Goal: Task Accomplishment & Management: Manage account settings

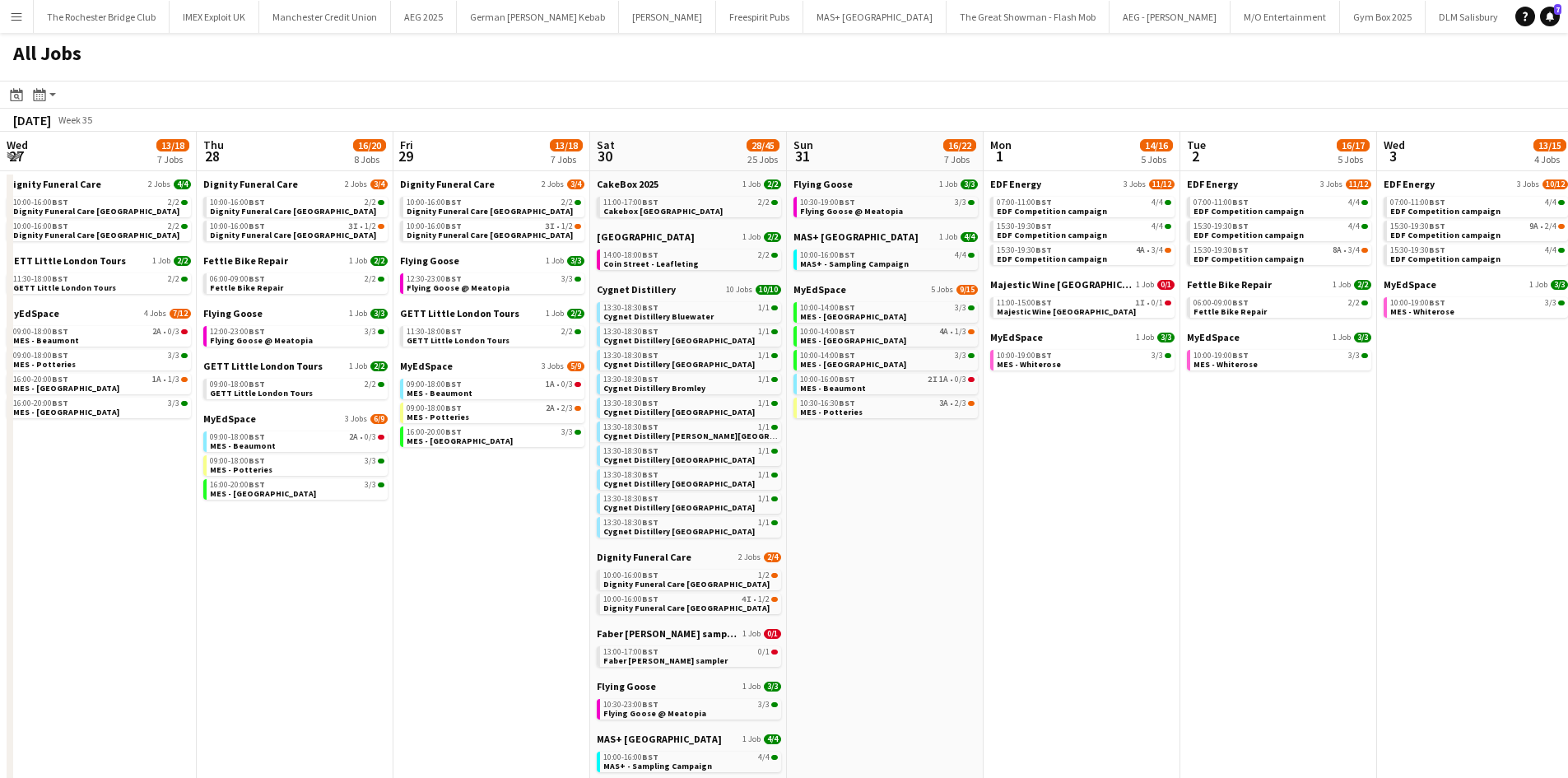
scroll to position [0, 338]
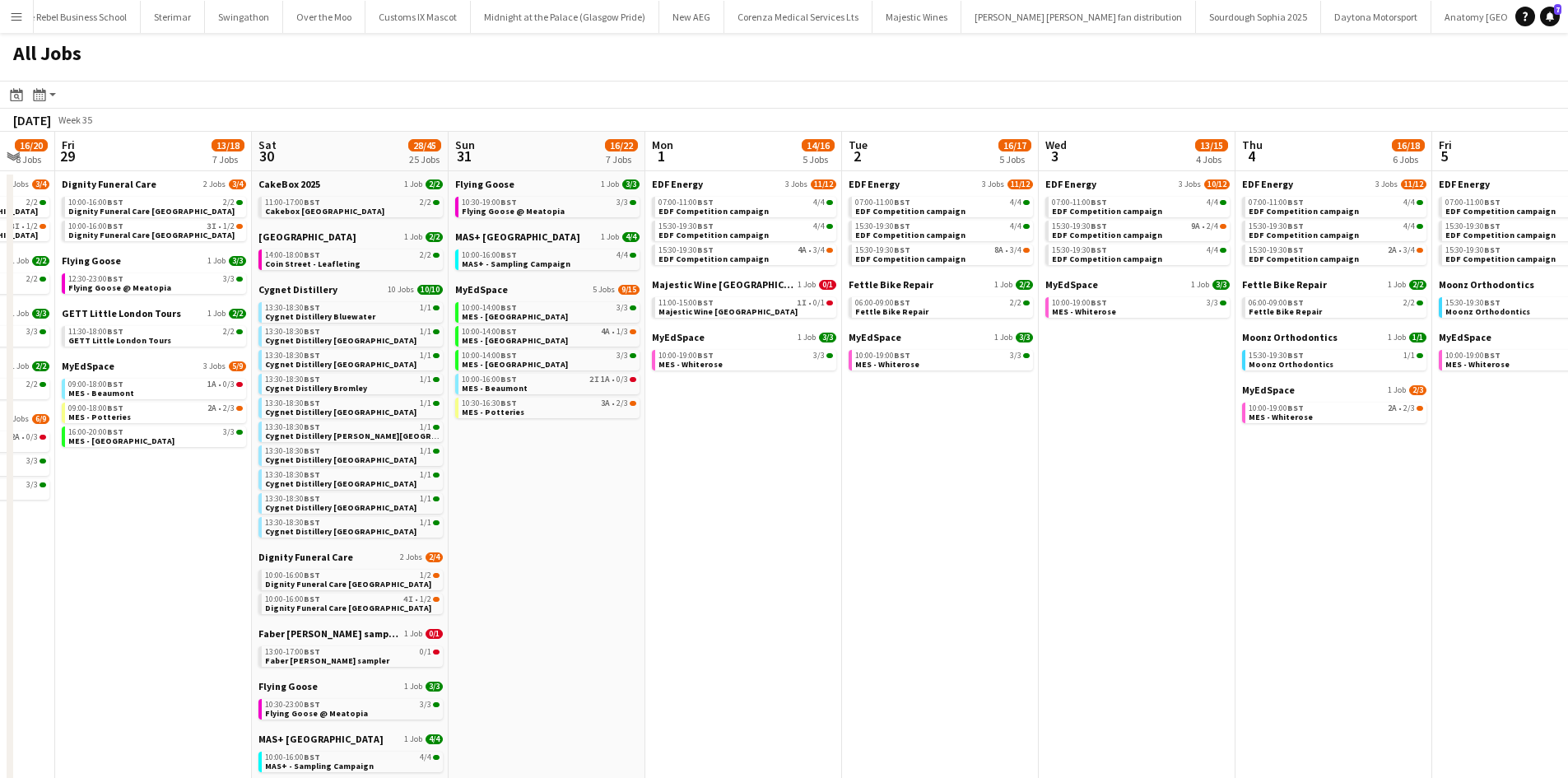
drag, startPoint x: 1078, startPoint y: 442, endPoint x: 1356, endPoint y: 427, distance: 278.4
click at [1361, 428] on app-calendar-viewport "Wed 27 13/18 7 Jobs Thu 28 16/20 8 Jobs Fri 29 13/18 7 Jobs Sat 30 28/45 25 Job…" at bounding box center [784, 630] width 1568 height 996
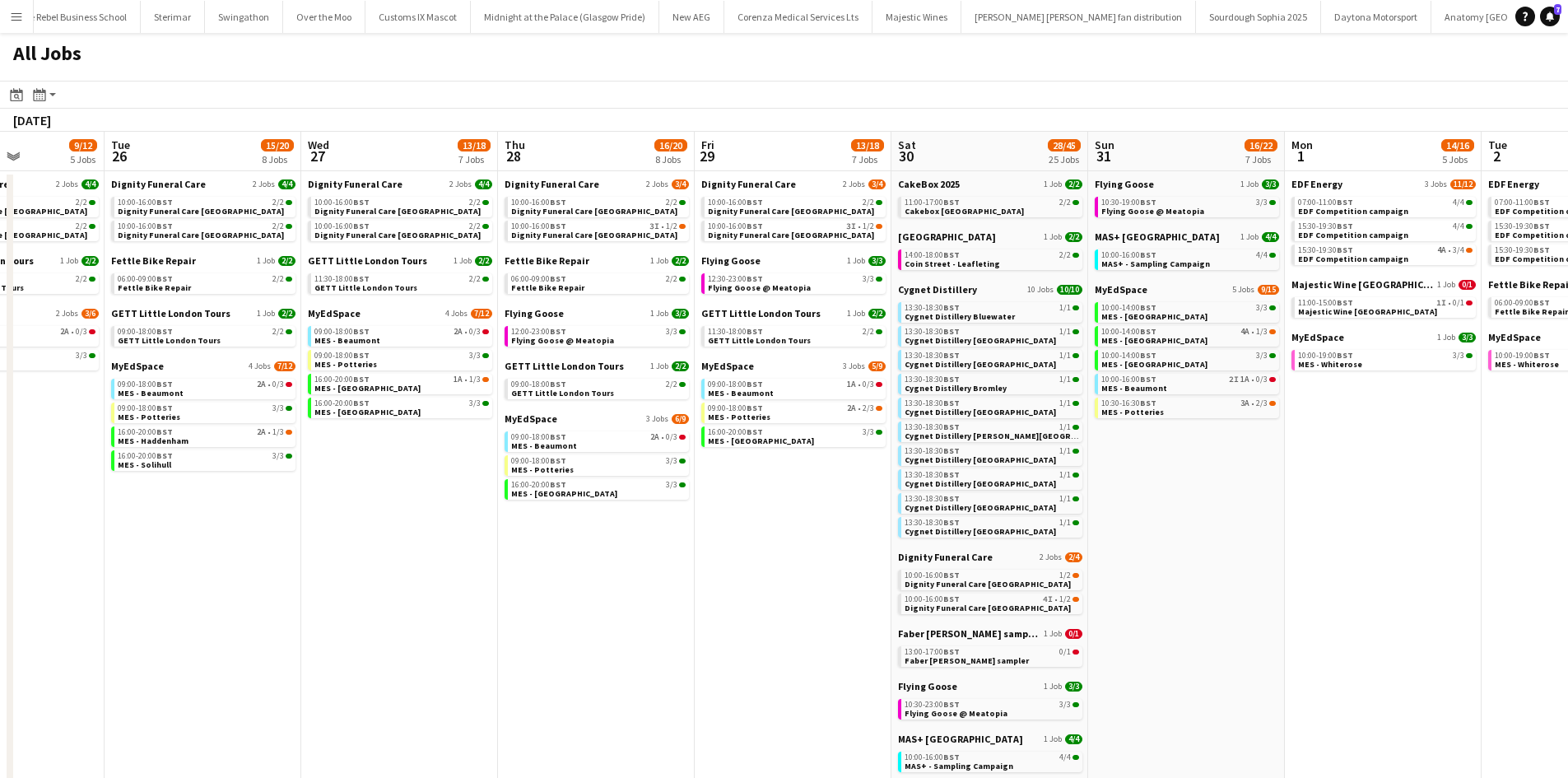
drag, startPoint x: 1148, startPoint y: 518, endPoint x: 1280, endPoint y: 512, distance: 132.1
click at [1449, 514] on app-calendar-viewport "Sat 23 46/57 25 Jobs Sun 24 26/29 7 Jobs Mon 25 9/12 5 Jobs Tue 26 15/20 8 Jobs…" at bounding box center [784, 630] width 1568 height 996
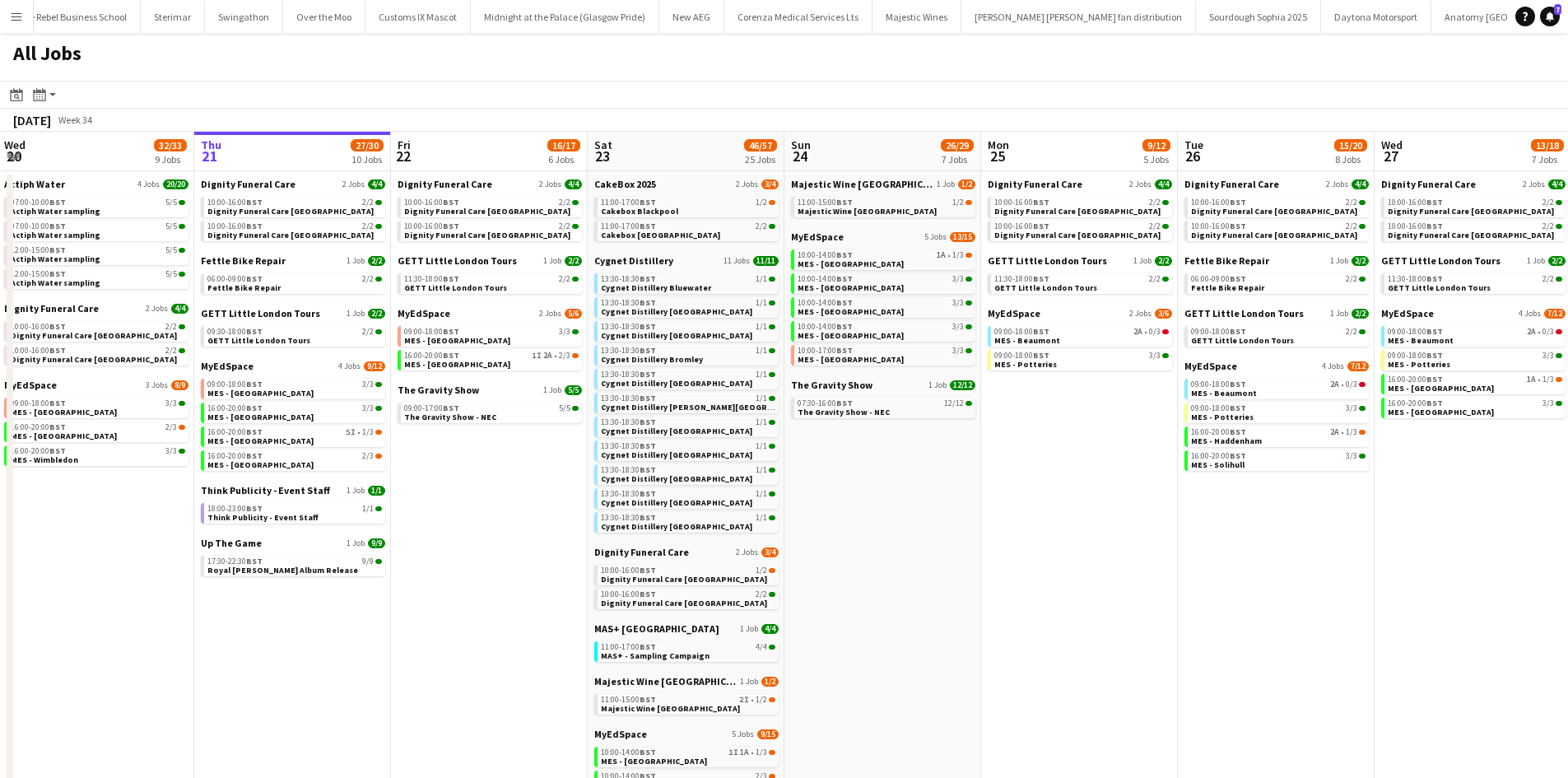
drag, startPoint x: 906, startPoint y: 506, endPoint x: 1195, endPoint y: 479, distance: 290.3
click at [1195, 479] on app-calendar-viewport "Mon 18 9/9 4 Jobs Tue 19 33/35 9 Jobs Wed 20 32/33 9 Jobs Thu 21 27/30 10 Jobs …" at bounding box center [784, 630] width 1568 height 996
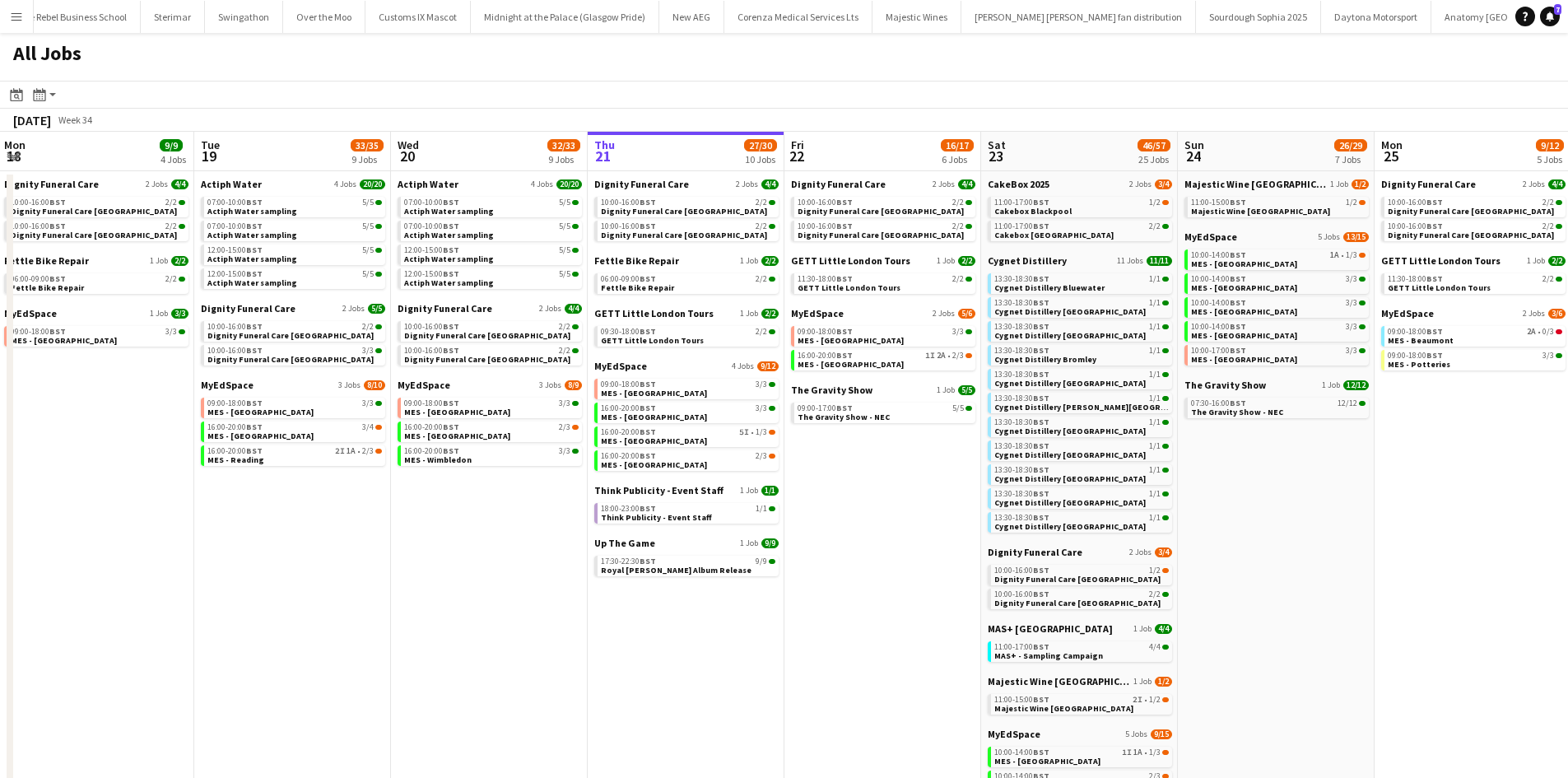
scroll to position [0, 533]
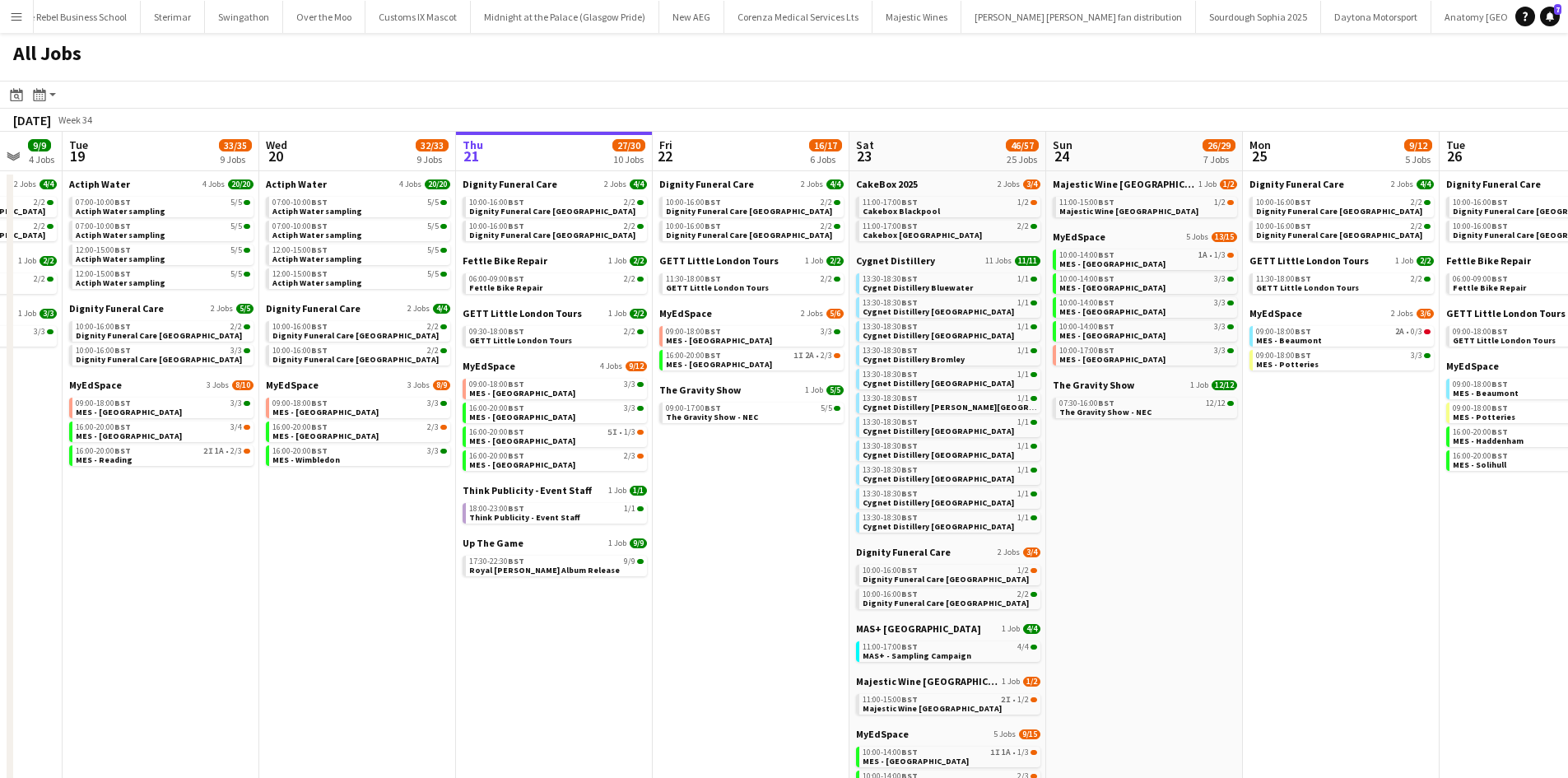
drag, startPoint x: 820, startPoint y: 556, endPoint x: 708, endPoint y: 552, distance: 112.1
click at [708, 552] on app-calendar-viewport "Sat 16 30/30 18 Jobs Sun 17 13/13 4 Jobs Mon 18 9/9 4 Jobs Tue 19 33/35 9 Jobs …" at bounding box center [784, 630] width 1568 height 996
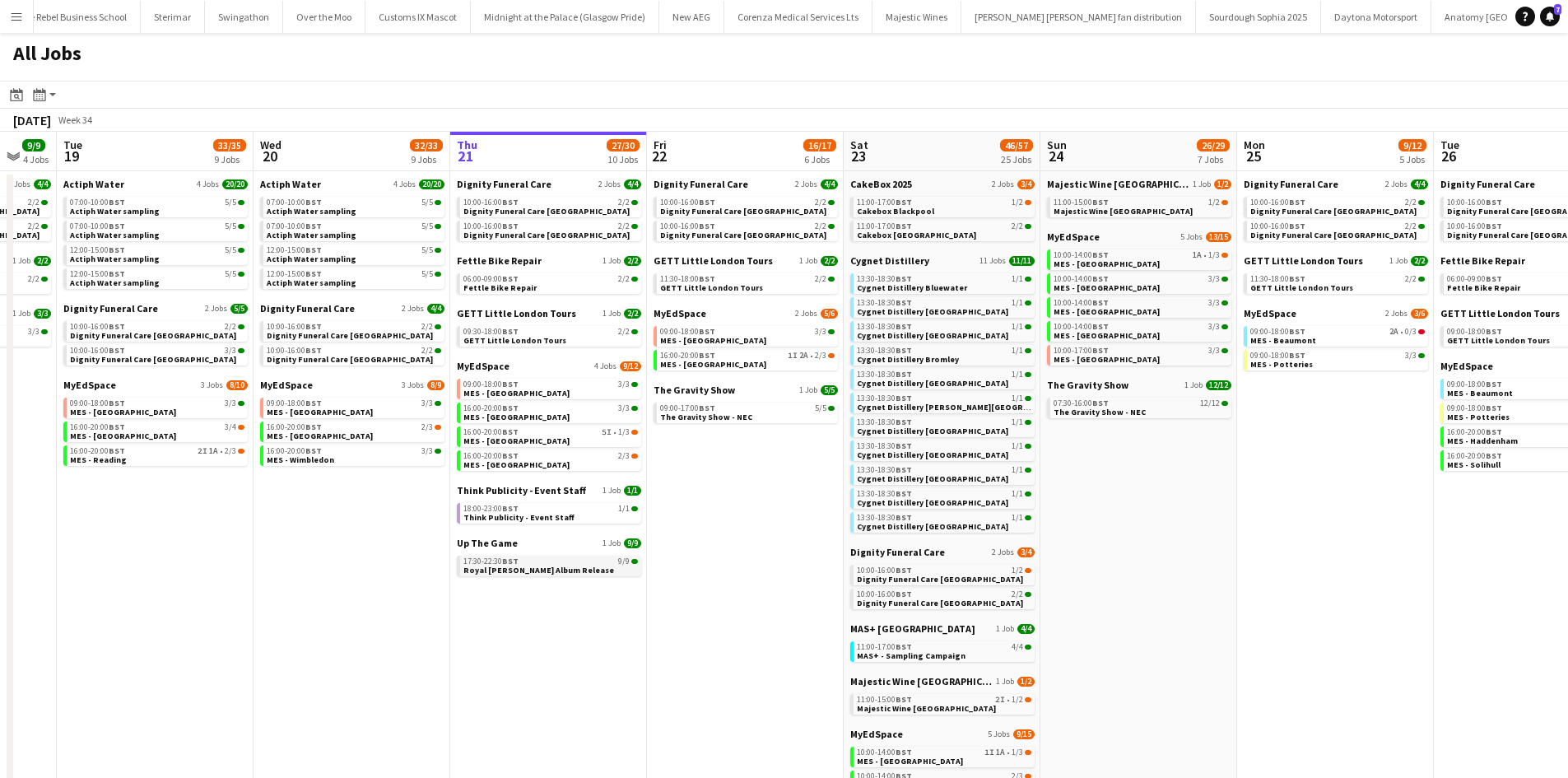
click at [542, 561] on div "17:30-22:30 BST 9/9" at bounding box center [550, 562] width 174 height 8
click at [696, 229] on span "10:00-16:00 BST" at bounding box center [687, 227] width 55 height 8
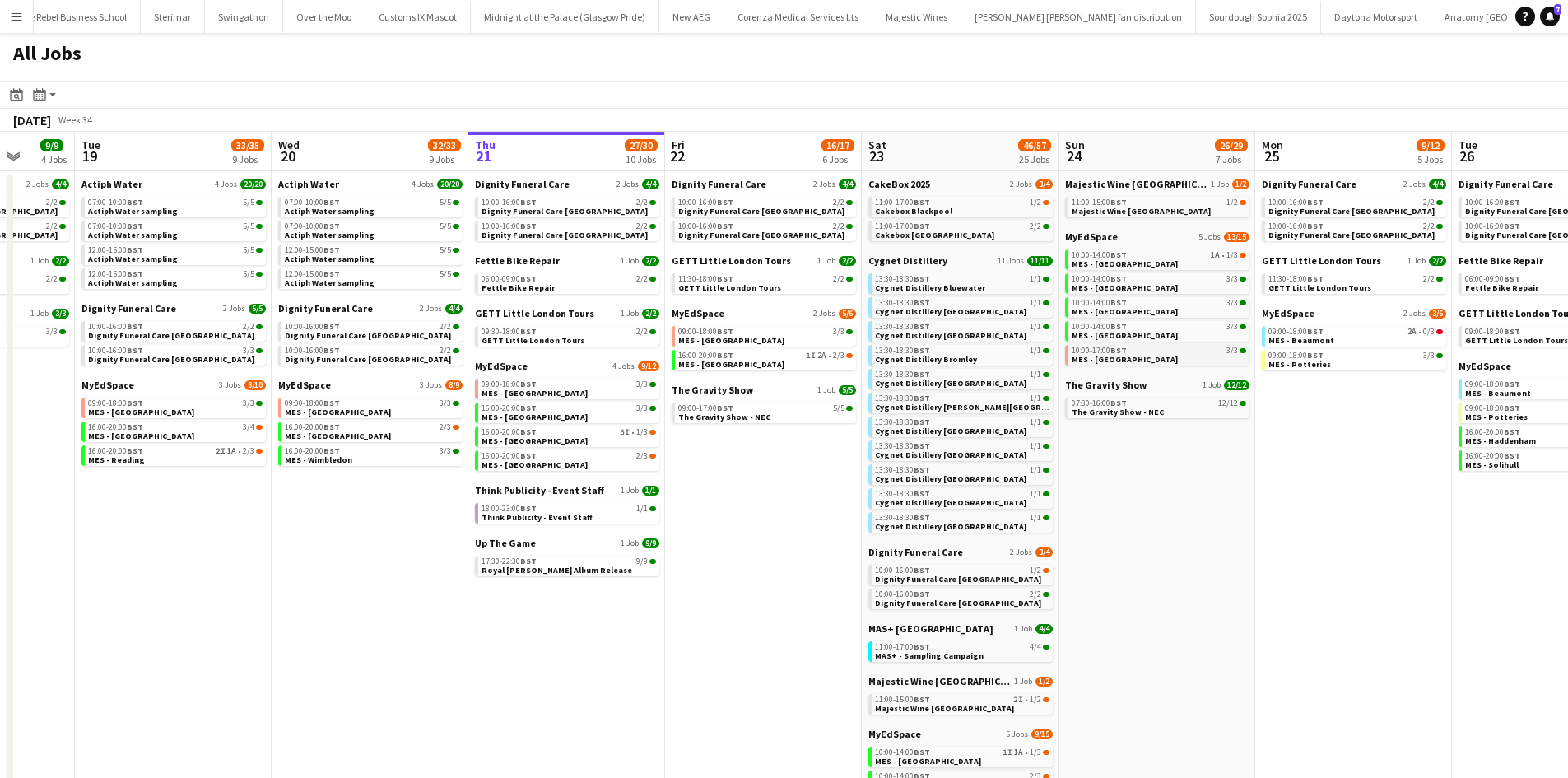
drag, startPoint x: 1443, startPoint y: 646, endPoint x: 800, endPoint y: 352, distance: 707.0
click at [1075, 582] on app-calendar-viewport "Sat 16 30/30 18 Jobs Sun 17 13/13 4 Jobs Mon 18 9/9 4 Jobs Tue 19 33/35 9 Jobs …" at bounding box center [784, 630] width 1568 height 996
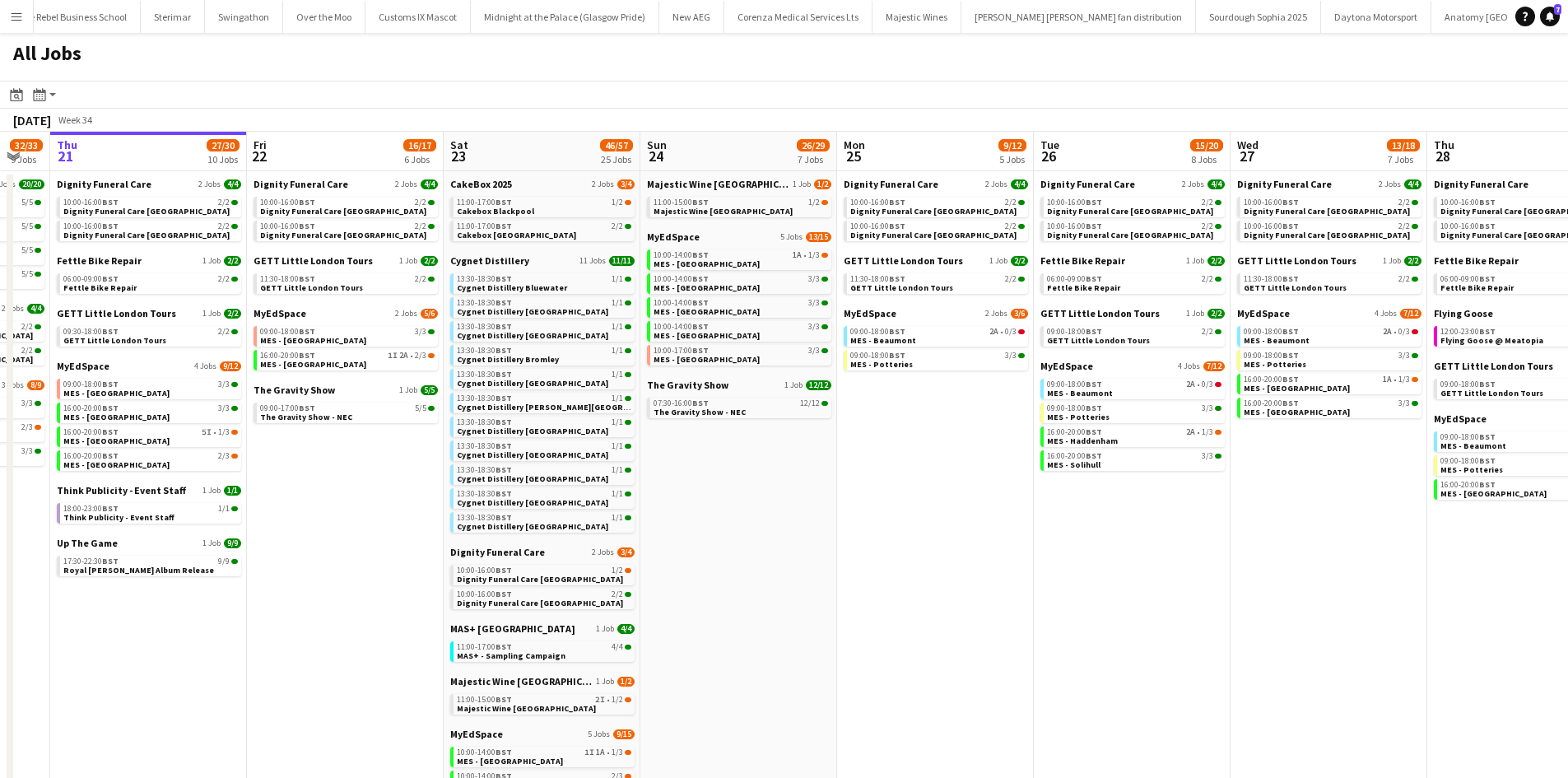
scroll to position [0, 475]
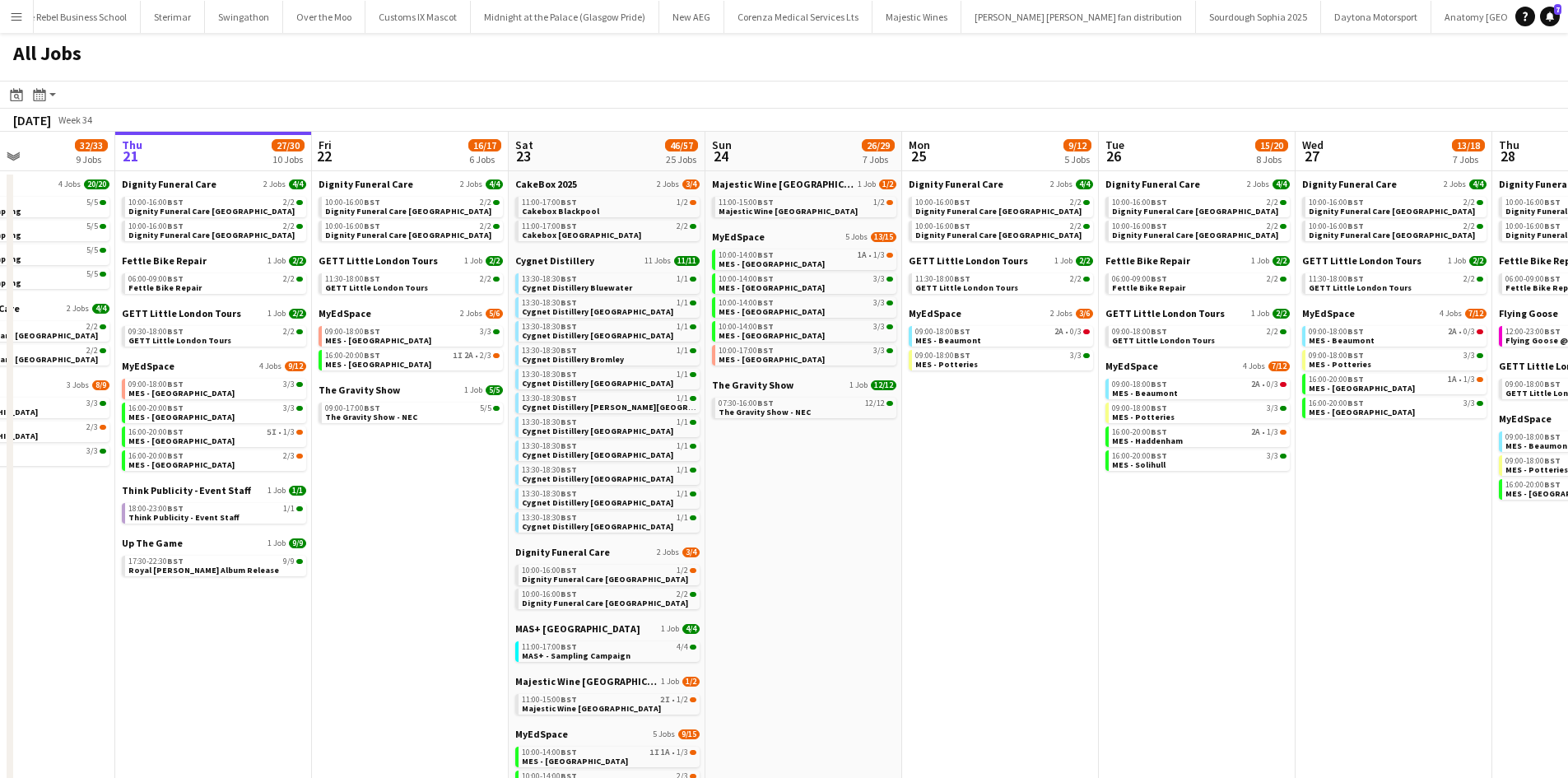
drag, startPoint x: 347, startPoint y: 526, endPoint x: 412, endPoint y: 526, distance: 65.0
click at [412, 526] on app-calendar-viewport "Mon 18 9/9 4 Jobs Tue 19 33/35 9 Jobs Wed 20 32/33 9 Jobs Thu 21 27/30 10 Jobs …" at bounding box center [784, 630] width 1568 height 996
click at [252, 325] on app-calendar-brief-board "GETT Little London Tours 1 Job 2/2 09:30-18:00 BST 2/2 GETT Little London Tours" at bounding box center [214, 326] width 184 height 40
click at [250, 334] on div "09:30-18:00 BST 2/2" at bounding box center [216, 332] width 174 height 8
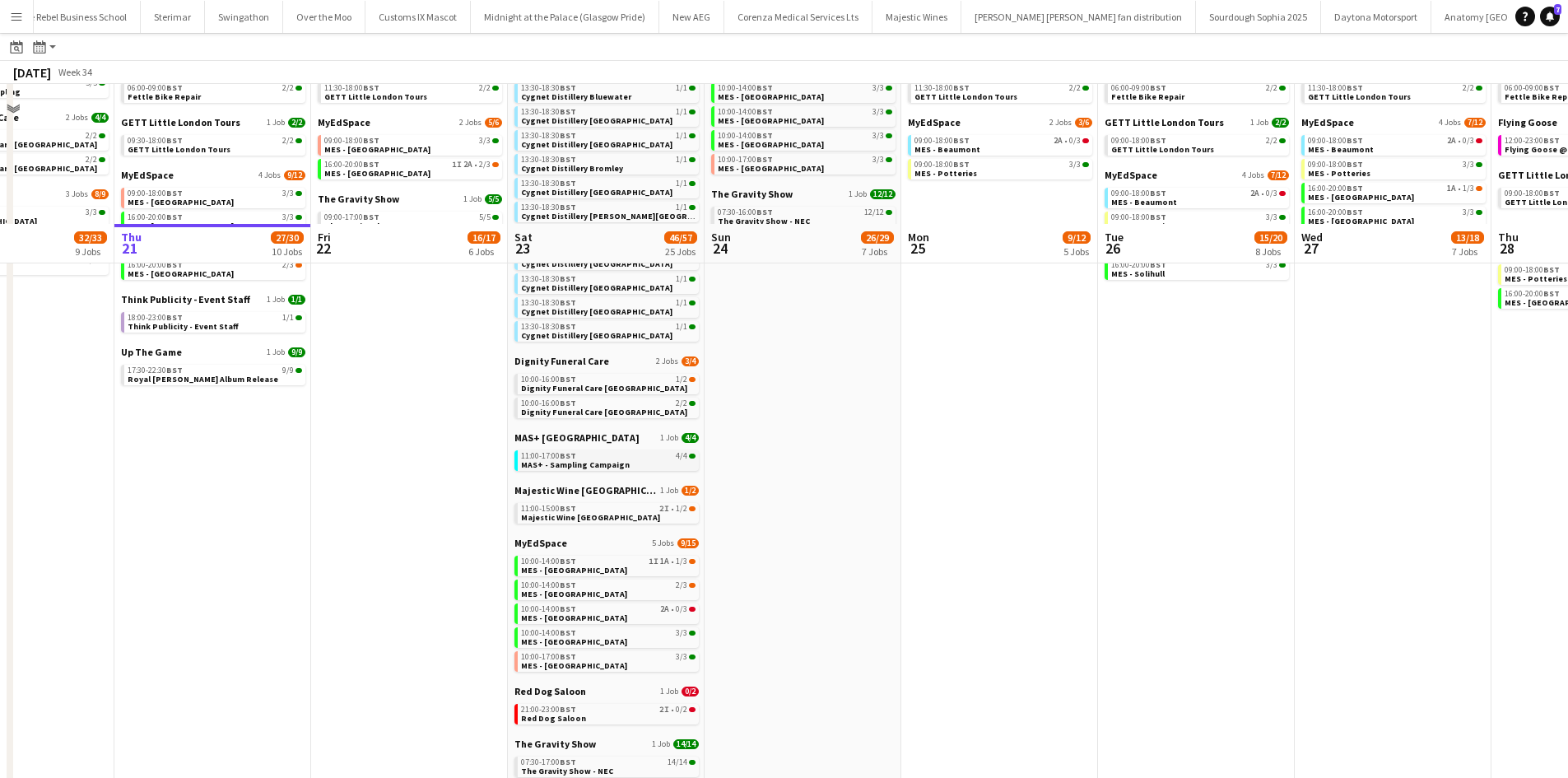
scroll to position [0, 0]
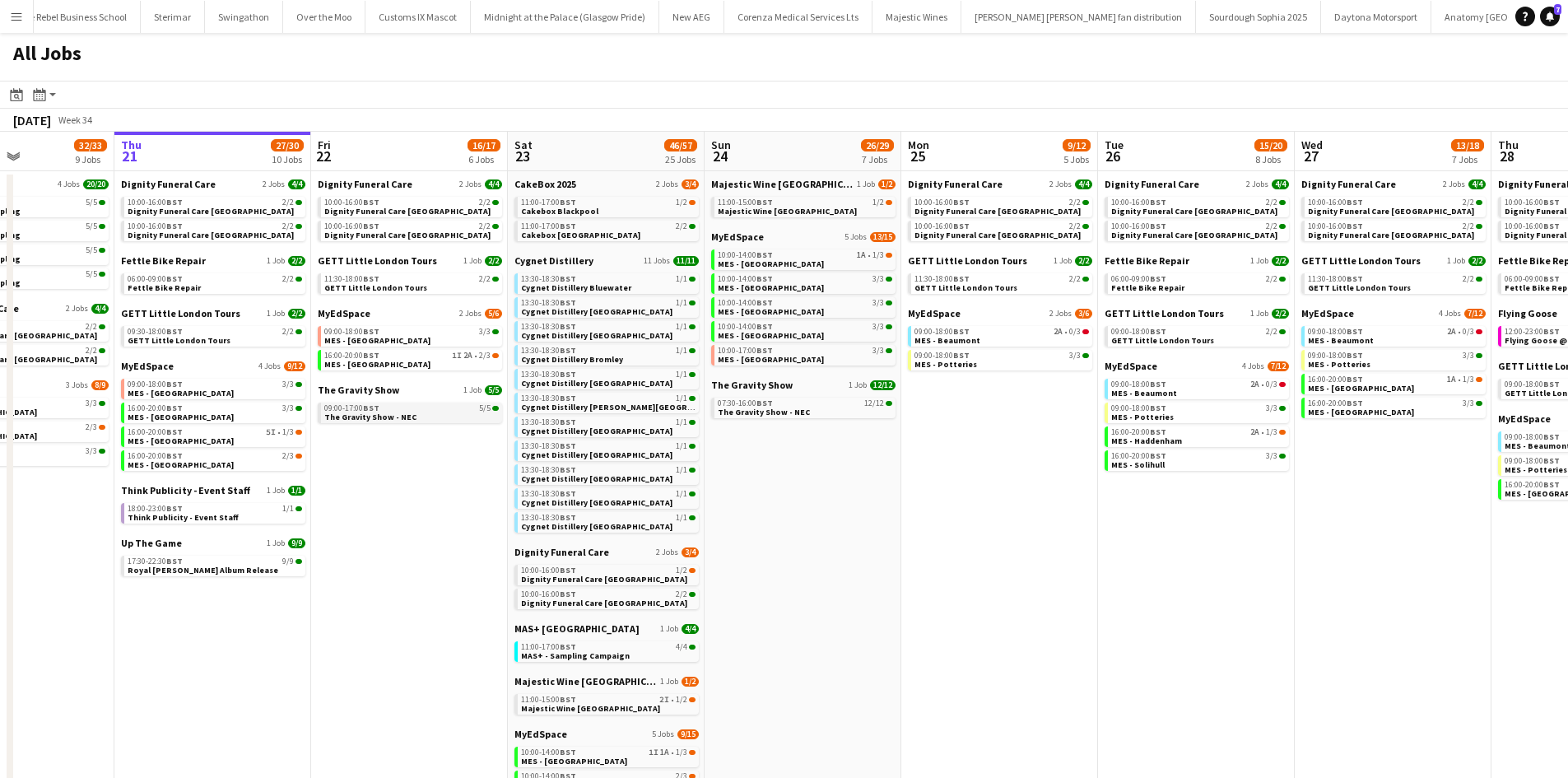
click at [406, 410] on div "09:00-17:00 BST 5/5" at bounding box center [412, 408] width 174 height 8
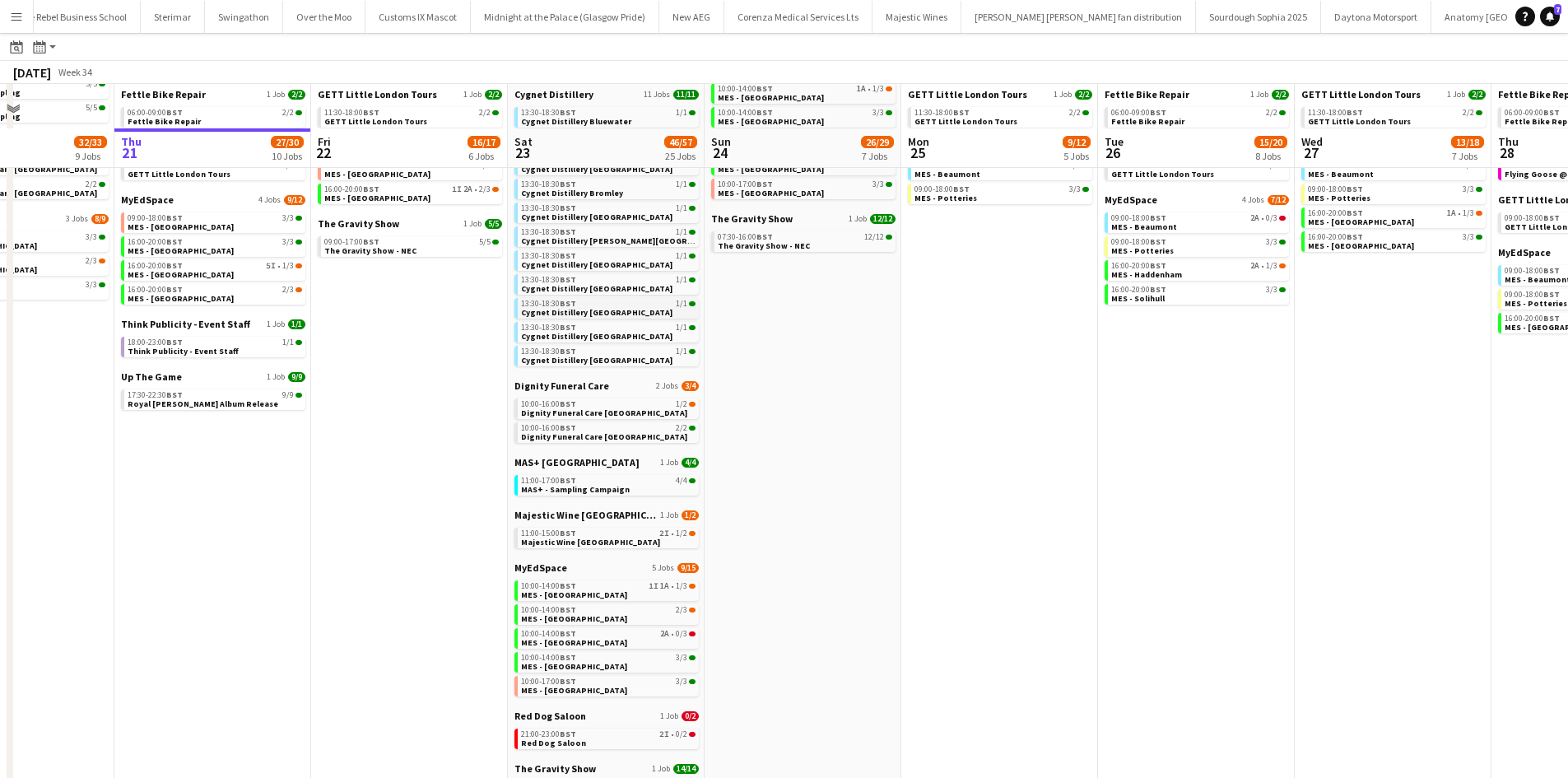
scroll to position [247, 0]
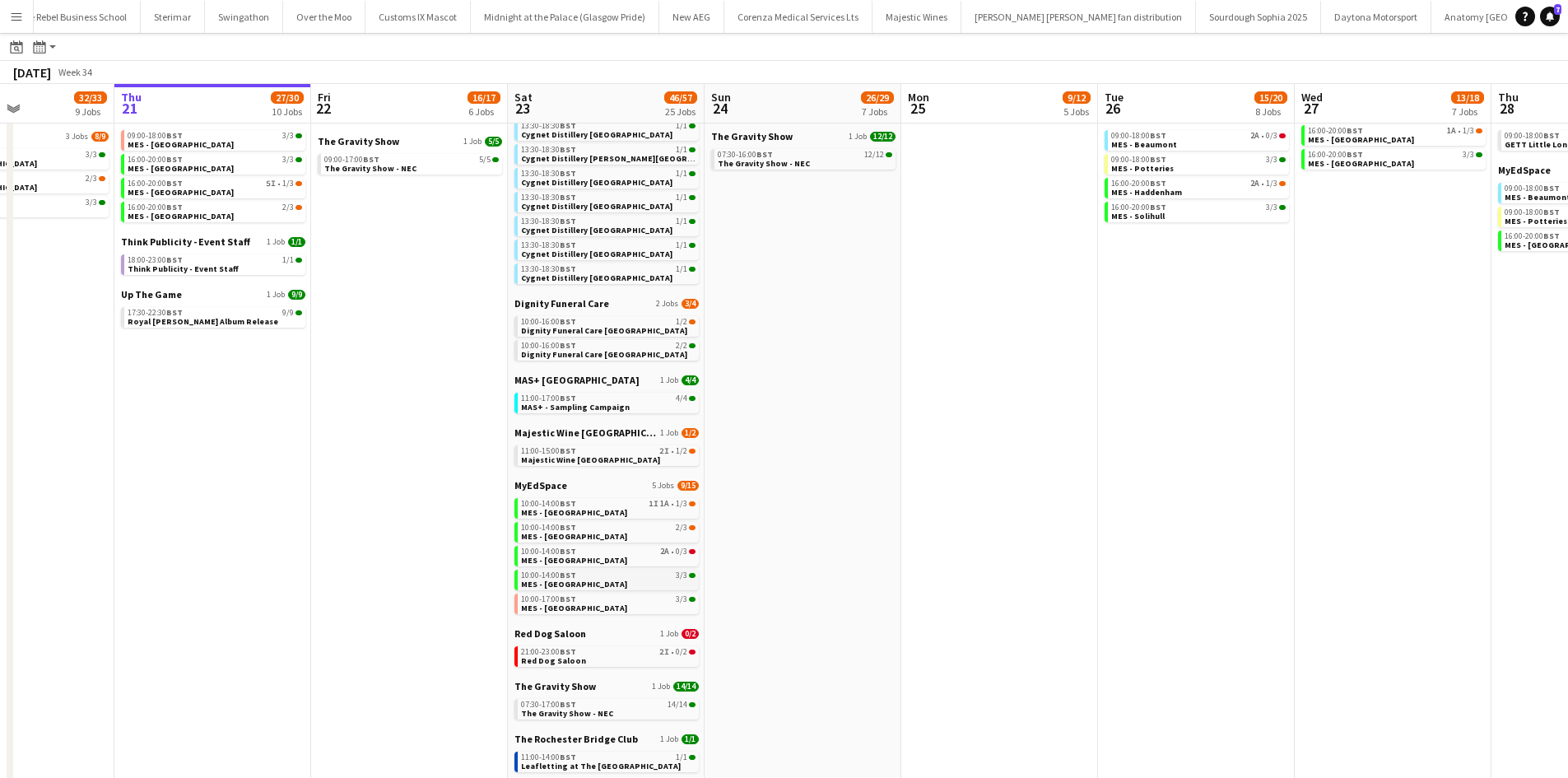
click at [626, 582] on span "MES - Wimbledon High Street" at bounding box center [575, 584] width 107 height 11
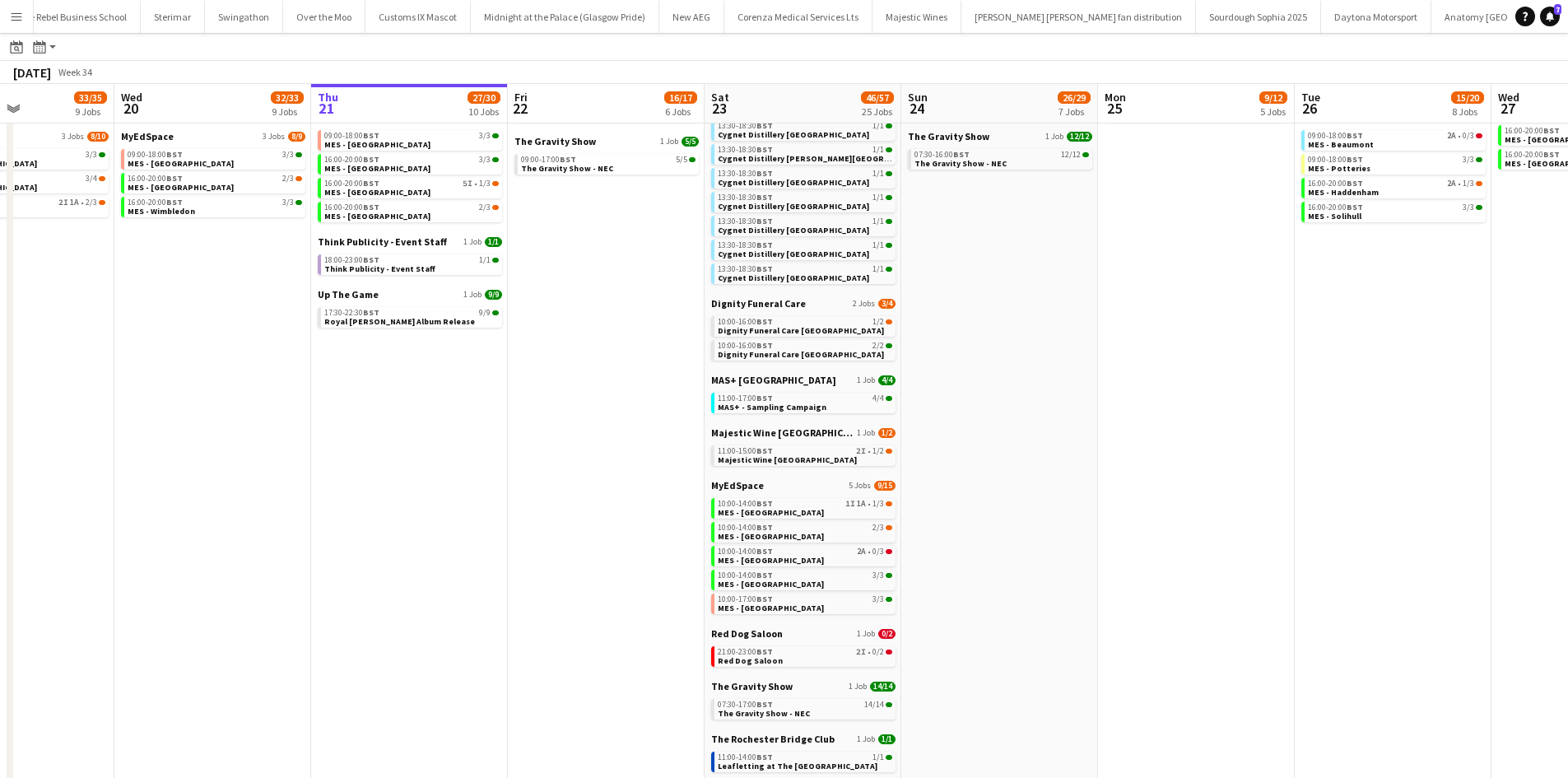
drag, startPoint x: 276, startPoint y: 463, endPoint x: 636, endPoint y: 462, distance: 360.0
click at [636, 462] on app-calendar-viewport "Sun 17 13/13 4 Jobs Mon 18 9/9 4 Jobs Tue 19 33/35 9 Jobs Wed 20 32/33 9 Jobs T…" at bounding box center [784, 356] width 1568 height 1046
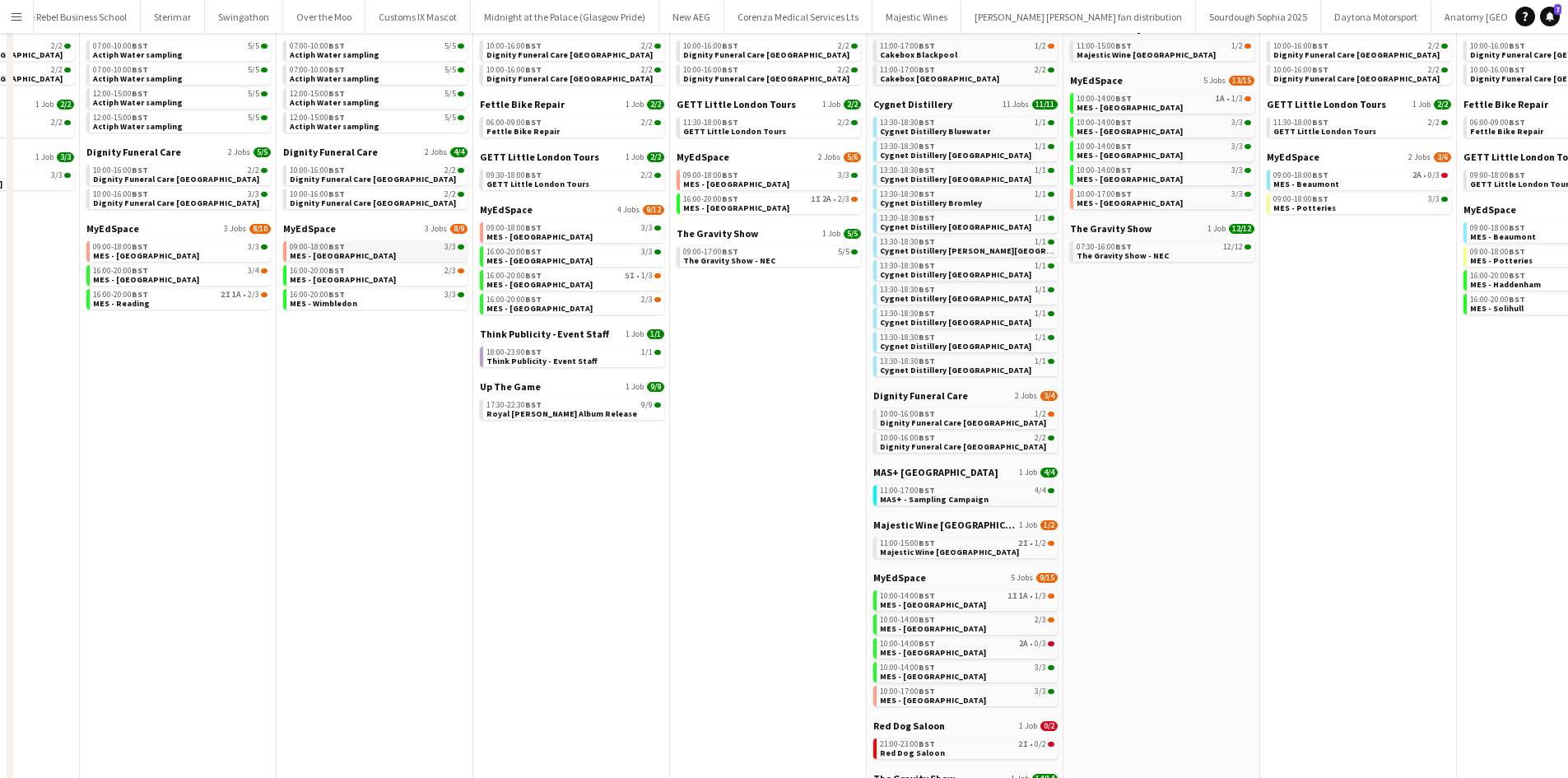
scroll to position [0, 0]
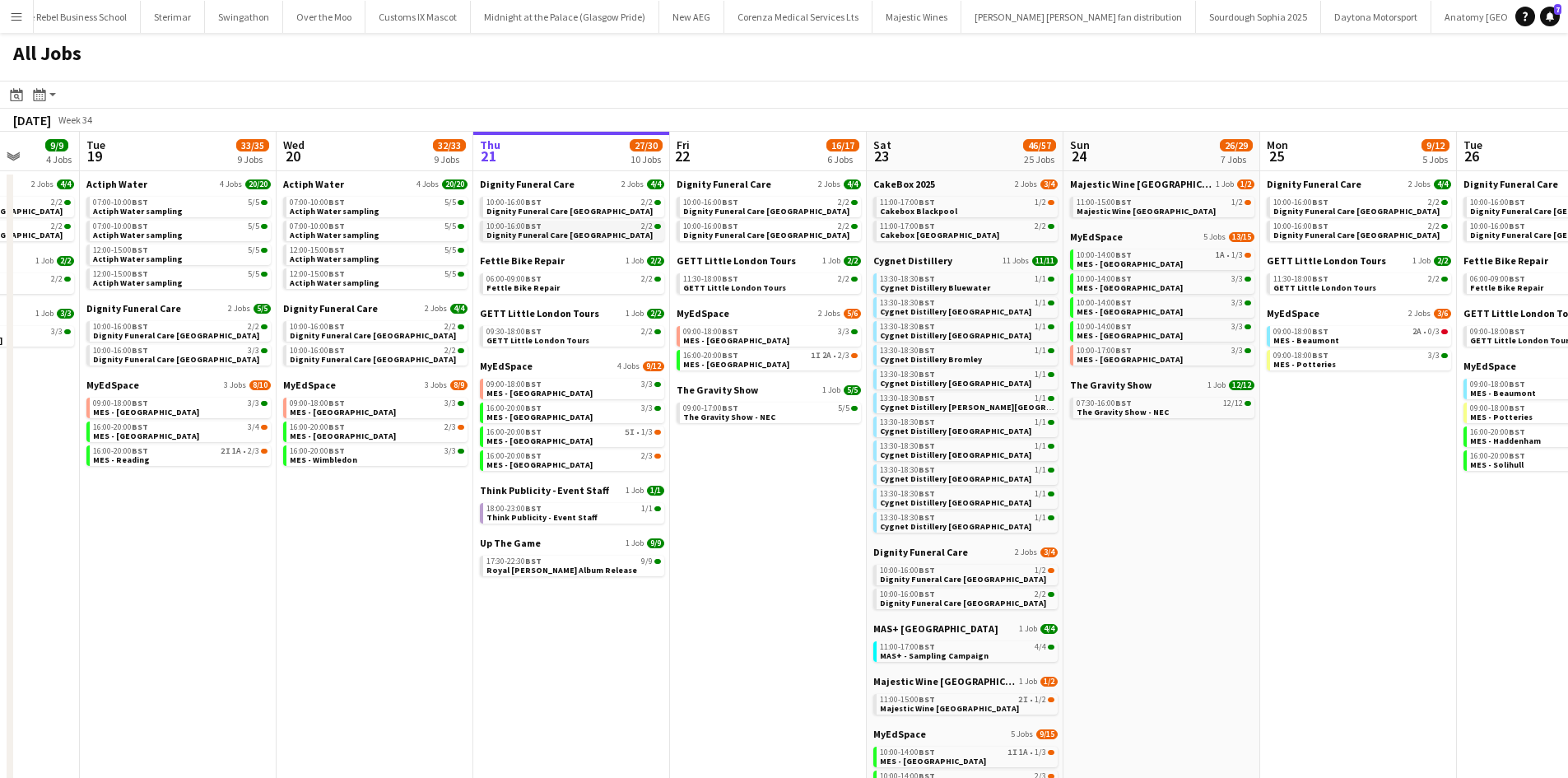
click at [538, 239] on app-brief-job-card "10:00-16:00 BST 2/2 Dignity Funeral Care Southampton" at bounding box center [572, 231] width 184 height 20
click at [549, 222] on link "10:00-16:00 BST 2/2 Dignity Funeral Care Southampton" at bounding box center [574, 230] width 174 height 19
click at [626, 517] on link "18:00-23:00 BST 1/1 Think Publicity - Event Staff" at bounding box center [574, 512] width 174 height 19
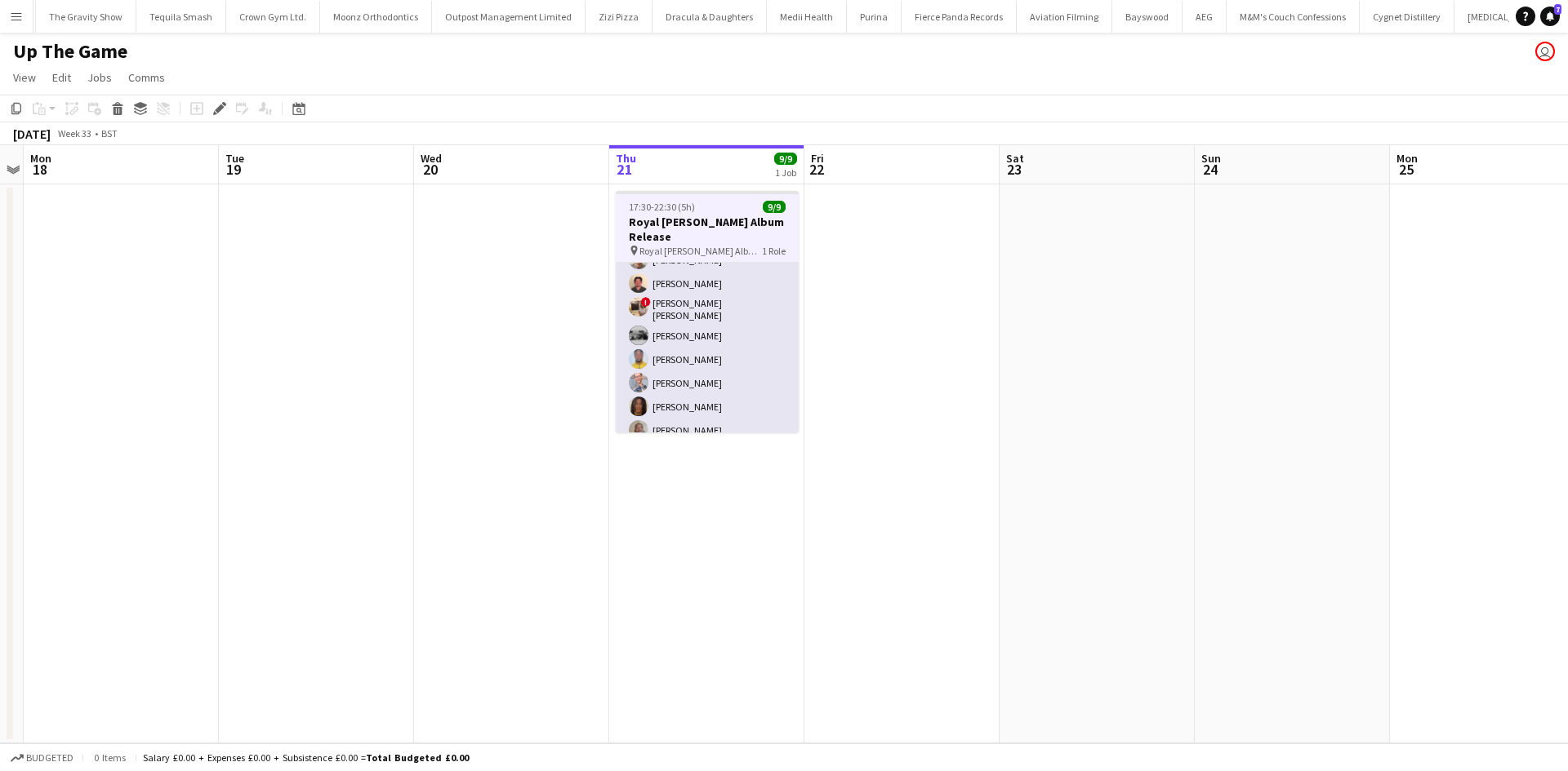
scroll to position [60, 0]
click at [686, 414] on app-card-role "Promotional Staffing (Brand Ambassadors) 9/9 17:30-22:30 (5h) Jack Procter Jaso…" at bounding box center [707, 328] width 183 height 250
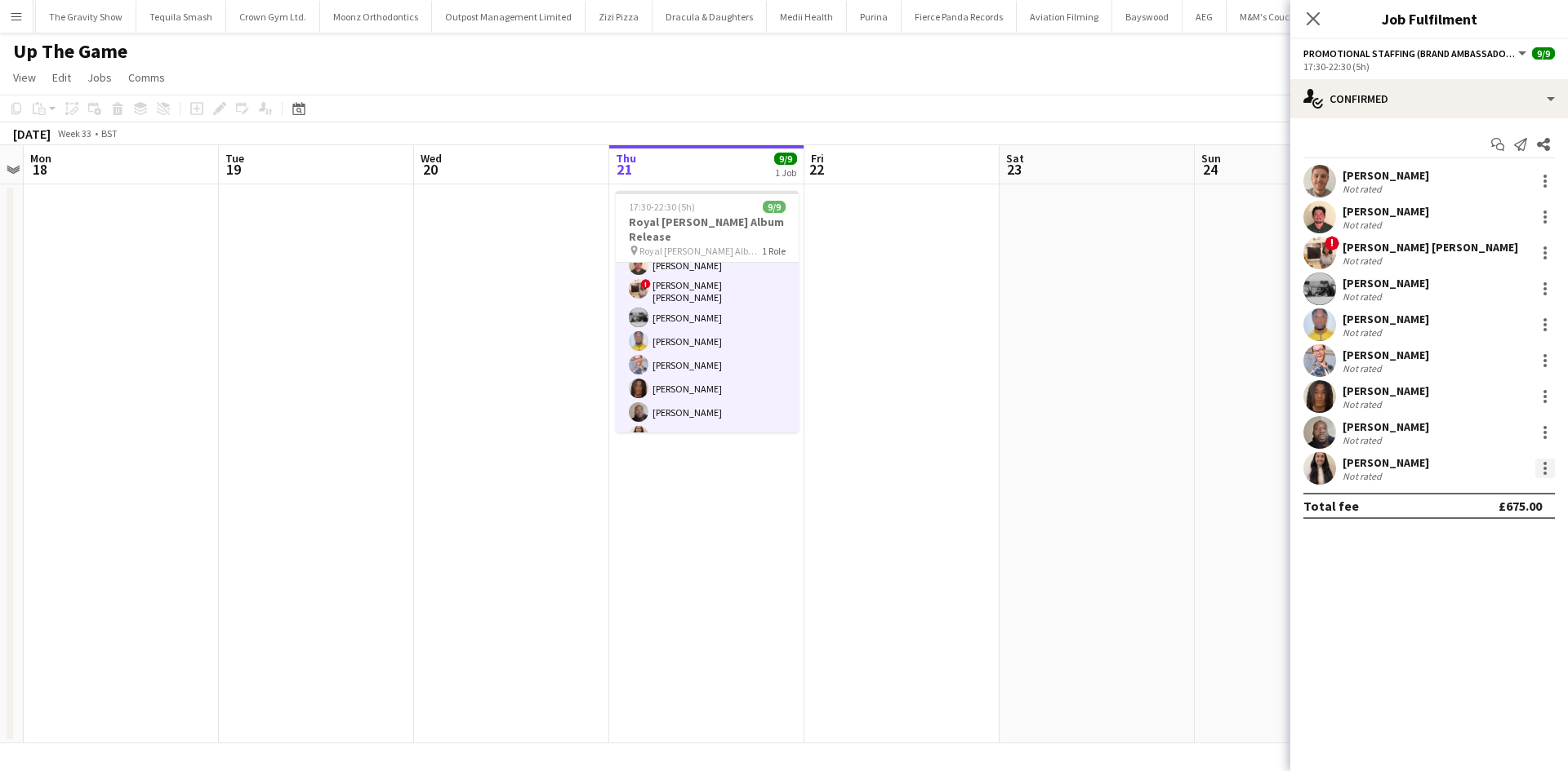
click at [1552, 468] on div at bounding box center [1545, 468] width 19 height 19
click at [1508, 644] on button "Remove" at bounding box center [1491, 655] width 127 height 39
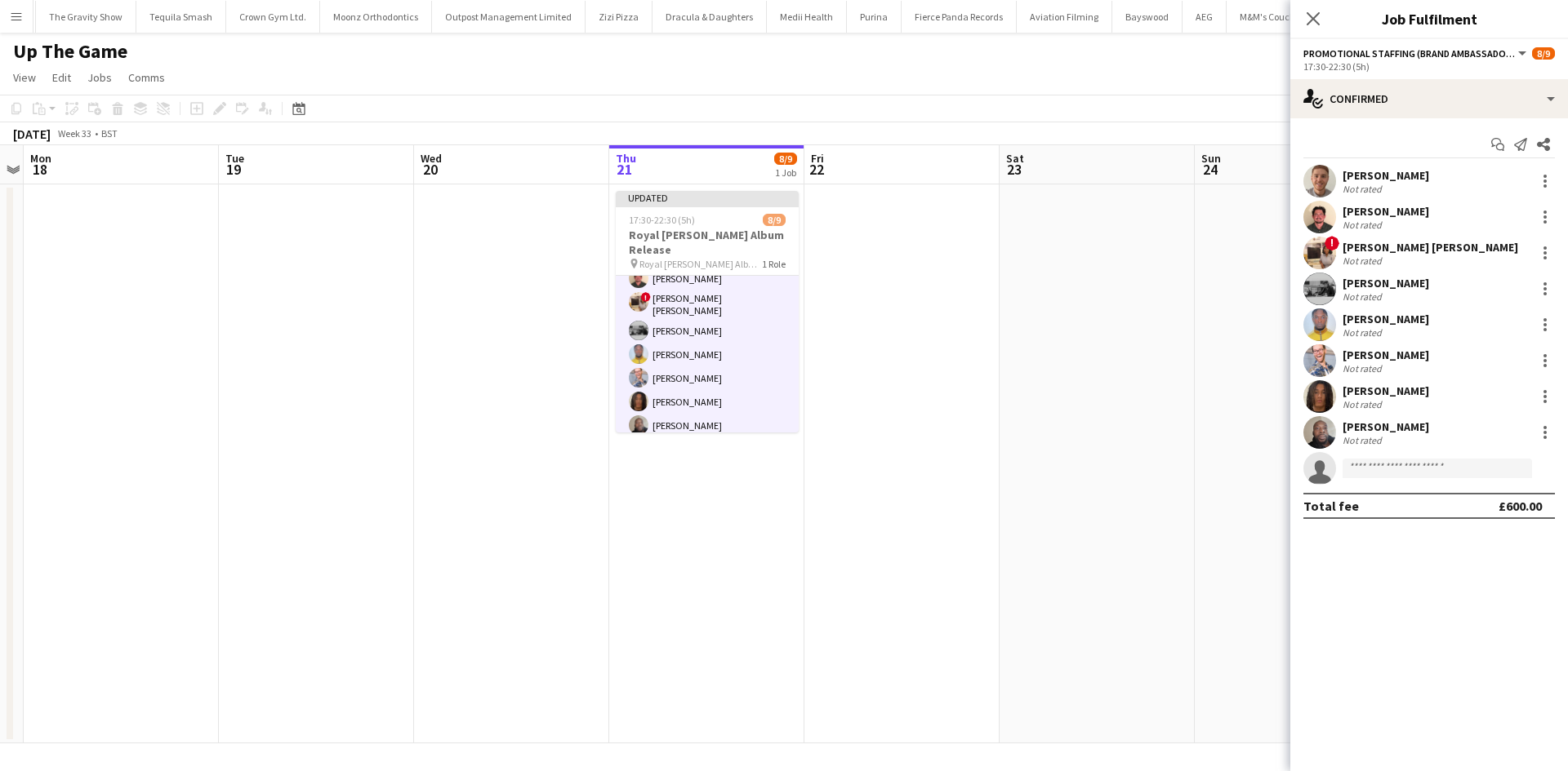
click at [1217, 585] on app-date-cell at bounding box center [1292, 463] width 195 height 559
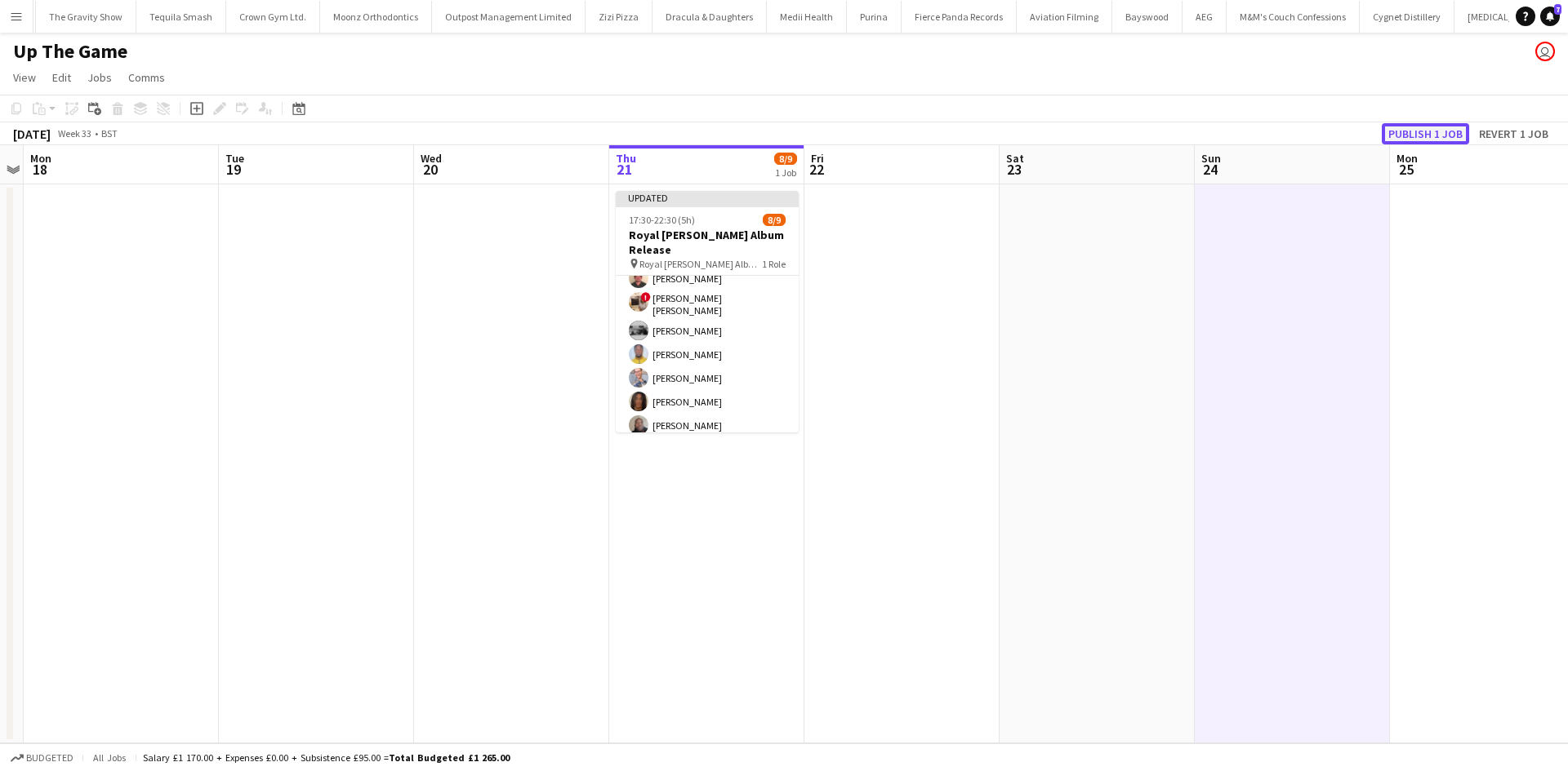
click at [1439, 140] on button "Publish 1 job" at bounding box center [1425, 133] width 87 height 21
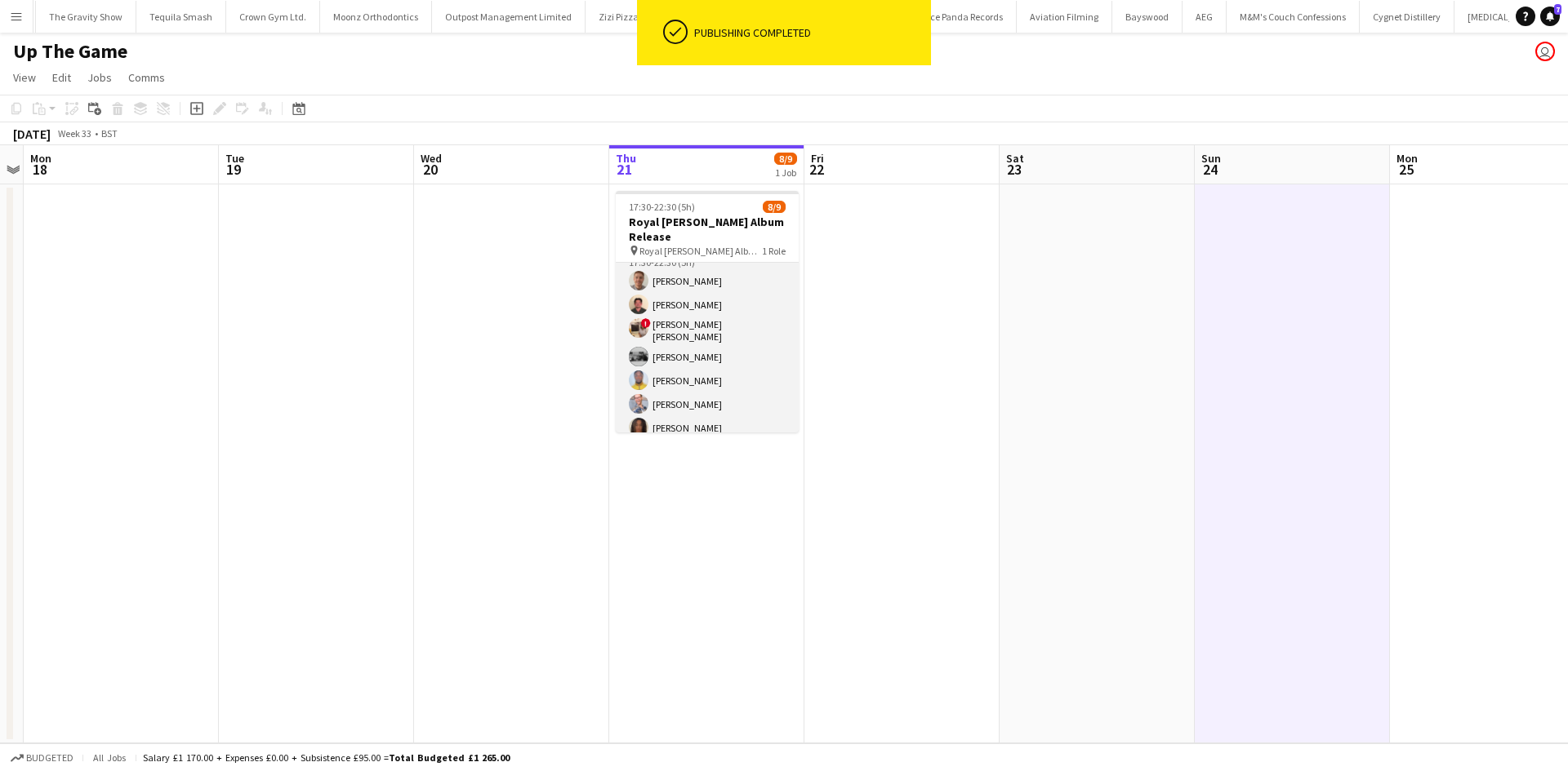
scroll to position [0, 0]
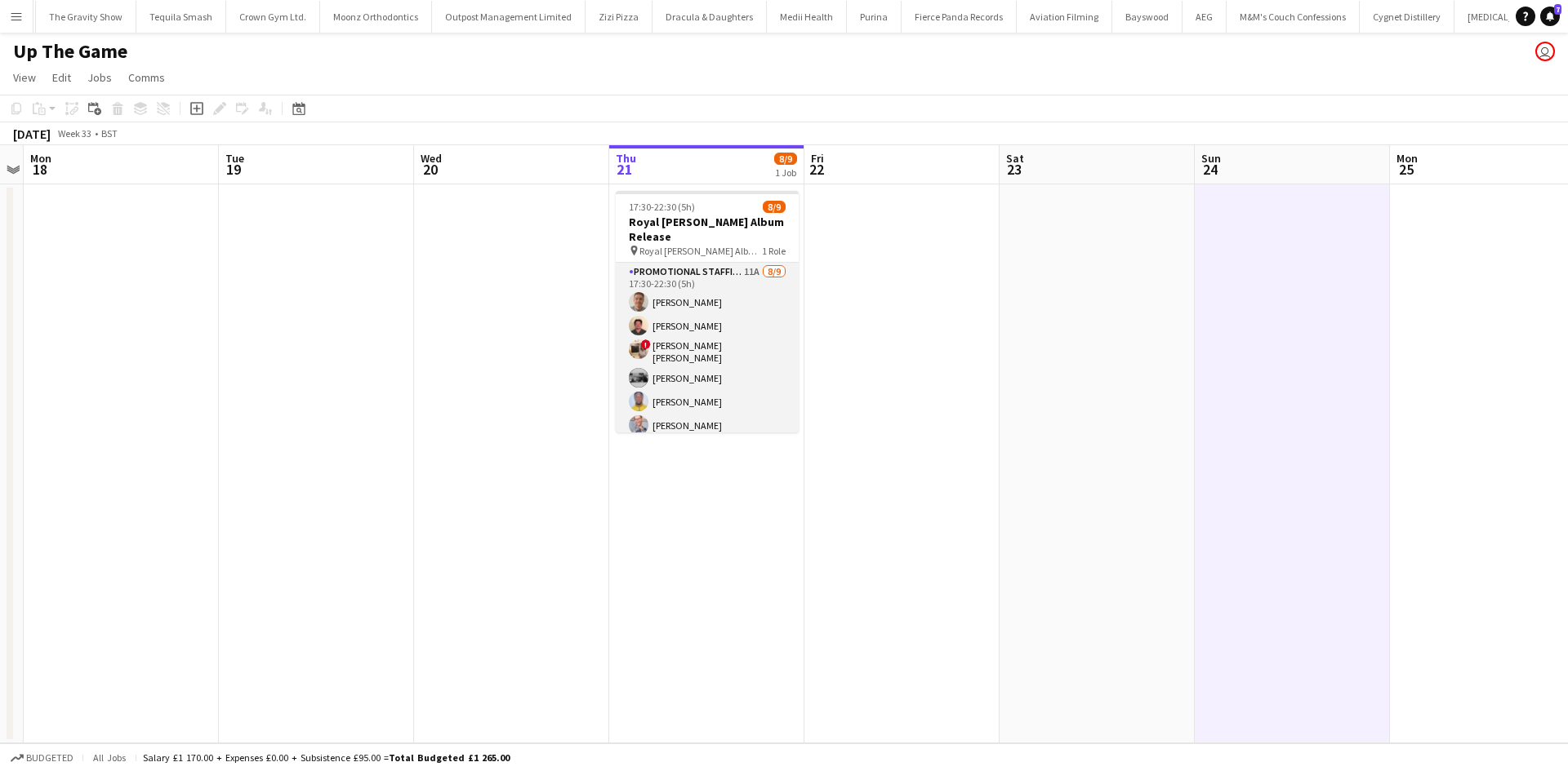
click at [737, 263] on app-card-role "Promotional Staffing (Brand Ambassadors) 11A 8/9 17:30-22:30 (5h) Jack Procter …" at bounding box center [707, 388] width 183 height 250
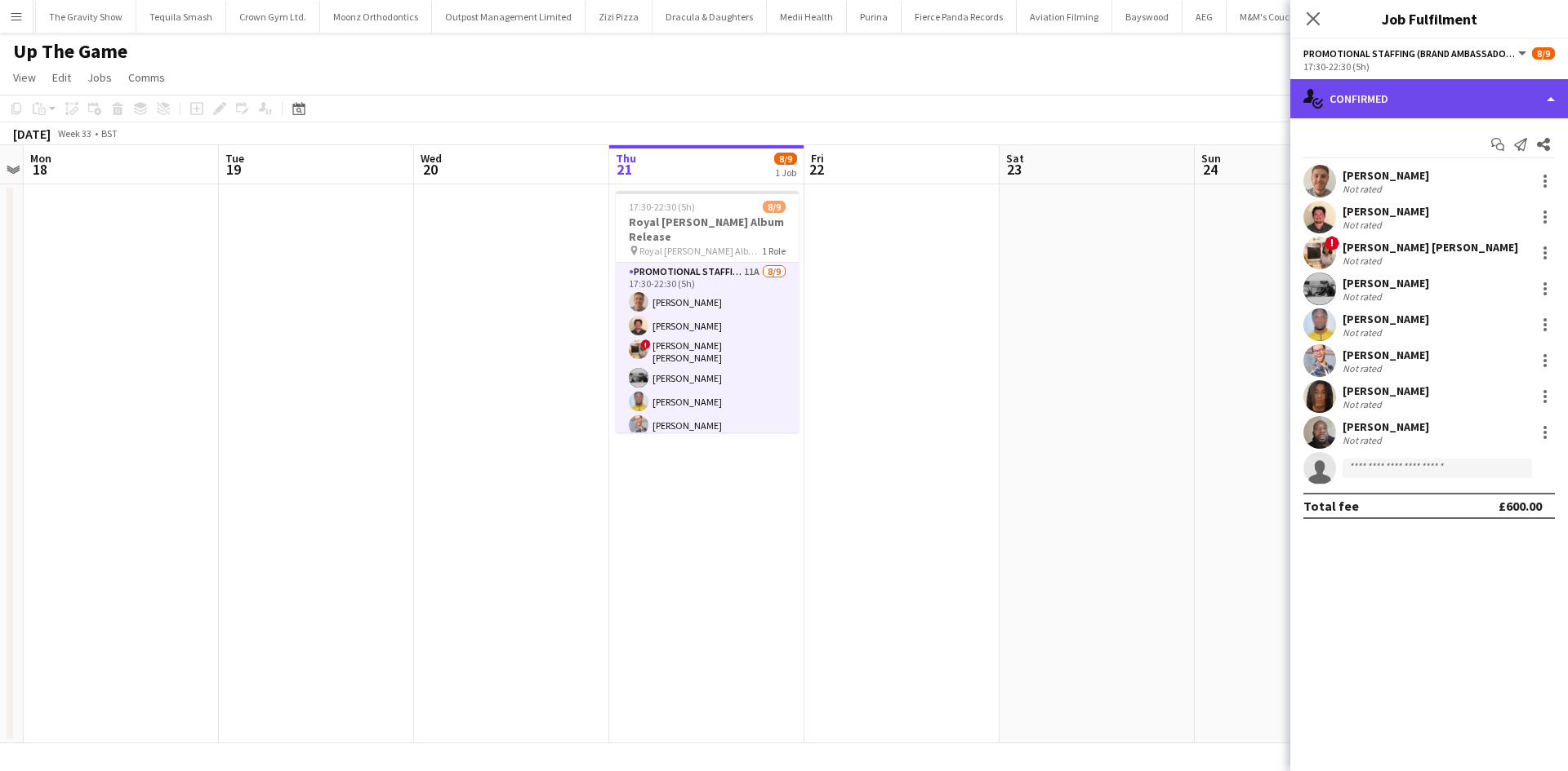
click at [1419, 80] on div "single-neutral-actions-check-2 Confirmed" at bounding box center [1429, 98] width 278 height 39
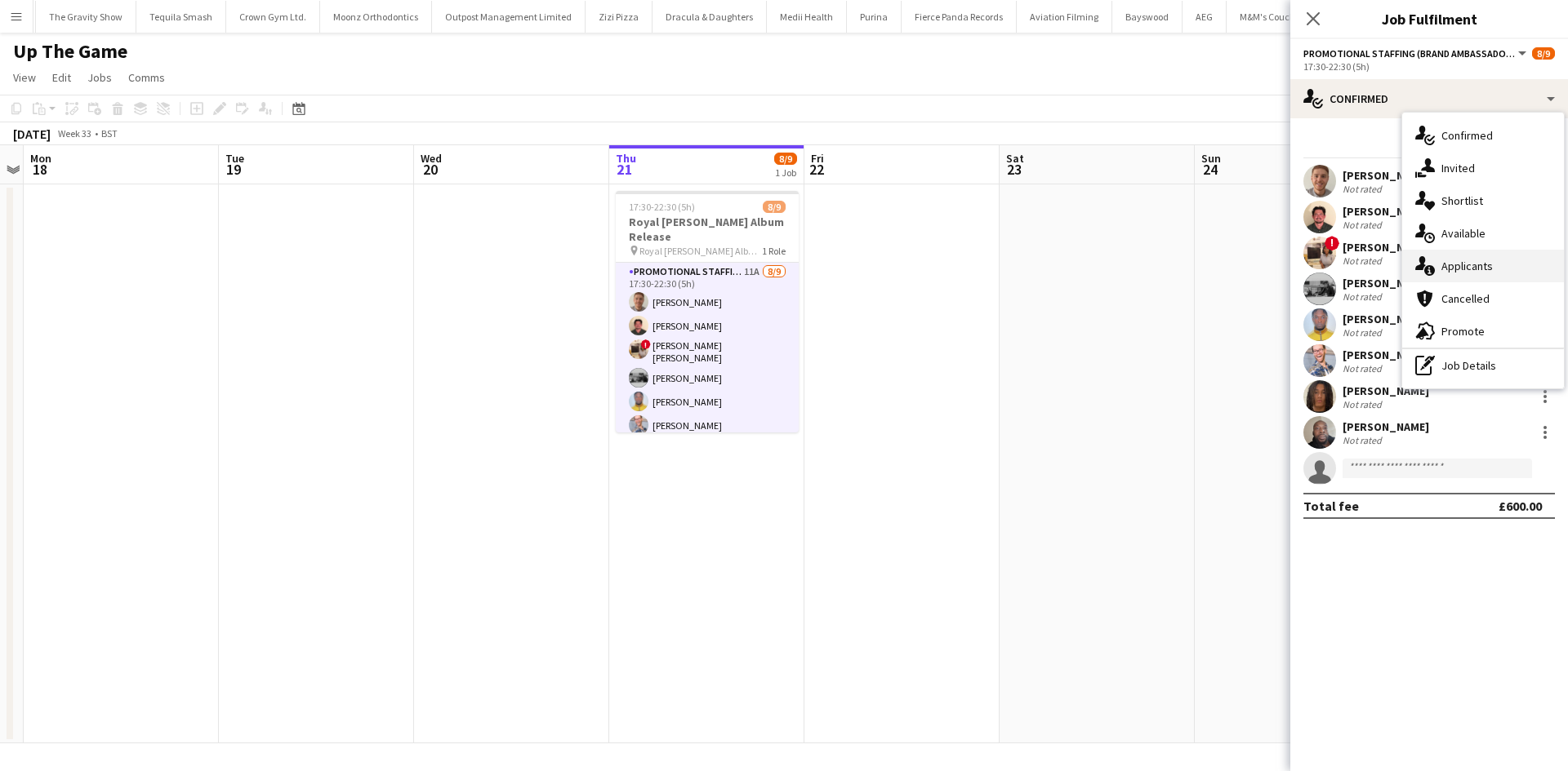
click at [1465, 269] on div "single-neutral-actions-information Applicants" at bounding box center [1482, 266] width 162 height 33
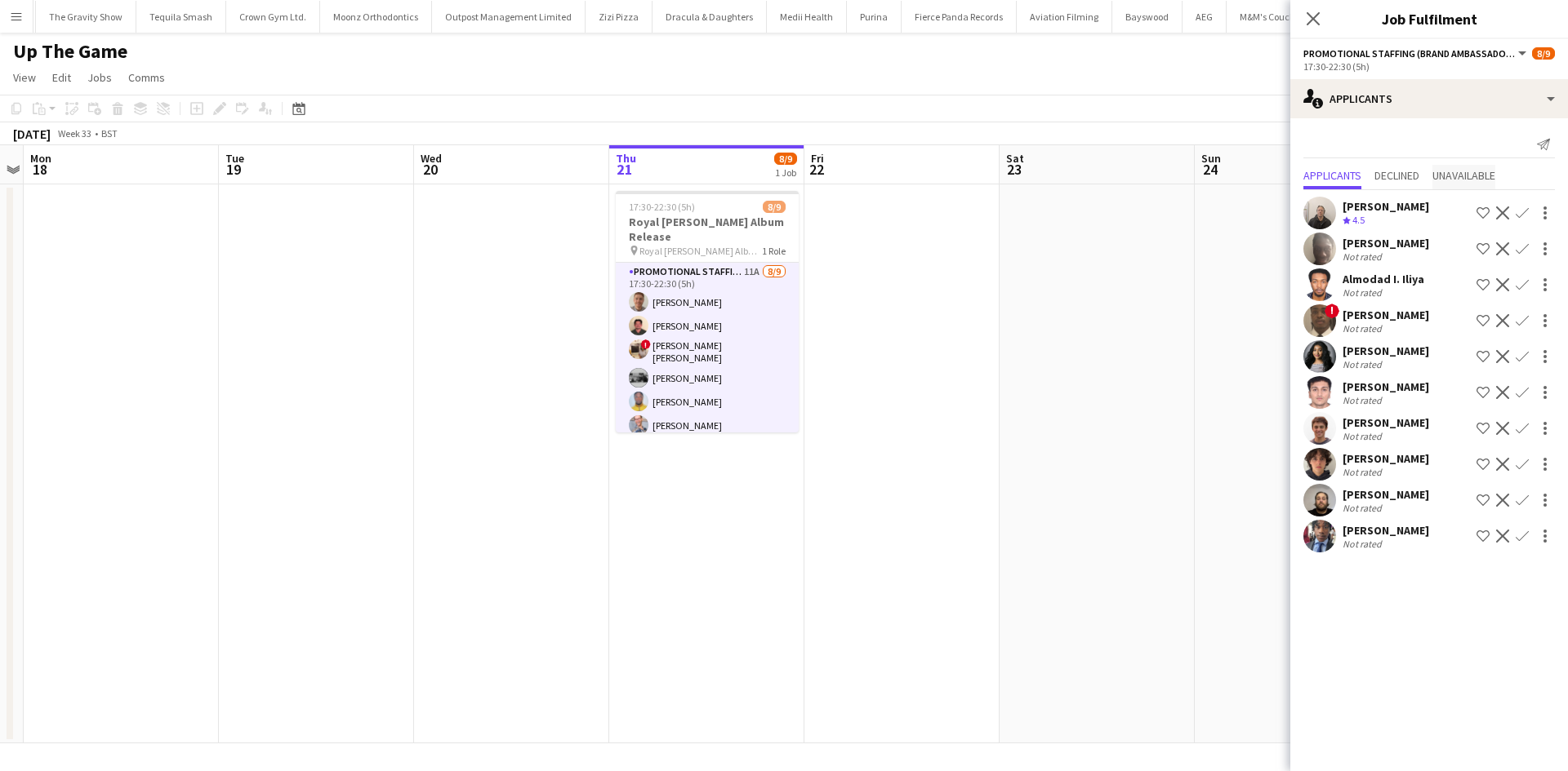
click at [1472, 165] on span "Unavailable" at bounding box center [1463, 177] width 63 height 24
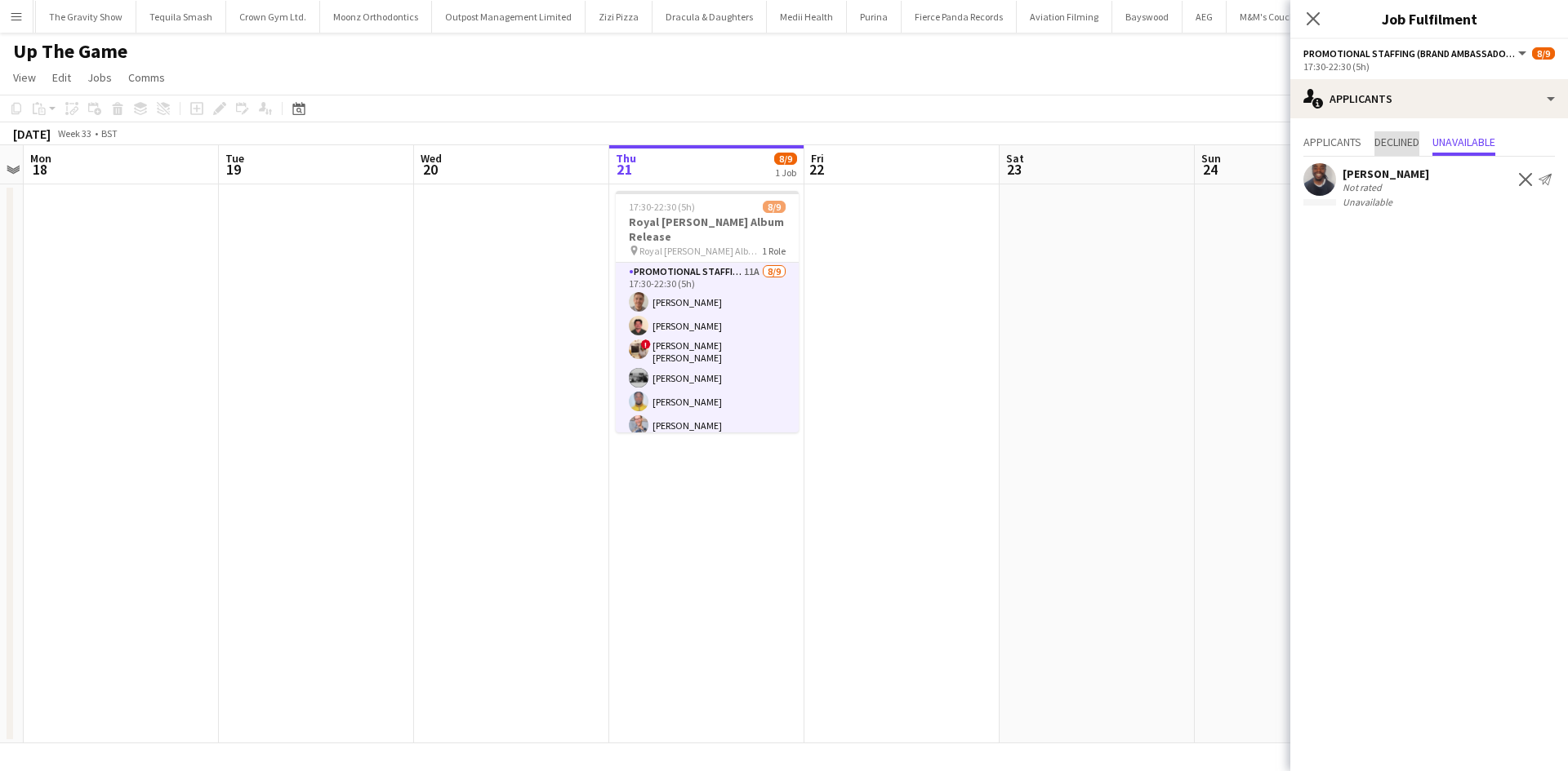
click at [1399, 139] on span "Declined" at bounding box center [1397, 142] width 45 height 12
click at [1330, 144] on span "Applicants" at bounding box center [1332, 142] width 58 height 12
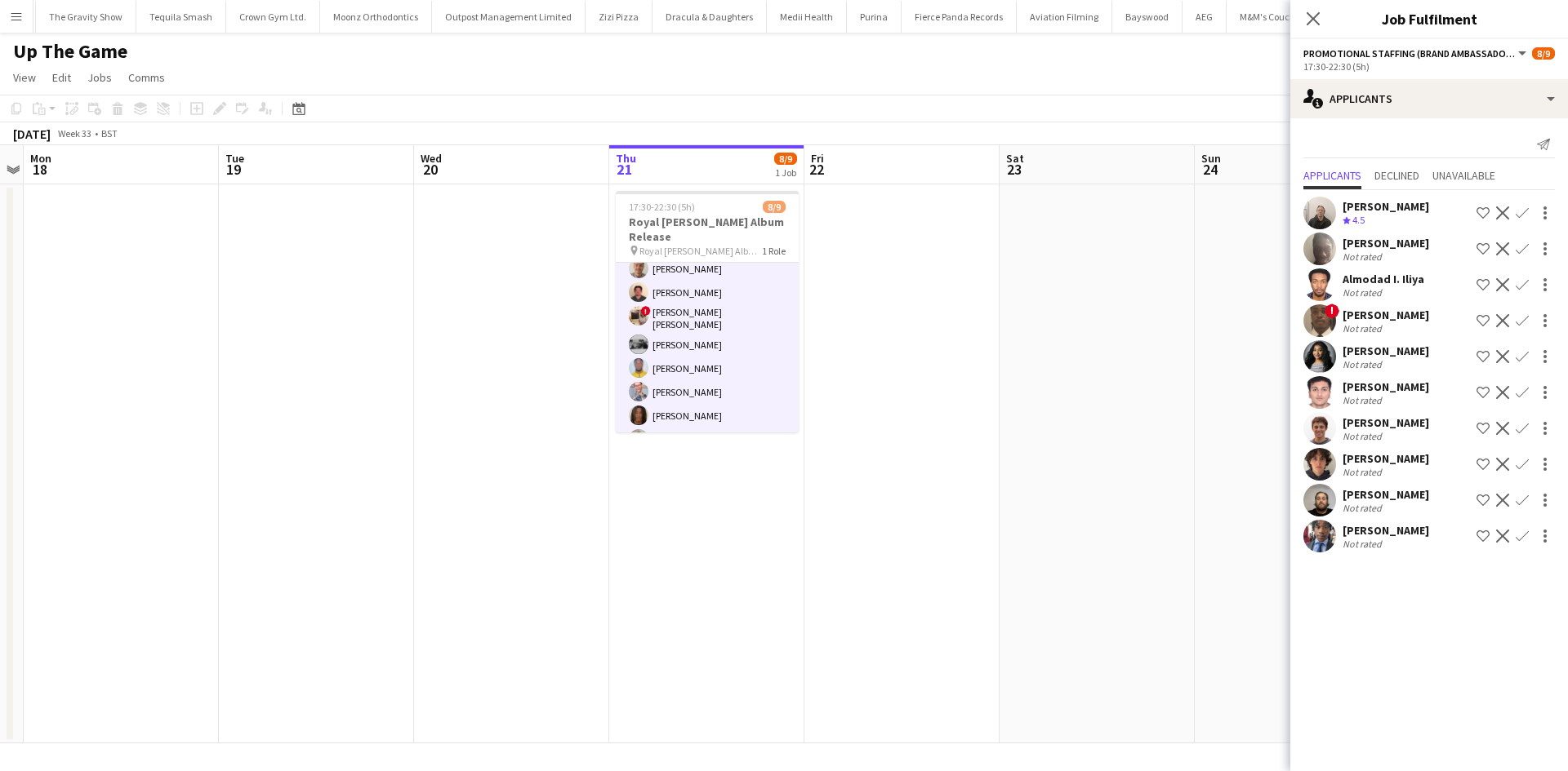
scroll to position [60, 0]
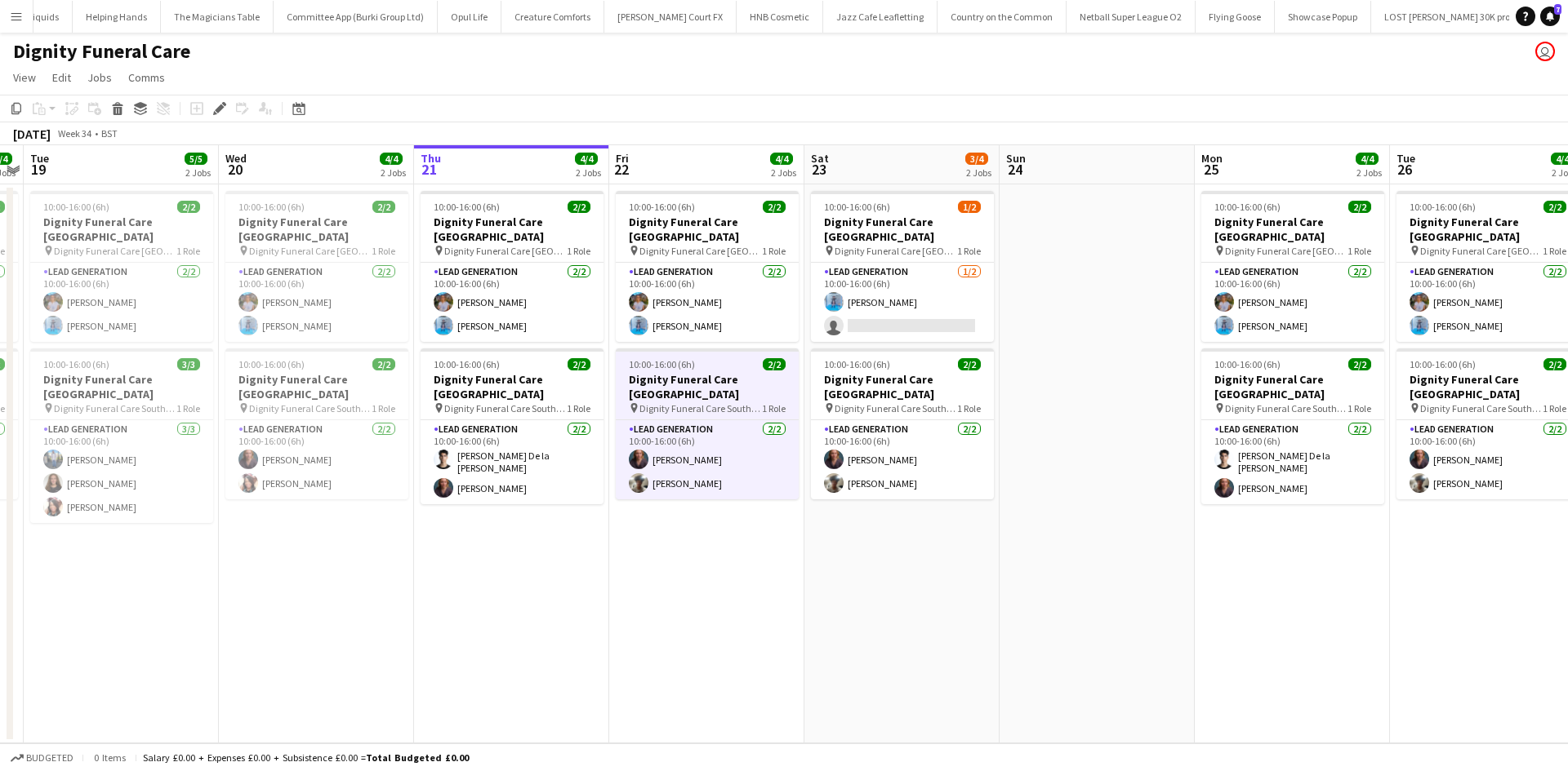
scroll to position [0, 6970]
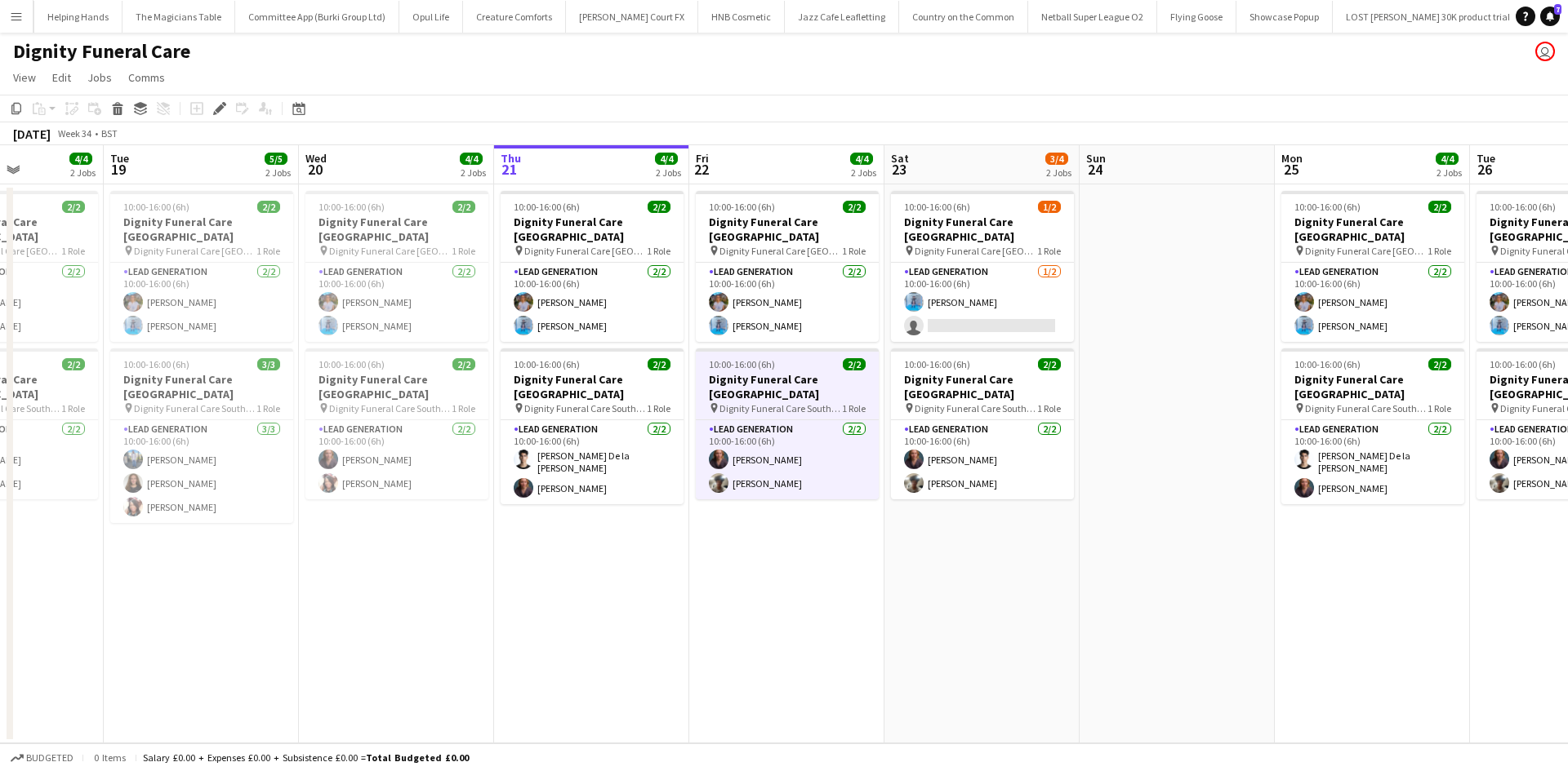
drag, startPoint x: 1168, startPoint y: 556, endPoint x: 858, endPoint y: 508, distance: 313.7
click at [858, 508] on app-calendar-viewport "Sat 16 Sun 17 Mon 18 4/4 2 Jobs Tue 19 5/5 2 Jobs Wed 20 4/4 2 Jobs Thu 21 4/4 …" at bounding box center [784, 444] width 1568 height 598
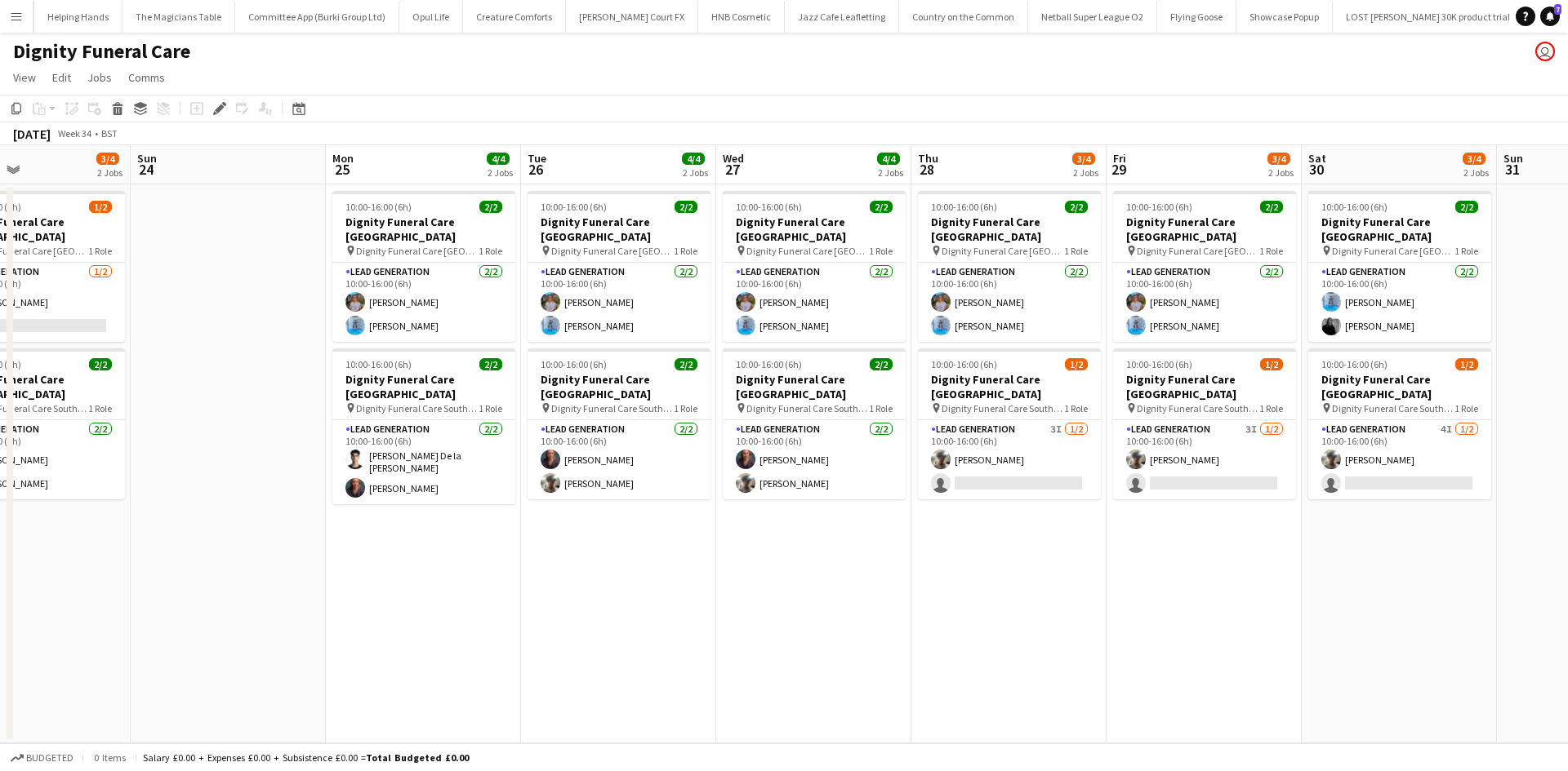
scroll to position [0, 667]
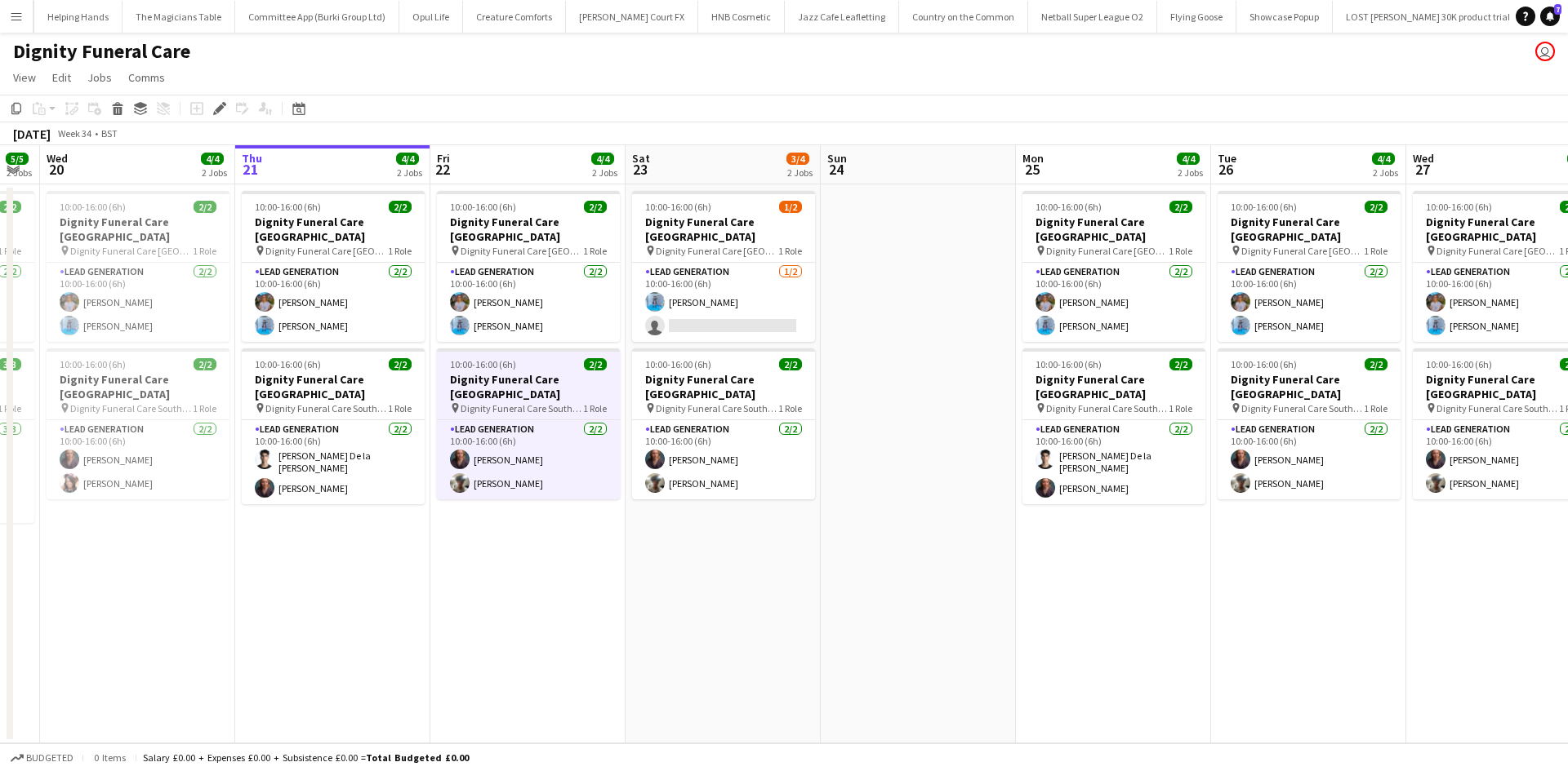
drag, startPoint x: 1082, startPoint y: 546, endPoint x: 1225, endPoint y: 547, distance: 143.0
click at [1225, 547] on app-calendar-viewport "Mon 18 4/4 2 Jobs Tue 19 5/5 2 Jobs Wed 20 4/4 2 Jobs Thu 21 4/4 2 Jobs Fri 22 …" at bounding box center [784, 444] width 1568 height 598
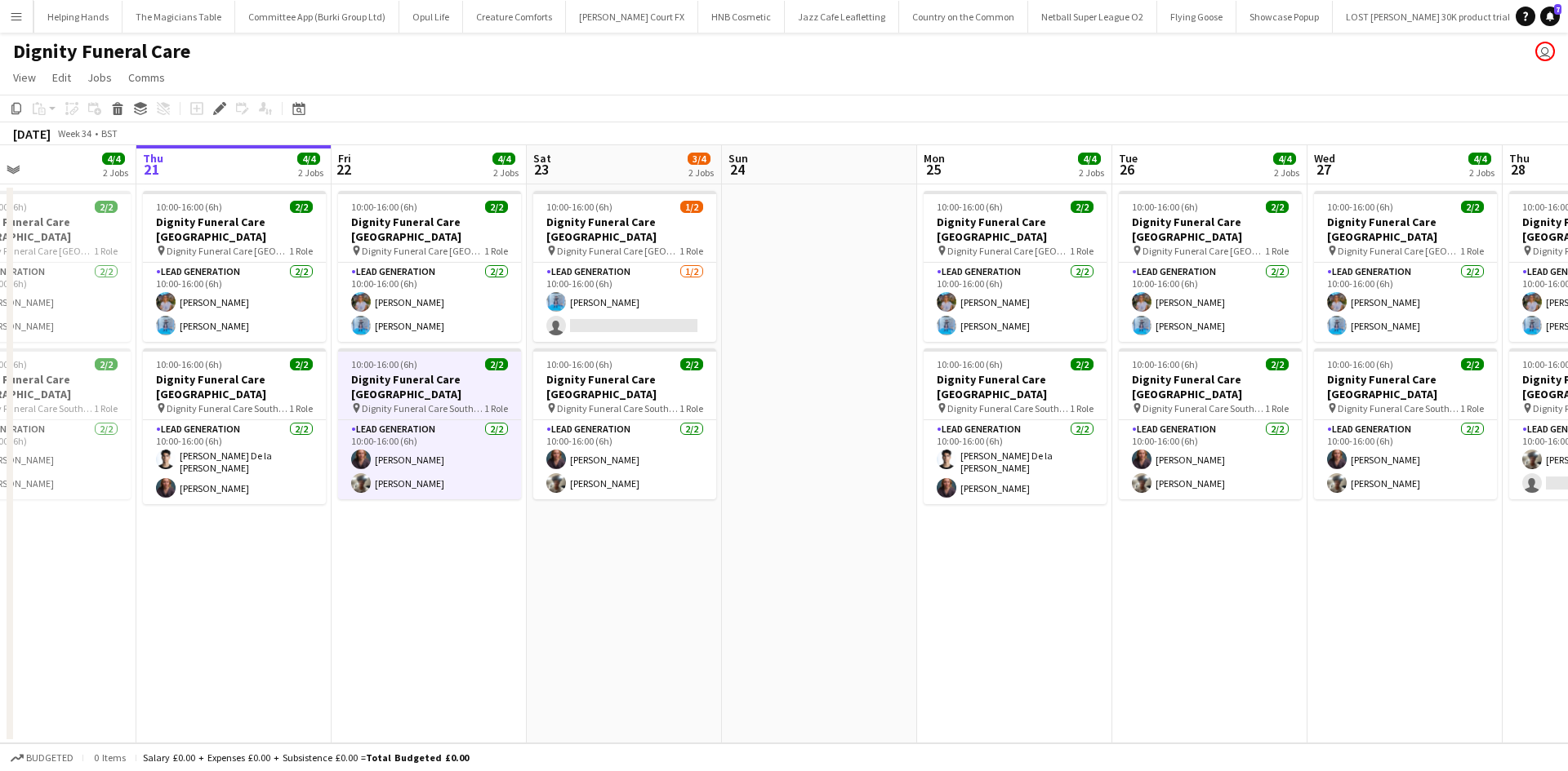
drag, startPoint x: 1163, startPoint y: 633, endPoint x: 662, endPoint y: 635, distance: 501.0
click at [662, 635] on app-calendar-viewport "Mon 18 4/4 2 Jobs Tue 19 5/5 2 Jobs Wed 20 4/4 2 Jobs Thu 21 4/4 2 Jobs Fri 22 …" at bounding box center [784, 444] width 1568 height 598
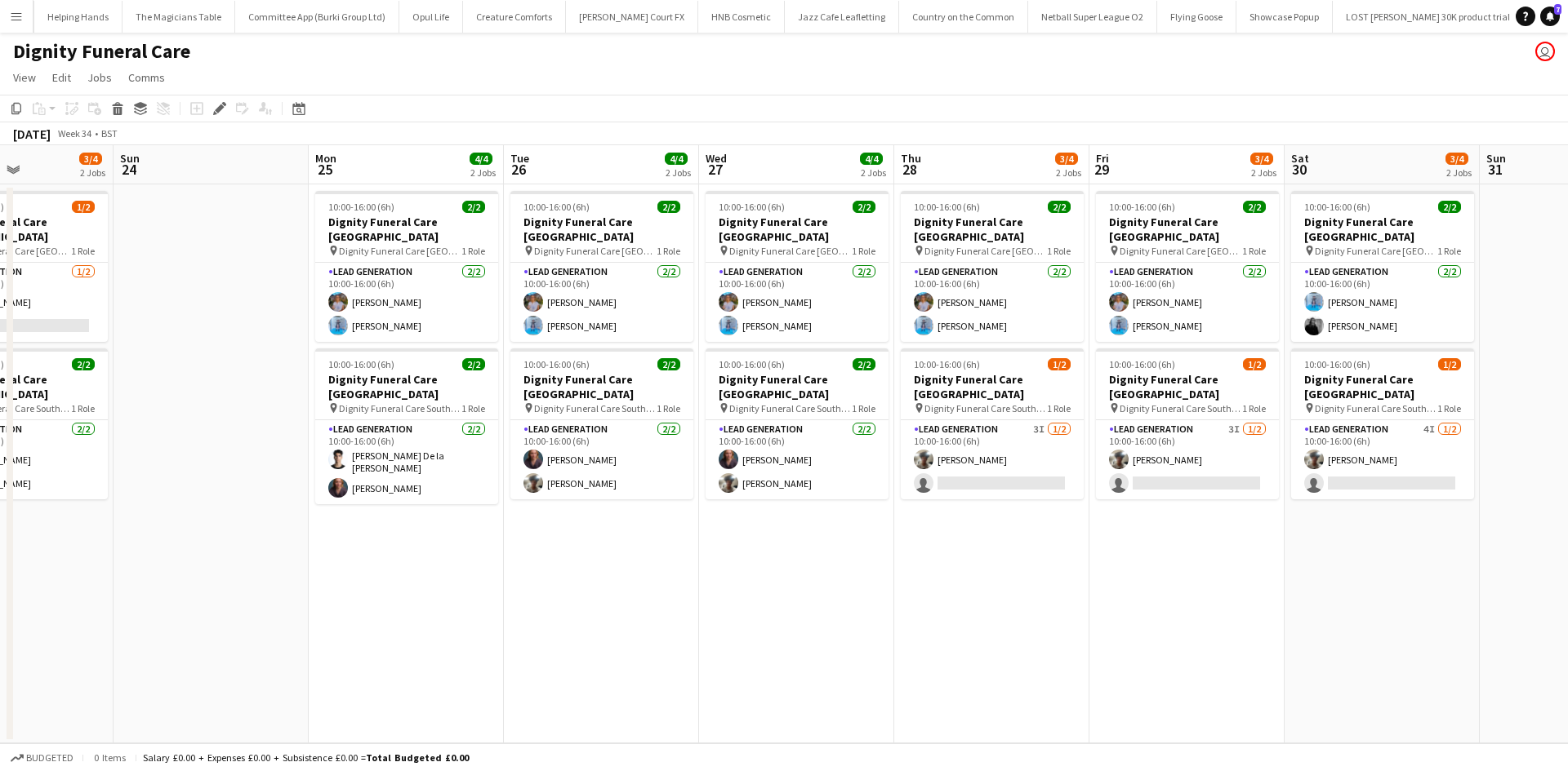
drag, startPoint x: 1057, startPoint y: 636, endPoint x: 870, endPoint y: 636, distance: 187.0
click at [870, 636] on app-calendar-viewport "Wed 20 4/4 2 Jobs Thu 21 4/4 2 Jobs Fri 22 4/4 2 Jobs Sat 23 3/4 2 Jobs Sun 24 …" at bounding box center [784, 444] width 1568 height 598
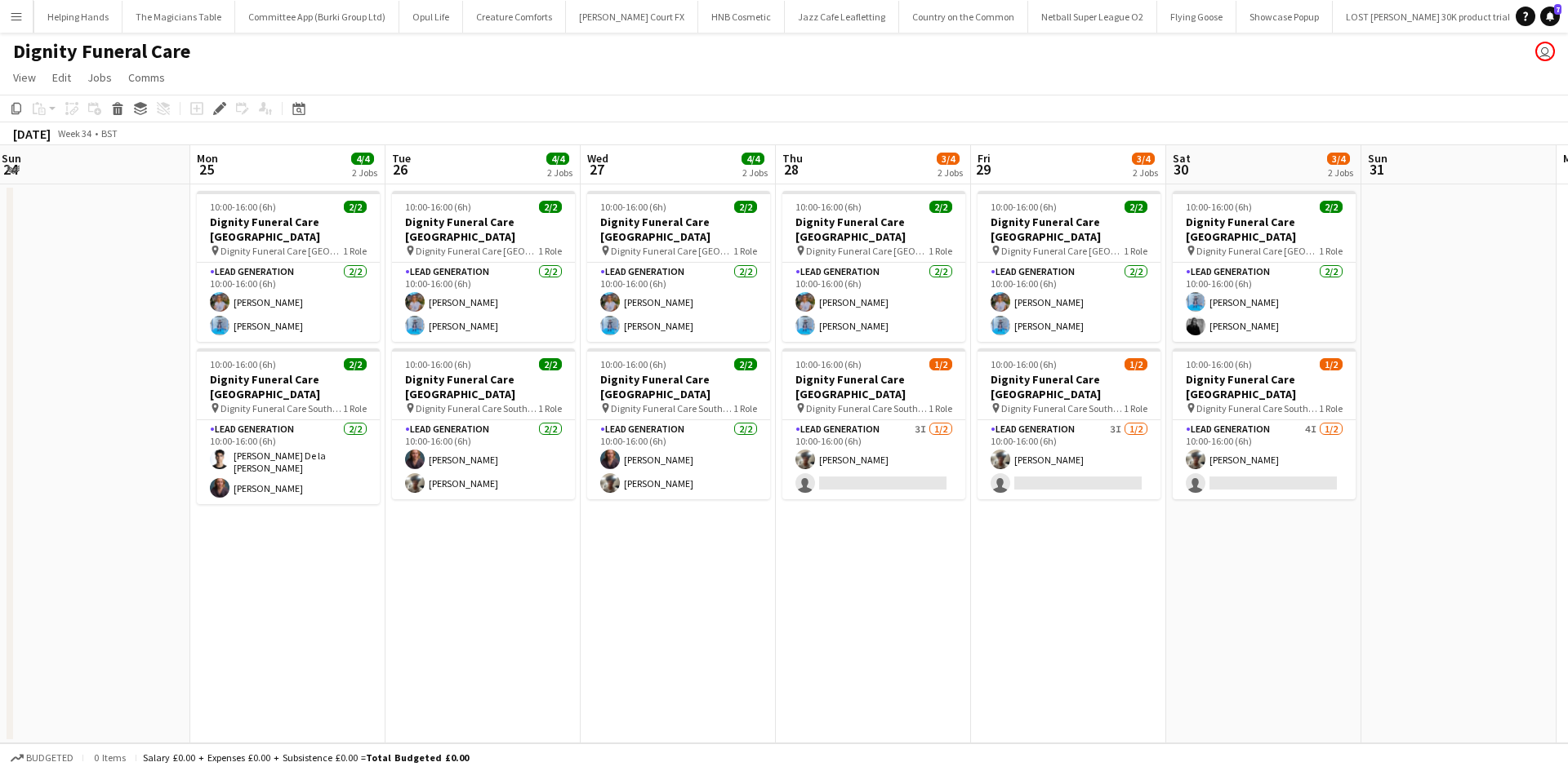
drag, startPoint x: 1108, startPoint y: 598, endPoint x: 954, endPoint y: 603, distance: 154.1
click at [959, 600] on app-calendar-viewport "Wed 20 4/4 2 Jobs Thu 21 4/4 2 Jobs Fri 22 4/4 2 Jobs Sat 23 3/4 2 Jobs Sun 24 …" at bounding box center [784, 444] width 1568 height 598
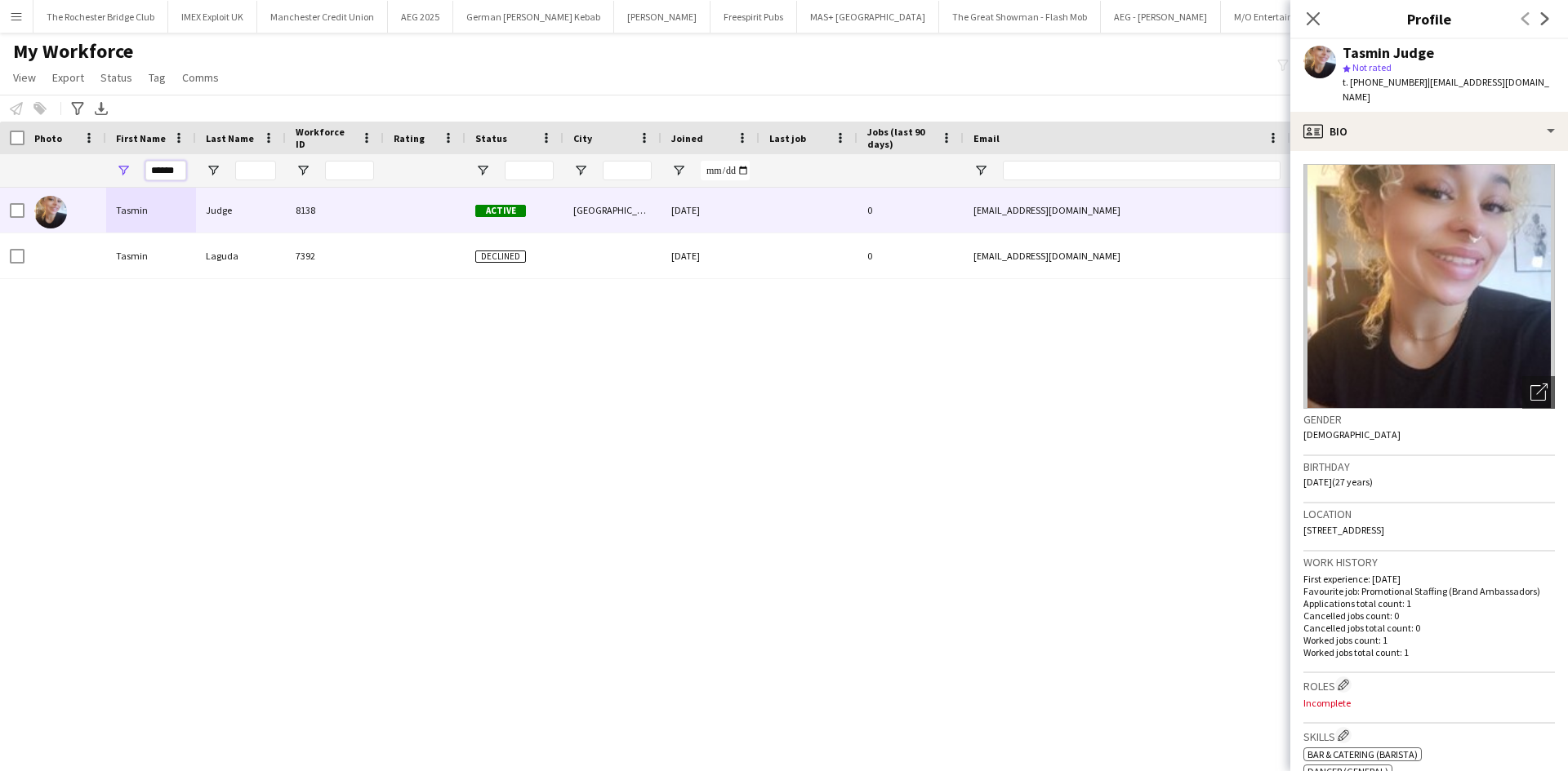
click at [178, 164] on input "******" at bounding box center [165, 170] width 41 height 19
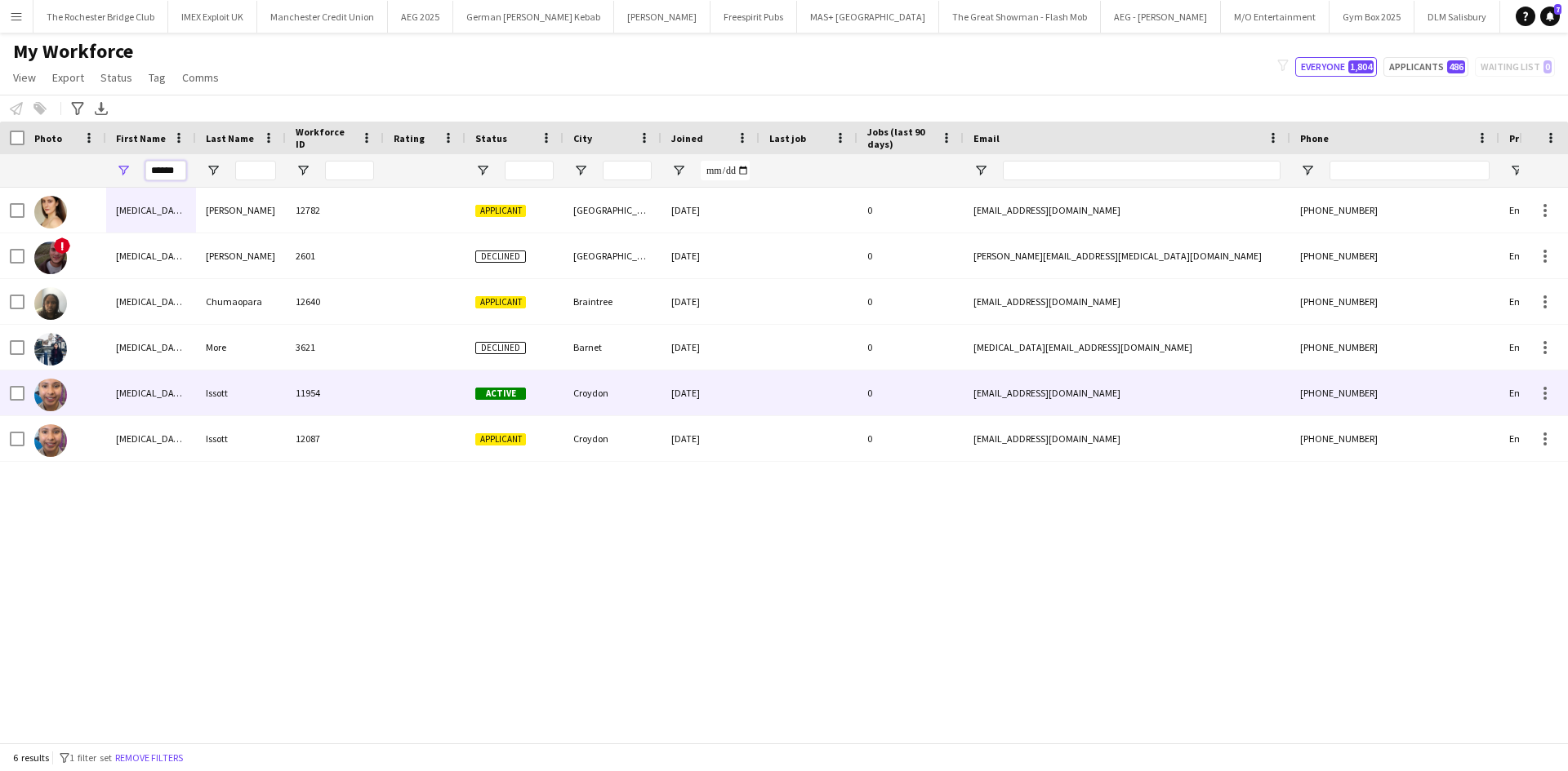
type input "******"
click at [57, 395] on img at bounding box center [50, 395] width 33 height 33
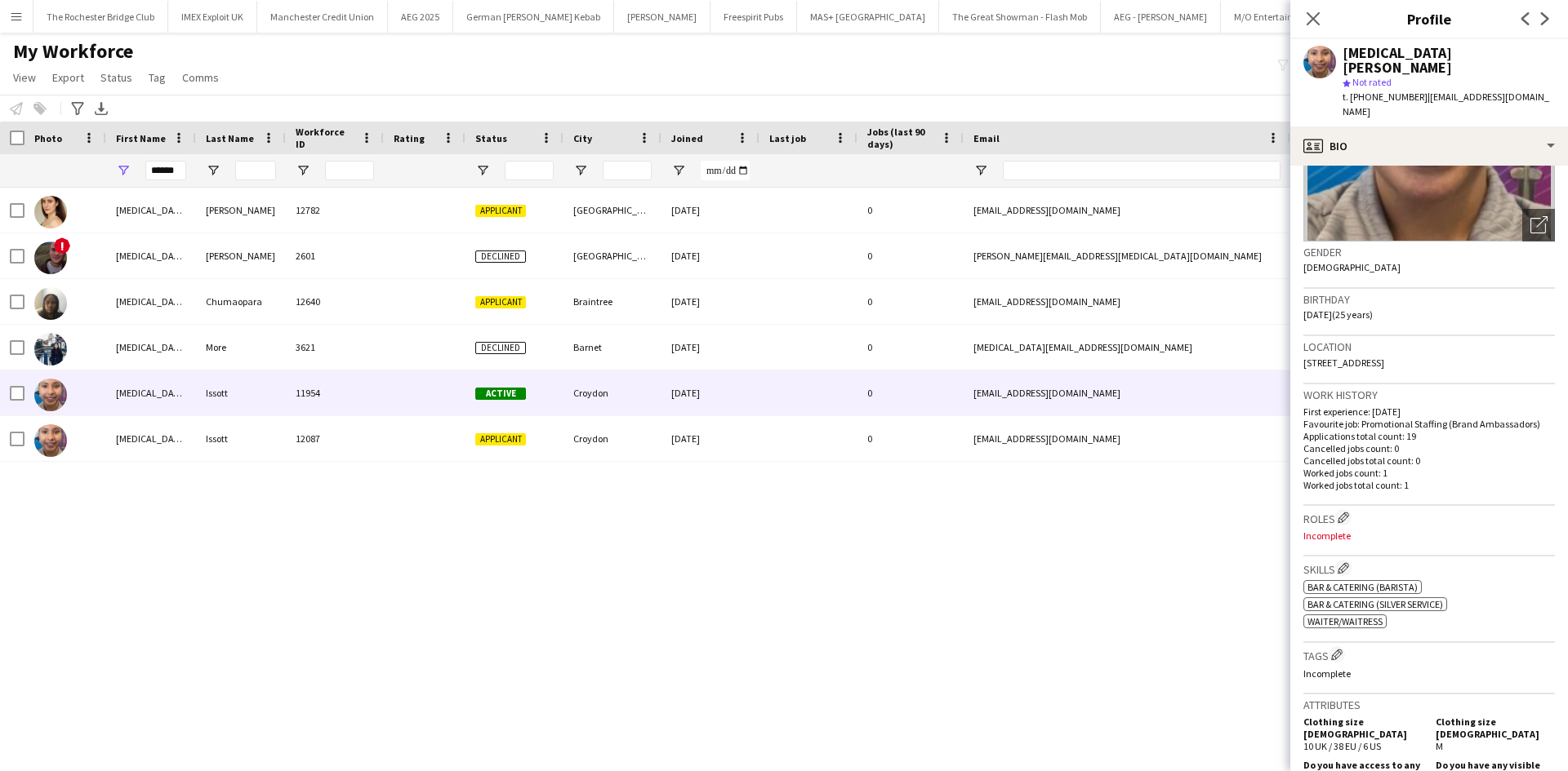
scroll to position [245, 0]
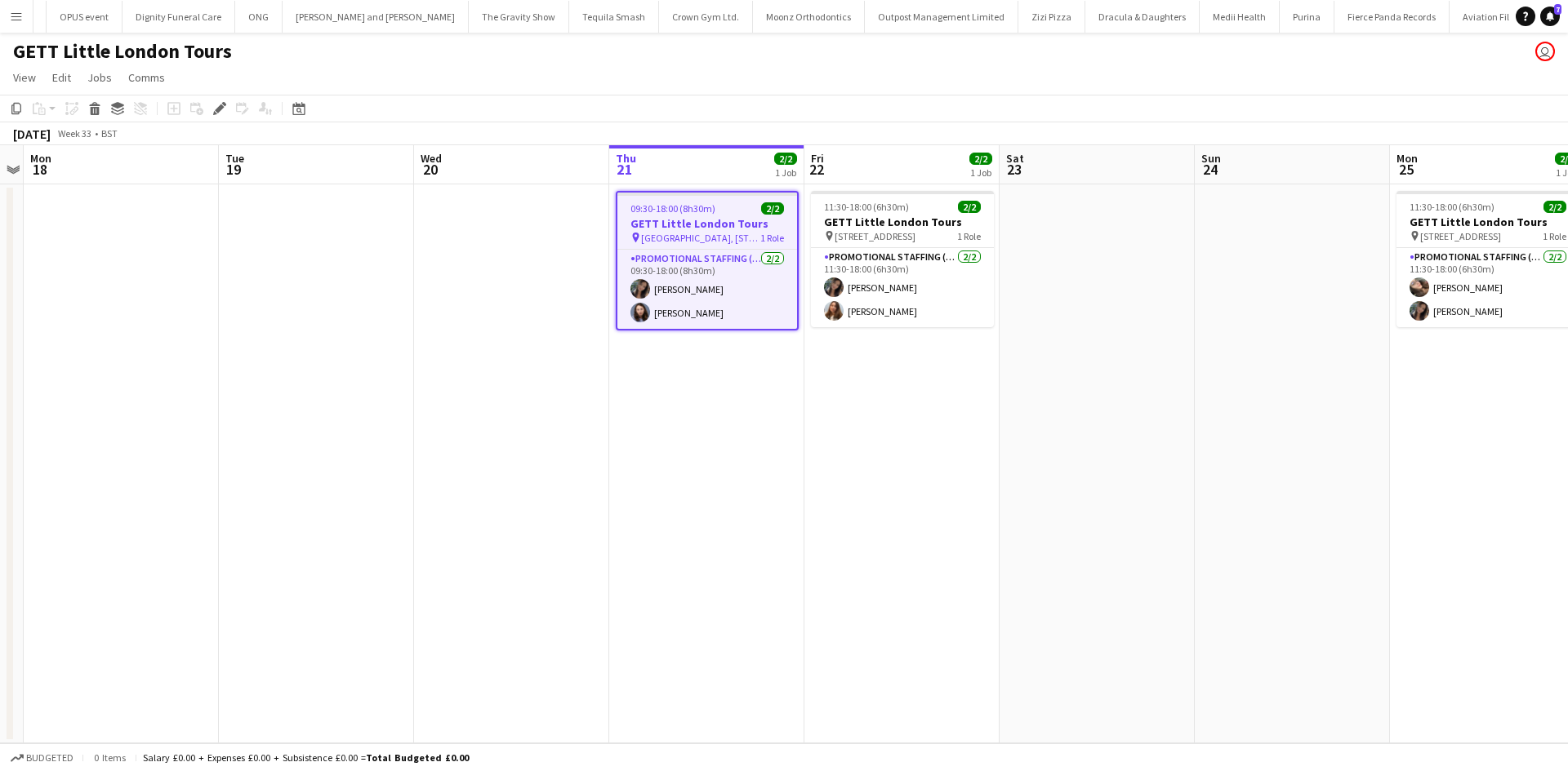
scroll to position [0, 9058]
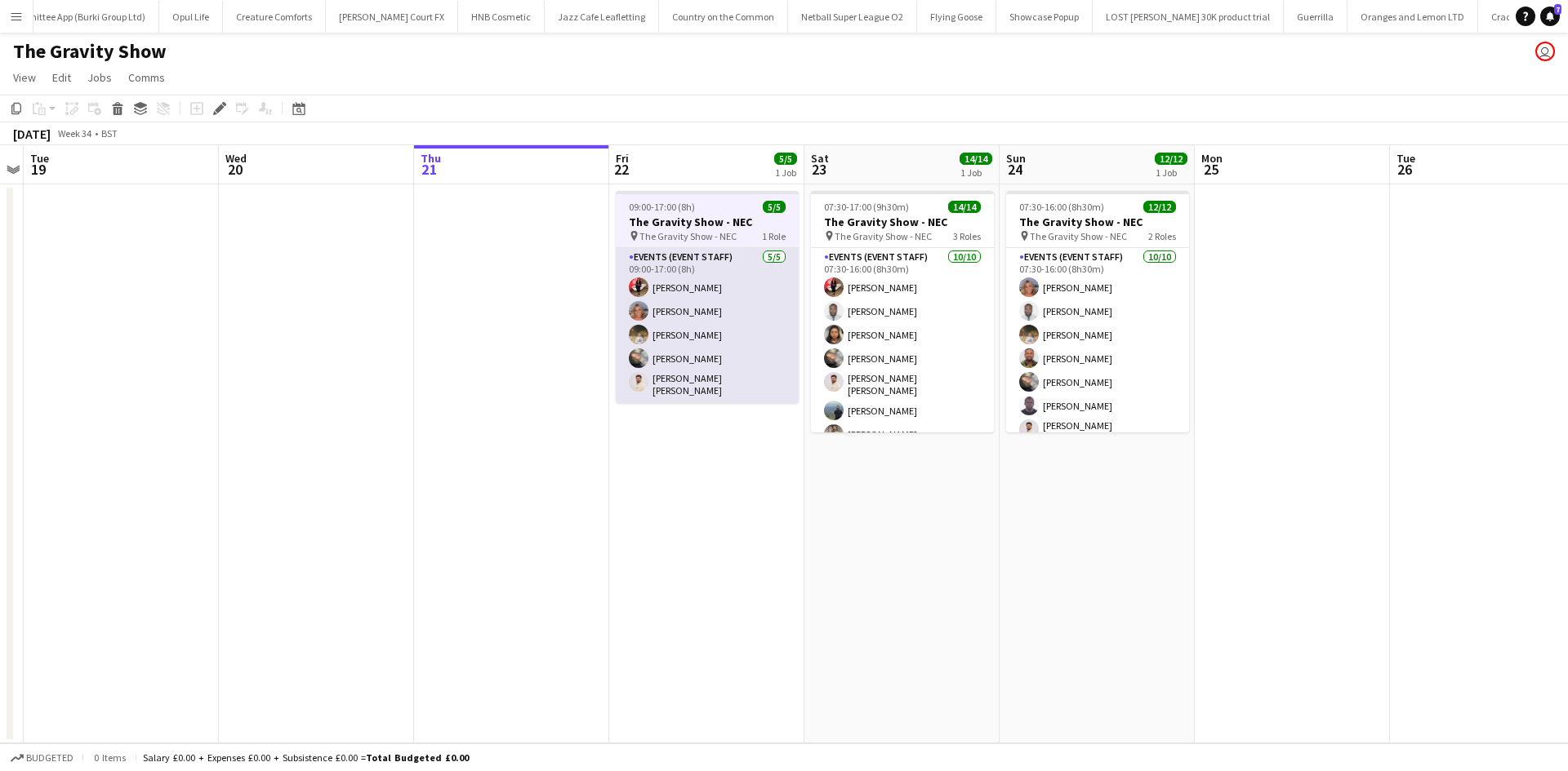
scroll to position [0, 7219]
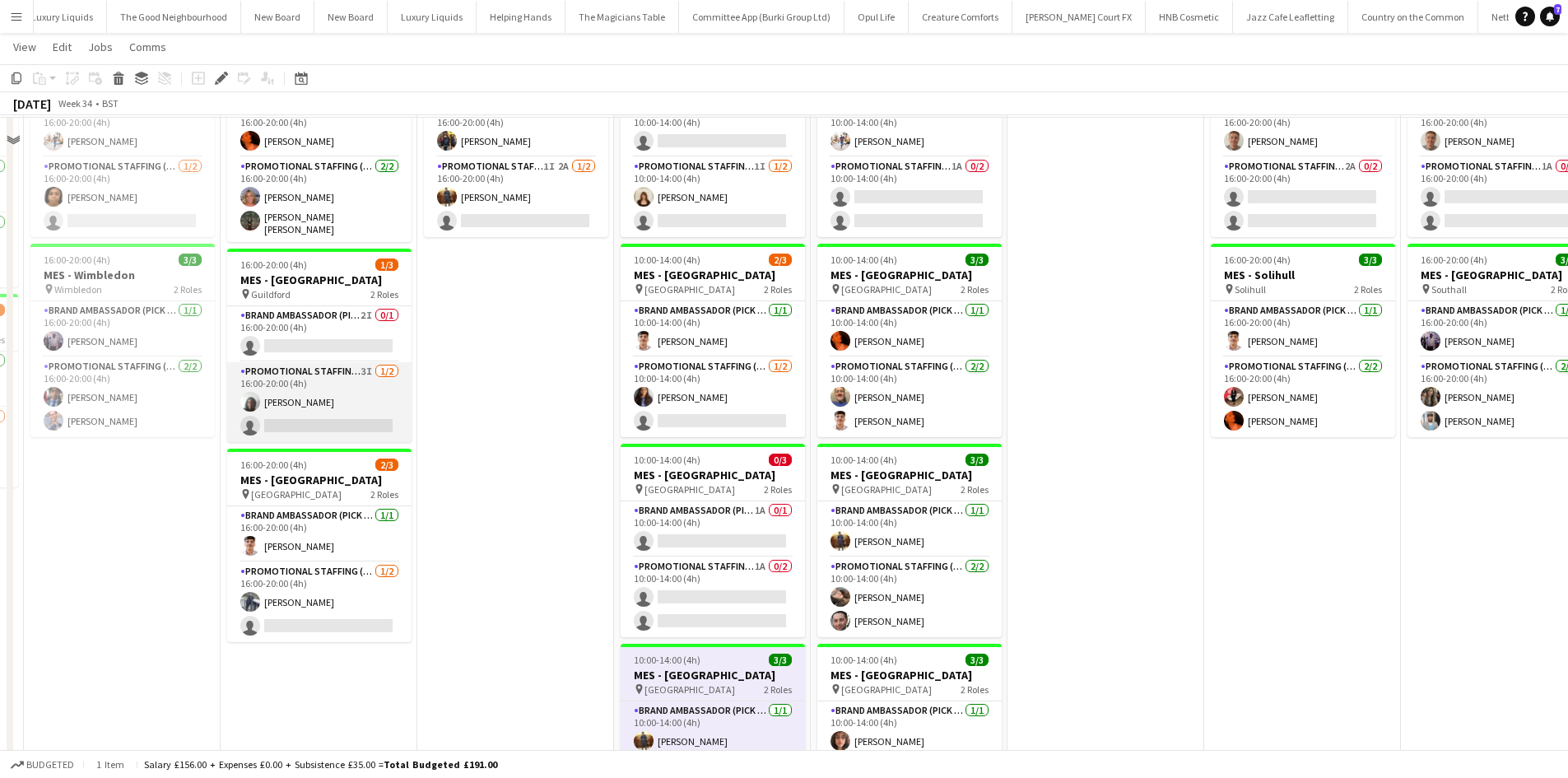
scroll to position [82, 0]
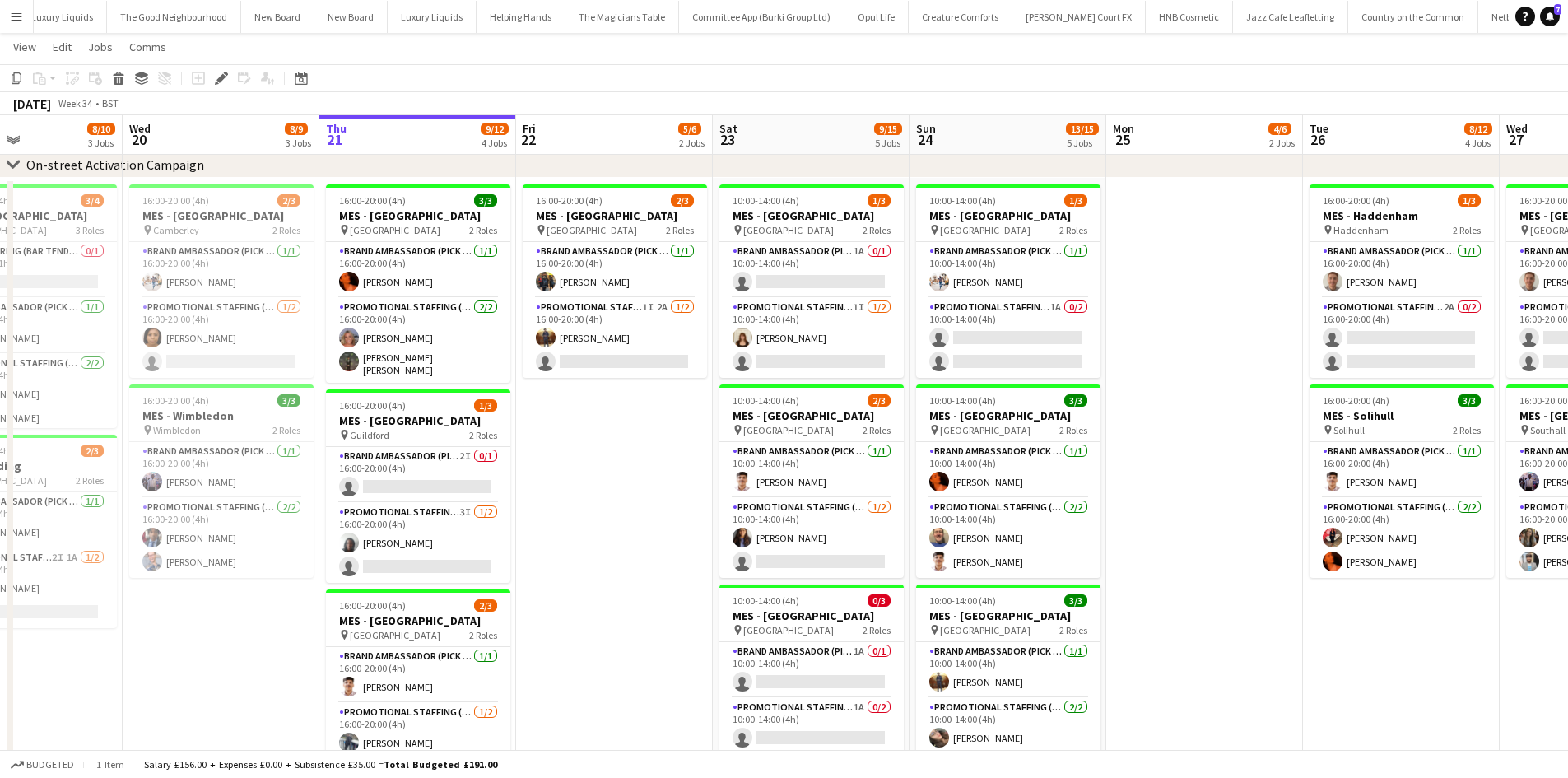
drag, startPoint x: 451, startPoint y: 501, endPoint x: 553, endPoint y: 523, distance: 104.3
click at [553, 523] on app-calendar-viewport "Sun 17 9/9 3 Jobs Mon 18 3/3 1 Job Tue 19 8/10 3 Jobs Wed 20 8/9 3 Jobs Thu 21 …" at bounding box center [784, 760] width 1568 height 1556
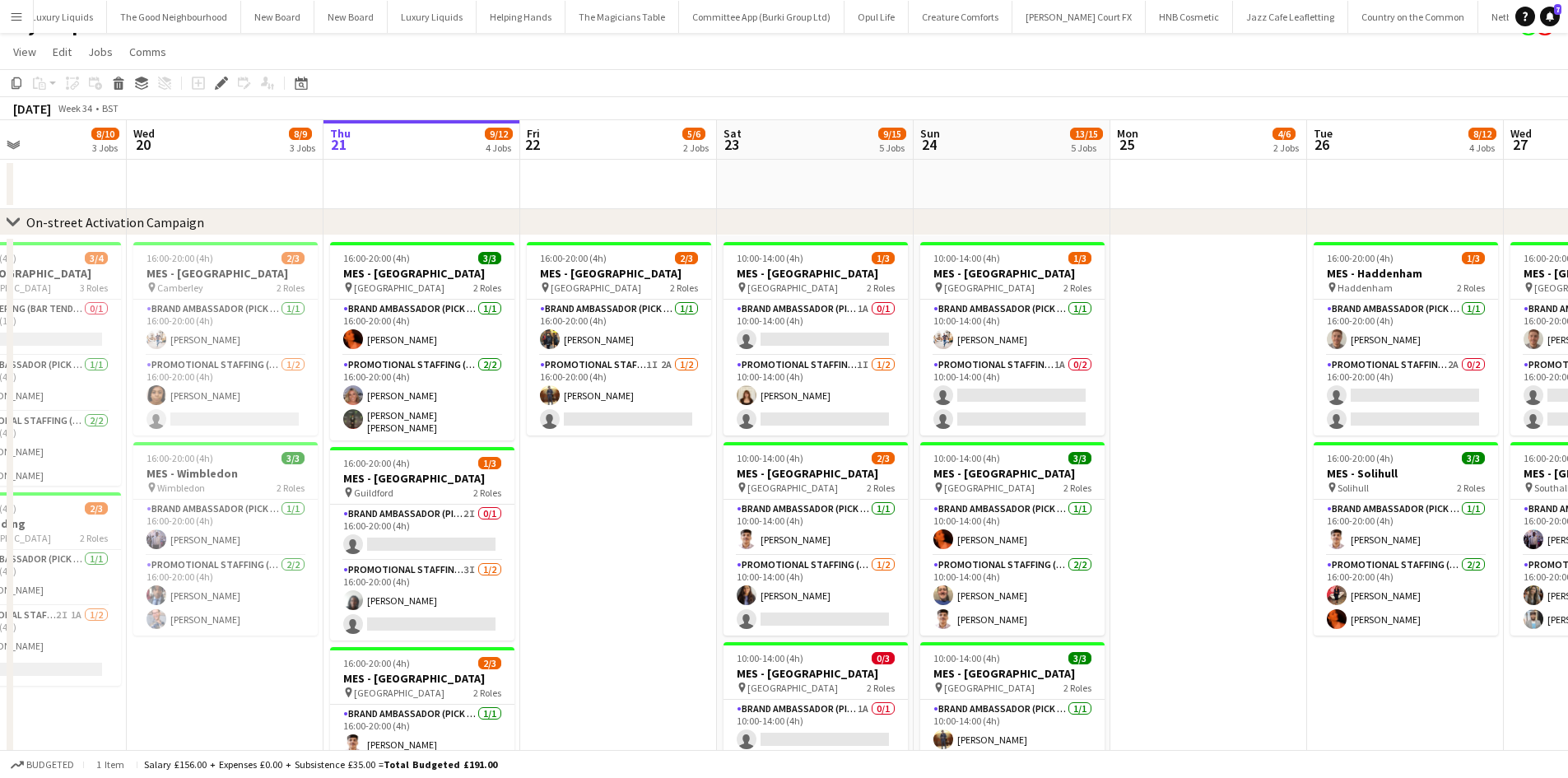
scroll to position [0, 0]
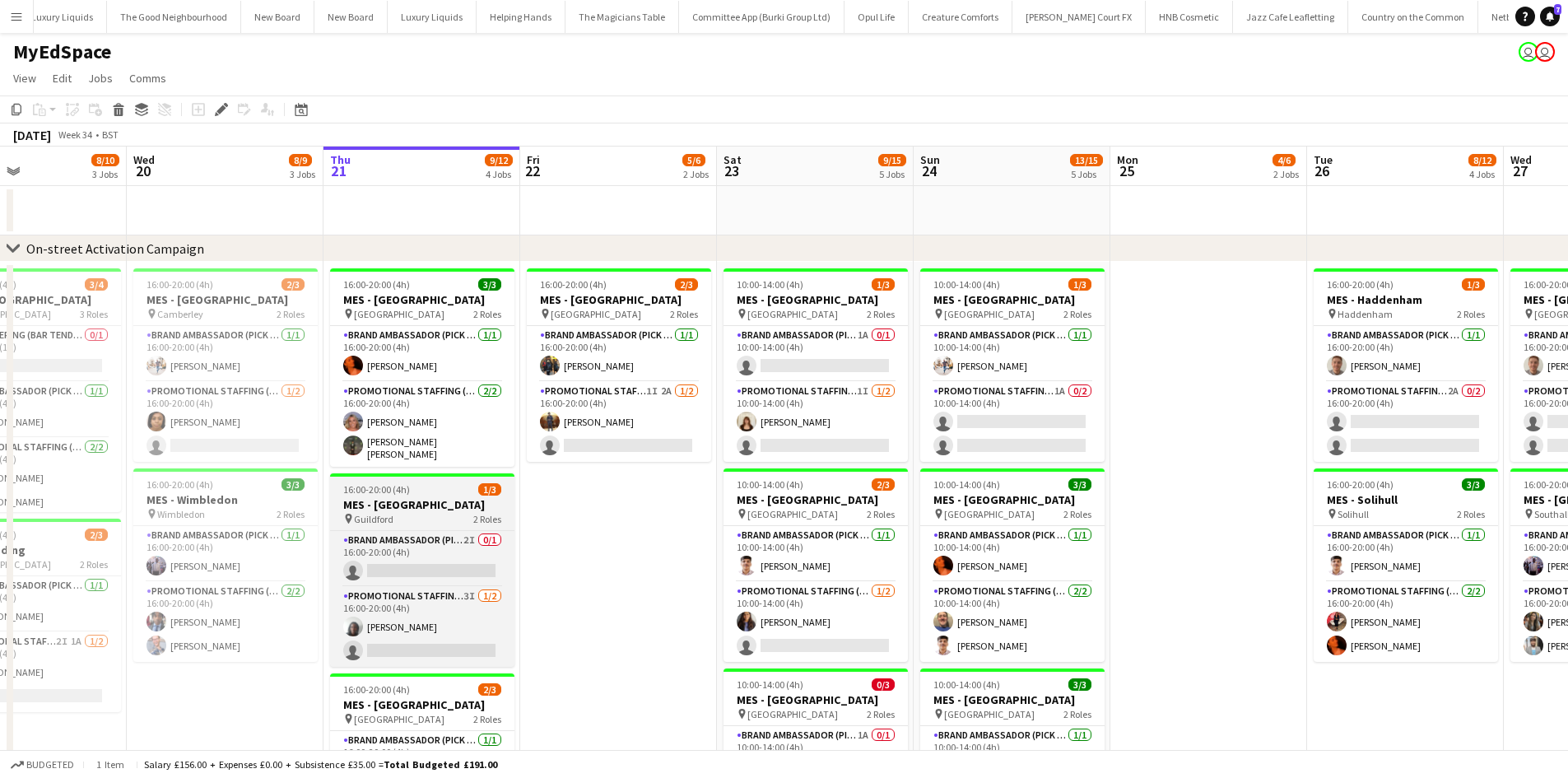
click at [412, 501] on h3 "MES - [GEOGRAPHIC_DATA]" at bounding box center [423, 505] width 184 height 15
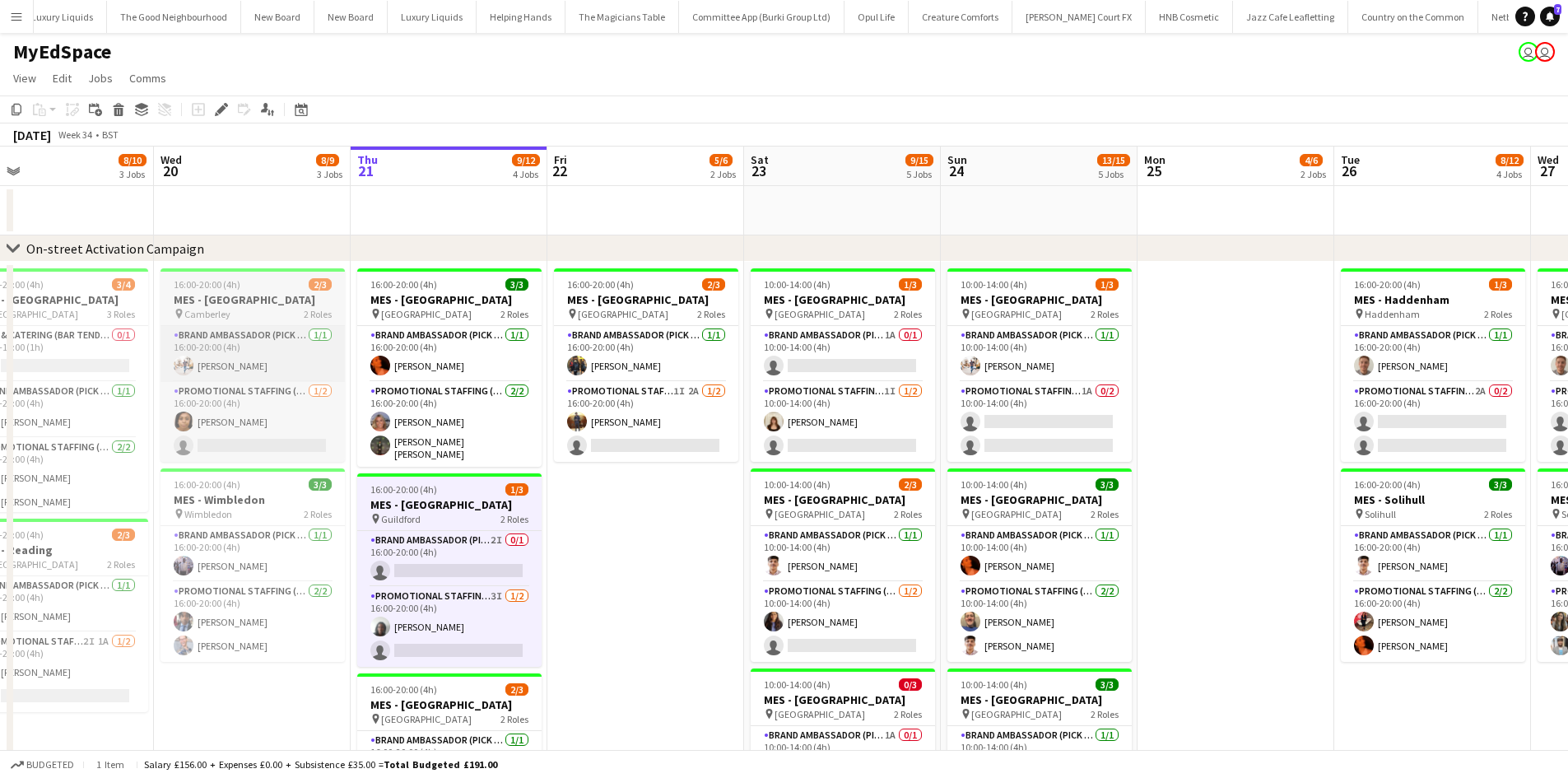
drag, startPoint x: 572, startPoint y: 534, endPoint x: 304, endPoint y: 326, distance: 339.2
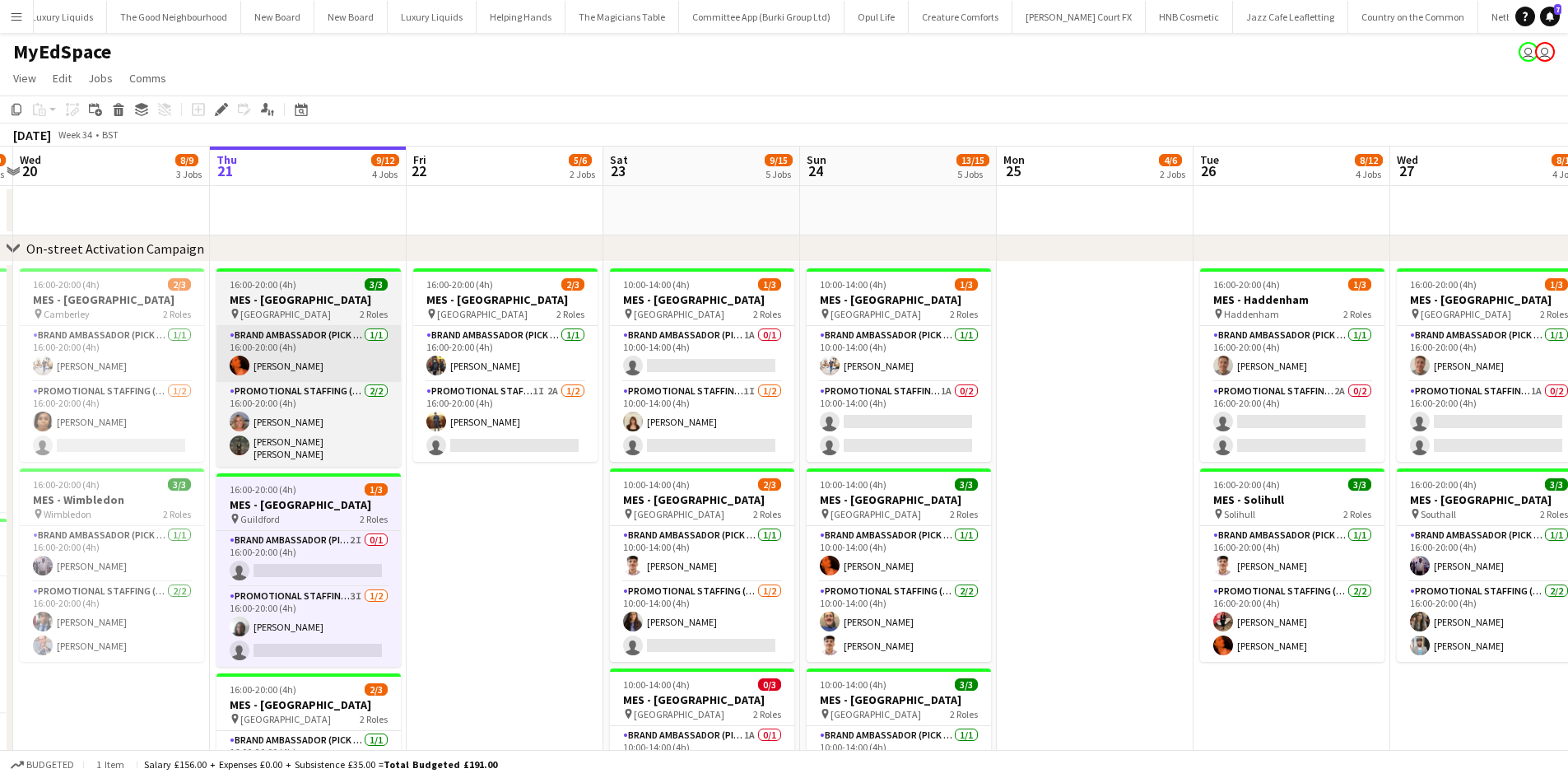
drag, startPoint x: 646, startPoint y: 428, endPoint x: 277, endPoint y: 327, distance: 382.6
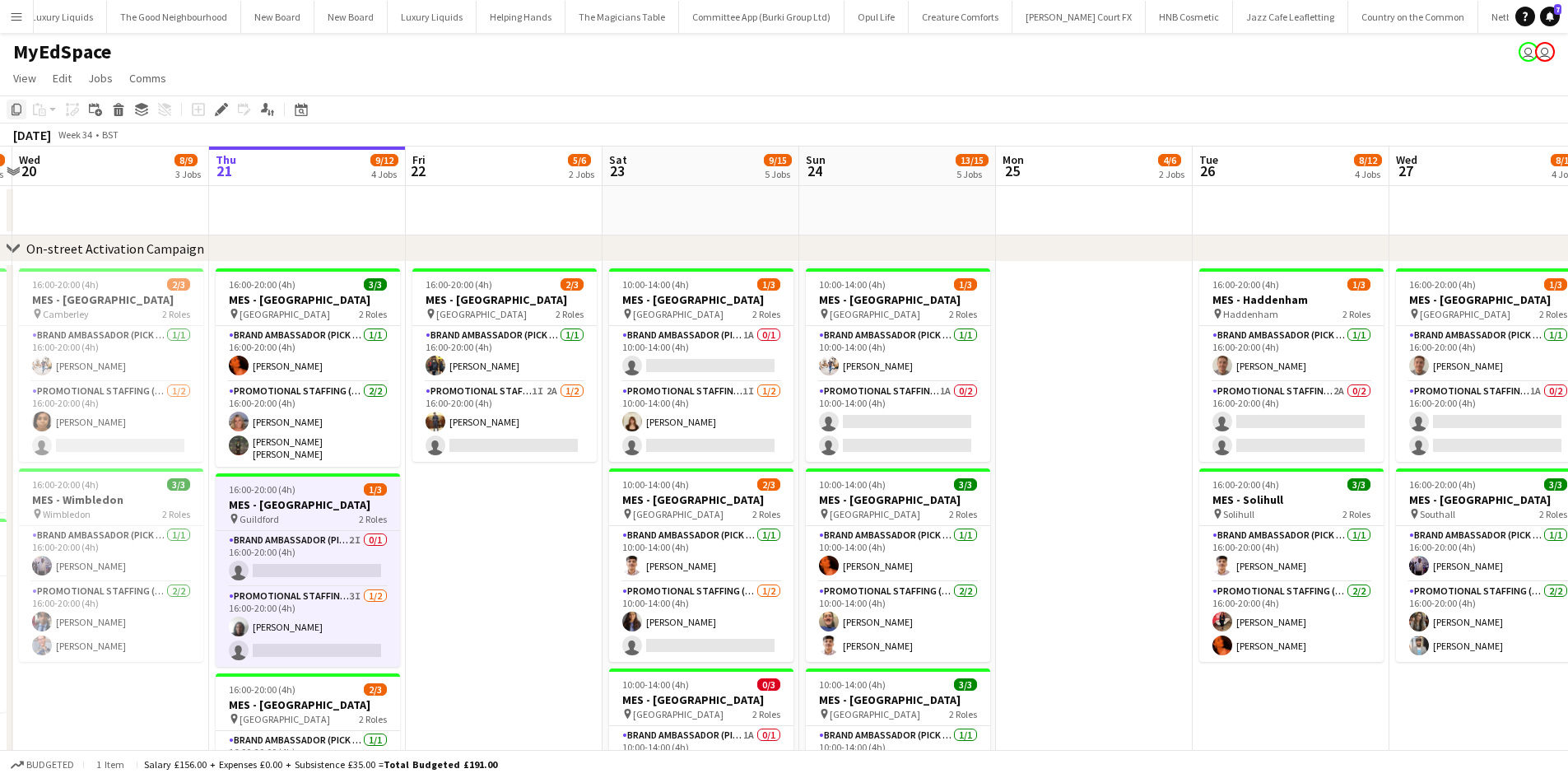
click at [14, 108] on icon "Copy" at bounding box center [17, 110] width 14 height 14
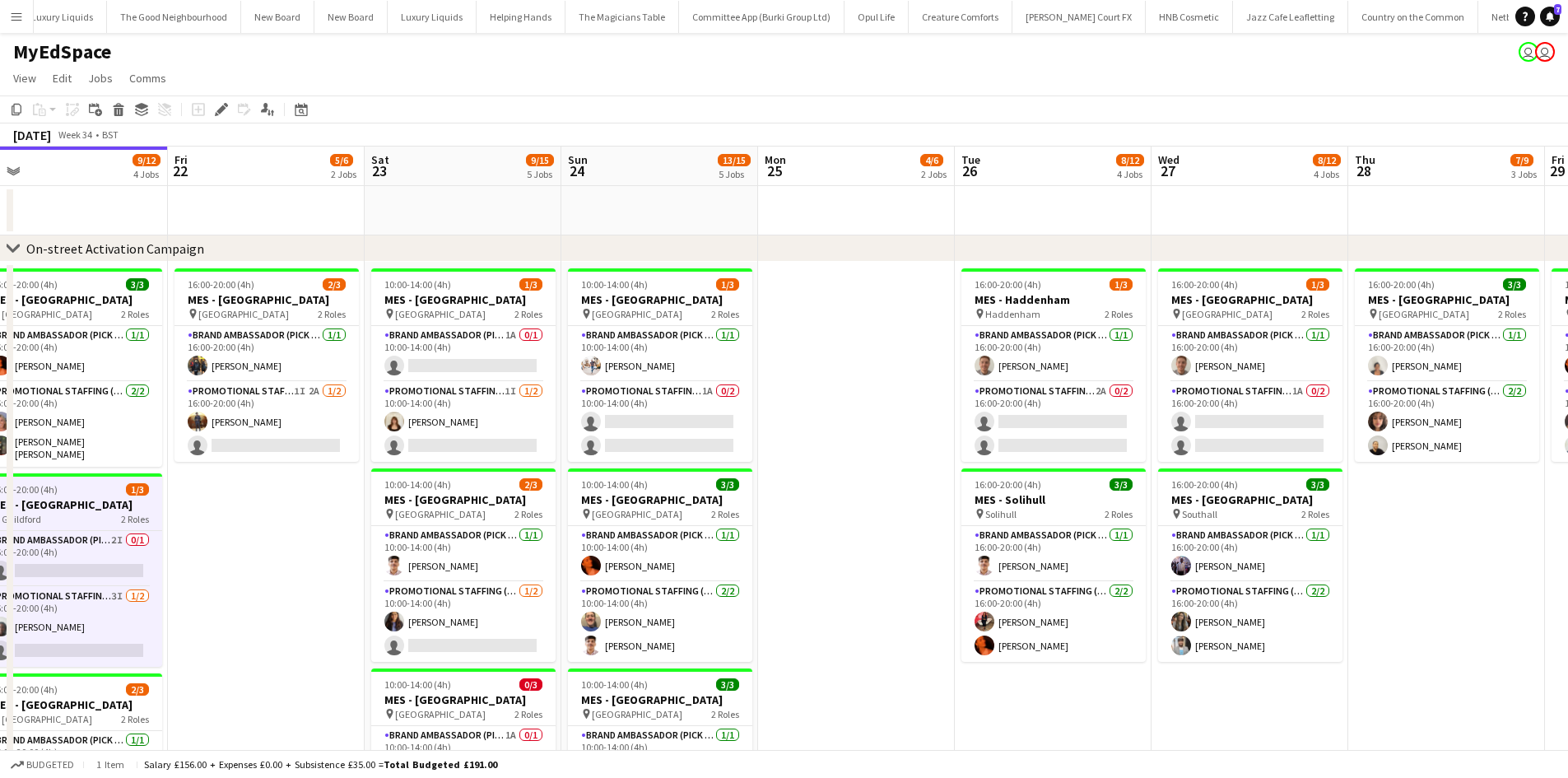
drag, startPoint x: 269, startPoint y: 550, endPoint x: 67, endPoint y: 506, distance: 206.7
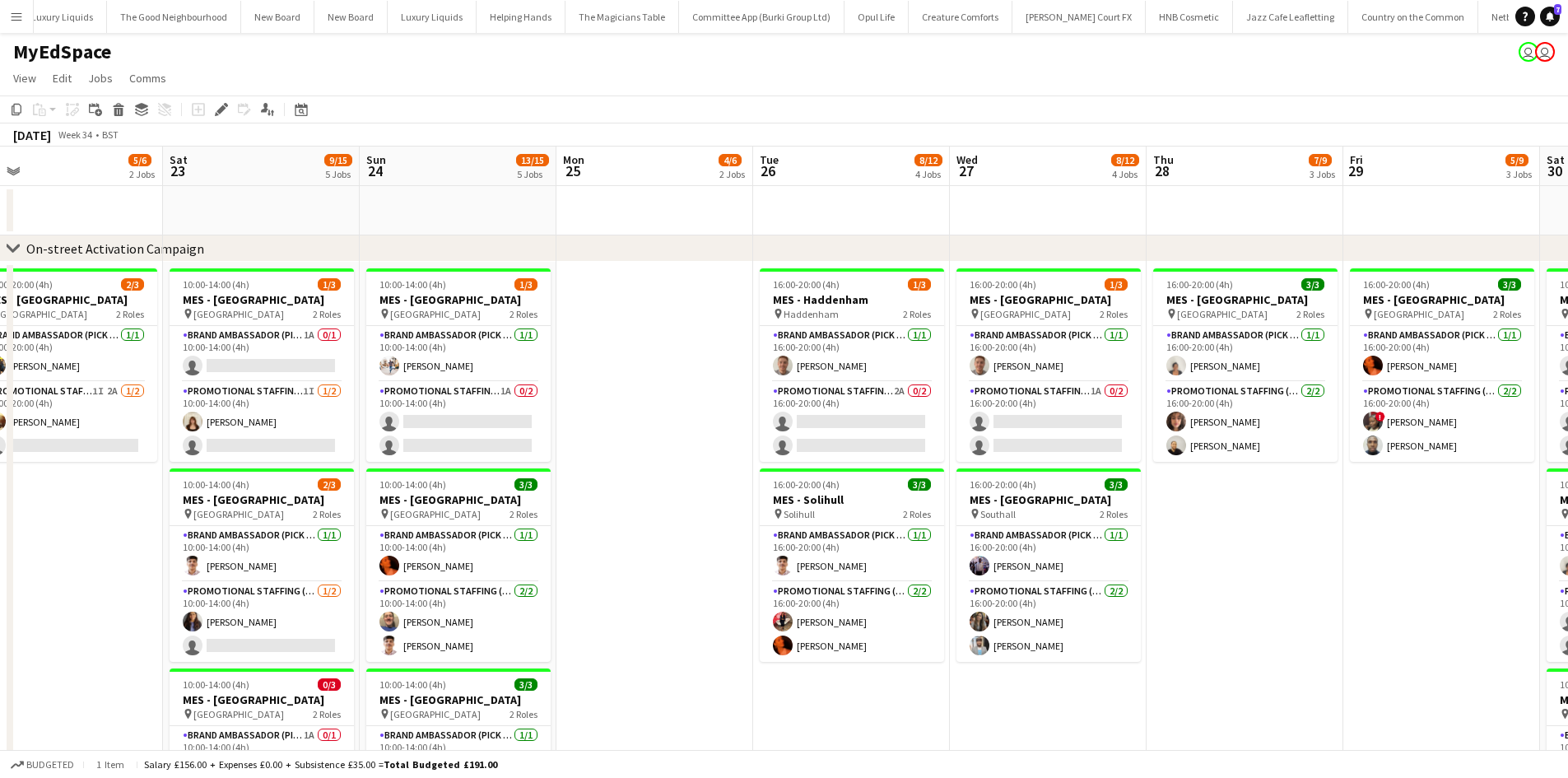
click at [1203, 538] on app-date-cell "16:00-20:00 (4h) 3/3 MES - Leeds pin Leeds 2 Roles Brand Ambassador (Pick up) 1…" at bounding box center [1245, 711] width 197 height 898
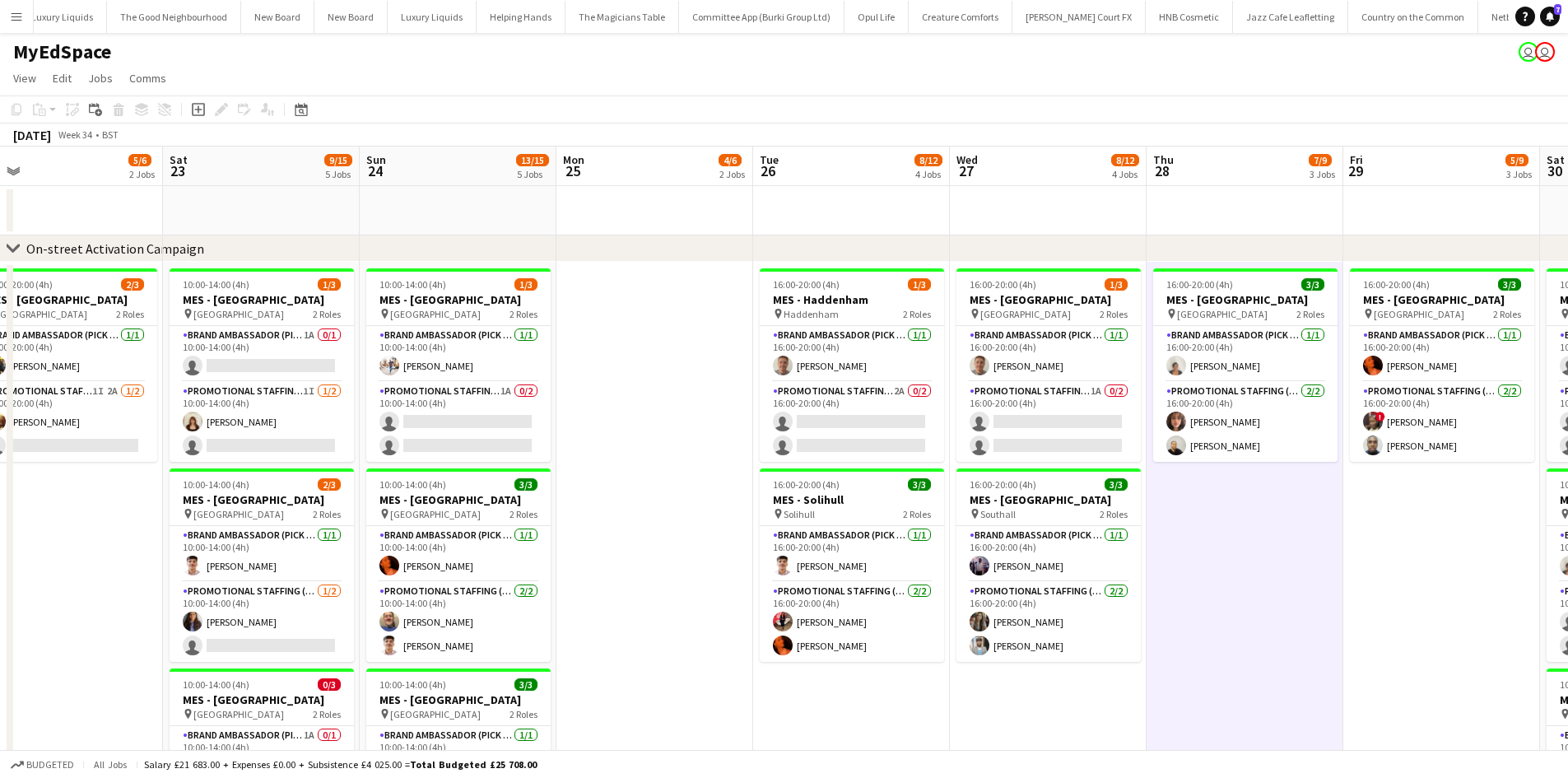
click at [1272, 490] on app-date-cell "16:00-20:00 (4h) 3/3 MES - Leeds pin Leeds 2 Roles Brand Ambassador (Pick up) 1…" at bounding box center [1245, 711] width 197 height 898
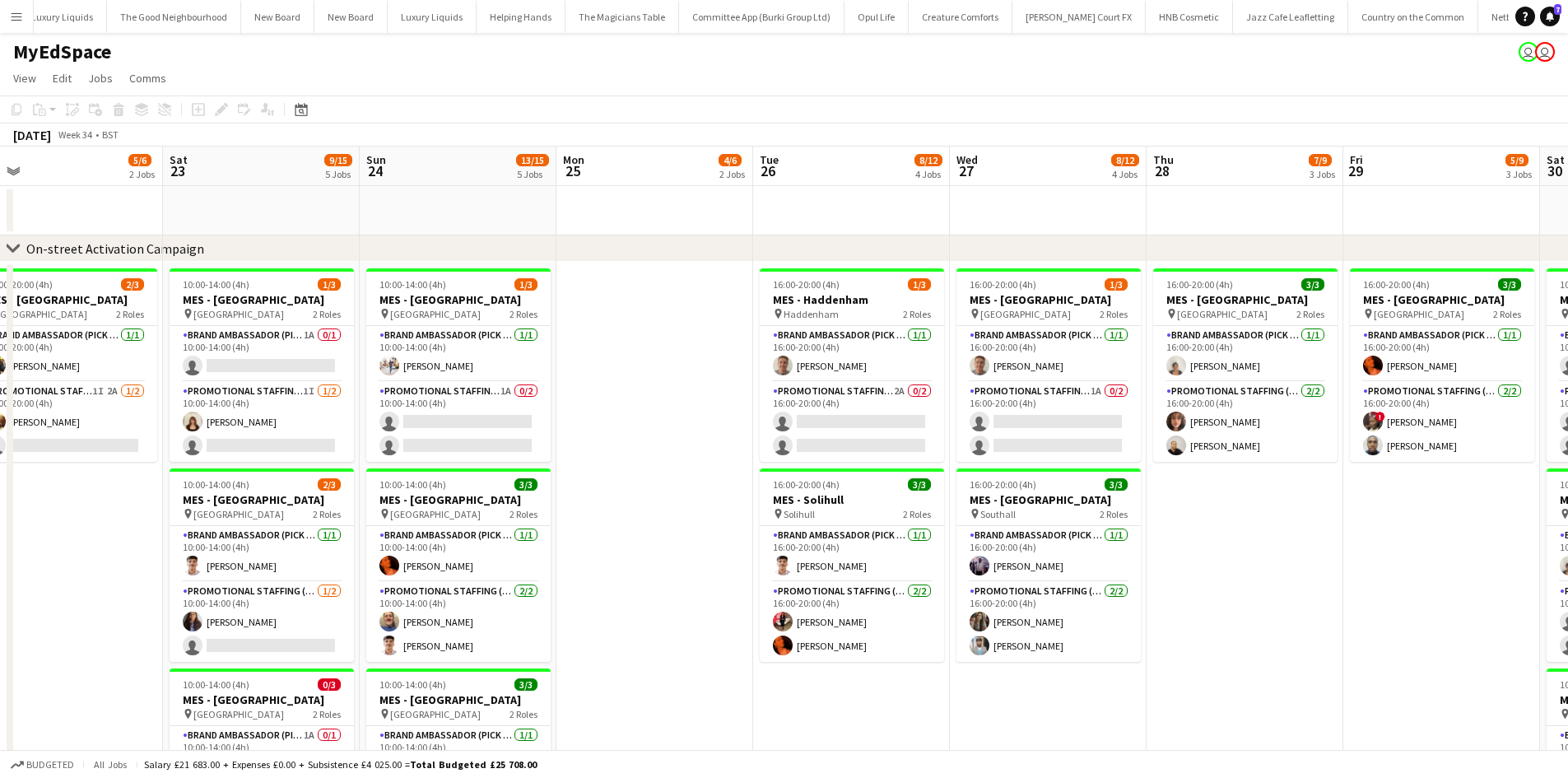
click at [1270, 493] on app-date-cell "16:00-20:00 (4h) 3/3 MES - Leeds pin Leeds 2 Roles Brand Ambassador (Pick up) 1…" at bounding box center [1245, 711] width 197 height 898
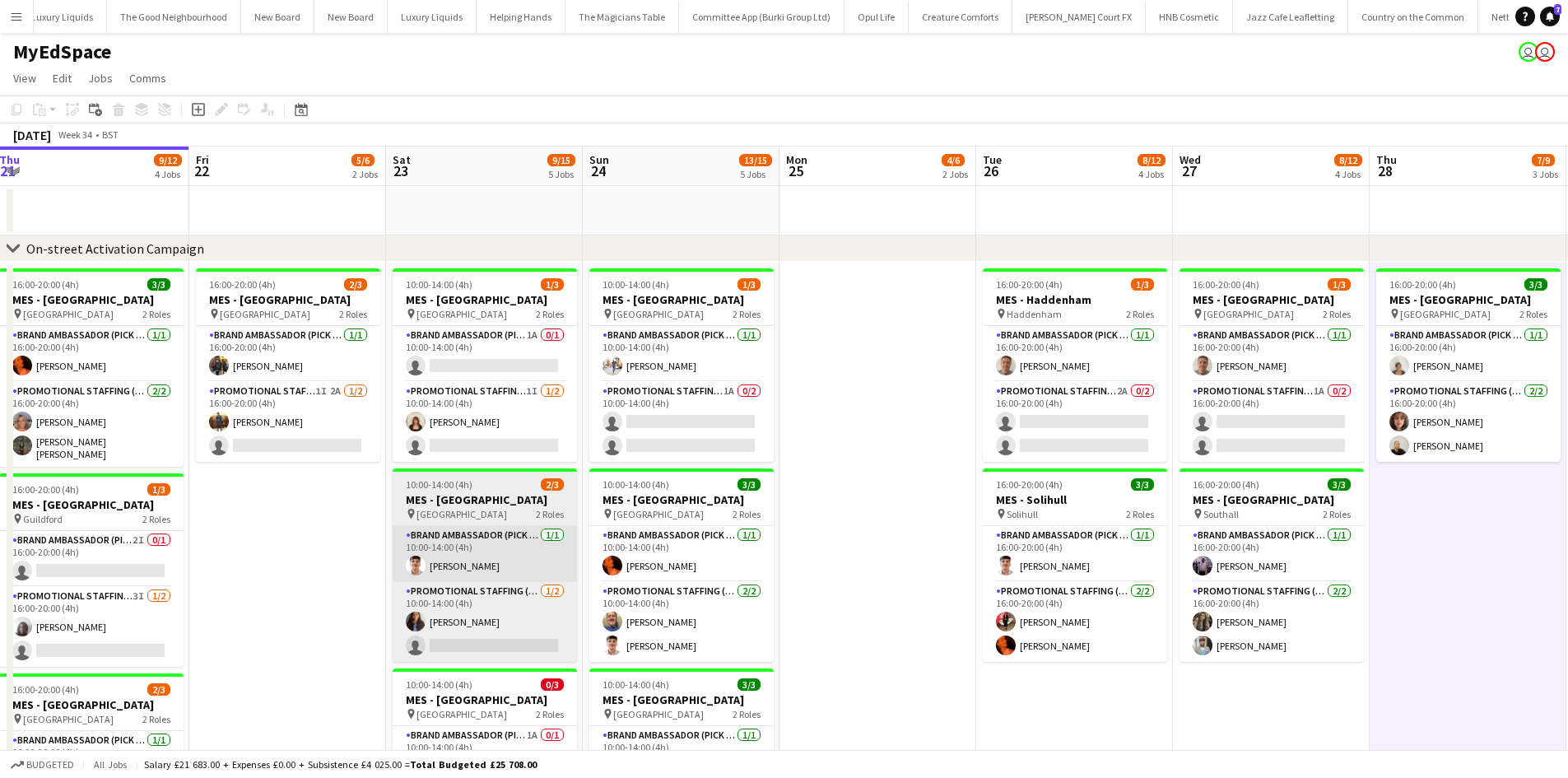
drag, startPoint x: 393, startPoint y: 558, endPoint x: 510, endPoint y: 555, distance: 117.0
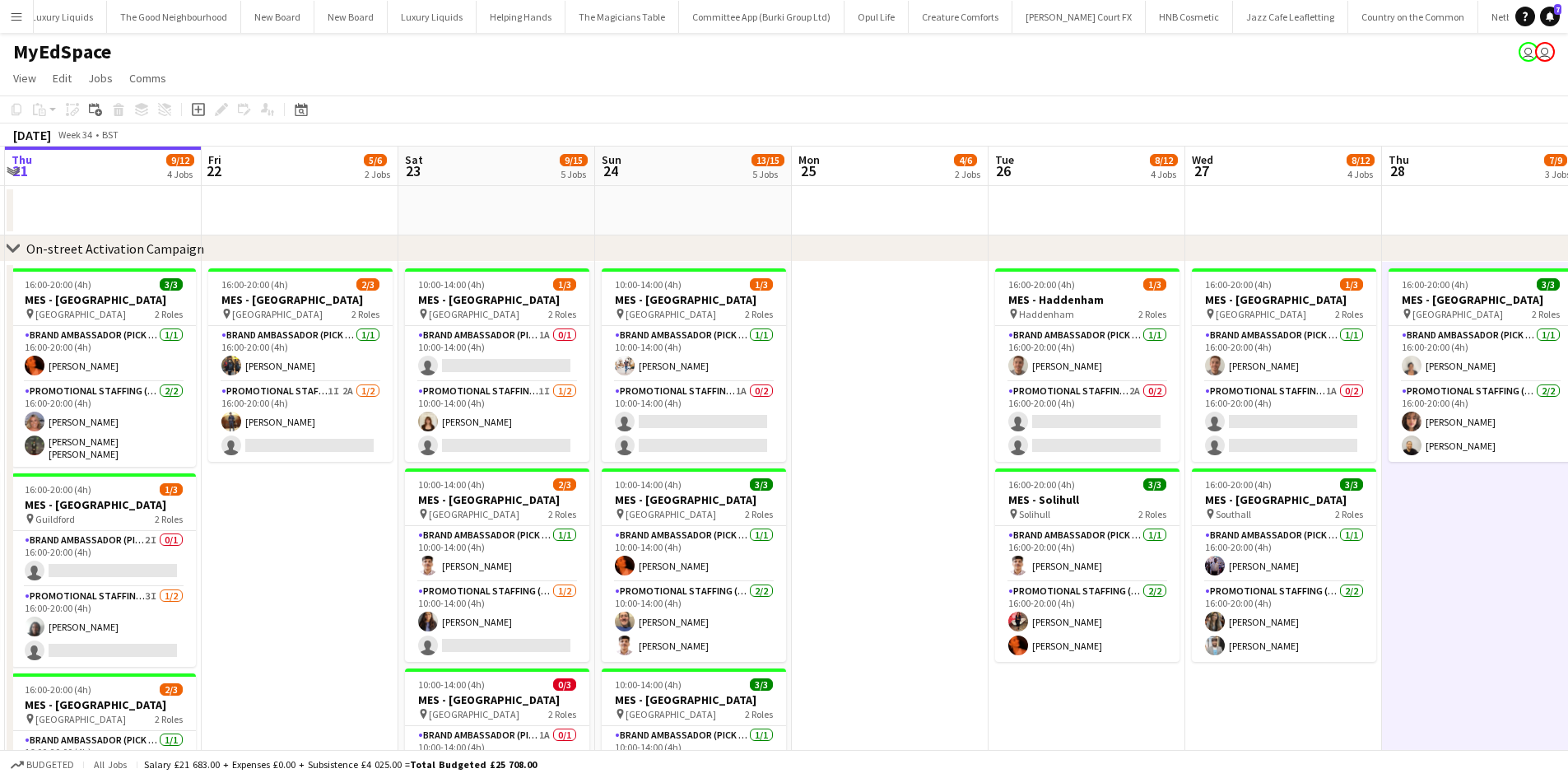
scroll to position [0, 339]
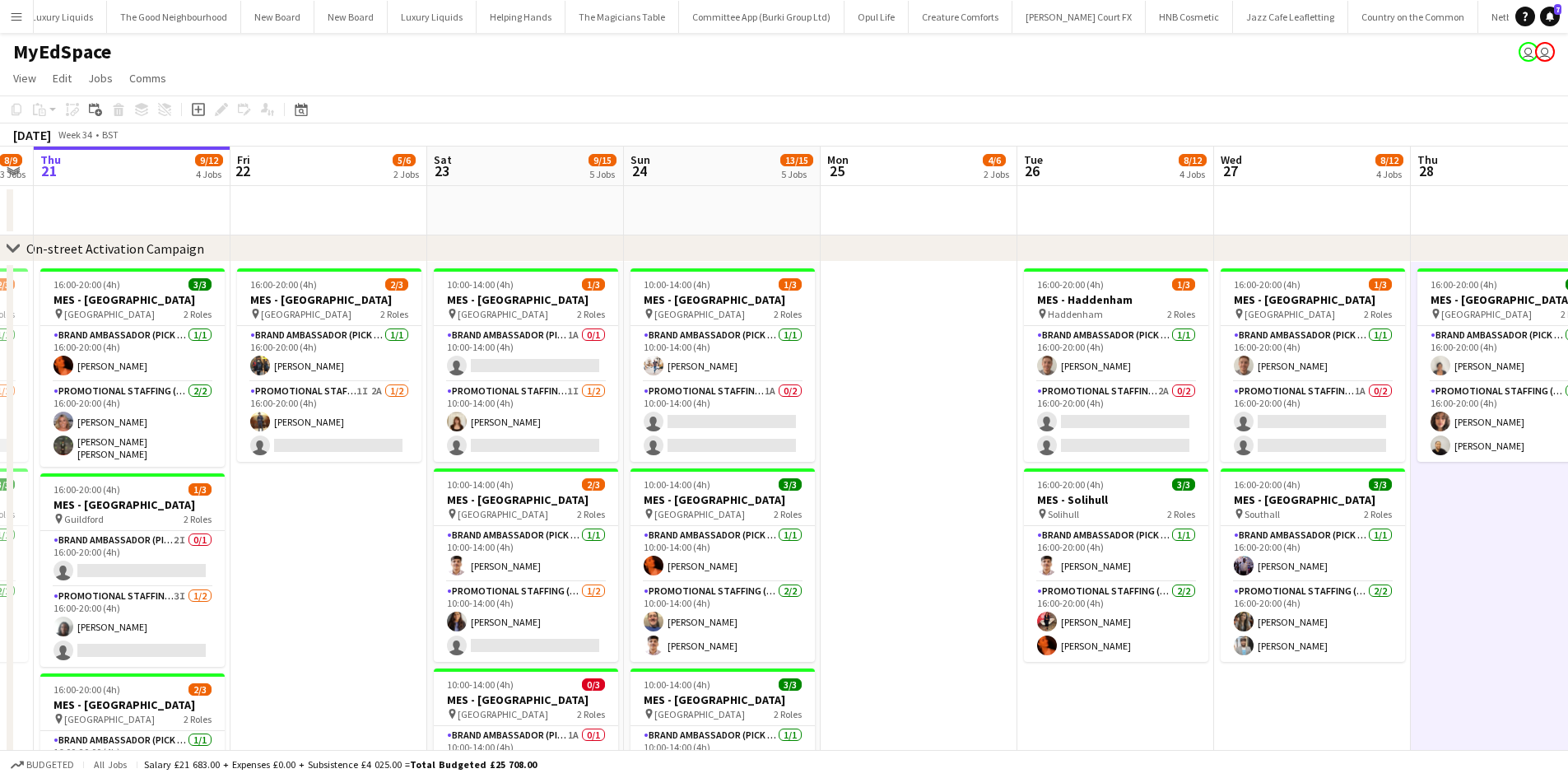
drag, startPoint x: 294, startPoint y: 500, endPoint x: 538, endPoint y: 494, distance: 244.1
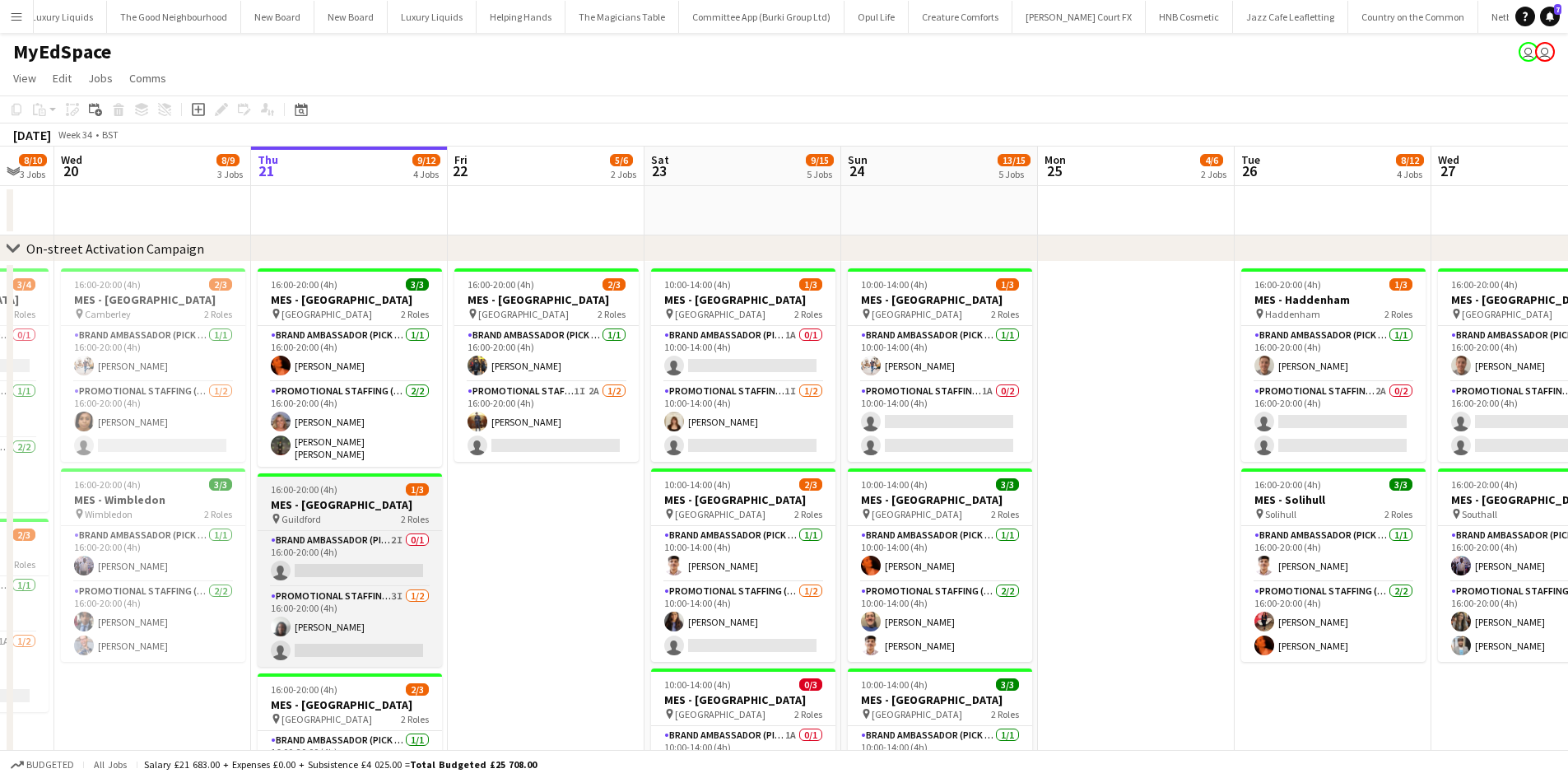
scroll to position [82, 0]
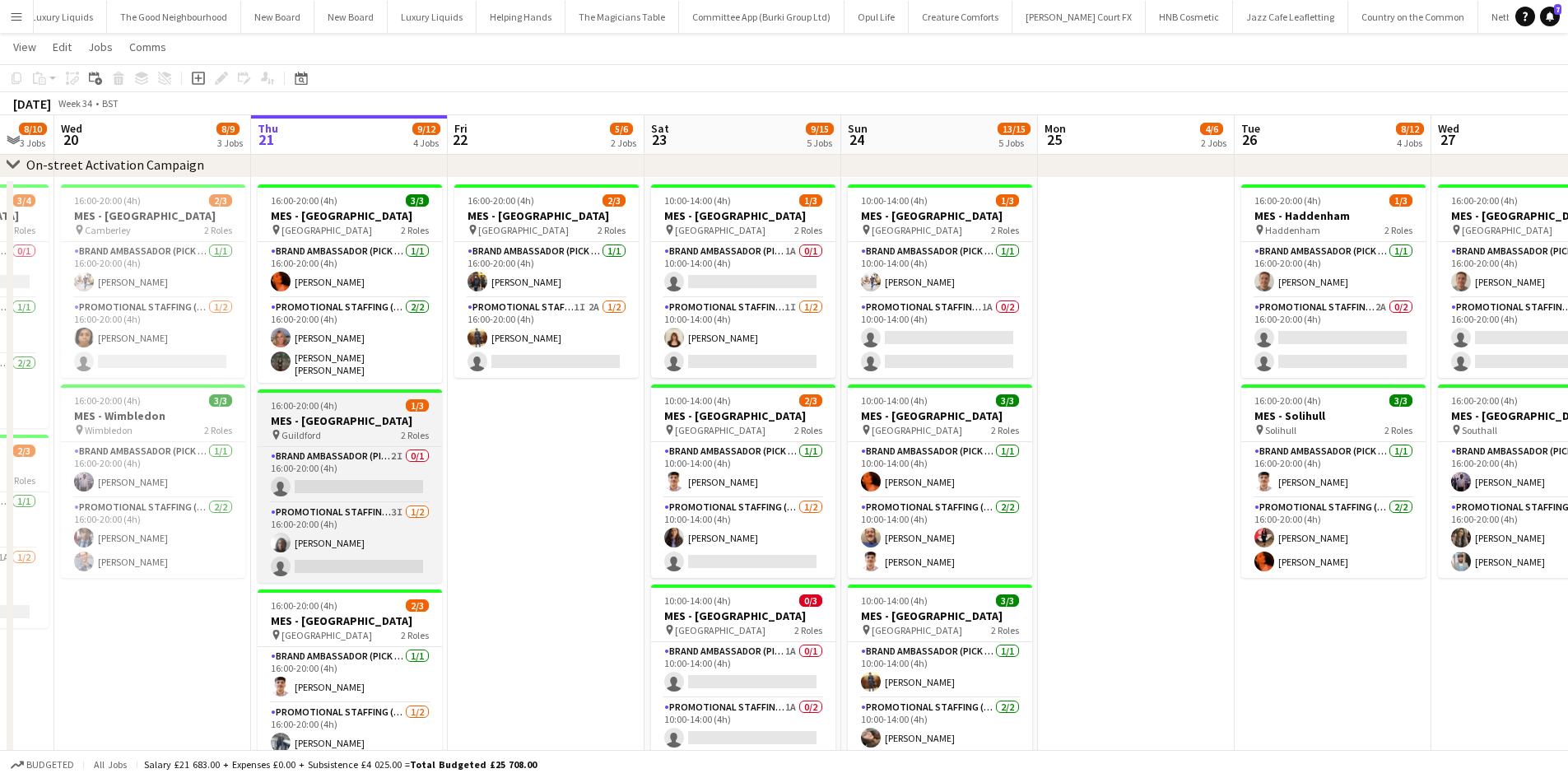
click at [338, 418] on h3 "MES - Guildford" at bounding box center [350, 421] width 184 height 15
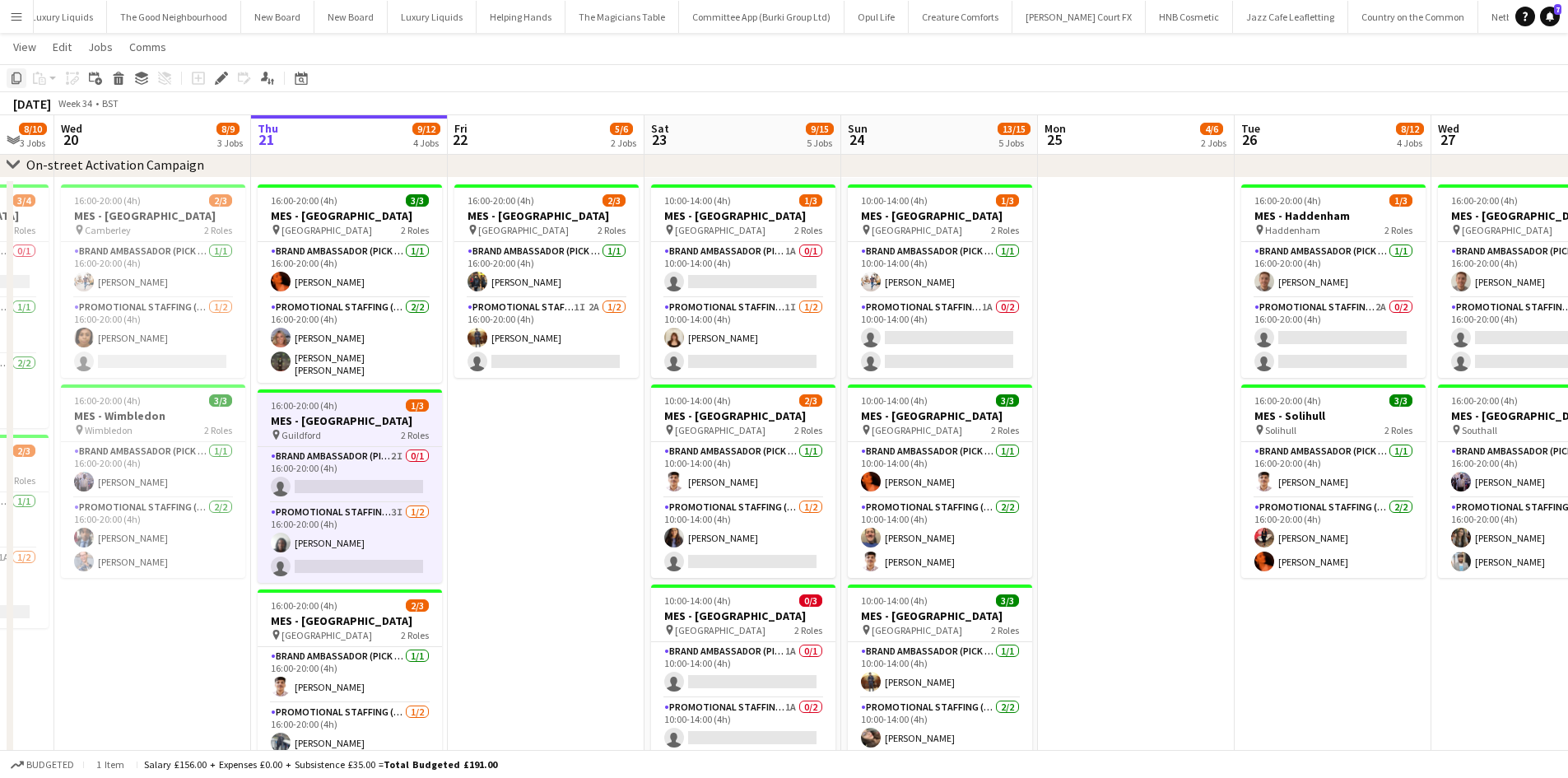
click at [19, 77] on icon "Copy" at bounding box center [17, 79] width 14 height 14
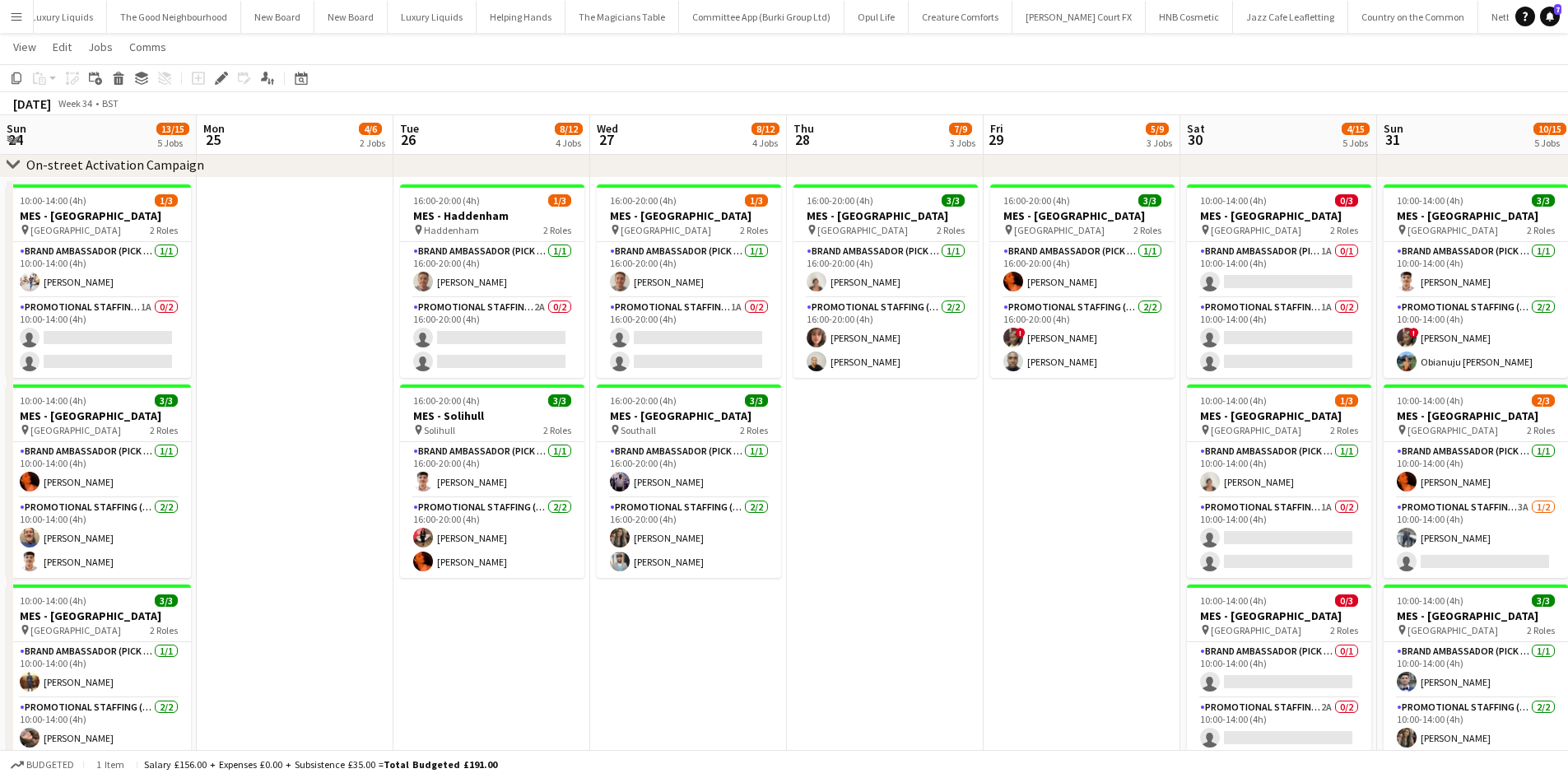
scroll to position [0, 653]
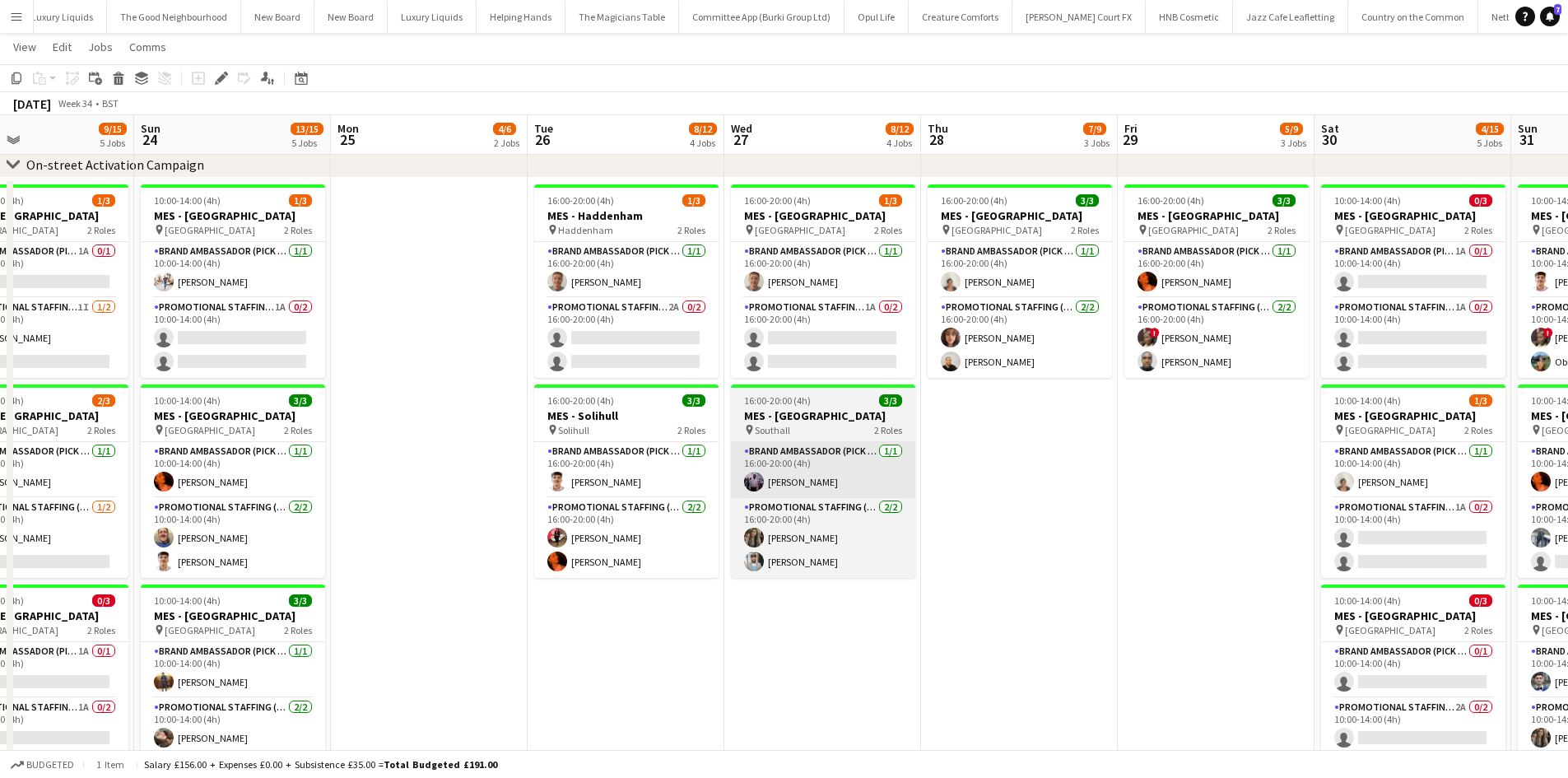
drag, startPoint x: 1436, startPoint y: 578, endPoint x: 850, endPoint y: 488, distance: 592.9
click at [728, 490] on app-calendar-viewport "Wed 20 8/9 3 Jobs Thu 21 9/12 4 Jobs Fri 22 5/6 2 Jobs Sat 23 9/15 5 Jobs Sun 2…" at bounding box center [784, 760] width 1568 height 1556
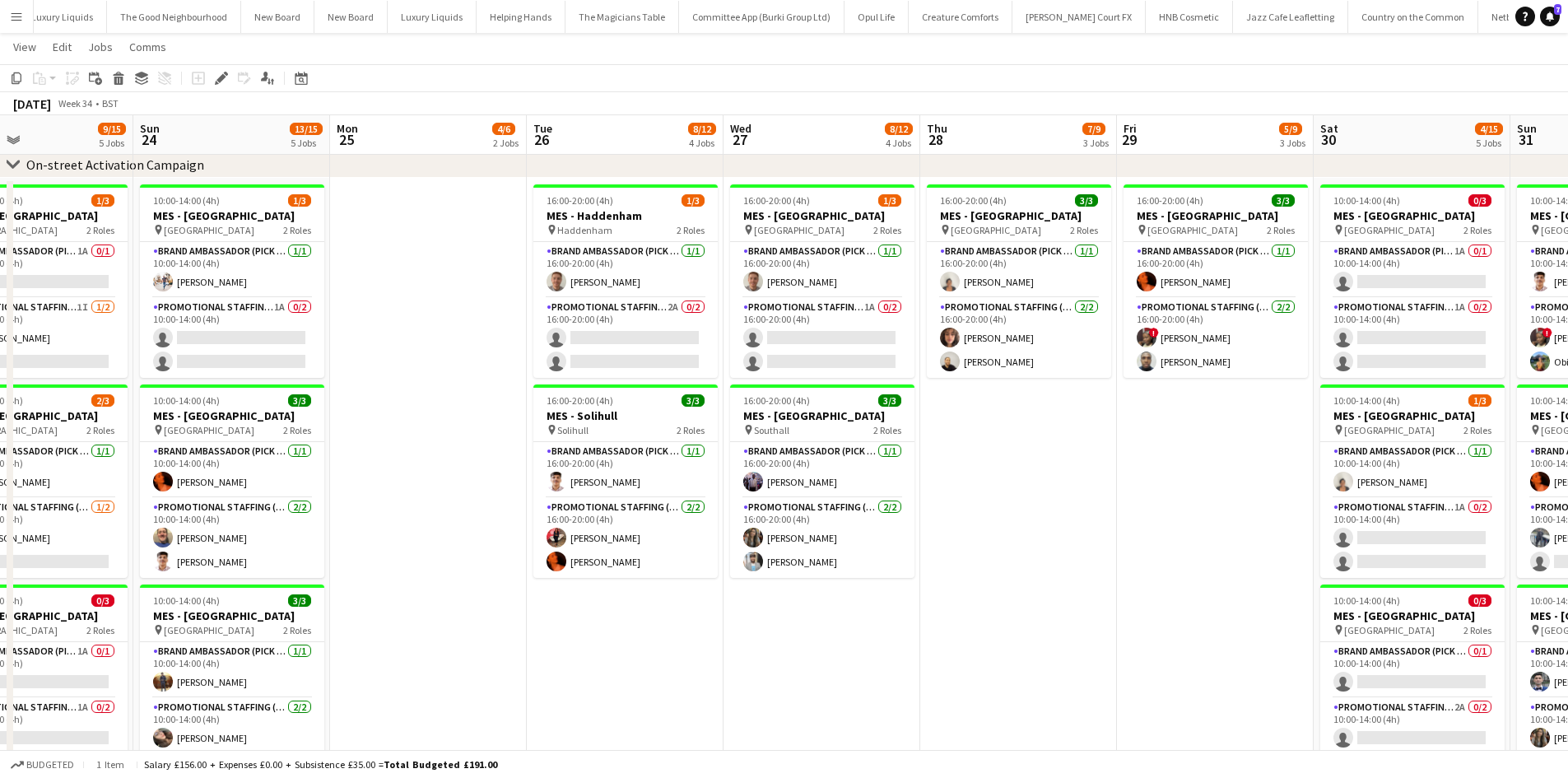
click at [1037, 402] on app-date-cell "16:00-20:00 (4h) 3/3 MES - Leeds pin Leeds 2 Roles Brand Ambassador (Pick up) 1…" at bounding box center [1019, 627] width 197 height 898
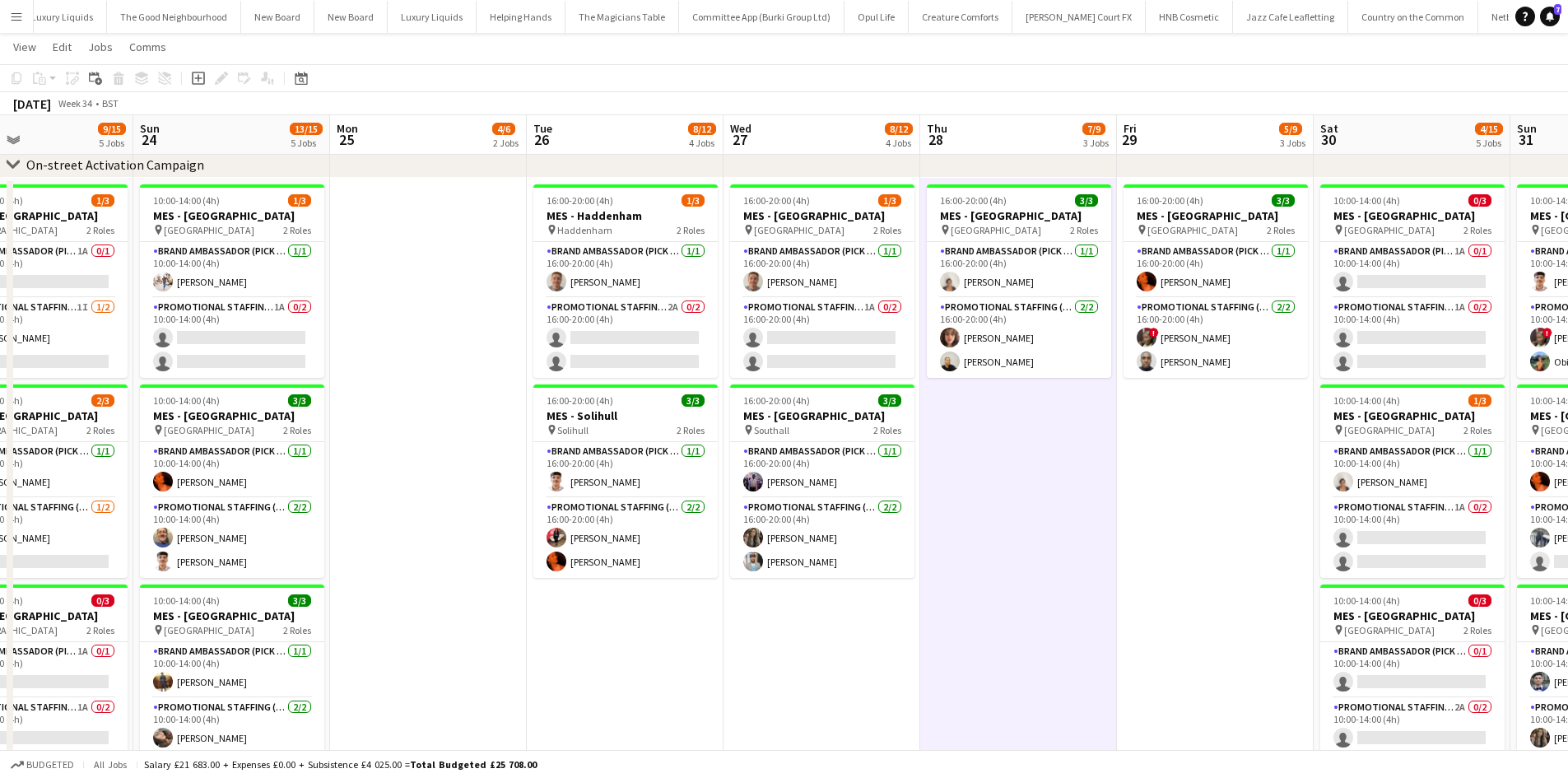
click at [1012, 481] on app-date-cell "16:00-20:00 (4h) 3/3 MES - Leeds pin Leeds 2 Roles Brand Ambassador (Pick up) 1…" at bounding box center [1019, 627] width 197 height 898
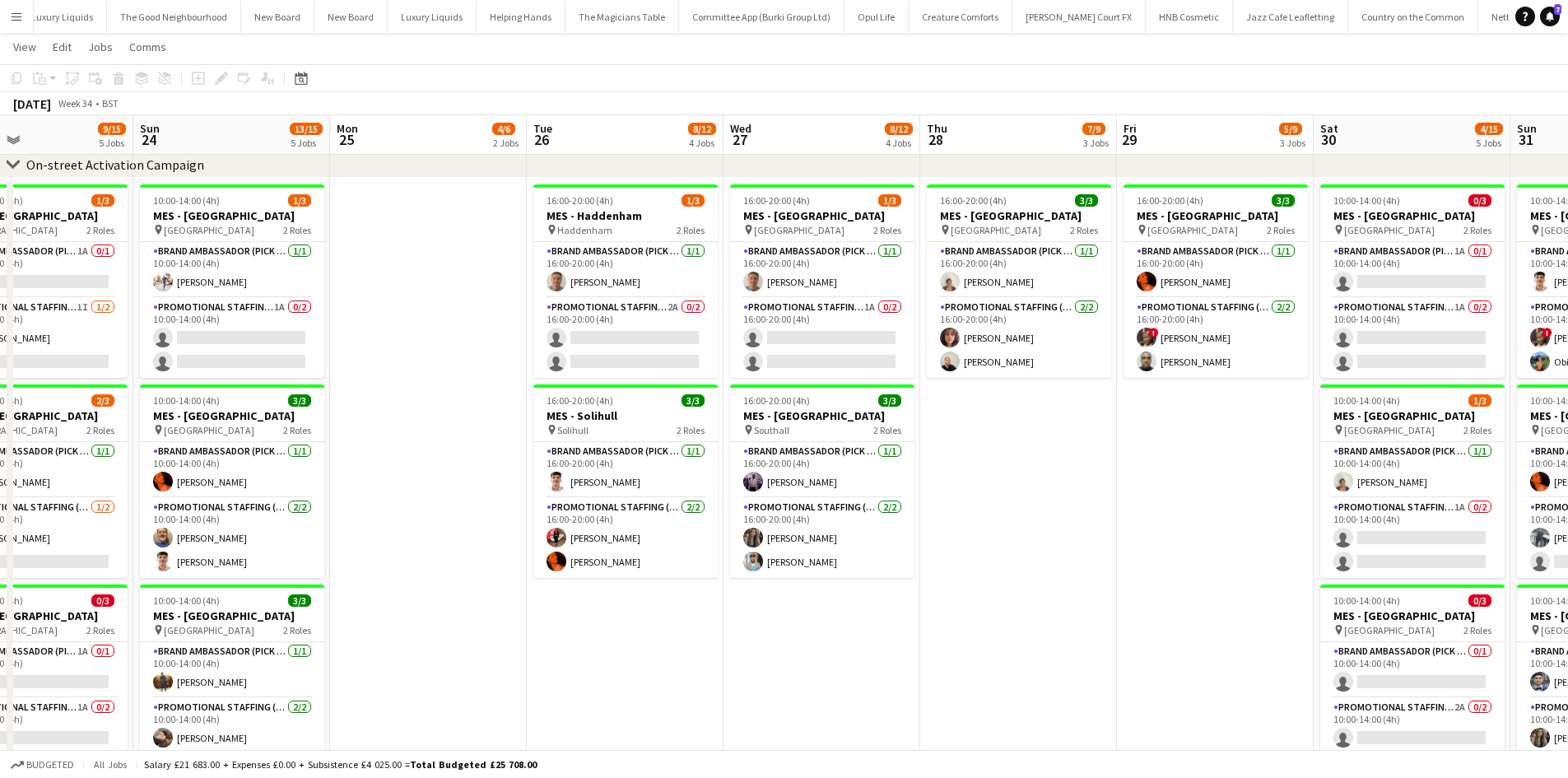
click at [1026, 475] on app-date-cell "16:00-20:00 (4h) 3/3 MES - Leeds pin Leeds 2 Roles Brand Ambassador (Pick up) 1…" at bounding box center [1019, 627] width 197 height 898
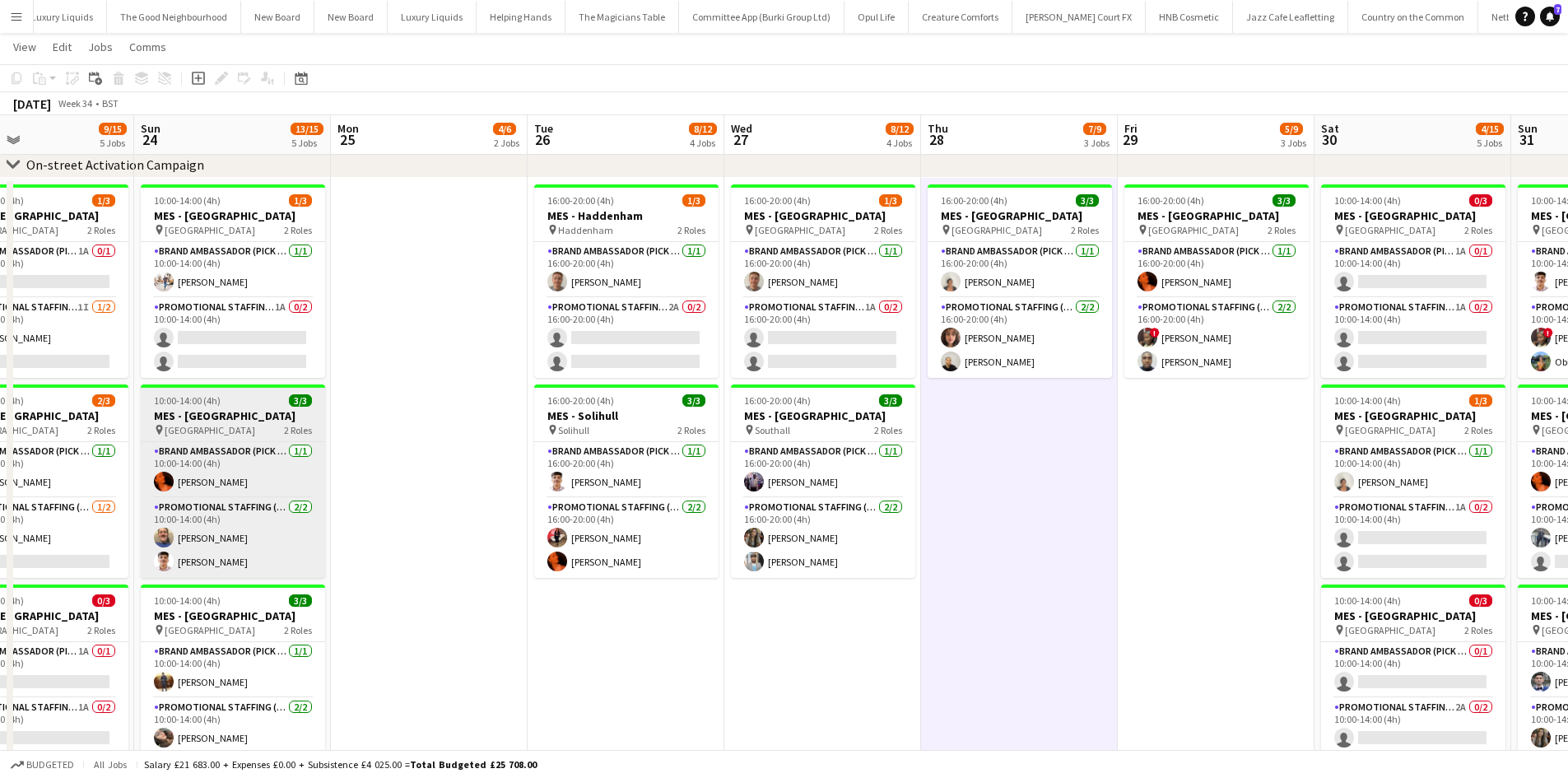
drag, startPoint x: 564, startPoint y: 426, endPoint x: 653, endPoint y: 427, distance: 89.0
click at [664, 425] on app-calendar-viewport "Wed 20 8/9 3 Jobs Thu 21 9/12 4 Jobs Fri 22 5/6 2 Jobs Sat 23 9/15 5 Jobs Sun 2…" at bounding box center [784, 760] width 1568 height 1556
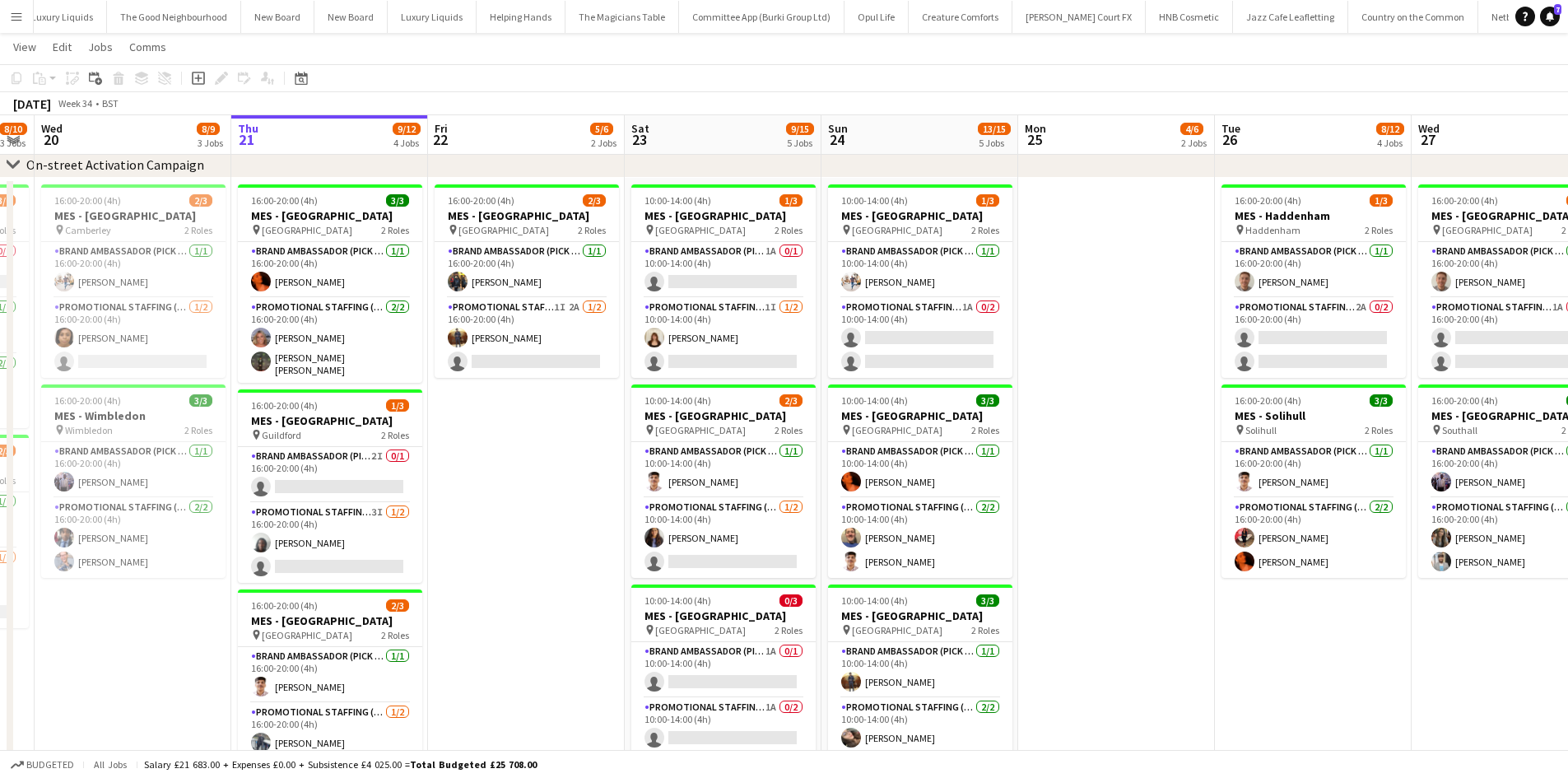
drag, startPoint x: 412, startPoint y: 543, endPoint x: 542, endPoint y: 518, distance: 132.4
click at [542, 518] on app-calendar-viewport "Mon 18 3/3 1 Job Tue 19 8/10 3 Jobs Wed 20 8/9 3 Jobs Thu 21 9/12 4 Jobs Fri 22…" at bounding box center [784, 760] width 1568 height 1556
click at [359, 429] on div "pin Guildford 2 Roles" at bounding box center [331, 435] width 184 height 14
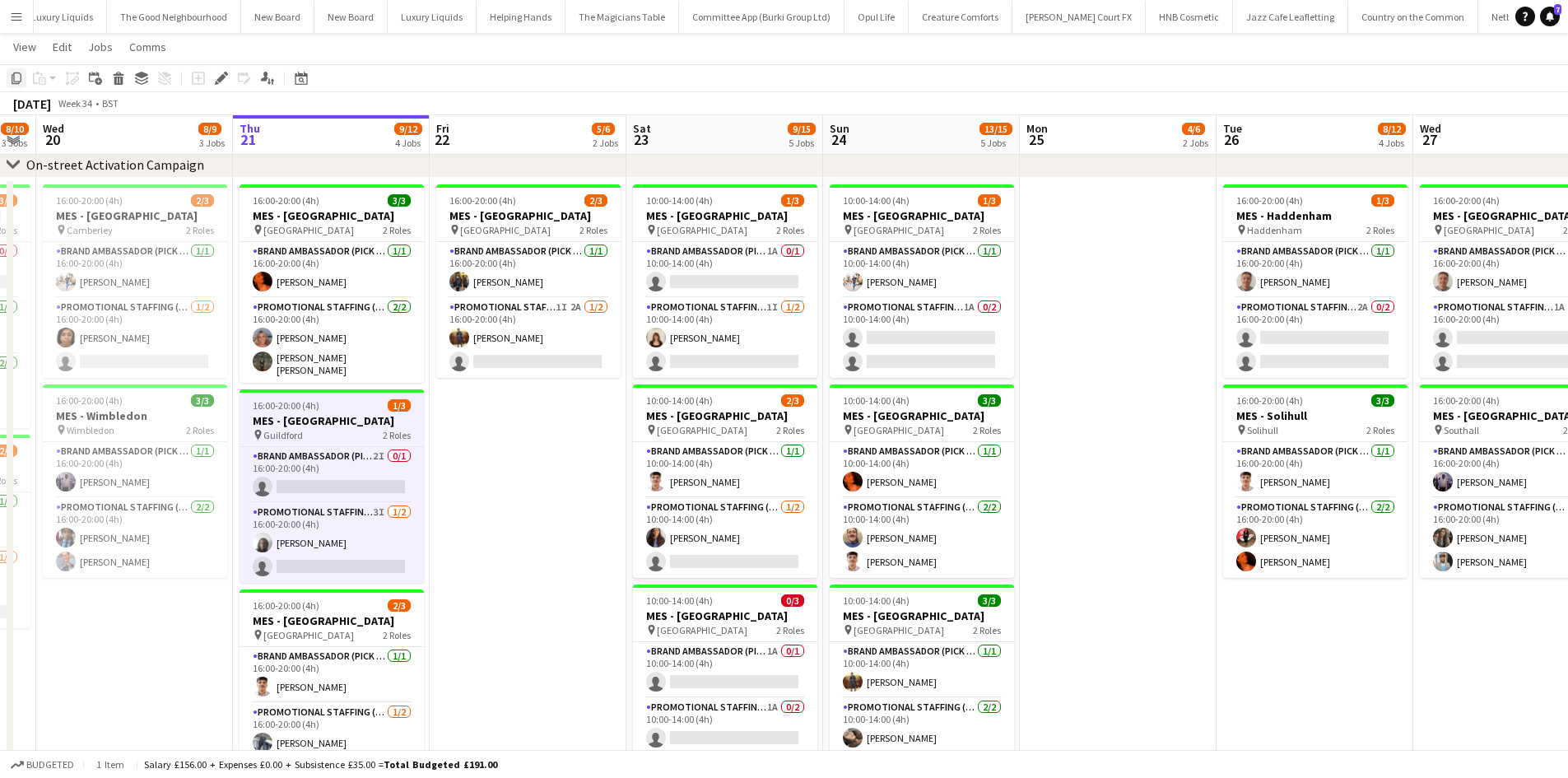
click at [16, 82] on icon "Copy" at bounding box center [17, 79] width 14 height 14
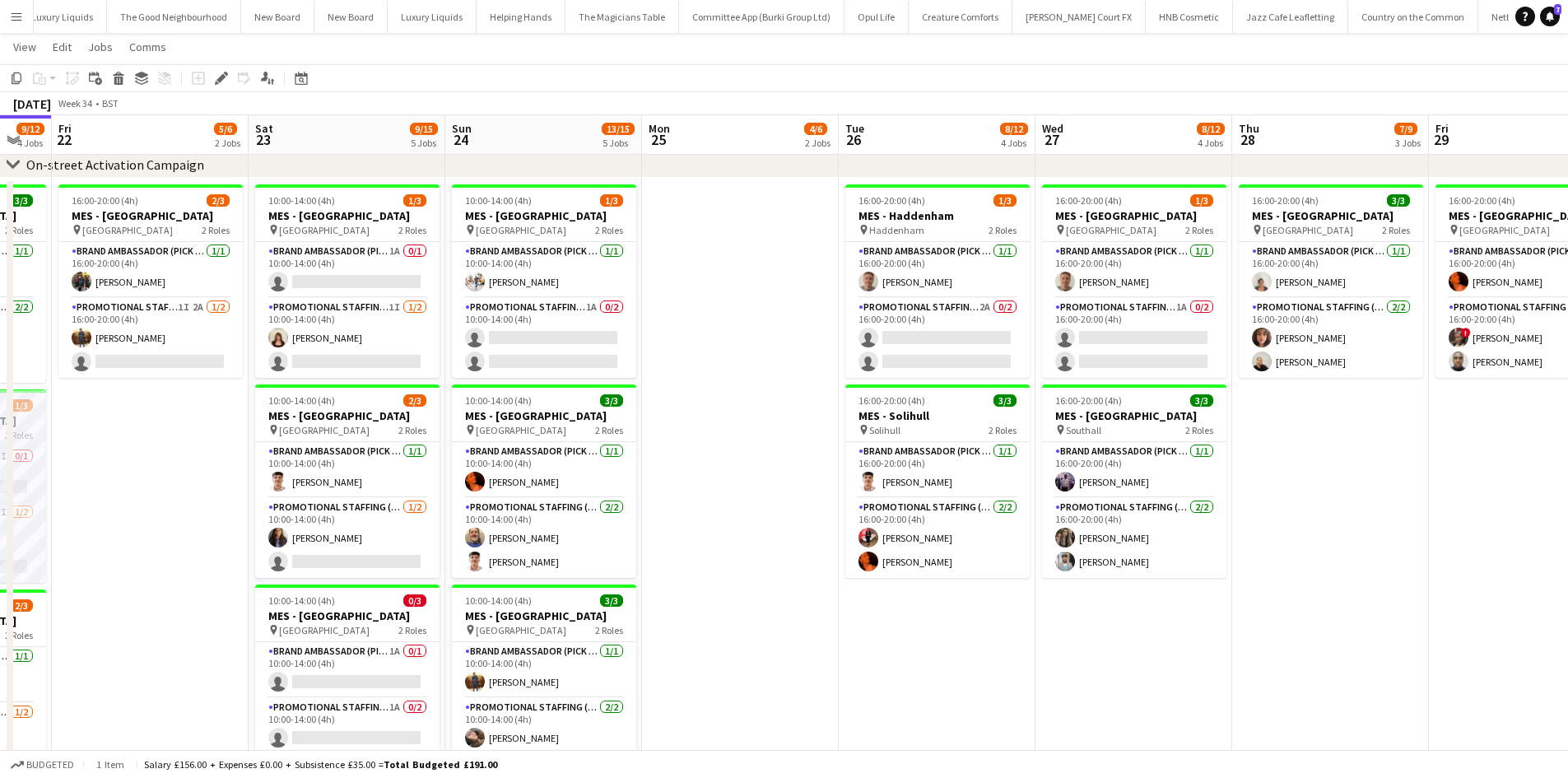
scroll to position [0, 551]
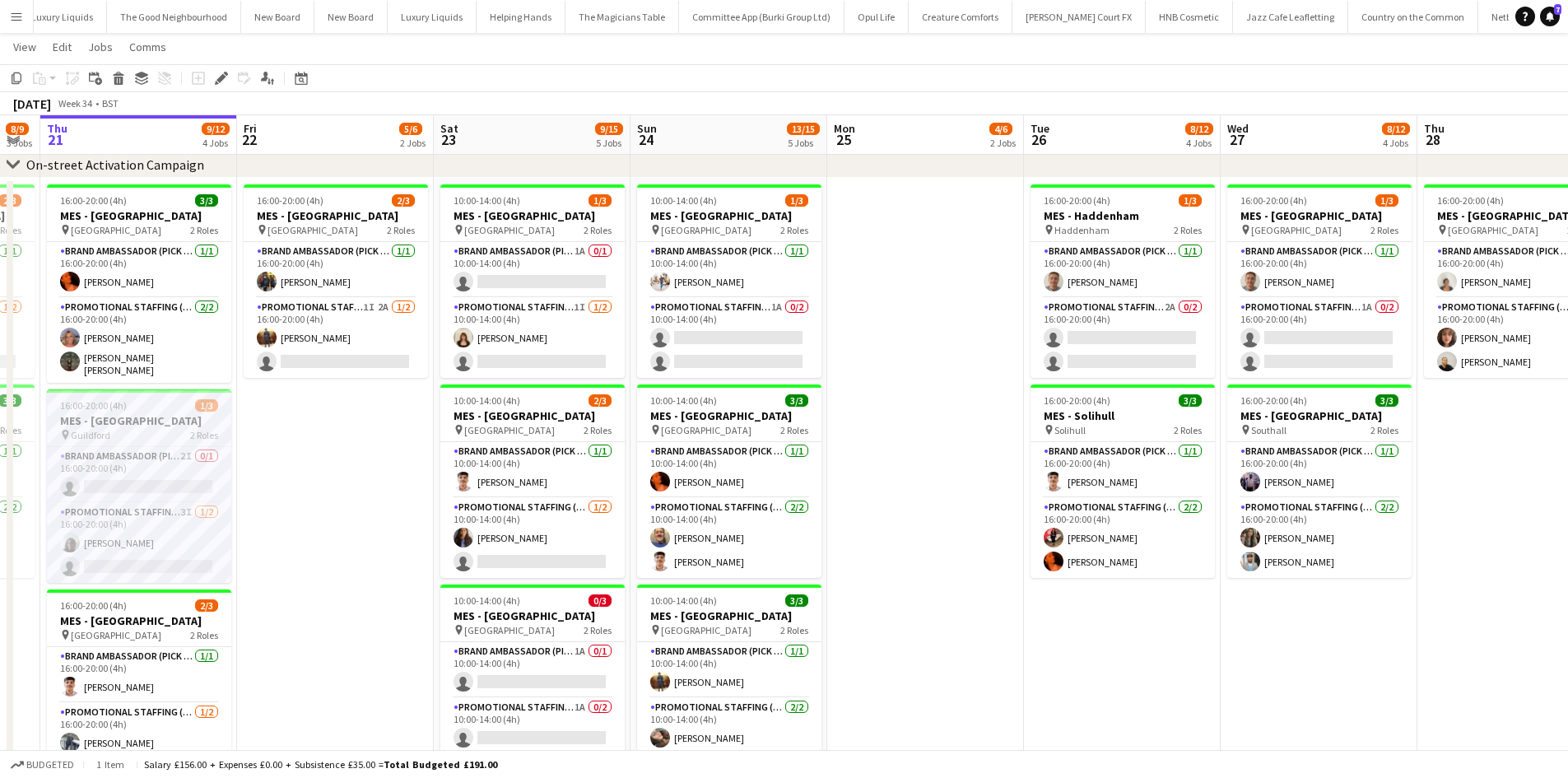
drag, startPoint x: 1052, startPoint y: 479, endPoint x: 625, endPoint y: 413, distance: 432.1
click at [526, 399] on app-calendar-viewport "Mon 18 3/3 1 Job Tue 19 8/10 3 Jobs Wed 20 8/9 3 Jobs Thu 21 9/12 4 Jobs Fri 22…" at bounding box center [784, 760] width 1568 height 1556
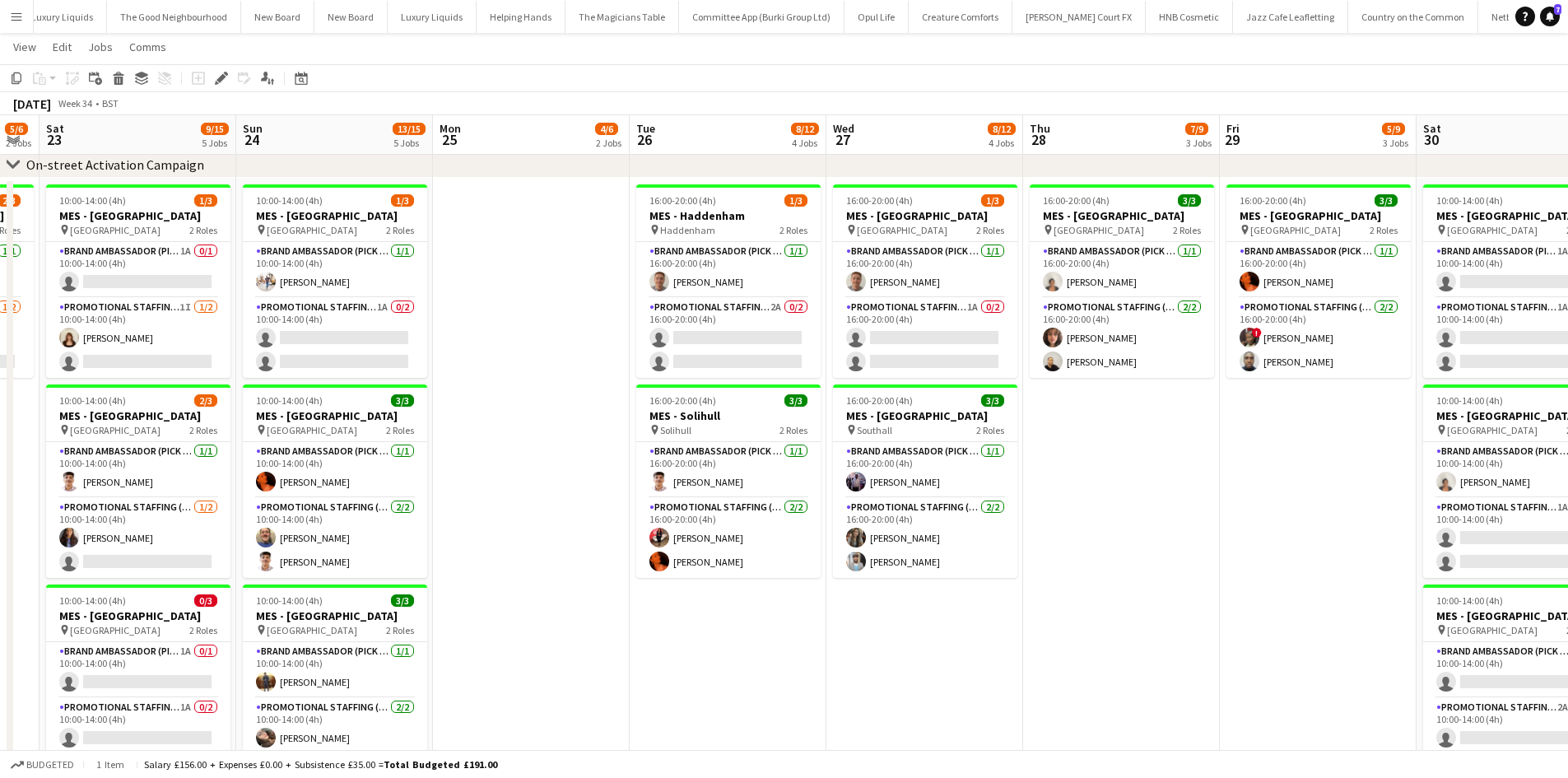
click at [1120, 419] on app-date-cell "16:00-20:00 (4h) 3/3 MES - Leeds pin Leeds 2 Roles Brand Ambassador (Pick up) 1…" at bounding box center [1122, 627] width 197 height 898
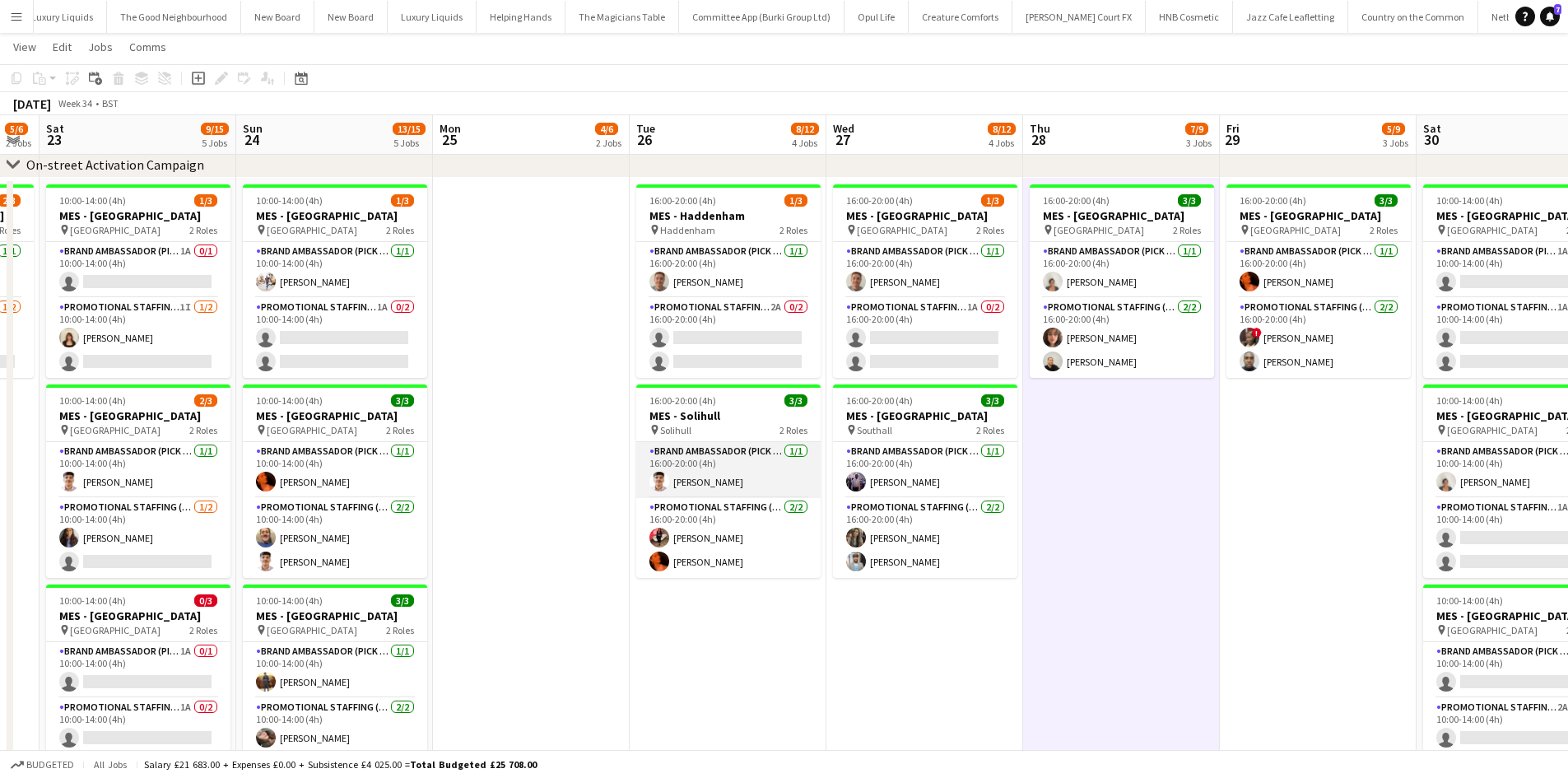
click at [674, 468] on app-card-role "Brand Ambassador (Pick up) 1/1 16:00-20:00 (4h) ARJUN KUNNATHUR" at bounding box center [729, 470] width 184 height 56
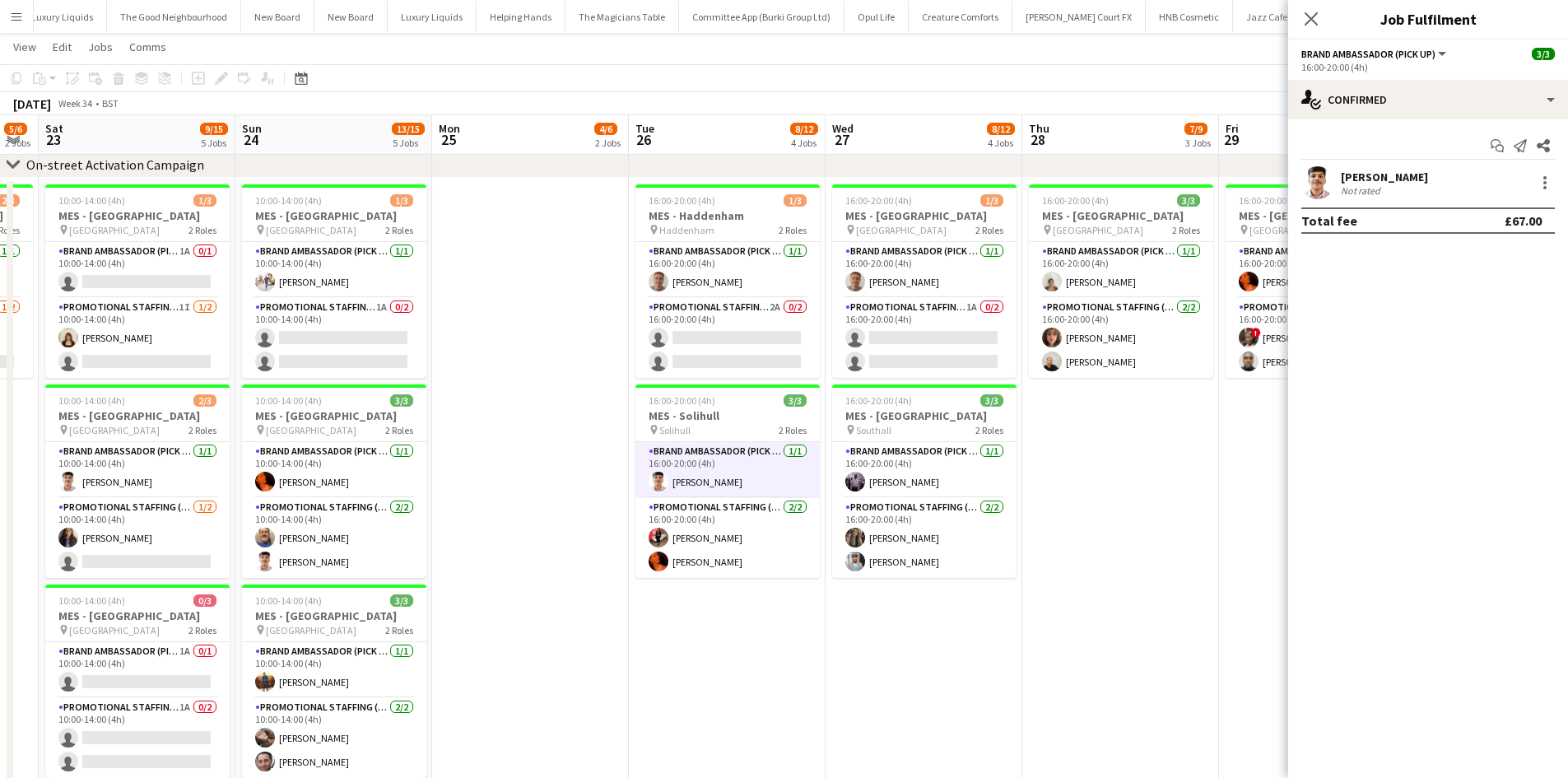
drag, startPoint x: 658, startPoint y: 419, endPoint x: 764, endPoint y: 417, distance: 106.0
click at [769, 419] on app-calendar-viewport "Wed 20 8/9 3 Jobs Thu 21 9/12 4 Jobs Fri 22 5/6 2 Jobs Sat 23 9/15 5 Jobs Sun 2…" at bounding box center [784, 760] width 1568 height 1556
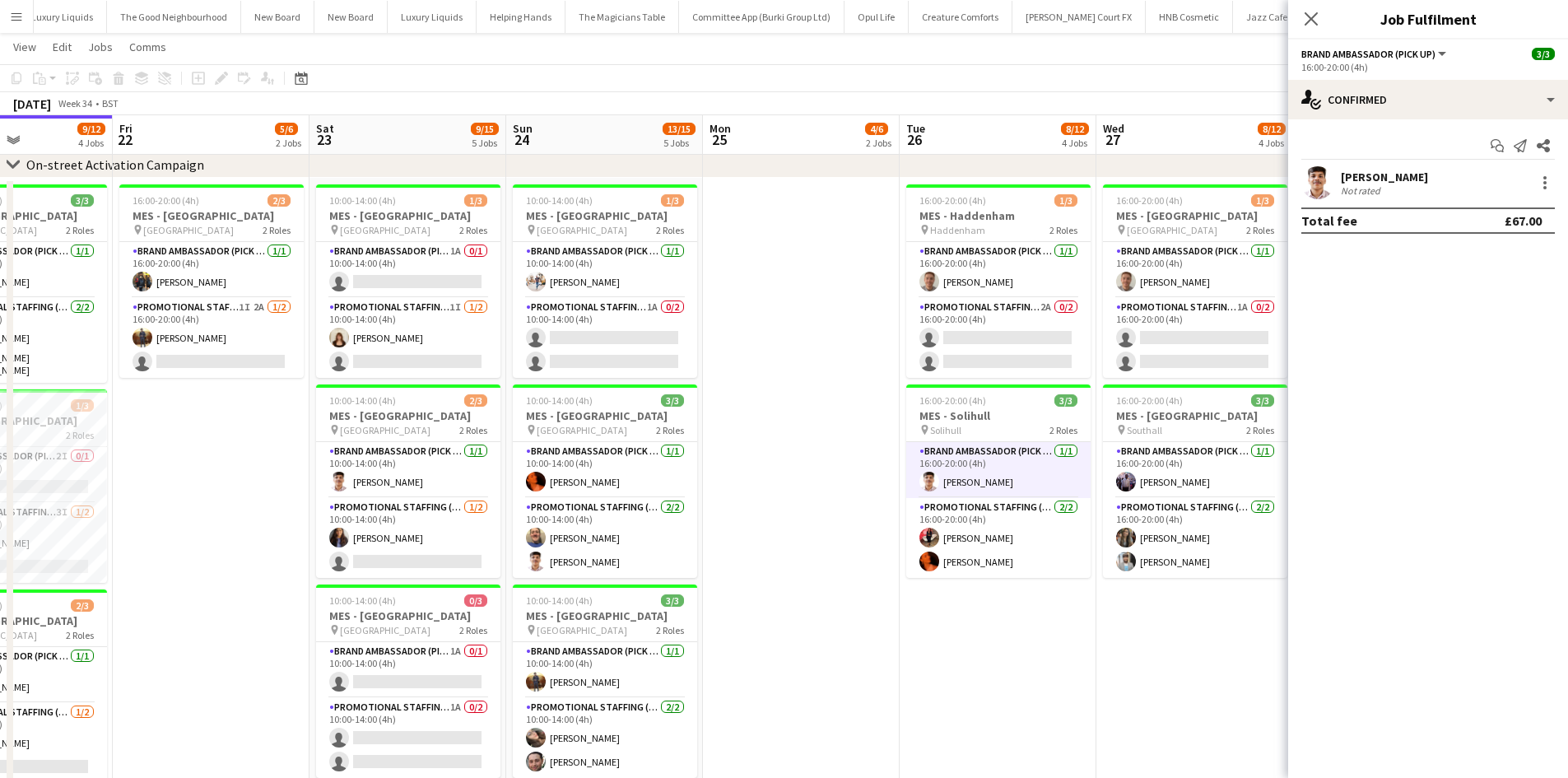
click at [800, 409] on app-date-cell at bounding box center [801, 627] width 197 height 898
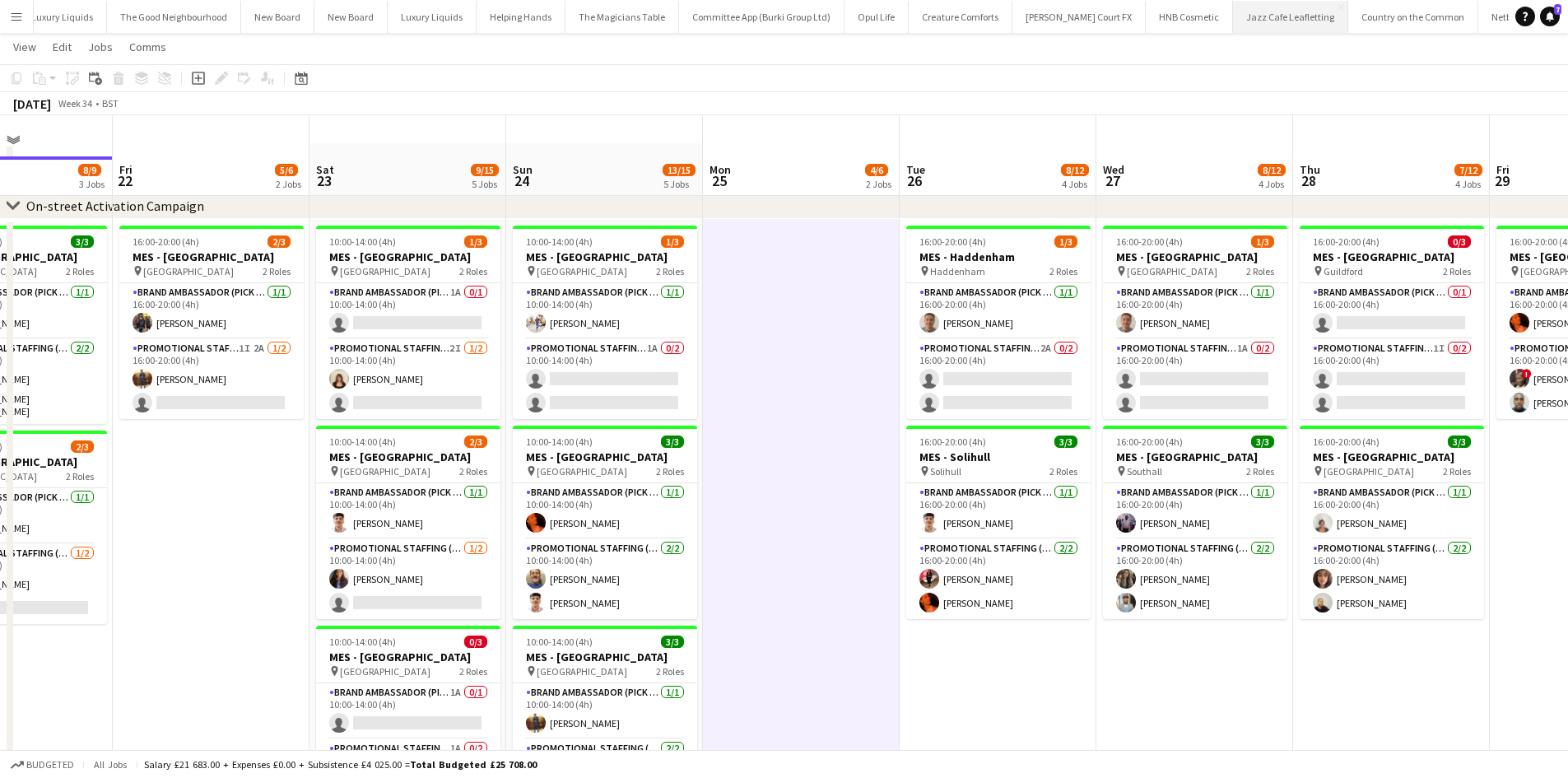
scroll to position [123, 0]
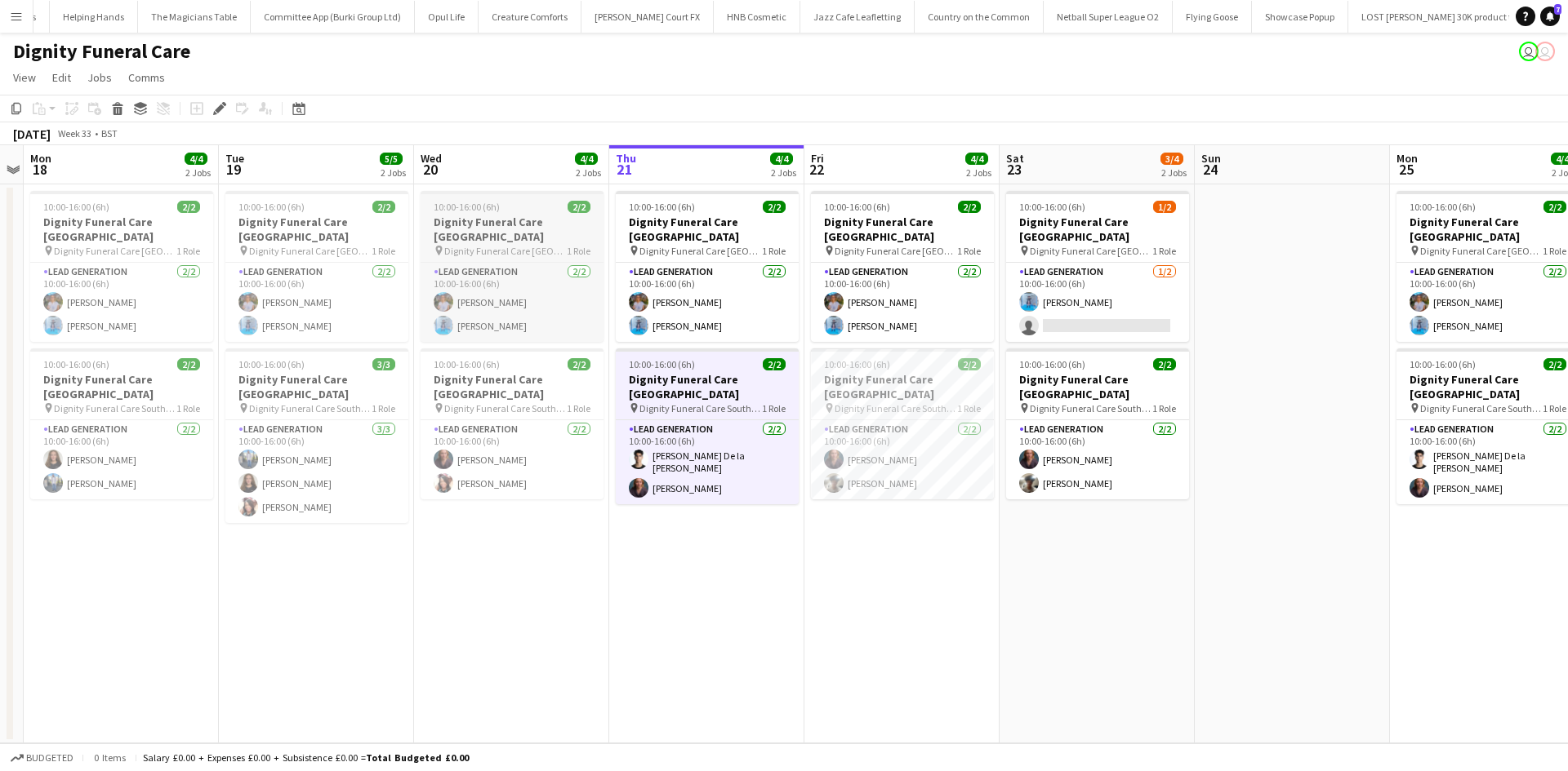
scroll to position [0, 6970]
drag, startPoint x: 653, startPoint y: 546, endPoint x: 671, endPoint y: 543, distance: 18.2
click at [671, 543] on app-calendar-viewport "Fri 15 Sat 16 Sun 17 Mon 18 4/4 2 Jobs Tue 19 5/5 2 Jobs Wed 20 4/4 2 Jobs Thu …" at bounding box center [784, 444] width 1568 height 598
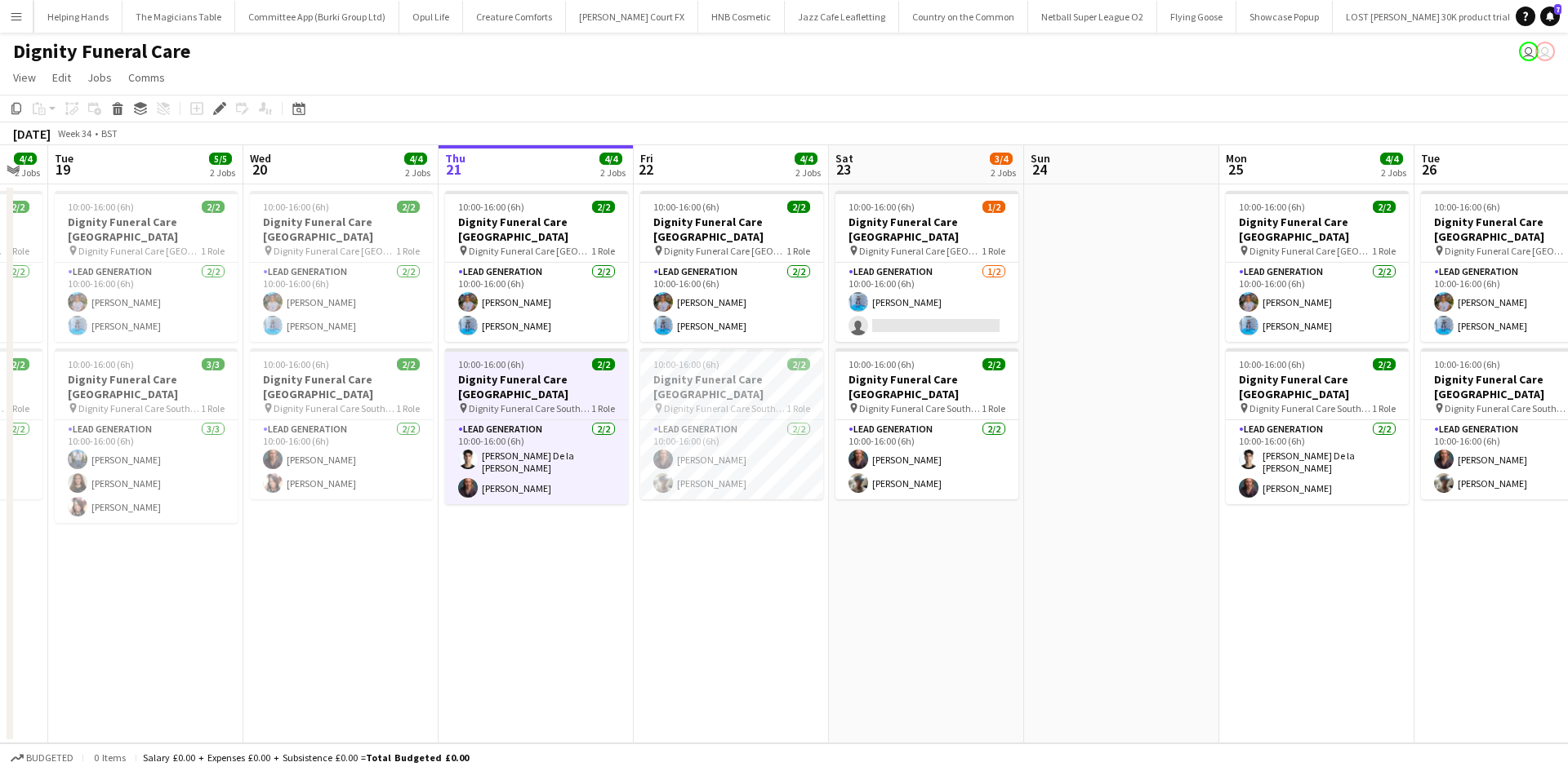
drag, startPoint x: 813, startPoint y: 663, endPoint x: 532, endPoint y: 636, distance: 282.3
click at [226, 638] on app-calendar-viewport "Fri 15 Sat 16 Sun 17 Mon 18 4/4 2 Jobs Tue 19 5/5 2 Jobs Wed 20 4/4 2 Jobs Thu …" at bounding box center [784, 444] width 1568 height 598
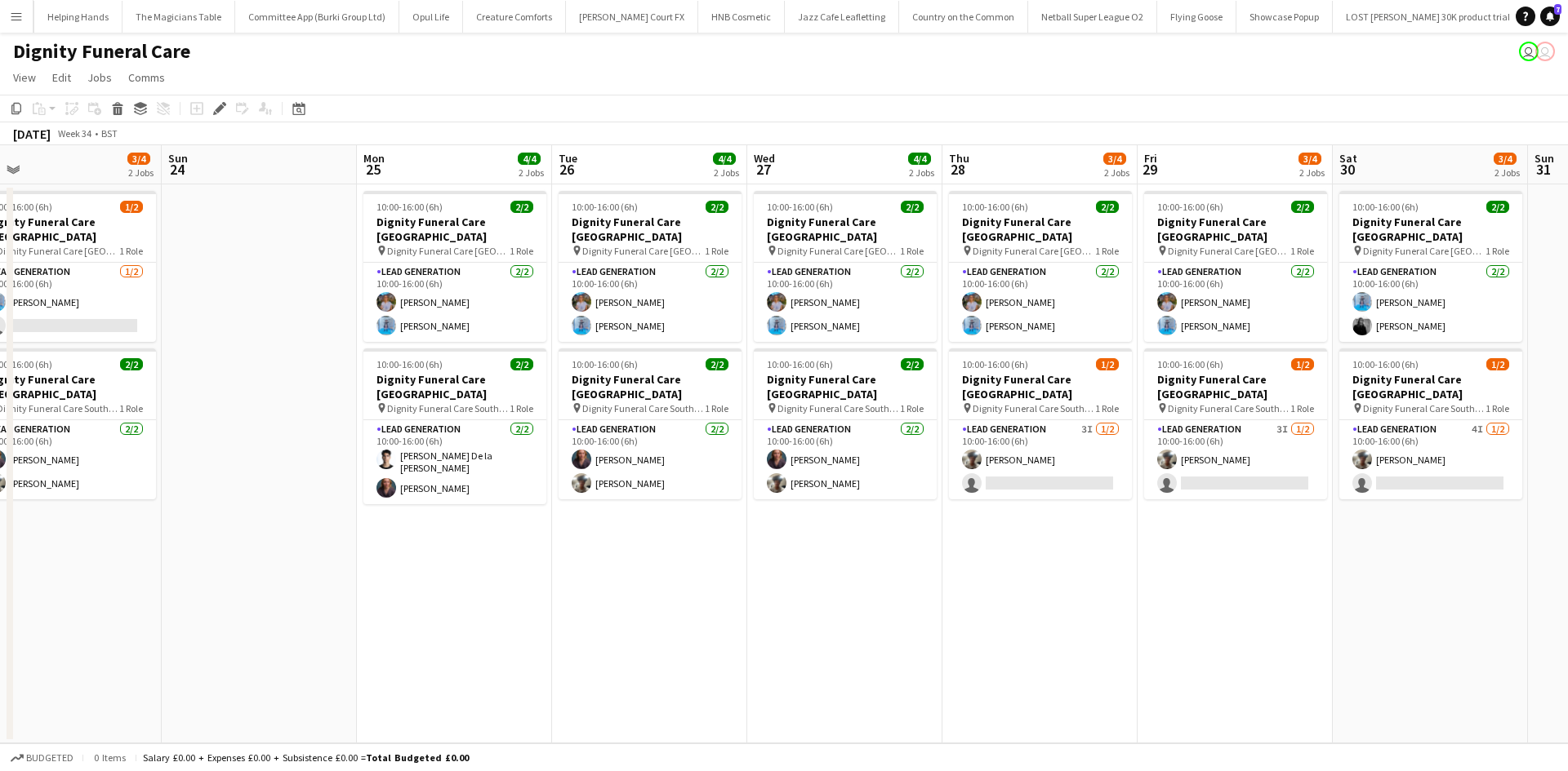
drag, startPoint x: 935, startPoint y: 634, endPoint x: 459, endPoint y: 557, distance: 482.2
click at [459, 557] on app-calendar-viewport "Tue 19 5/5 2 Jobs Wed 20 4/4 2 Jobs Thu 21 4/4 2 Jobs Fri 22 4/4 2 Jobs Sat 23 …" at bounding box center [784, 444] width 1568 height 598
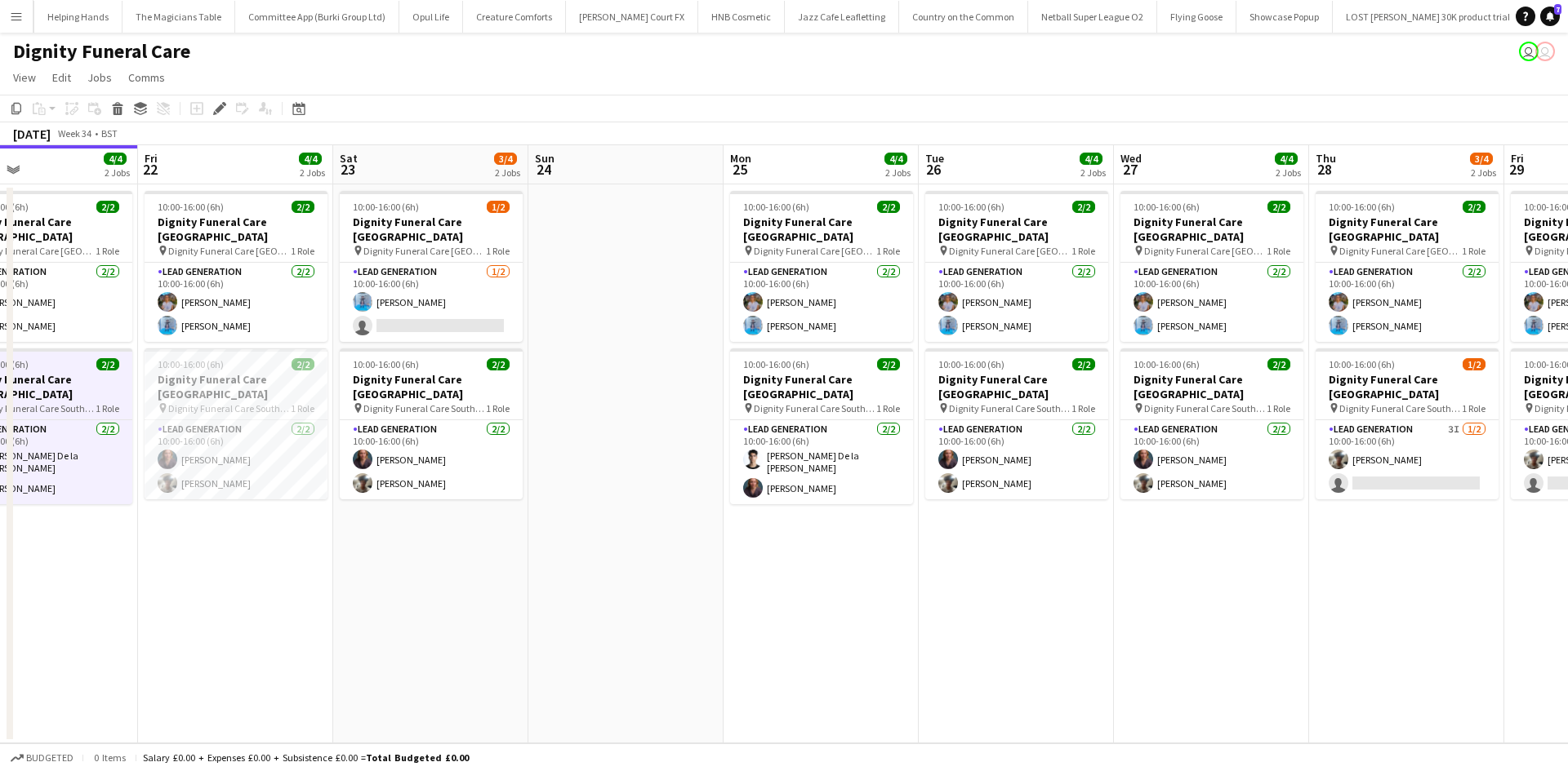
drag, startPoint x: 792, startPoint y: 561, endPoint x: 693, endPoint y: 556, distance: 99.1
click at [846, 556] on app-calendar-viewport "Tue 19 5/5 2 Jobs Wed 20 4/4 2 Jobs Thu 21 4/4 2 Jobs Fri 22 4/4 2 Jobs Sat 23 …" at bounding box center [784, 444] width 1568 height 598
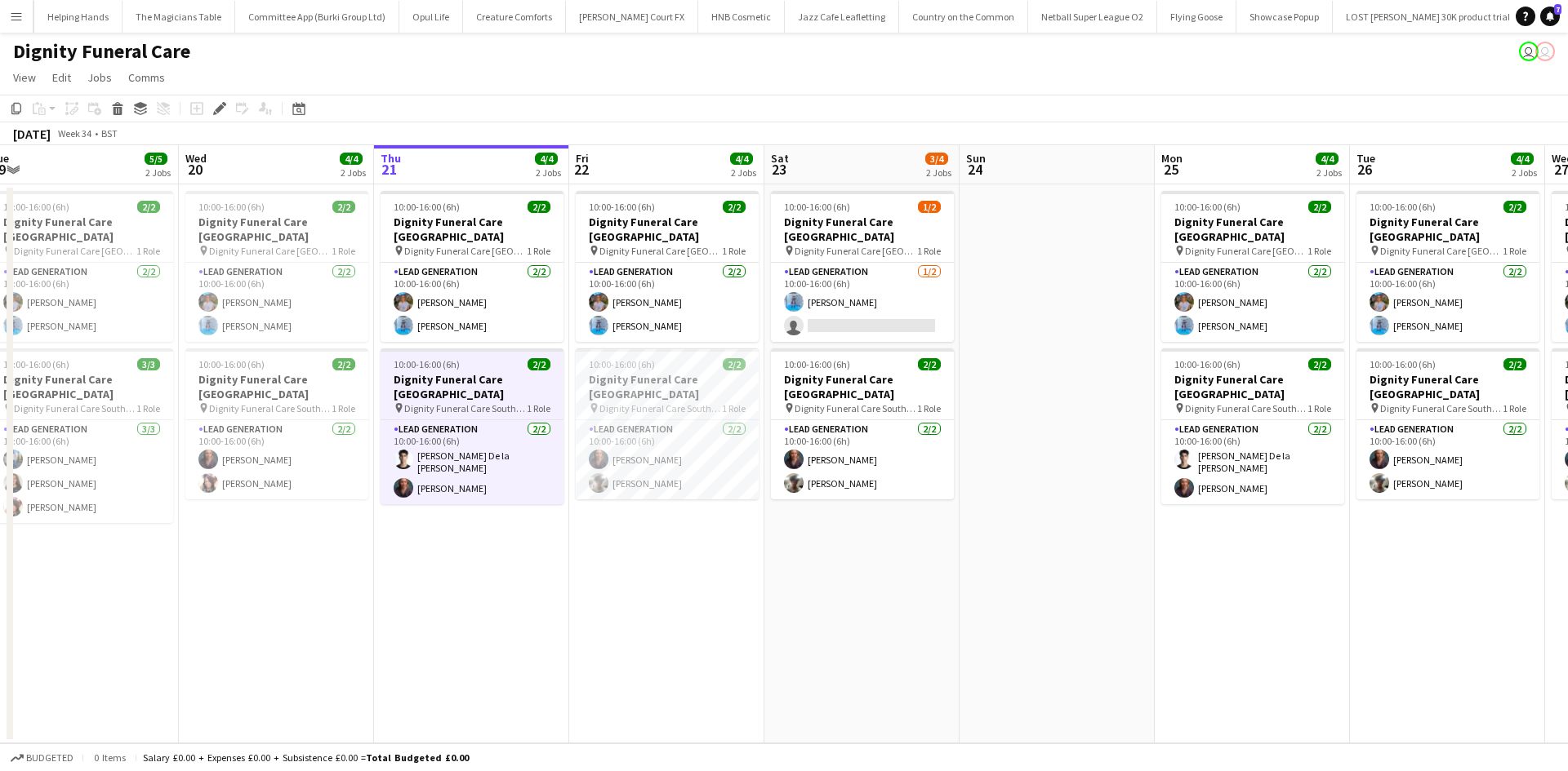
drag, startPoint x: 406, startPoint y: 531, endPoint x: 553, endPoint y: 497, distance: 150.9
click at [566, 499] on app-calendar-viewport "Sun 17 Mon 18 4/4 2 Jobs Tue 19 5/5 2 Jobs Wed 20 4/4 2 Jobs Thu 21 4/4 2 Jobs …" at bounding box center [784, 444] width 1568 height 598
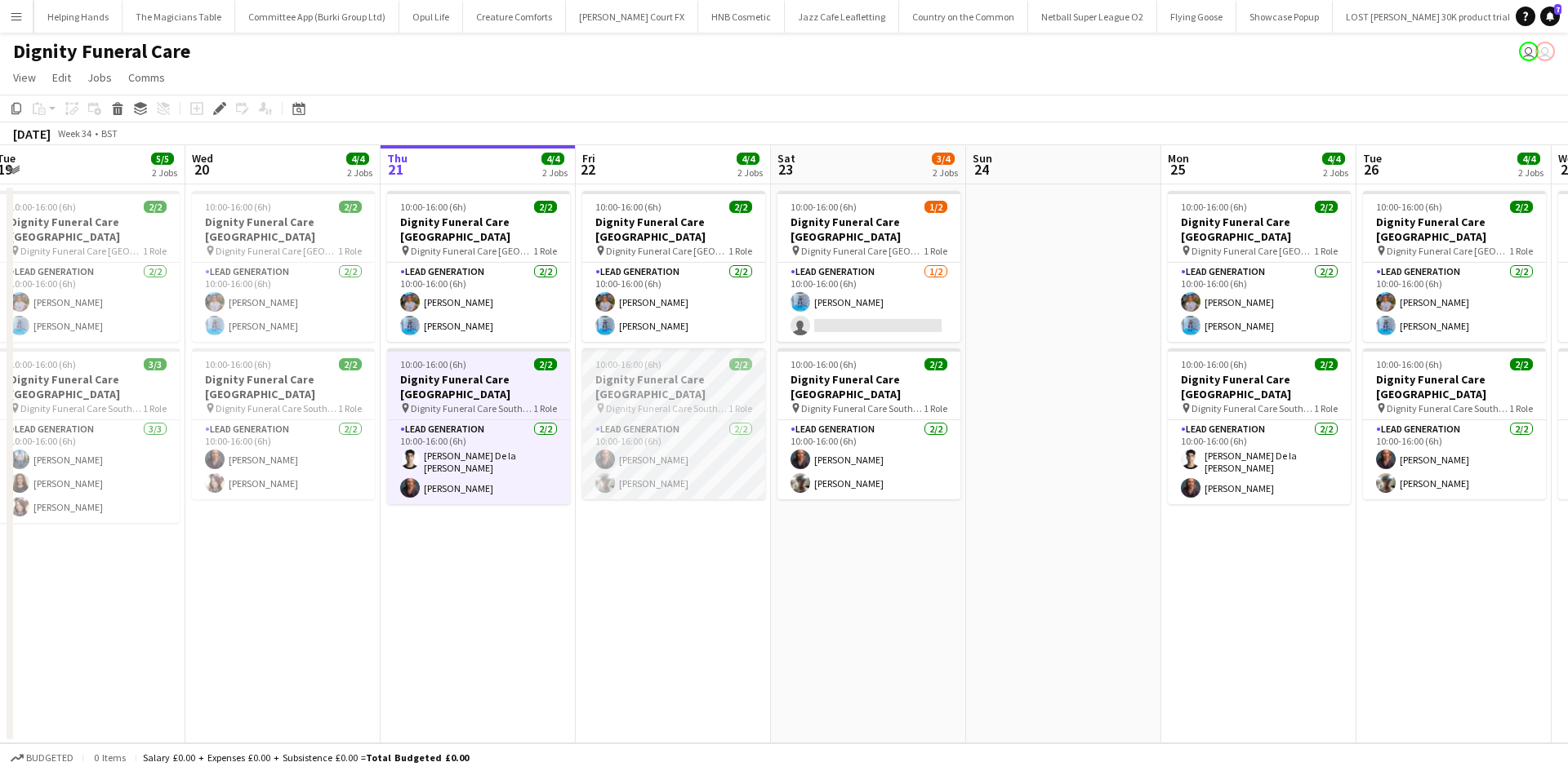
click at [716, 420] on div "Lead Generation 2/2 10:00-16:00 (6h) Nicole Cuthbert Malachi Philip" at bounding box center [673, 459] width 183 height 80
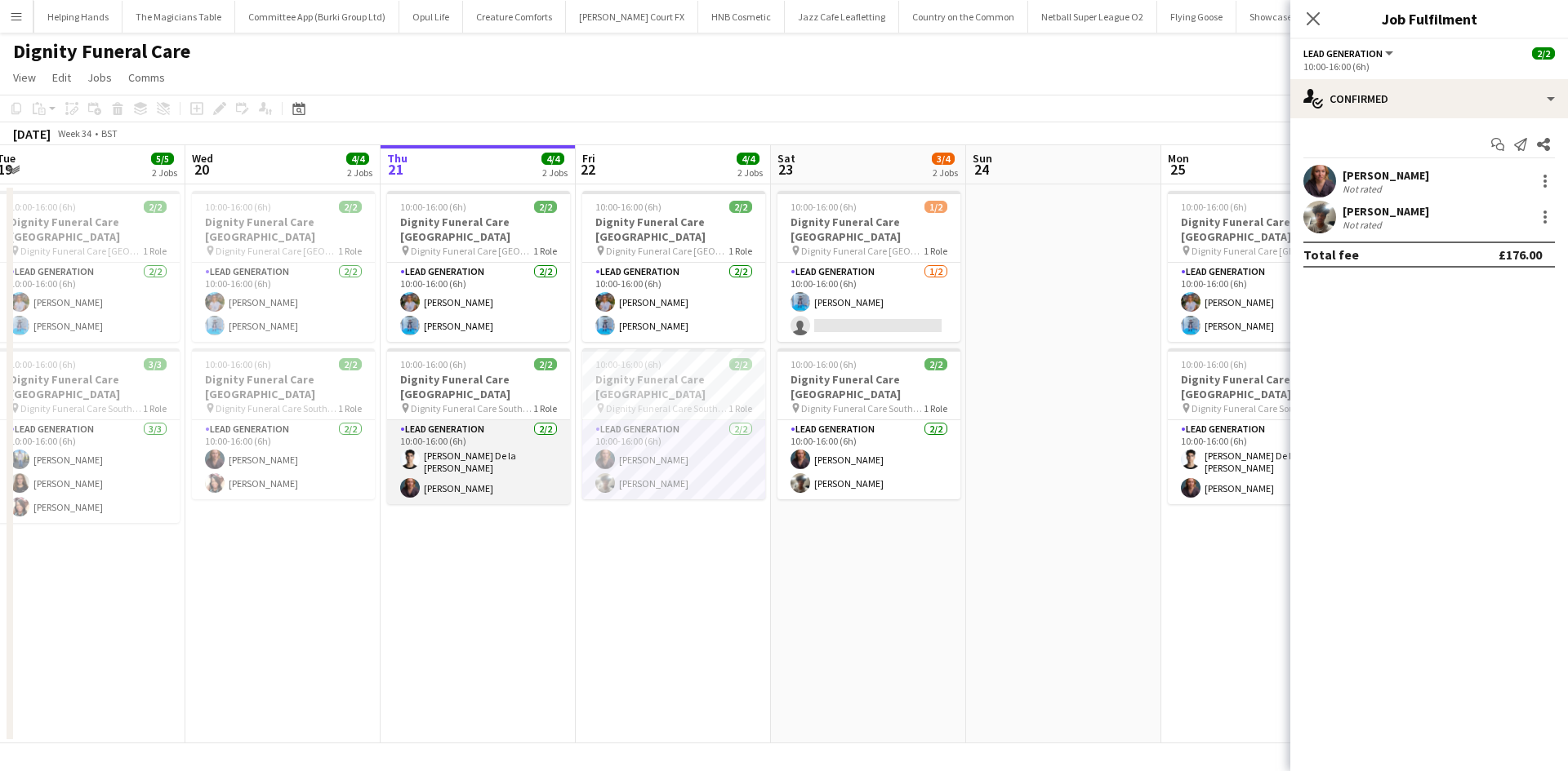
click at [501, 421] on app-card-role "Lead Generation 2/2 10:00-16:00 (6h) Adrian De la Rosa Sanchez Nicole Cuthbert" at bounding box center [479, 463] width 183 height 84
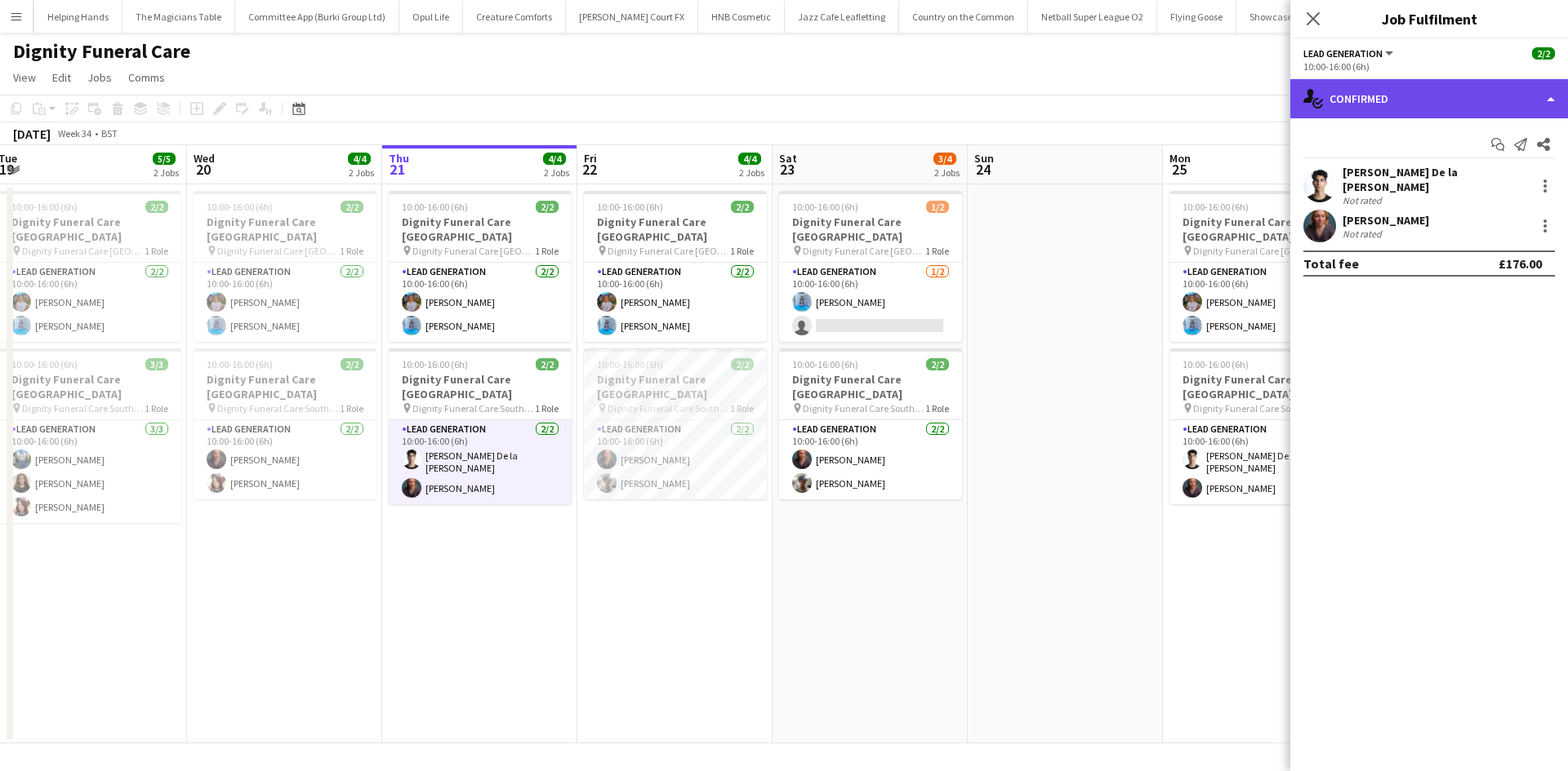
click at [1495, 102] on div "single-neutral-actions-check-2 Confirmed" at bounding box center [1429, 98] width 278 height 39
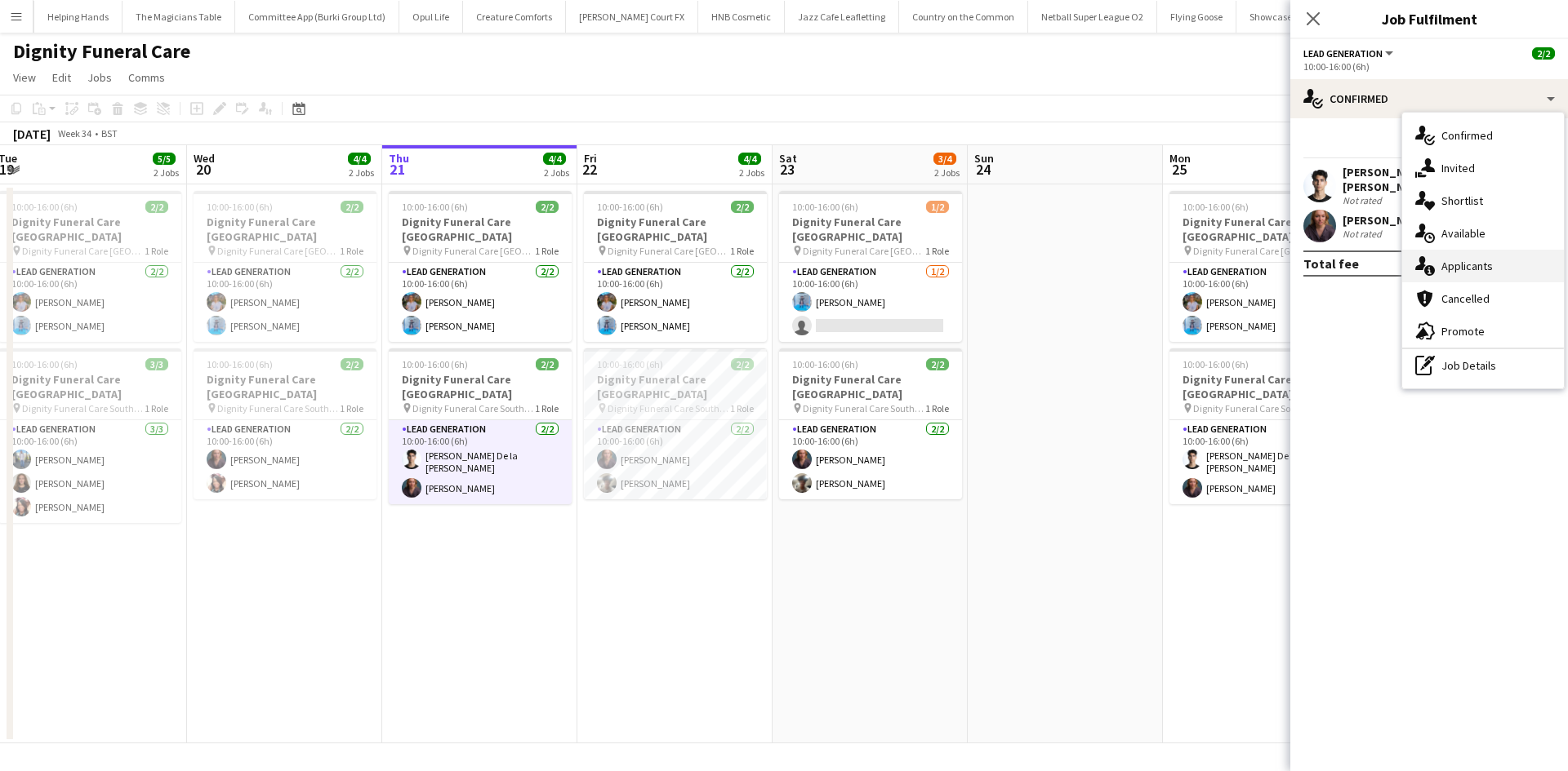
click at [1485, 271] on div "single-neutral-actions-information Applicants" at bounding box center [1482, 266] width 162 height 33
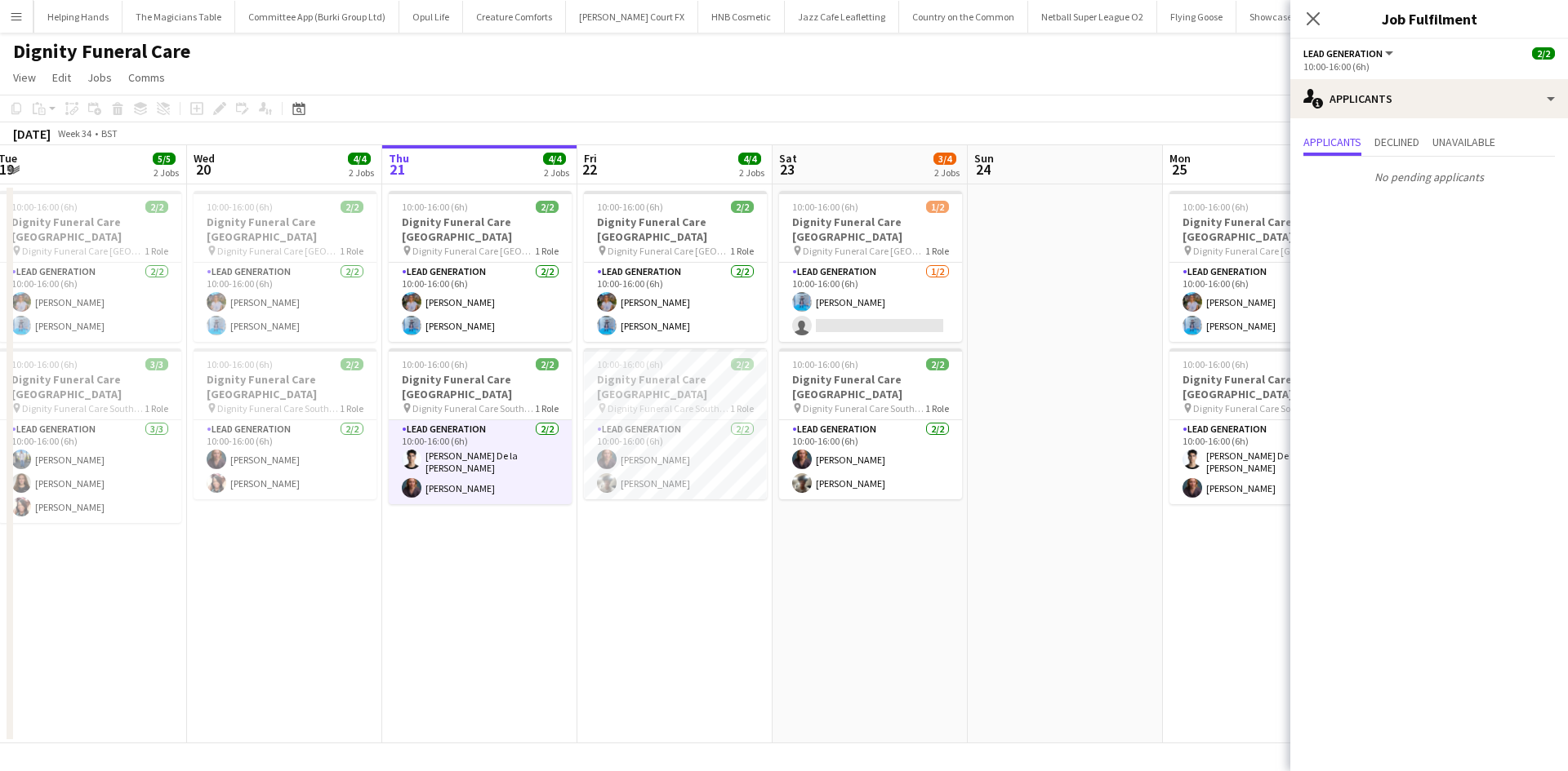
click at [1420, 141] on span "Declined" at bounding box center [1397, 142] width 45 height 12
click at [1474, 138] on span "Unavailable" at bounding box center [1463, 142] width 63 height 12
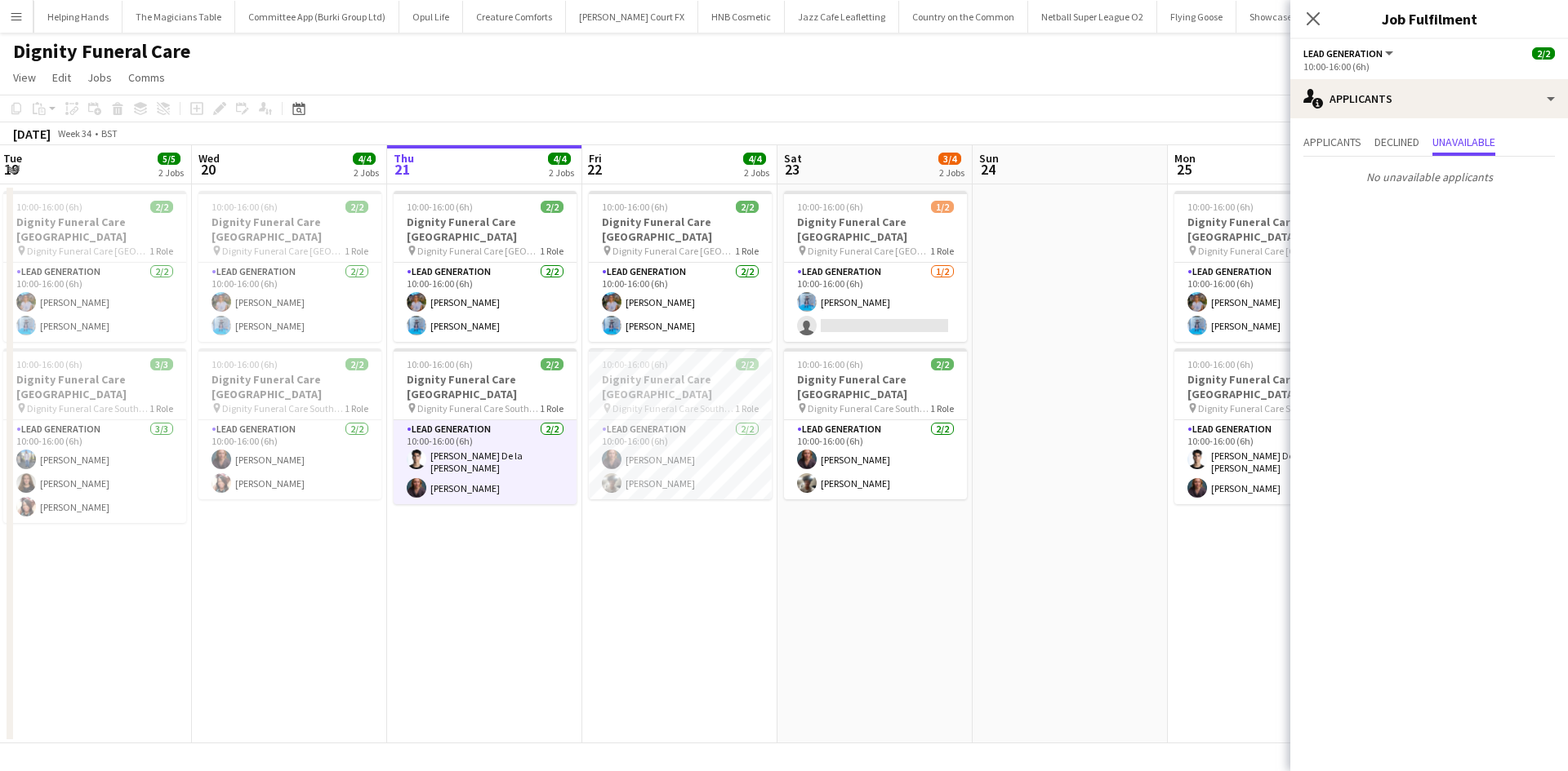
drag, startPoint x: 807, startPoint y: 566, endPoint x: 774, endPoint y: 600, distance: 47.4
click at [805, 566] on app-calendar-viewport "Sun 17 Mon 18 4/4 2 Jobs Tue 19 5/5 2 Jobs Wed 20 4/4 2 Jobs Thu 21 4/4 2 Jobs …" at bounding box center [784, 444] width 1568 height 598
click at [864, 657] on app-date-cell "10:00-16:00 (6h) 1/2 Dignity Funeral Care Aberdeen pin Dignity Funeral Care Abe…" at bounding box center [873, 463] width 195 height 559
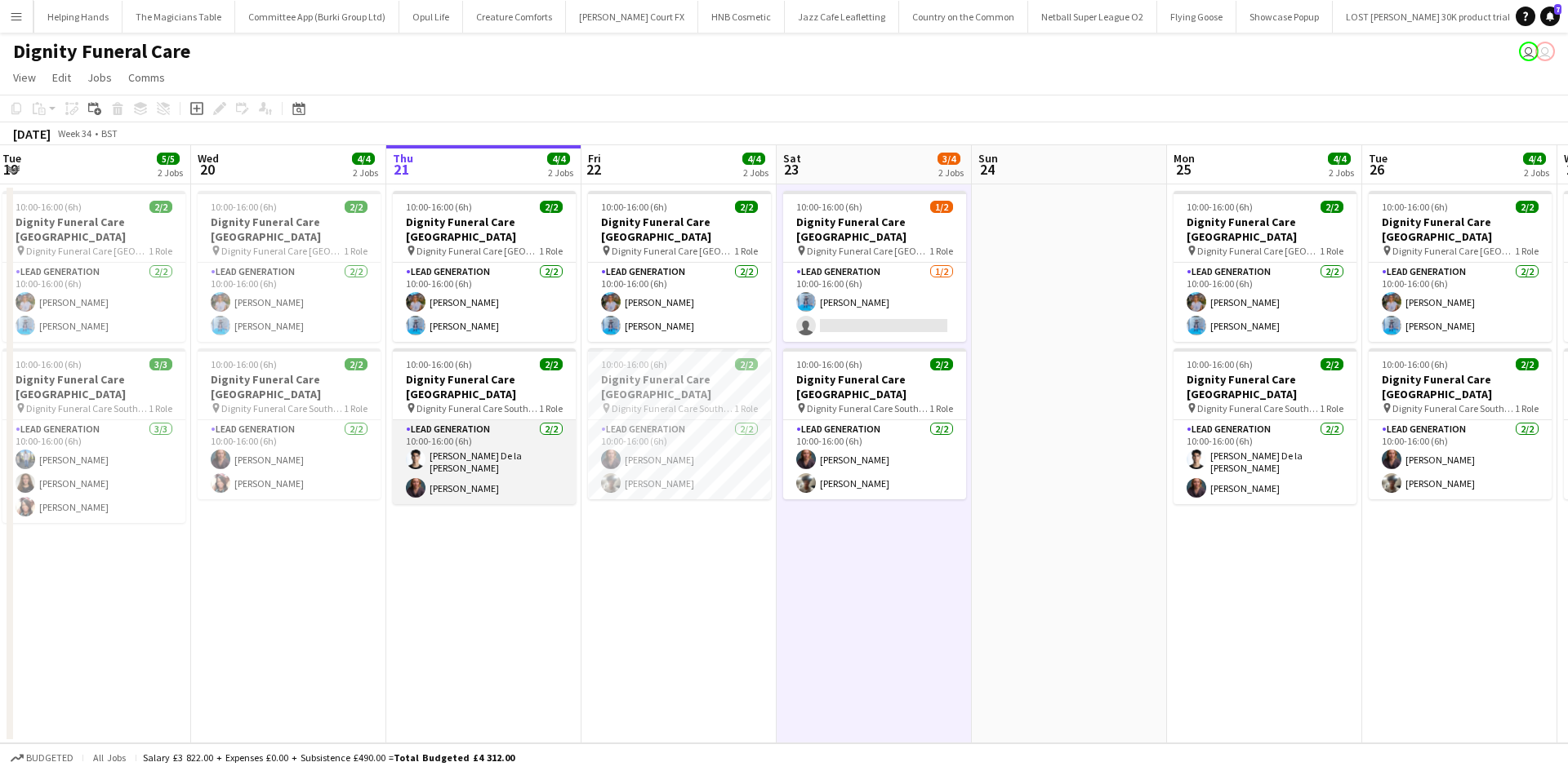
click at [490, 437] on app-card-role "Lead Generation 2/2 10:00-16:00 (6h) Adrian De la Rosa Sanchez Nicole Cuthbert" at bounding box center [484, 463] width 183 height 84
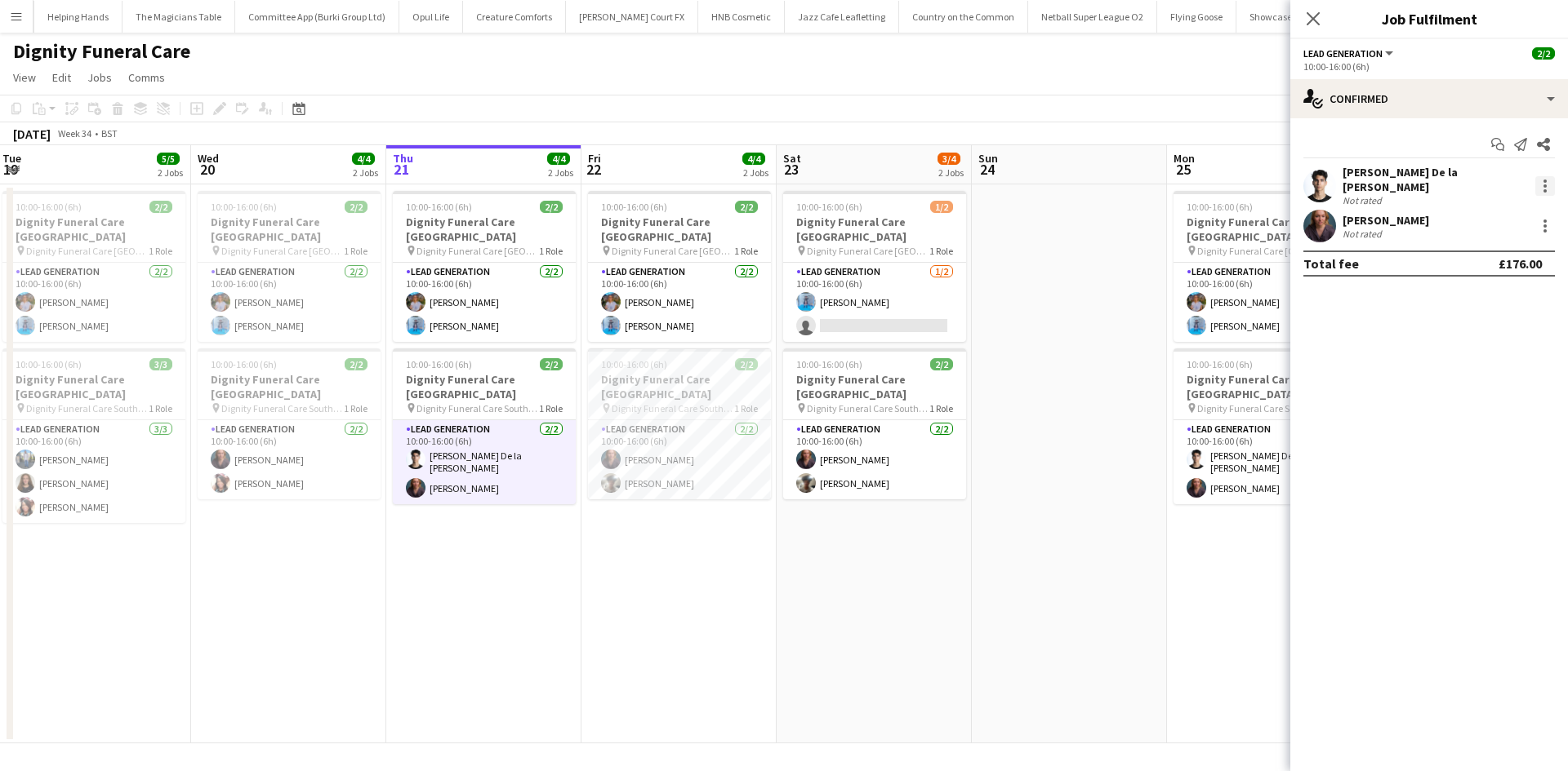
click at [1546, 189] on div at bounding box center [1545, 191] width 3 height 3
click at [1477, 365] on span "Remove" at bounding box center [1465, 367] width 49 height 14
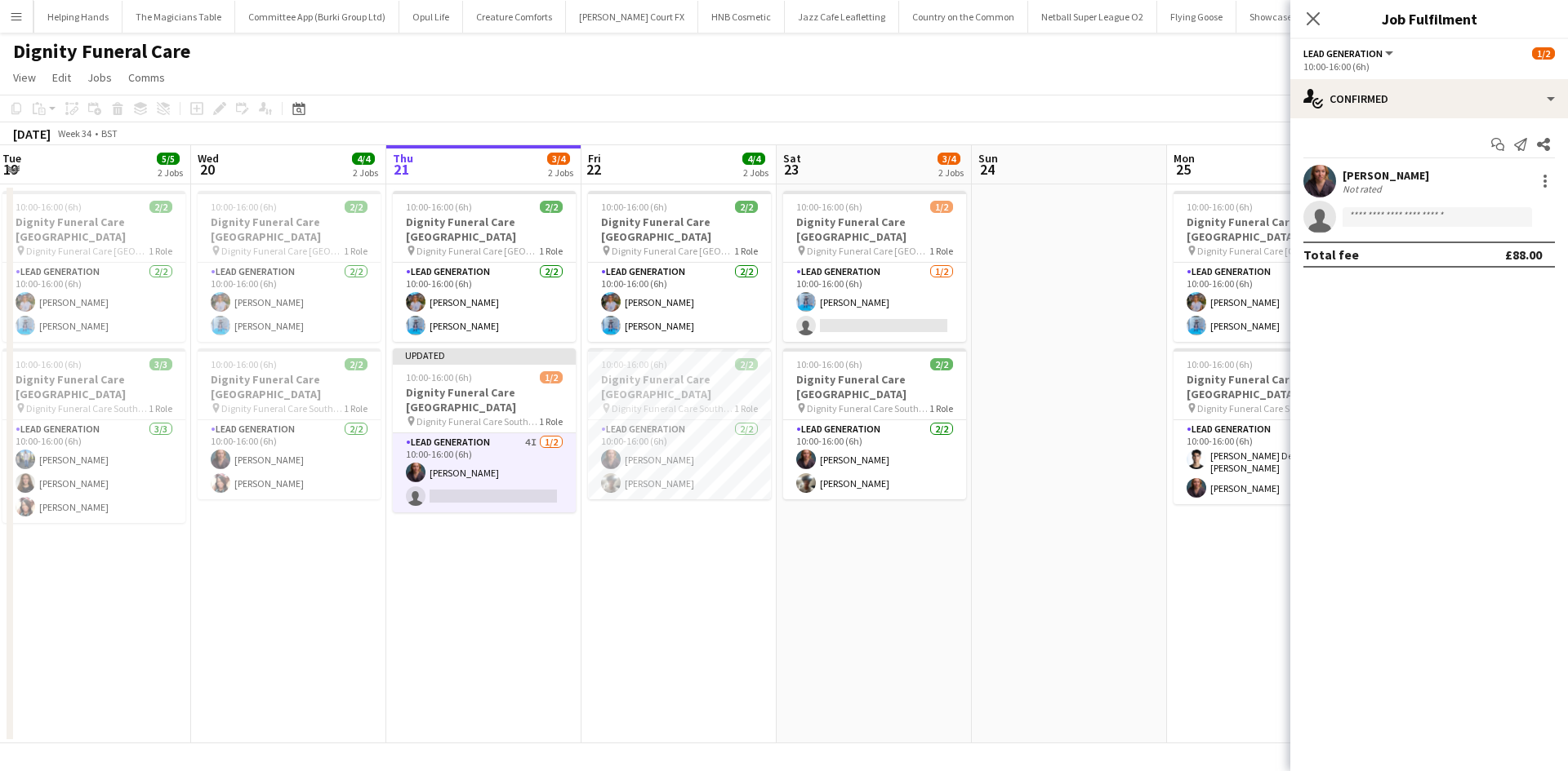
click at [1051, 317] on app-date-cell at bounding box center [1069, 463] width 195 height 559
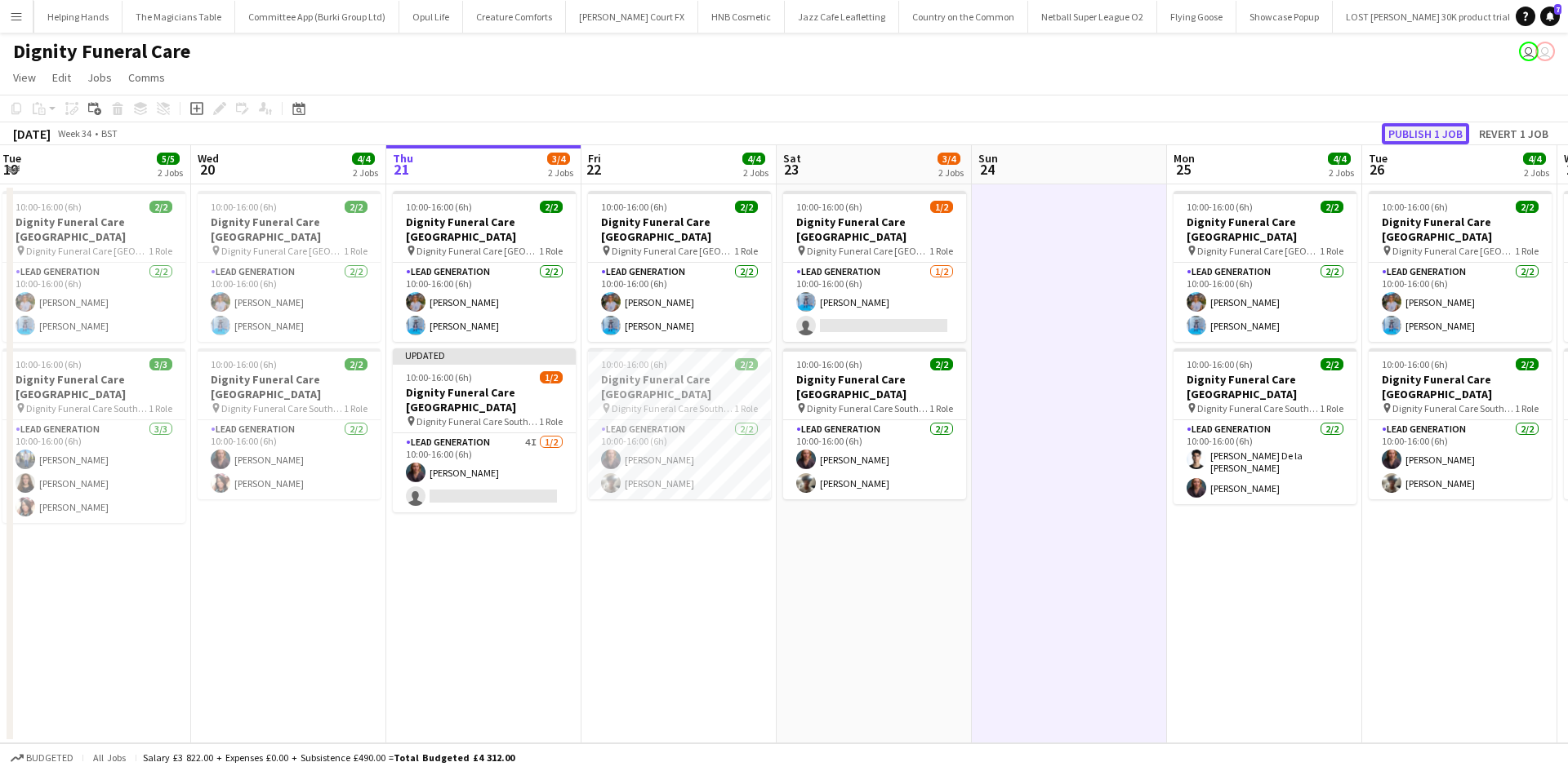
click at [1449, 139] on button "Publish 1 job" at bounding box center [1425, 133] width 87 height 21
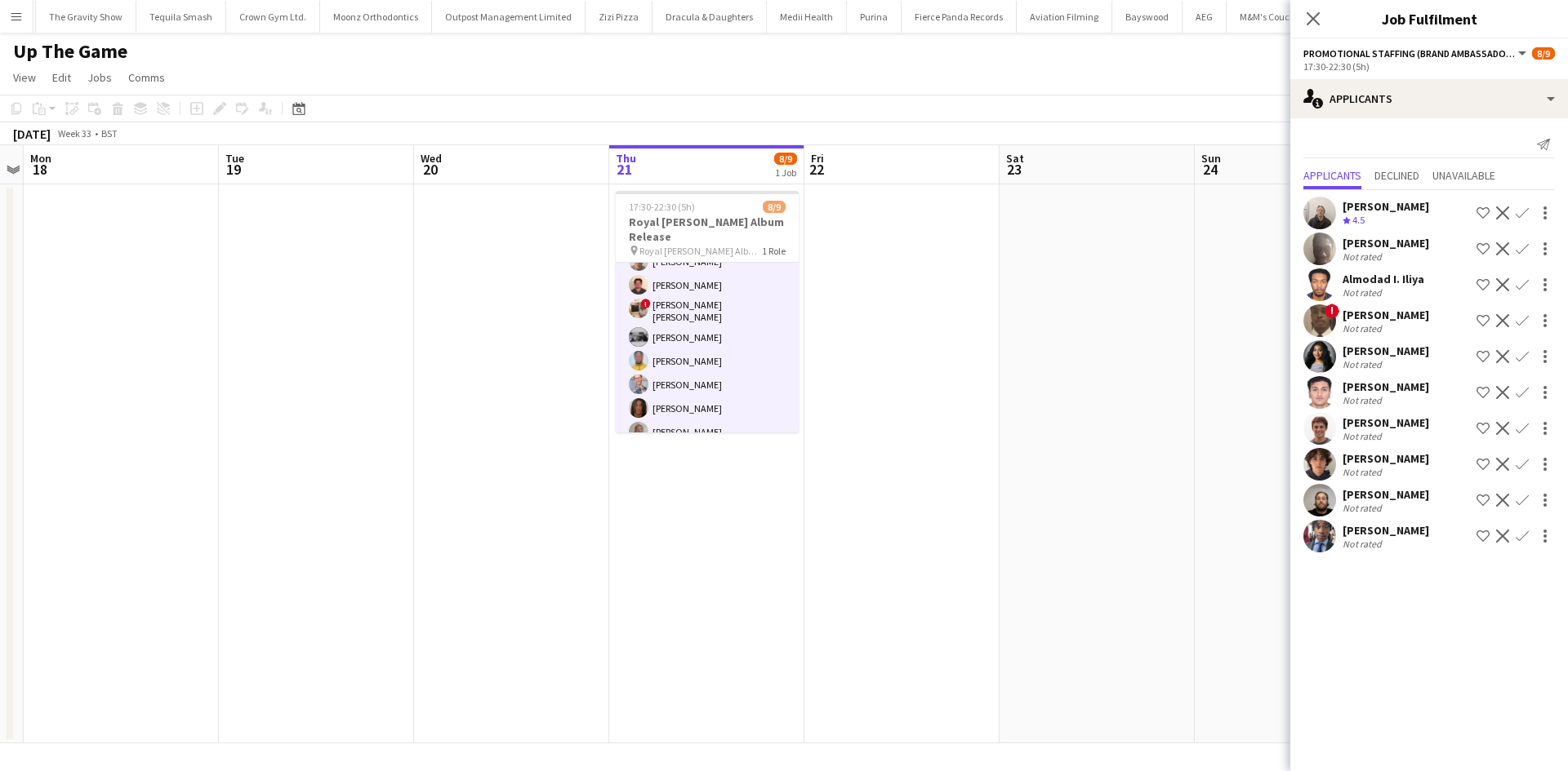
scroll to position [60, 0]
click at [1368, 430] on div "Not rated" at bounding box center [1363, 436] width 43 height 13
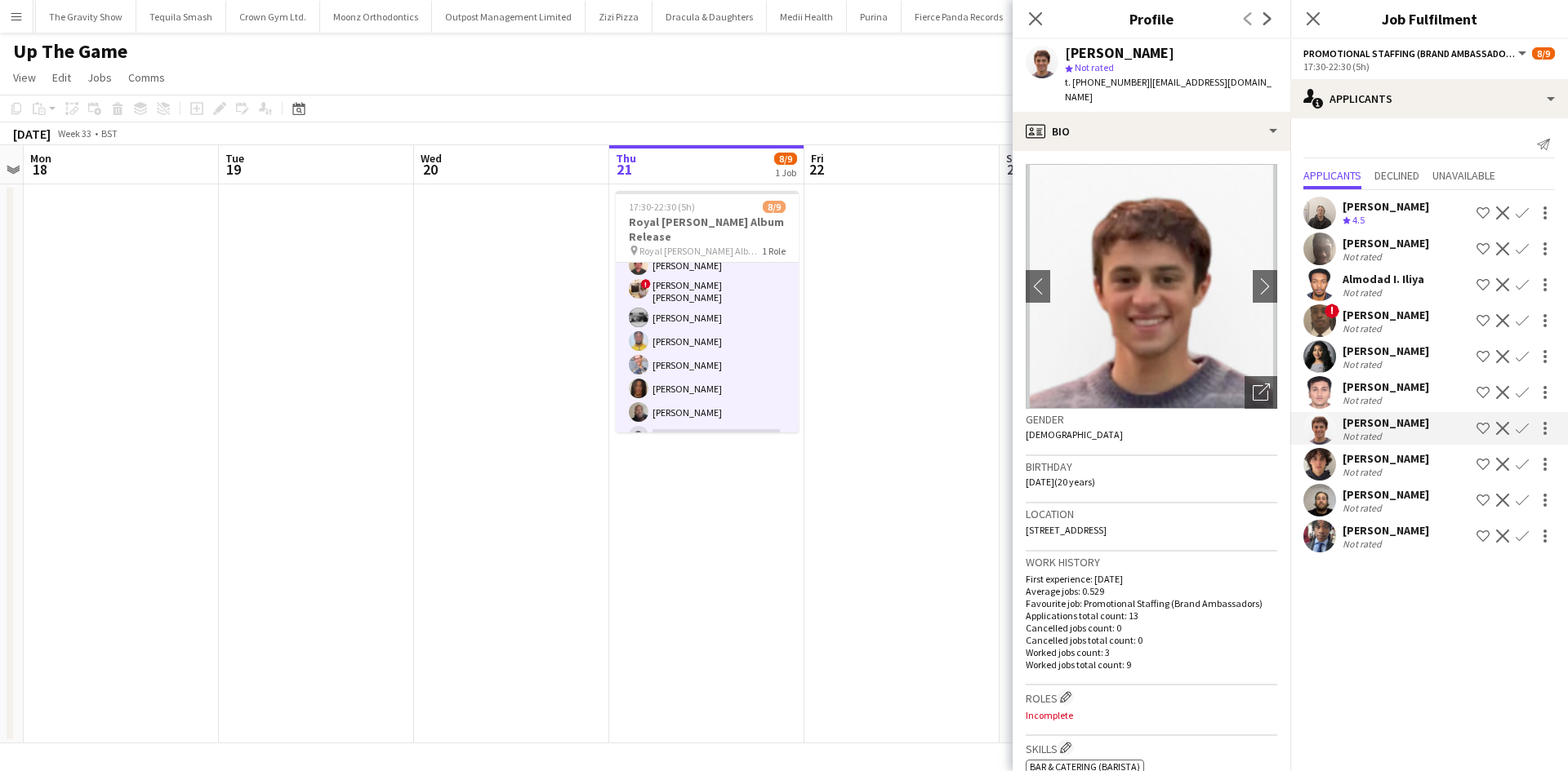
click at [686, 272] on app-card-role "Promotional Staffing (Brand Ambassadors) 11A [DATE] 17:30-22:30 (5h) [PERSON_NA…" at bounding box center [707, 328] width 183 height 250
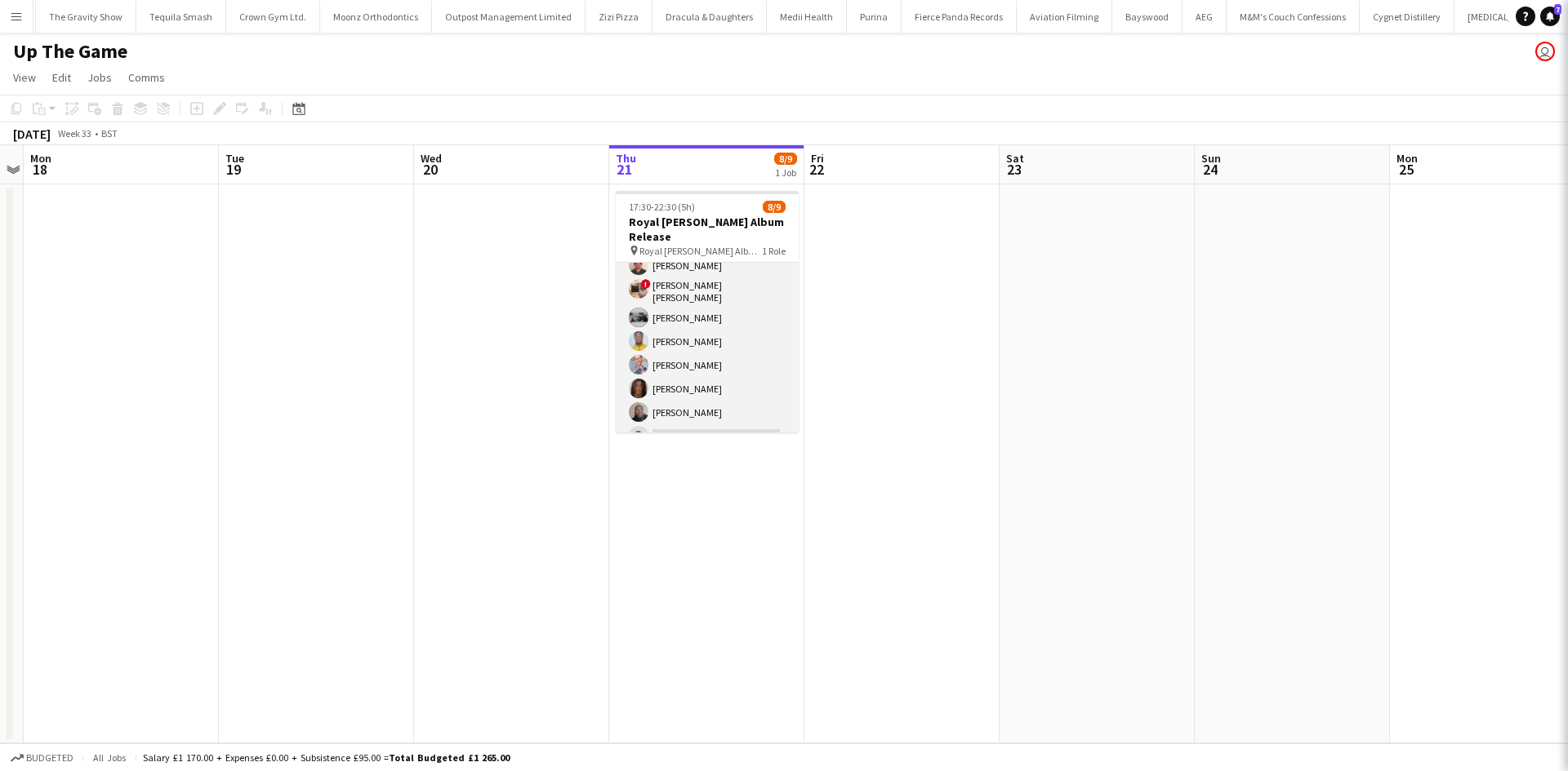
scroll to position [0, 561]
click at [729, 252] on app-card-role "Promotional Staffing (Brand Ambassadors) 11A 8/9 17:30-22:30 (5h) Jack Procter …" at bounding box center [708, 328] width 183 height 250
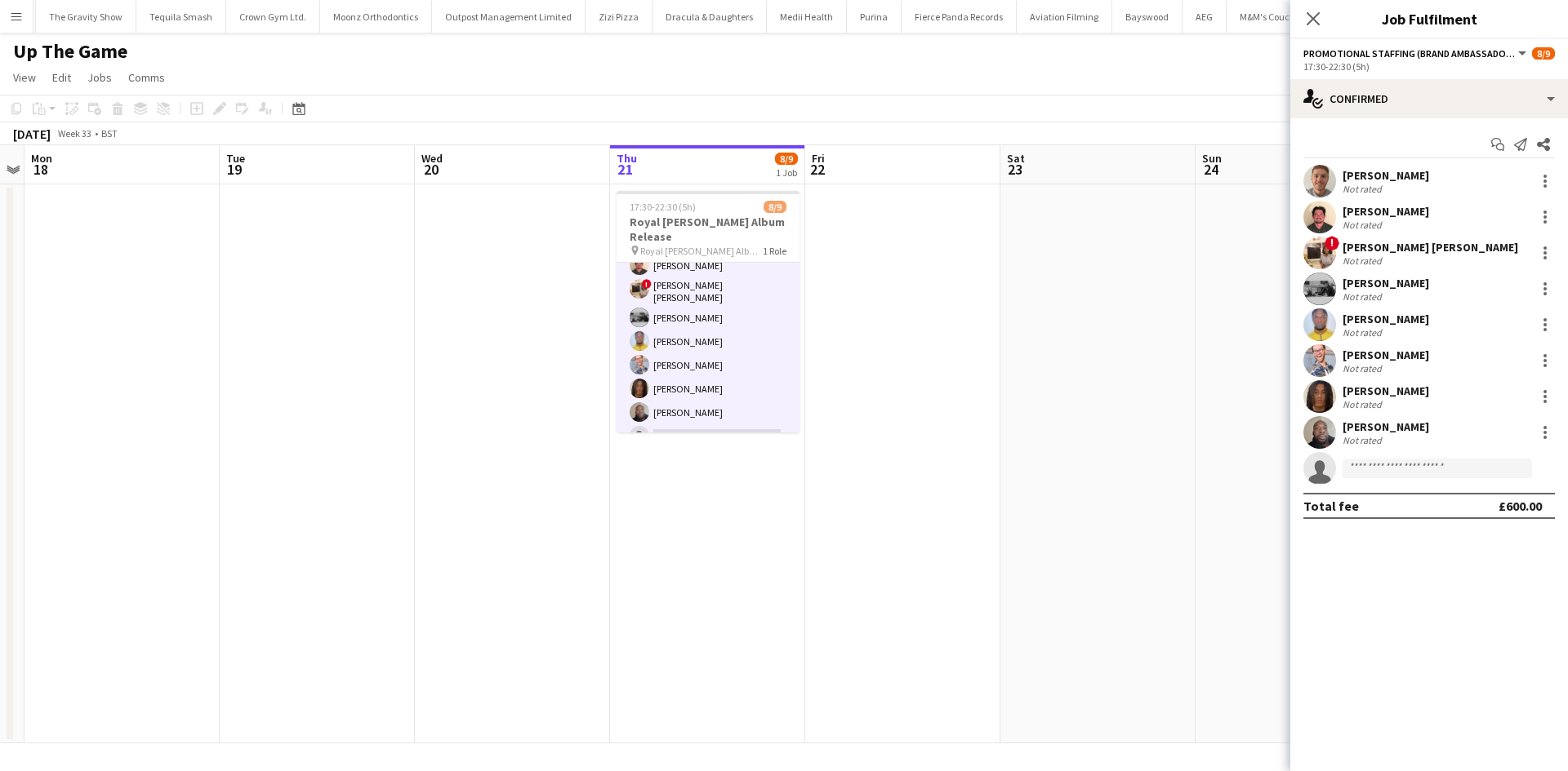
click at [1385, 251] on div "Annie Dan" at bounding box center [1430, 247] width 175 height 15
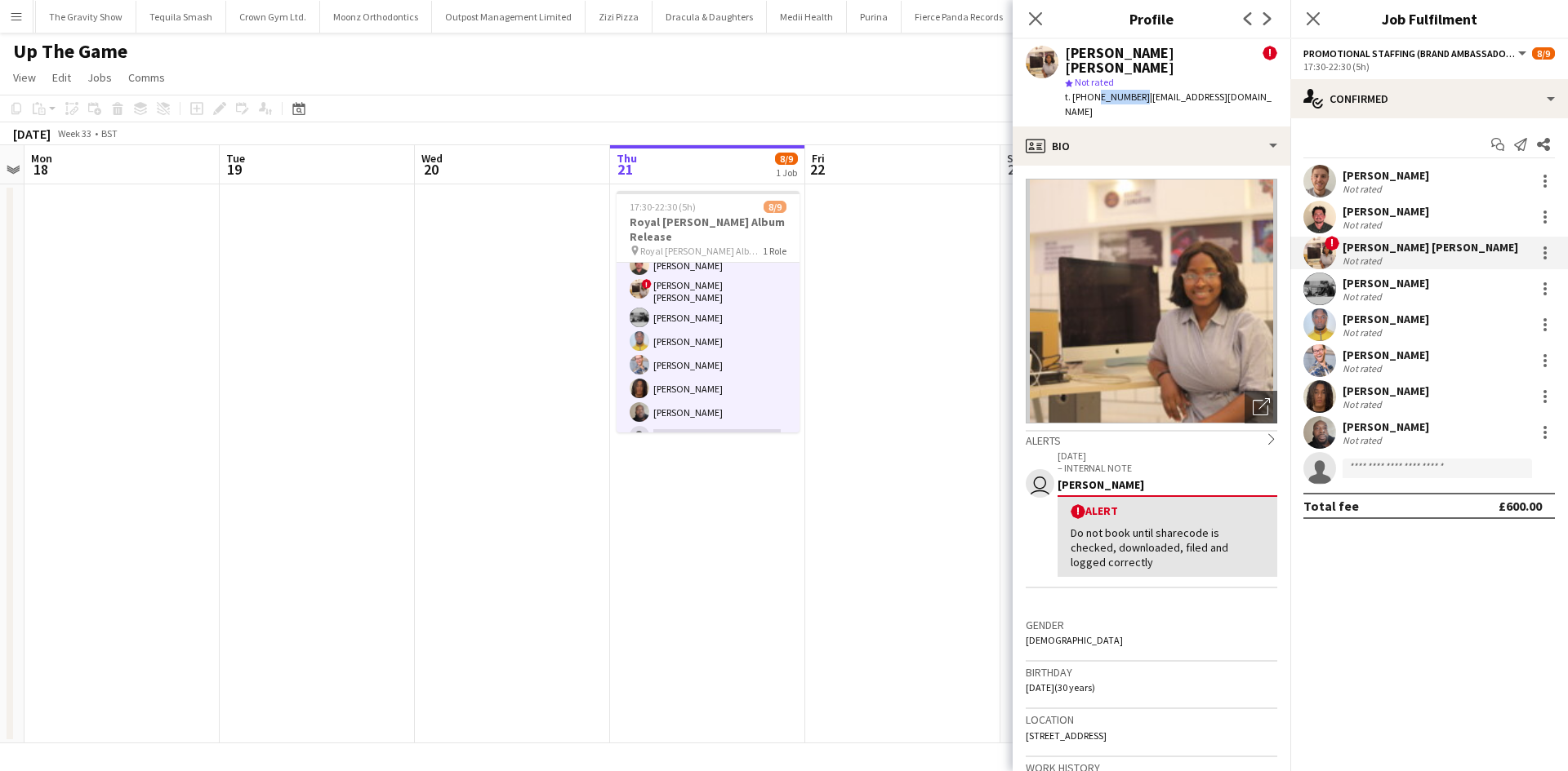
drag, startPoint x: 1093, startPoint y: 80, endPoint x: 1139, endPoint y: 81, distance: 46.0
click at [1139, 91] on span "t. +4407827169956" at bounding box center [1107, 96] width 85 height 13
click at [1140, 91] on span "t. +4407827169956" at bounding box center [1107, 96] width 85 height 13
drag, startPoint x: 1140, startPoint y: 81, endPoint x: 1118, endPoint y: 84, distance: 22.2
click at [1118, 91] on span "t. +4407827169956" at bounding box center [1107, 96] width 85 height 13
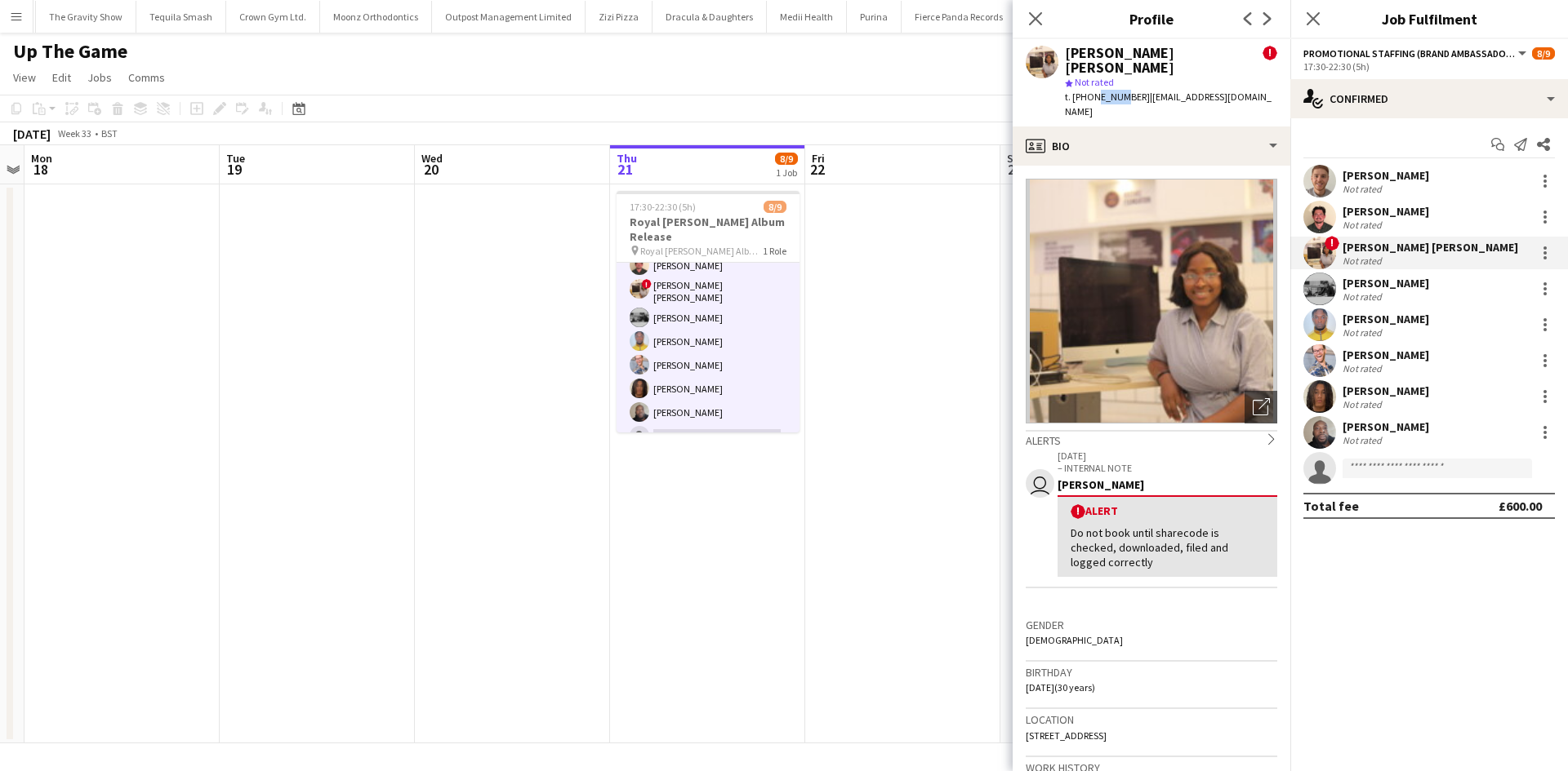
click at [1118, 91] on span "t. +4407827169956" at bounding box center [1107, 96] width 85 height 13
drag, startPoint x: 1092, startPoint y: 80, endPoint x: 1140, endPoint y: 80, distance: 48.0
click at [1140, 91] on span "t. +4407827169956" at bounding box center [1107, 96] width 85 height 13
copy span "7827169956"
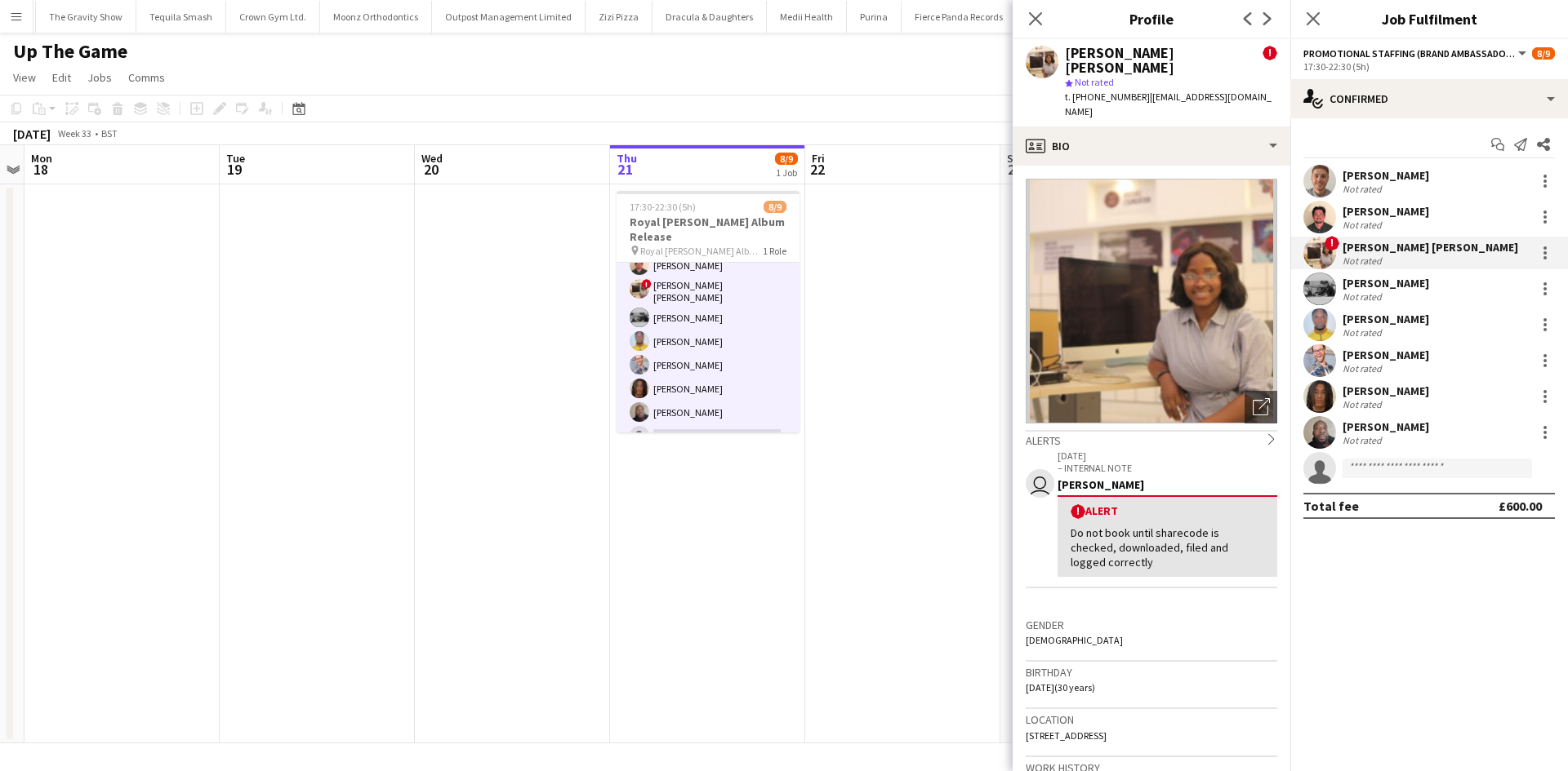
click at [885, 293] on app-date-cell at bounding box center [902, 463] width 195 height 559
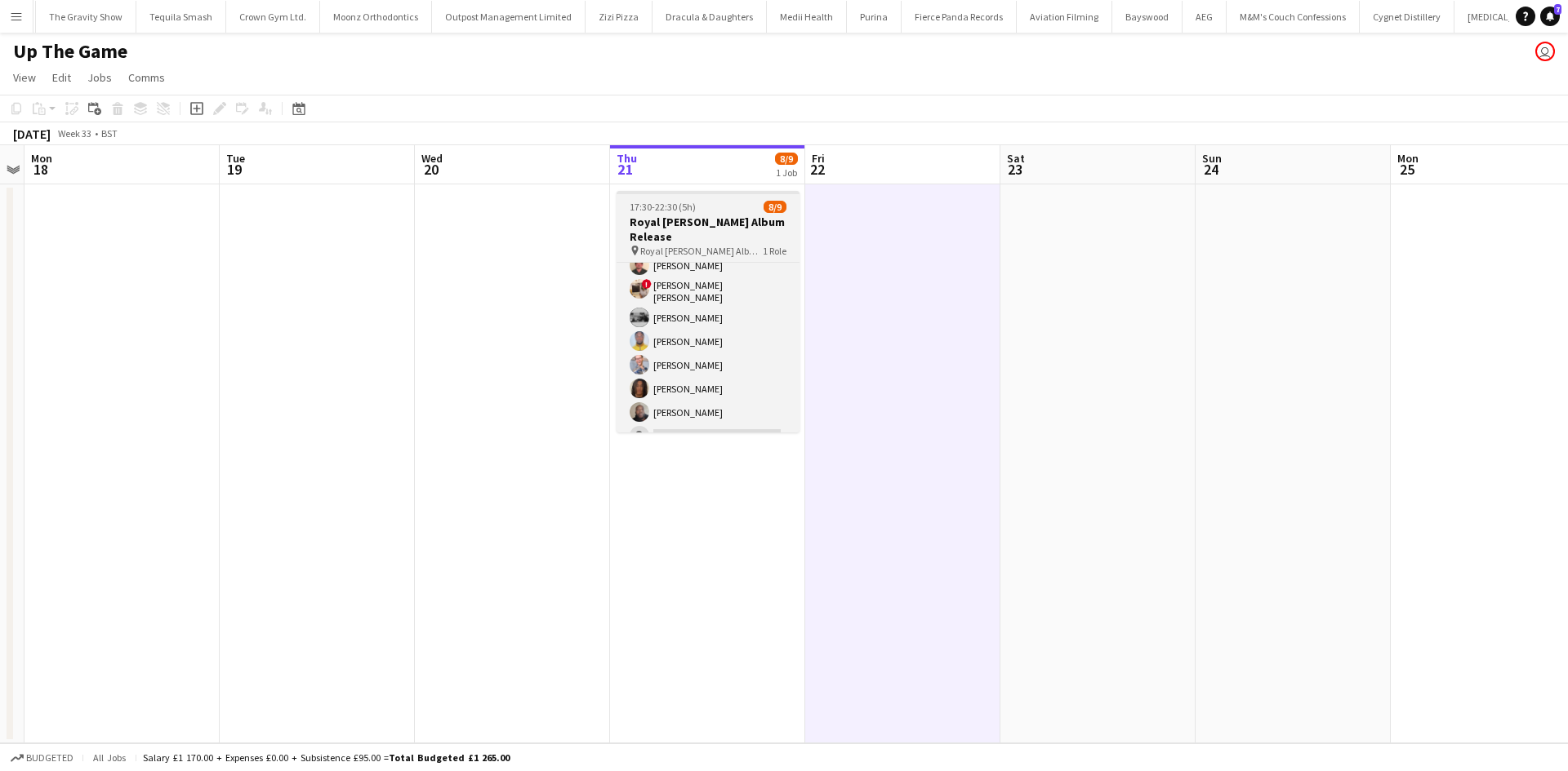
click at [740, 229] on h3 "Royal Otis Album Release" at bounding box center [708, 229] width 183 height 29
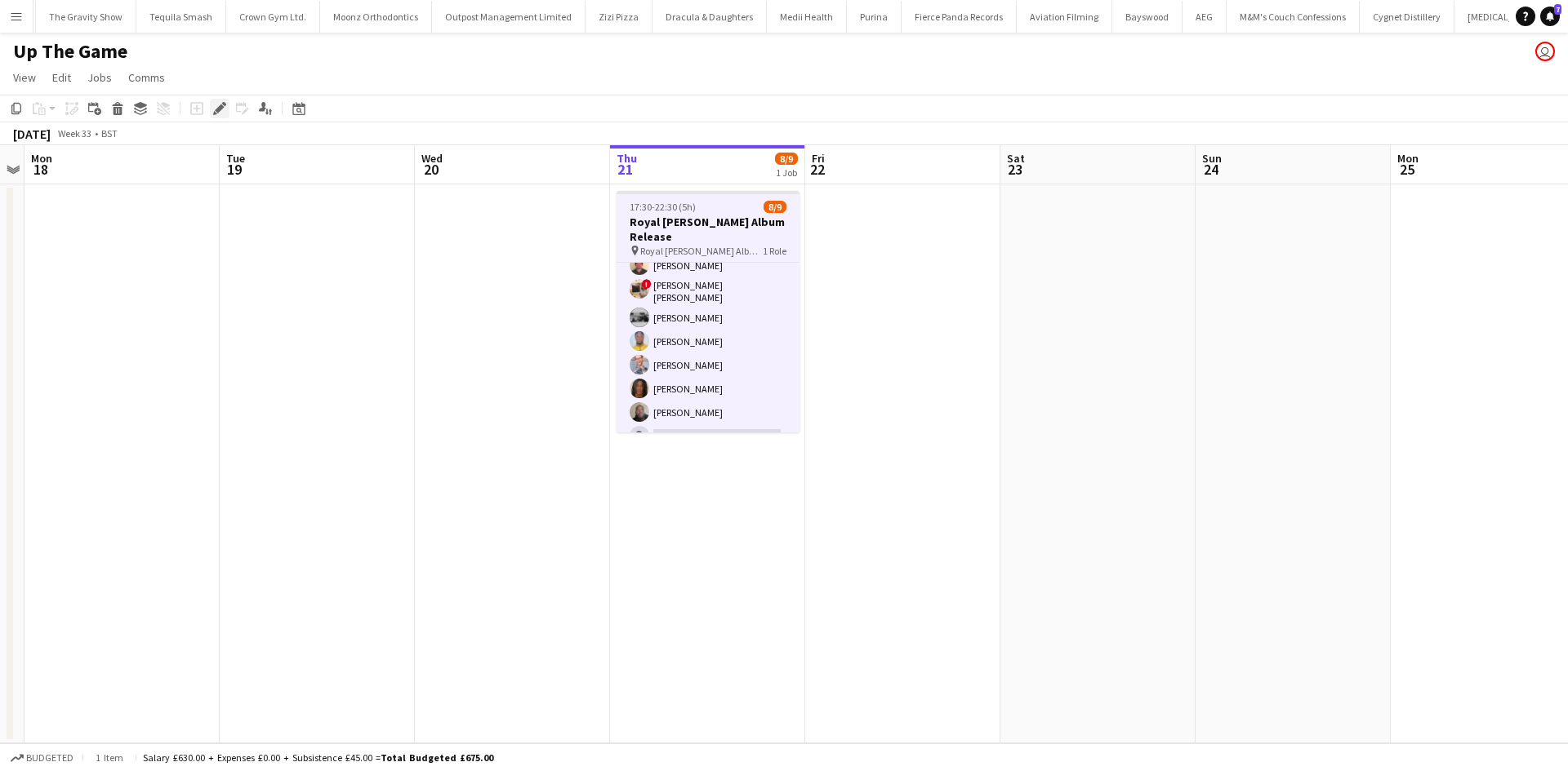
click at [226, 115] on div "Edit" at bounding box center [219, 108] width 19 height 19
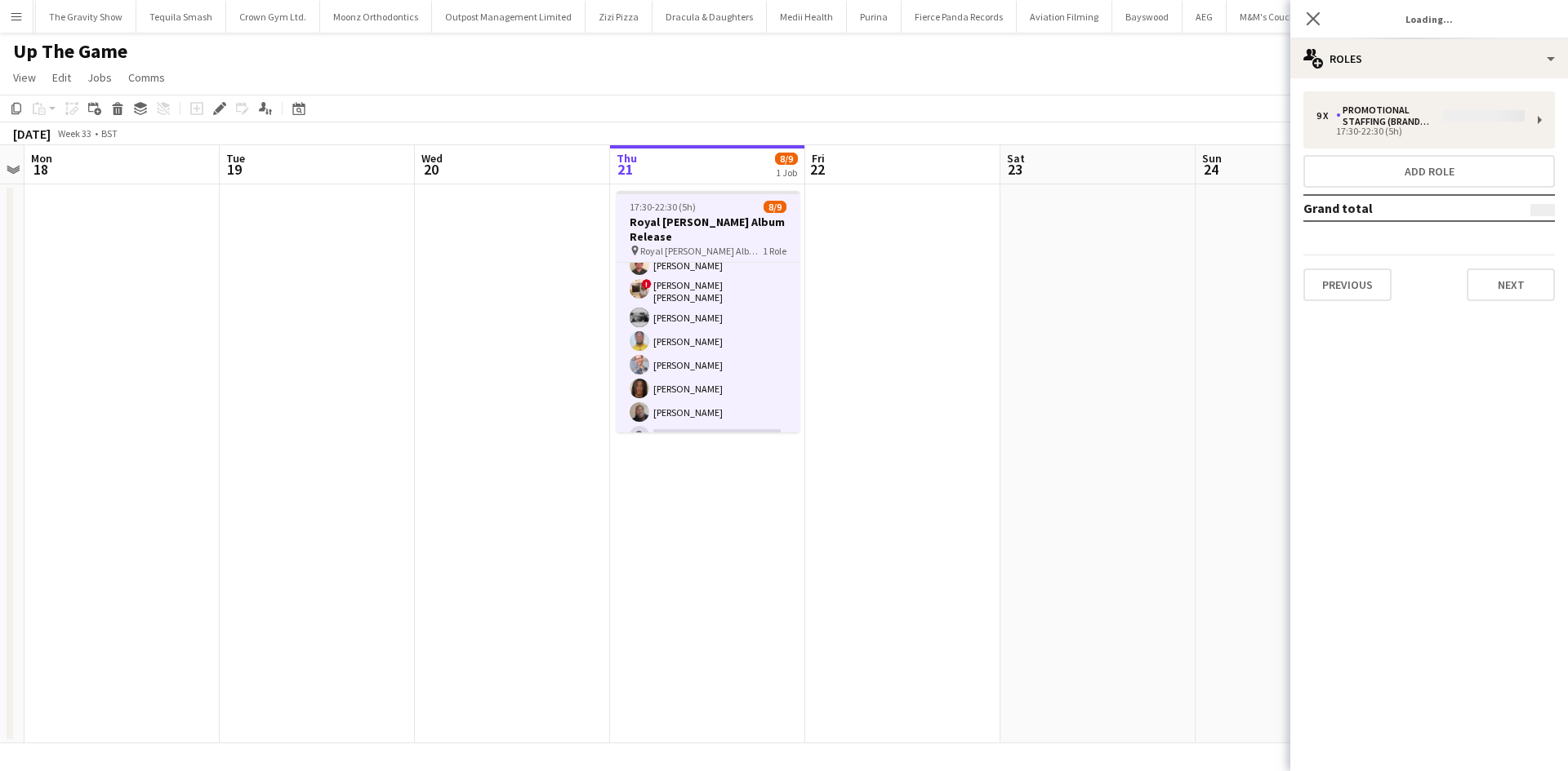
click at [888, 268] on app-date-cell at bounding box center [902, 463] width 195 height 559
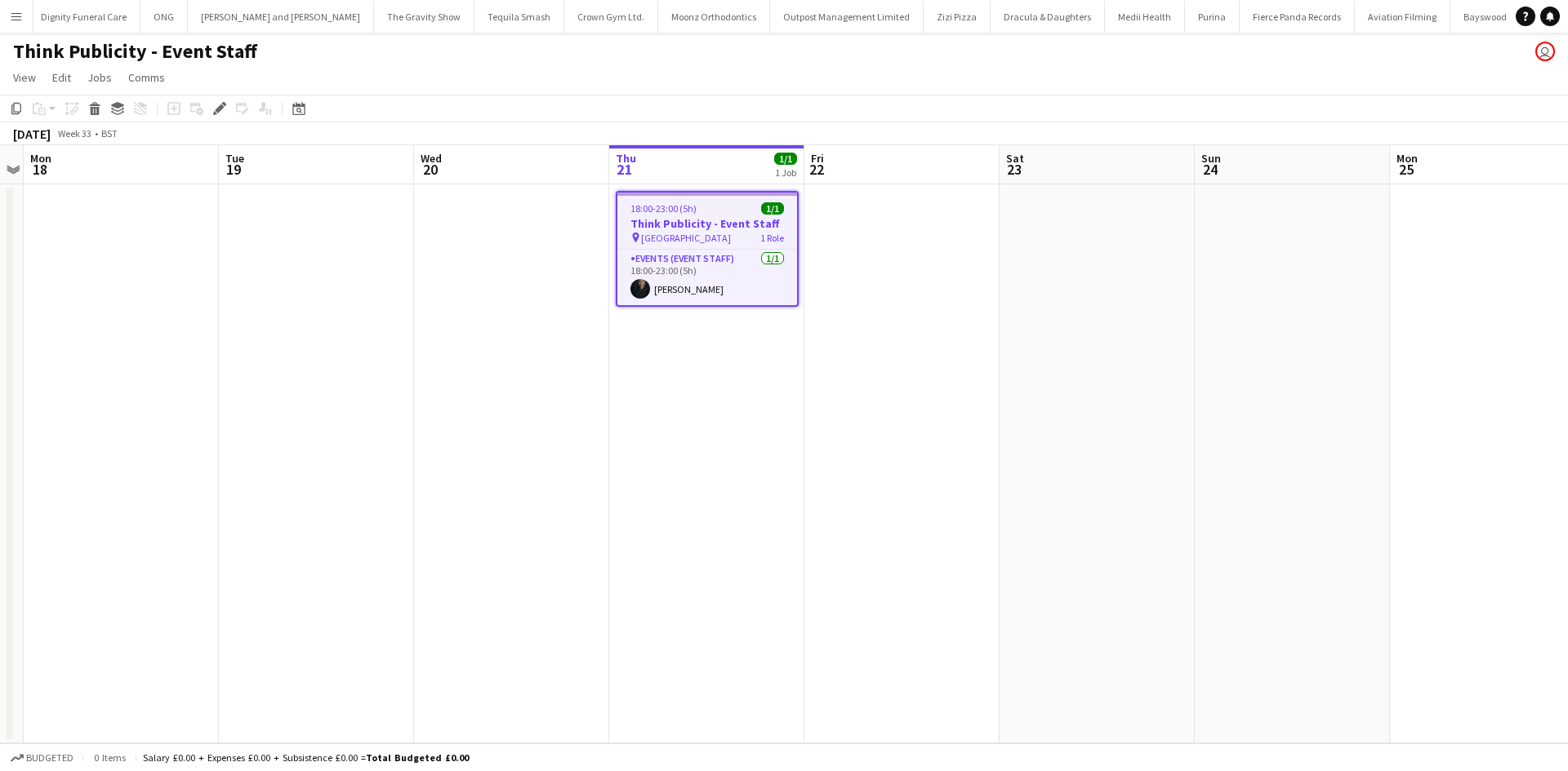
scroll to position [0, 9325]
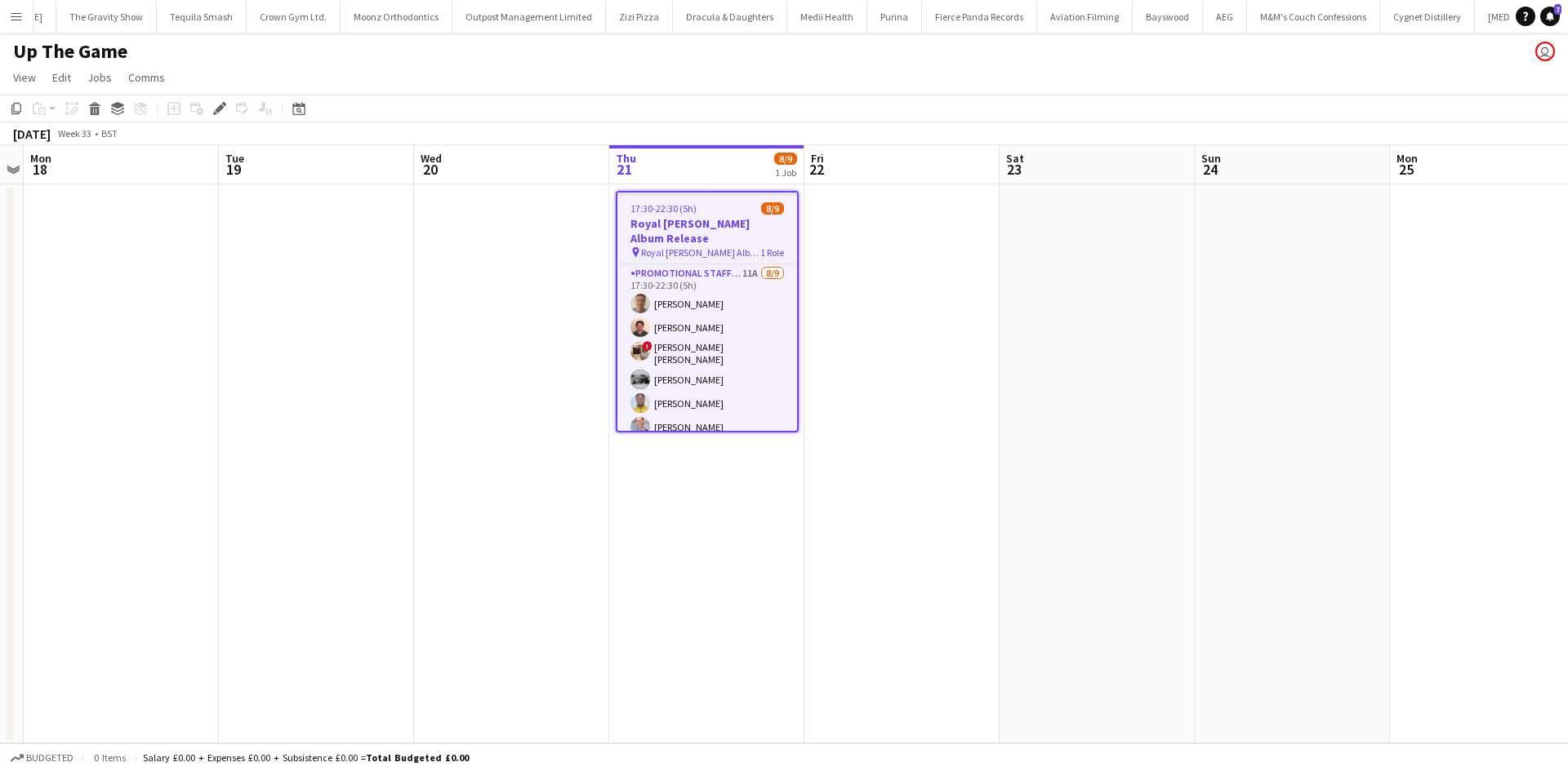
scroll to position [0, 9488]
drag, startPoint x: 224, startPoint y: 102, endPoint x: 445, endPoint y: 147, distance: 225.5
click at [224, 102] on icon "Edit" at bounding box center [220, 109] width 13 height 13
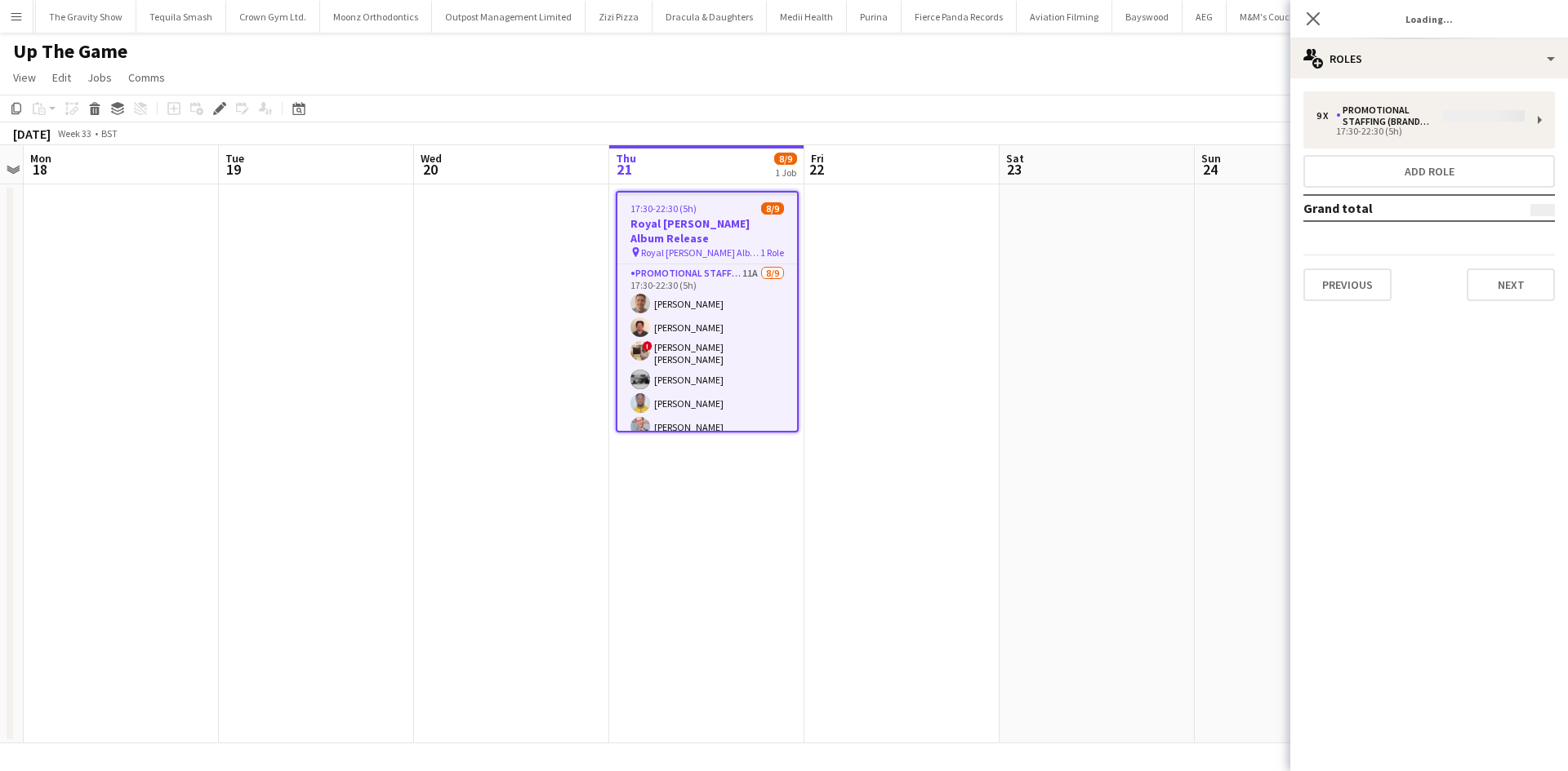
type input "**********"
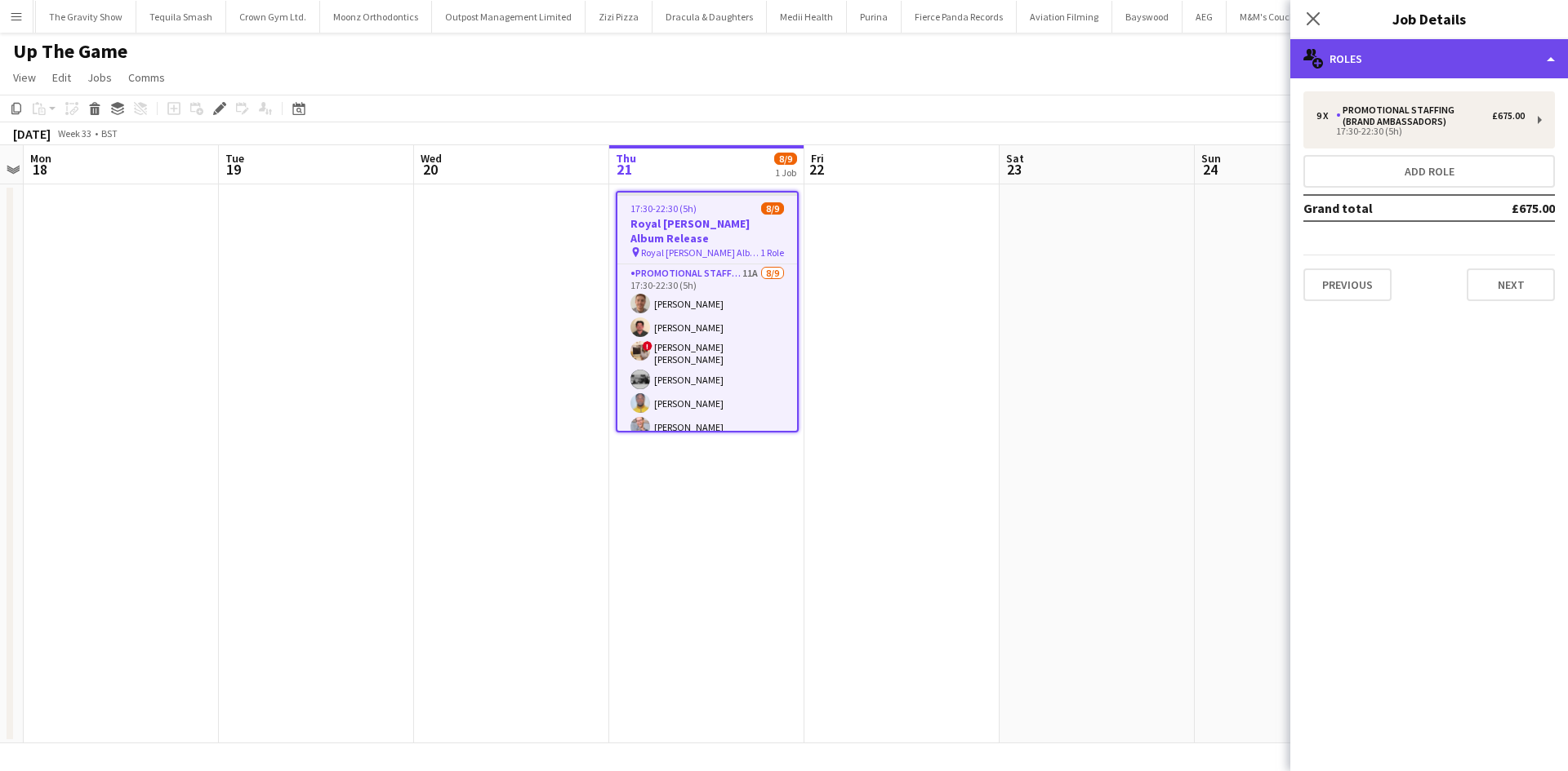
click at [1423, 70] on div "multiple-users-add Roles" at bounding box center [1429, 59] width 278 height 39
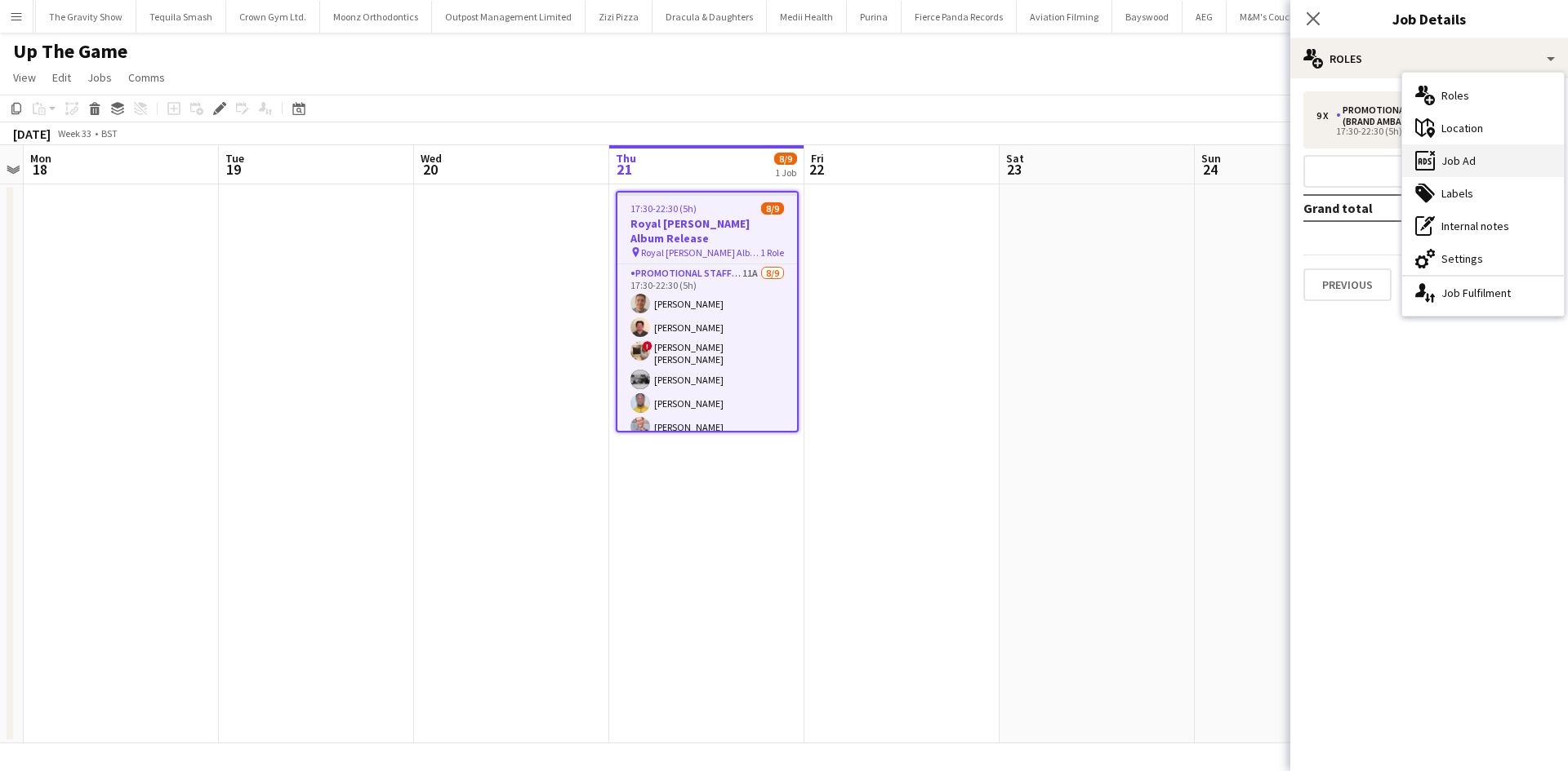
click at [1478, 154] on div "ads-window Job Ad" at bounding box center [1482, 160] width 162 height 33
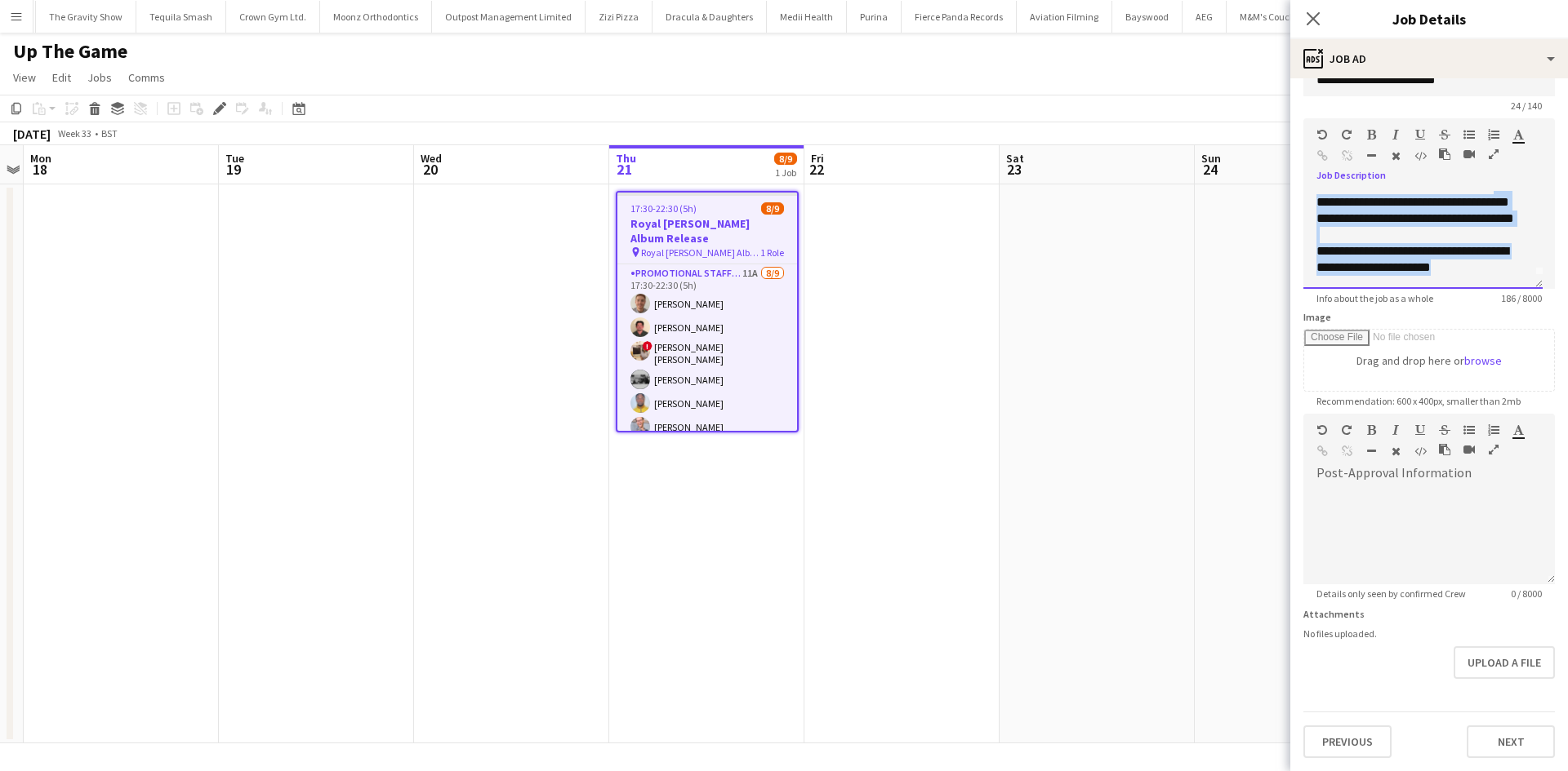
scroll to position [0, 0]
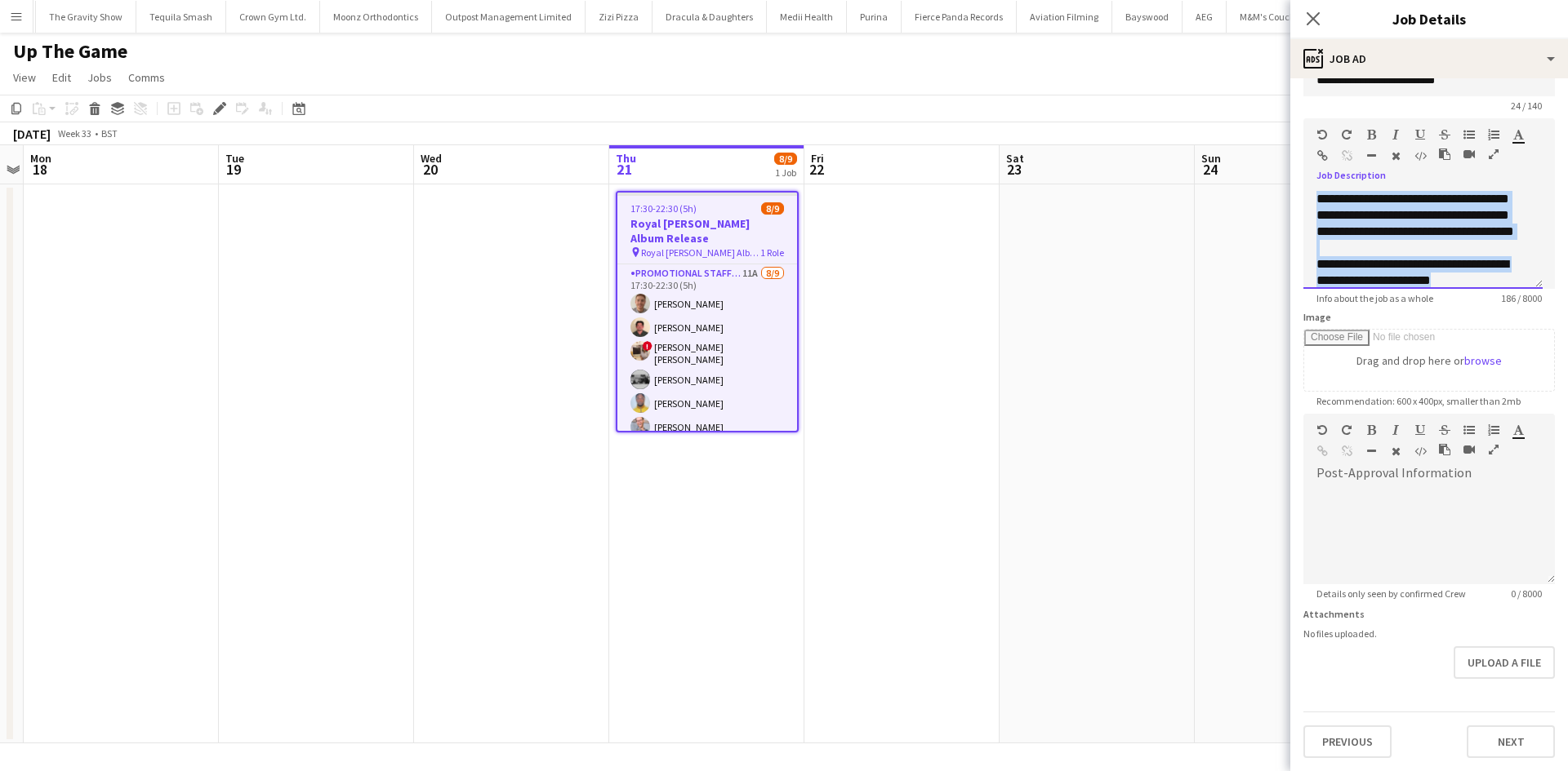
drag, startPoint x: 1454, startPoint y: 271, endPoint x: 1355, endPoint y: 208, distance: 117.3
click at [1300, 187] on form "**********" at bounding box center [1429, 406] width 278 height 703
copy div "**********"
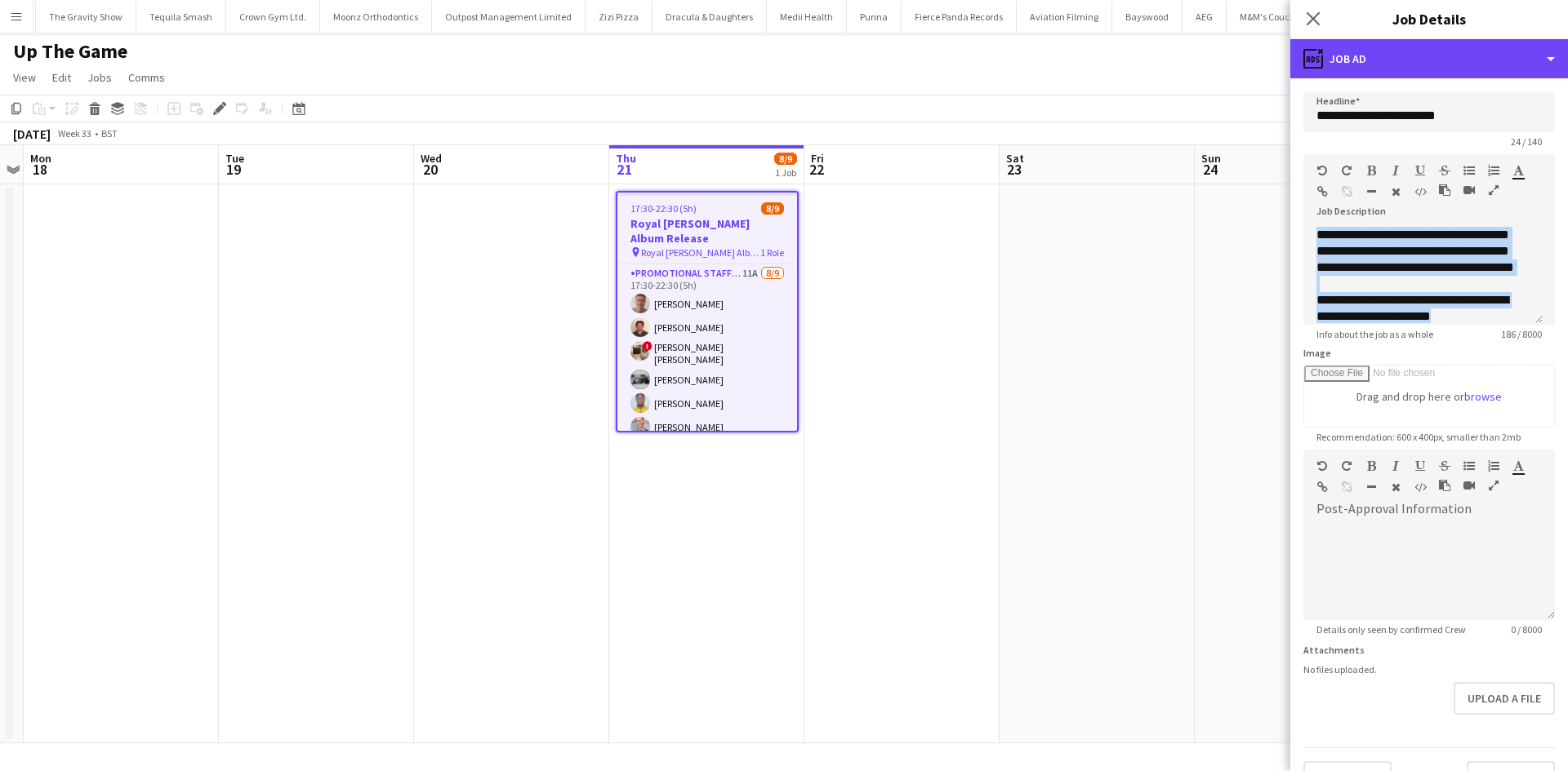
drag, startPoint x: 1393, startPoint y: 47, endPoint x: 1418, endPoint y: 78, distance: 39.8
click at [1393, 47] on div "ads-window Job Ad" at bounding box center [1429, 59] width 278 height 39
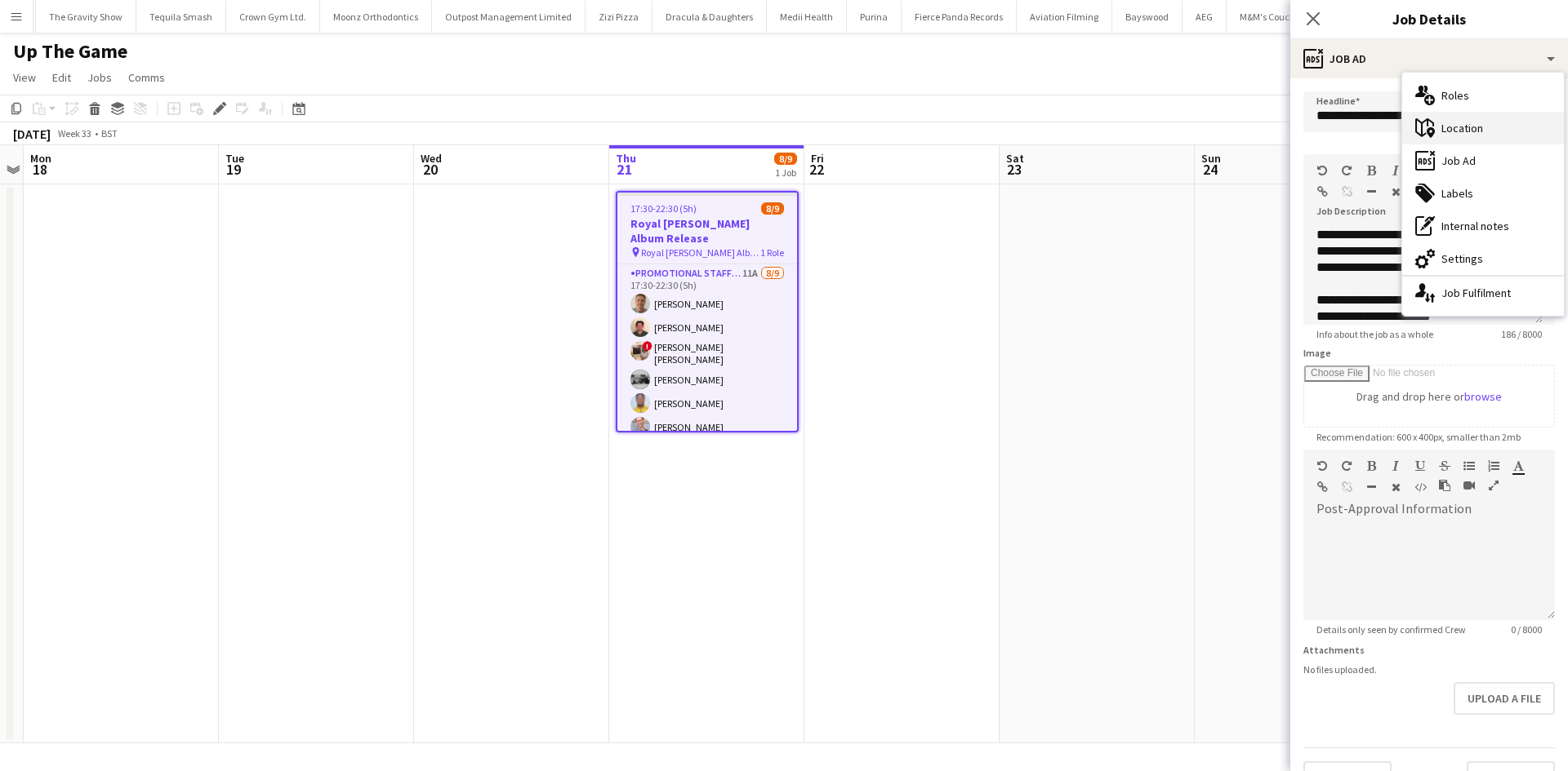
click at [1476, 131] on div "maps-pin-1 Location" at bounding box center [1482, 127] width 162 height 33
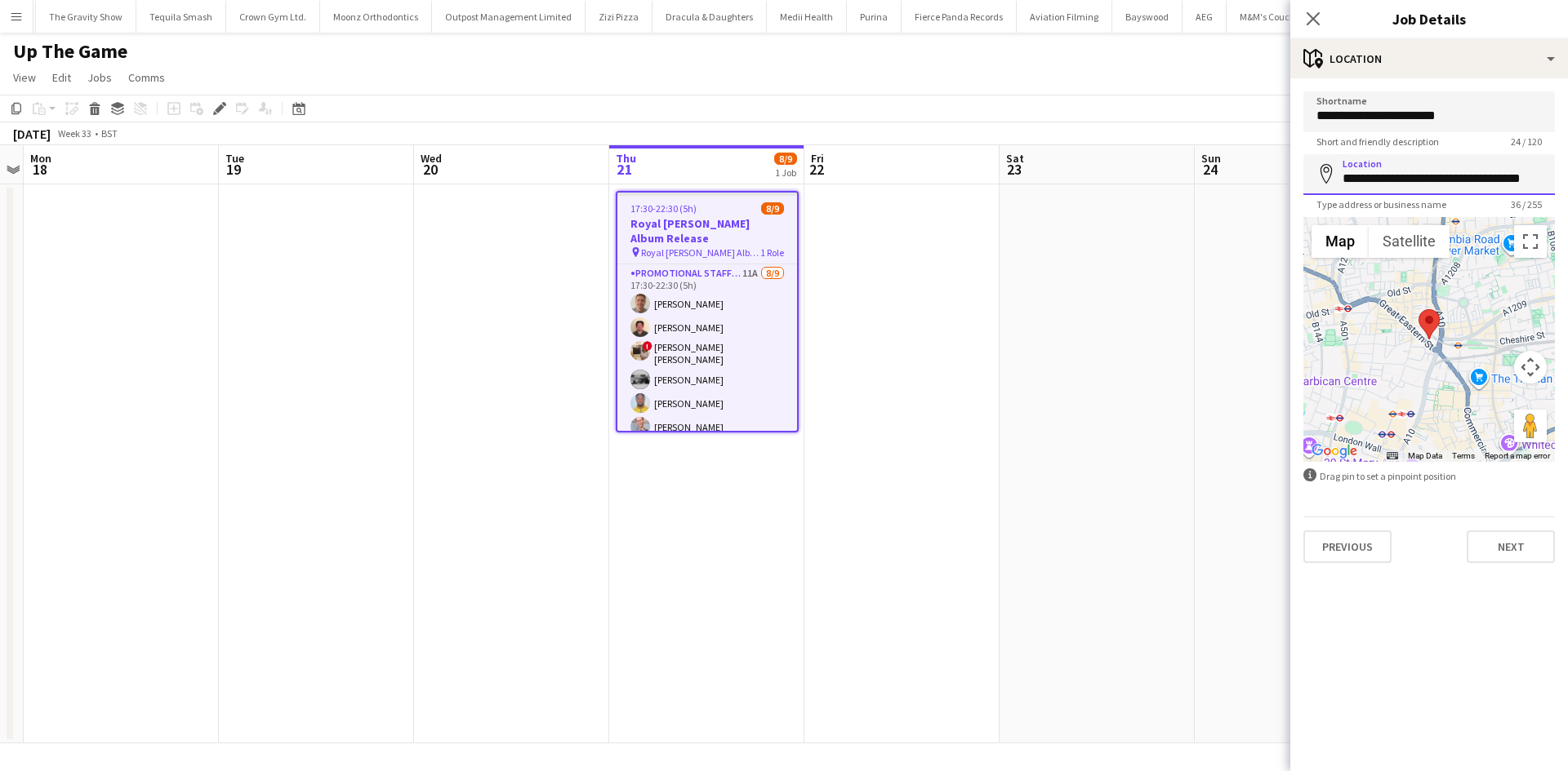
scroll to position [0, 13]
drag, startPoint x: 1343, startPoint y: 179, endPoint x: 1567, endPoint y: 191, distance: 224.3
click at [1567, 191] on form "**********" at bounding box center [1429, 327] width 278 height 472
click at [431, 234] on app-date-cell at bounding box center [511, 463] width 195 height 559
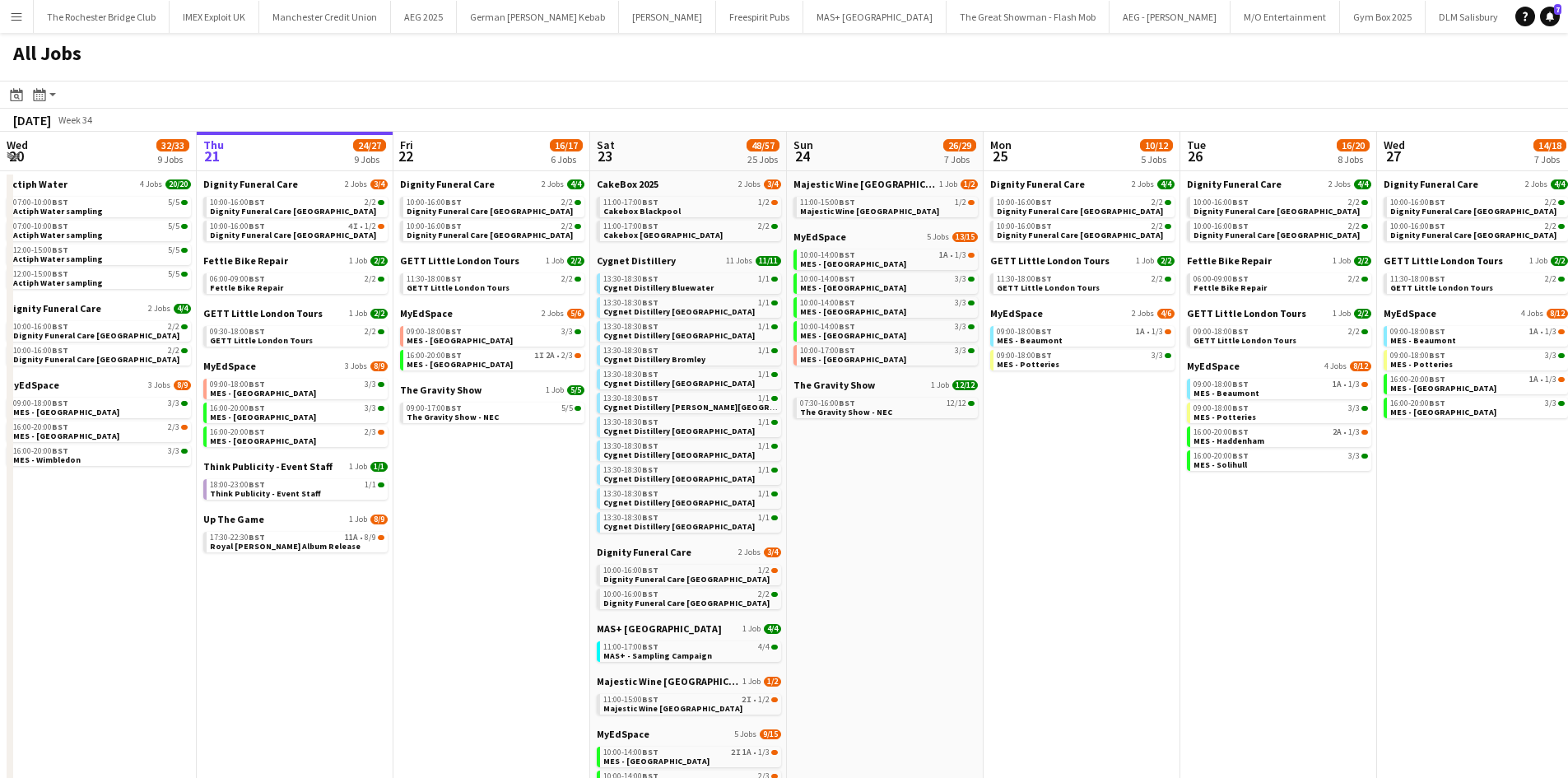
click at [1100, 474] on app-date-cell "Dignity Funeral Care 2 Jobs [DATE] 10:00-16:00 BST 2/2 Dignity Funeral Care [GE…" at bounding box center [1082, 650] width 197 height 957
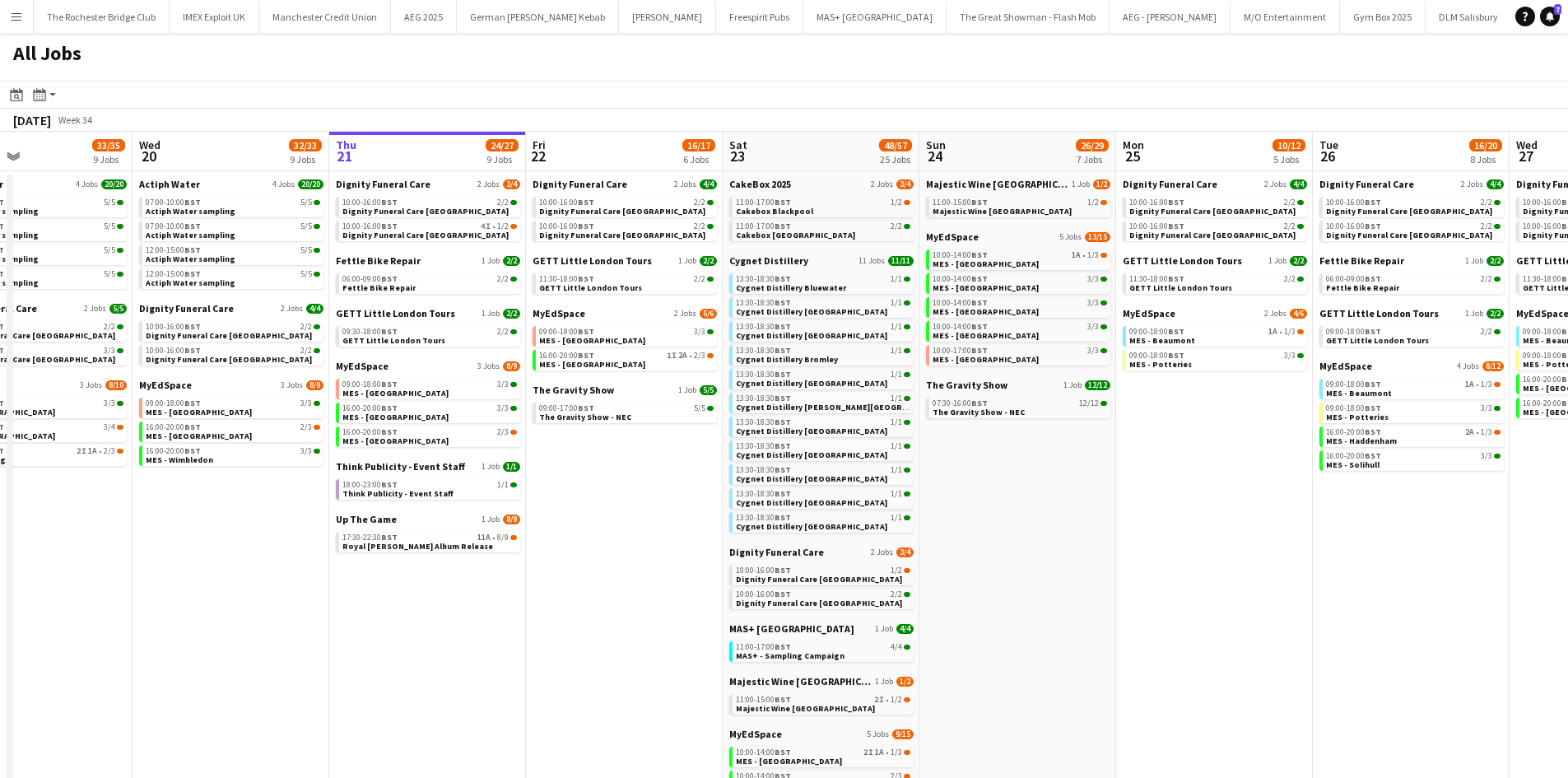
scroll to position [0, 450]
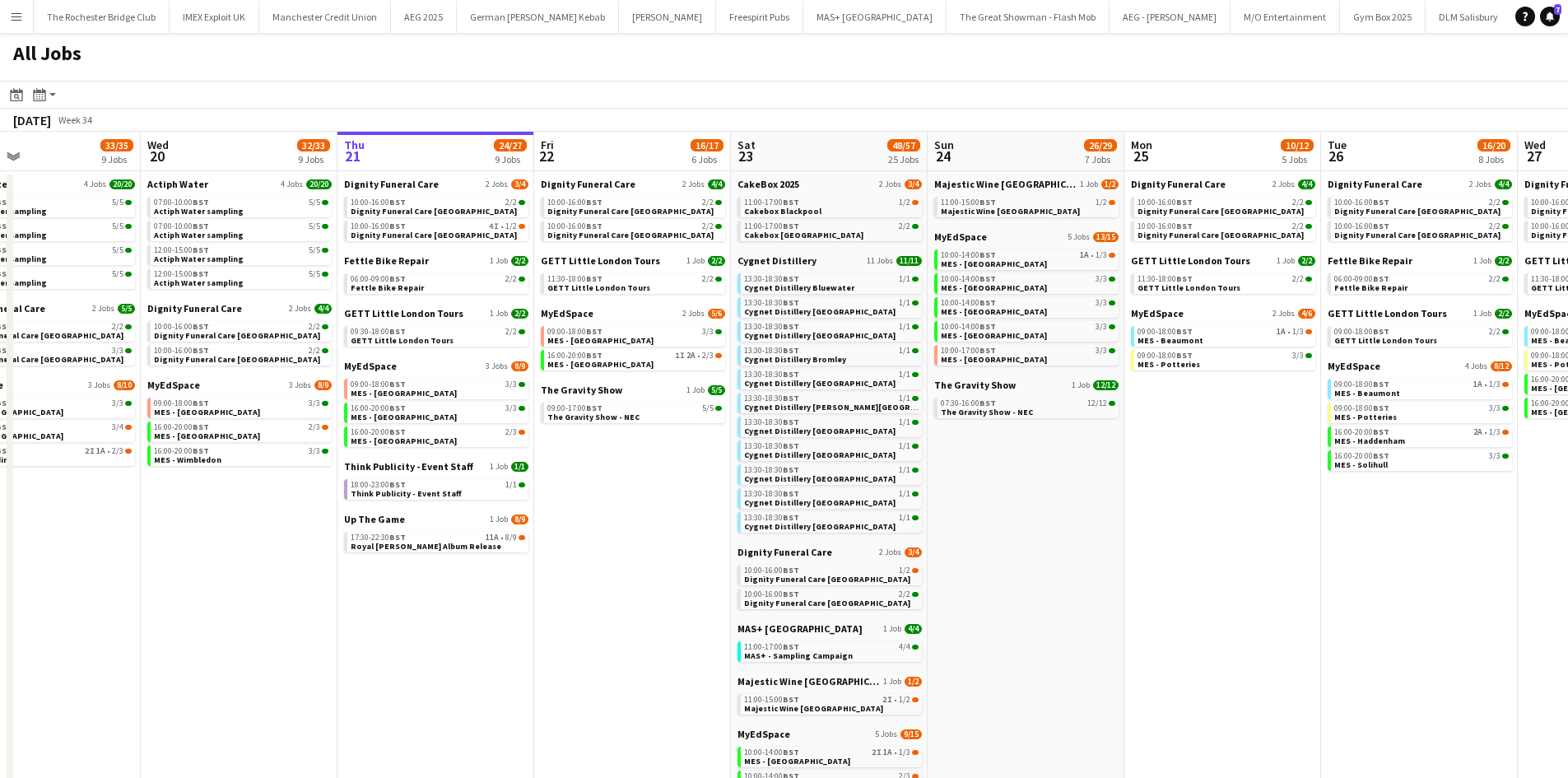
drag, startPoint x: 458, startPoint y: 555, endPoint x: 598, endPoint y: 557, distance: 140.0
click at [598, 557] on app-calendar-viewport "Sun 17 13/13 4 Jobs Mon 18 9/9 4 Jobs Tue 19 33/35 9 Jobs Wed 20 32/33 9 Jobs T…" at bounding box center [784, 630] width 1568 height 996
click at [441, 484] on div "18:00-23:00 BST 1/1" at bounding box center [438, 485] width 174 height 8
click at [499, 232] on link "10:00-16:00 BST 4I • 1/2 Dignity Funeral Care [GEOGRAPHIC_DATA]" at bounding box center [438, 230] width 174 height 19
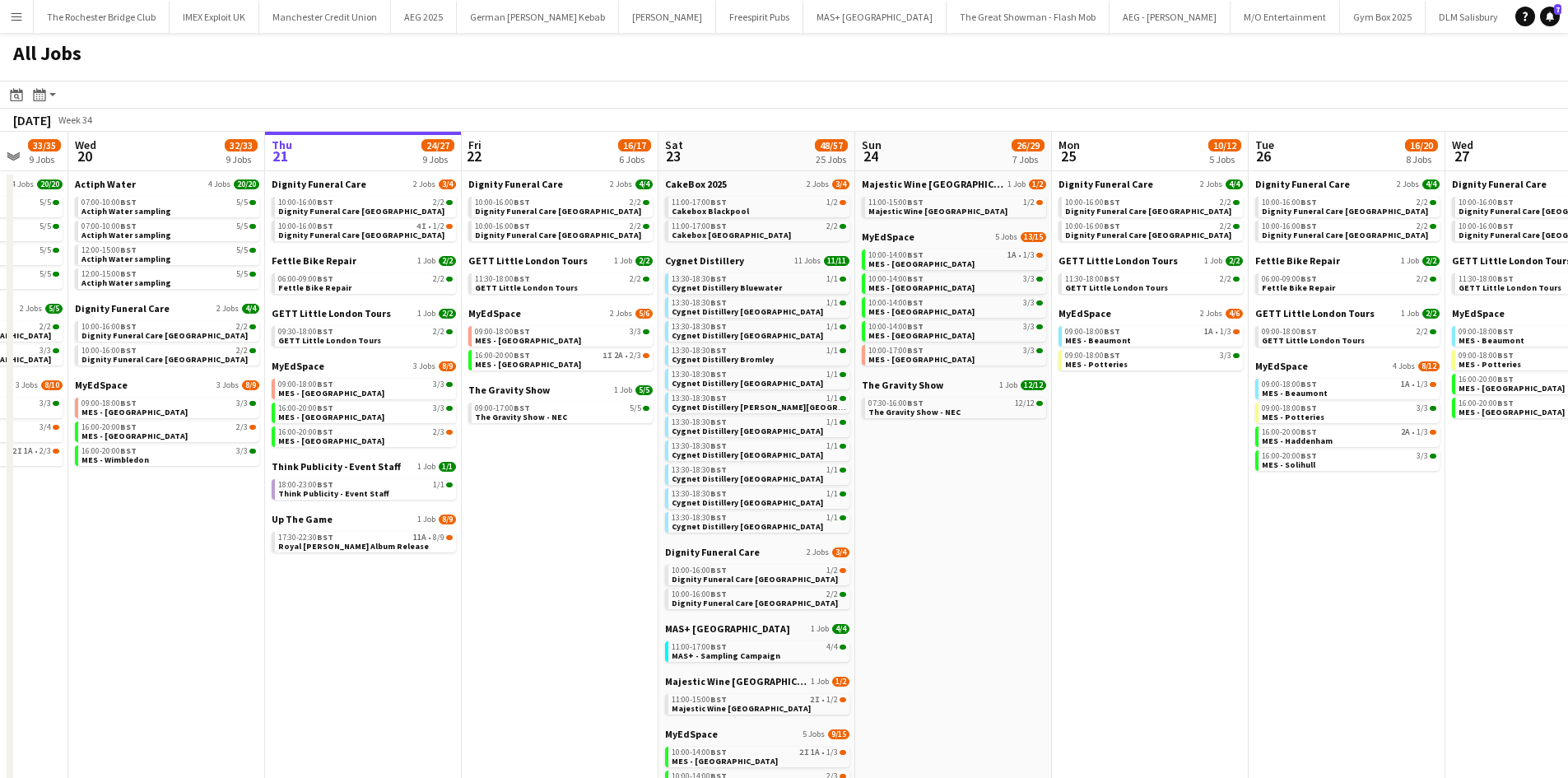
drag, startPoint x: 1070, startPoint y: 493, endPoint x: 992, endPoint y: 490, distance: 78.1
click at [996, 490] on app-calendar-viewport "Sun 17 13/13 4 Jobs Mon 18 9/9 4 Jobs Tue 19 33/35 9 Jobs Wed 20 32/33 9 Jobs T…" at bounding box center [784, 630] width 1568 height 996
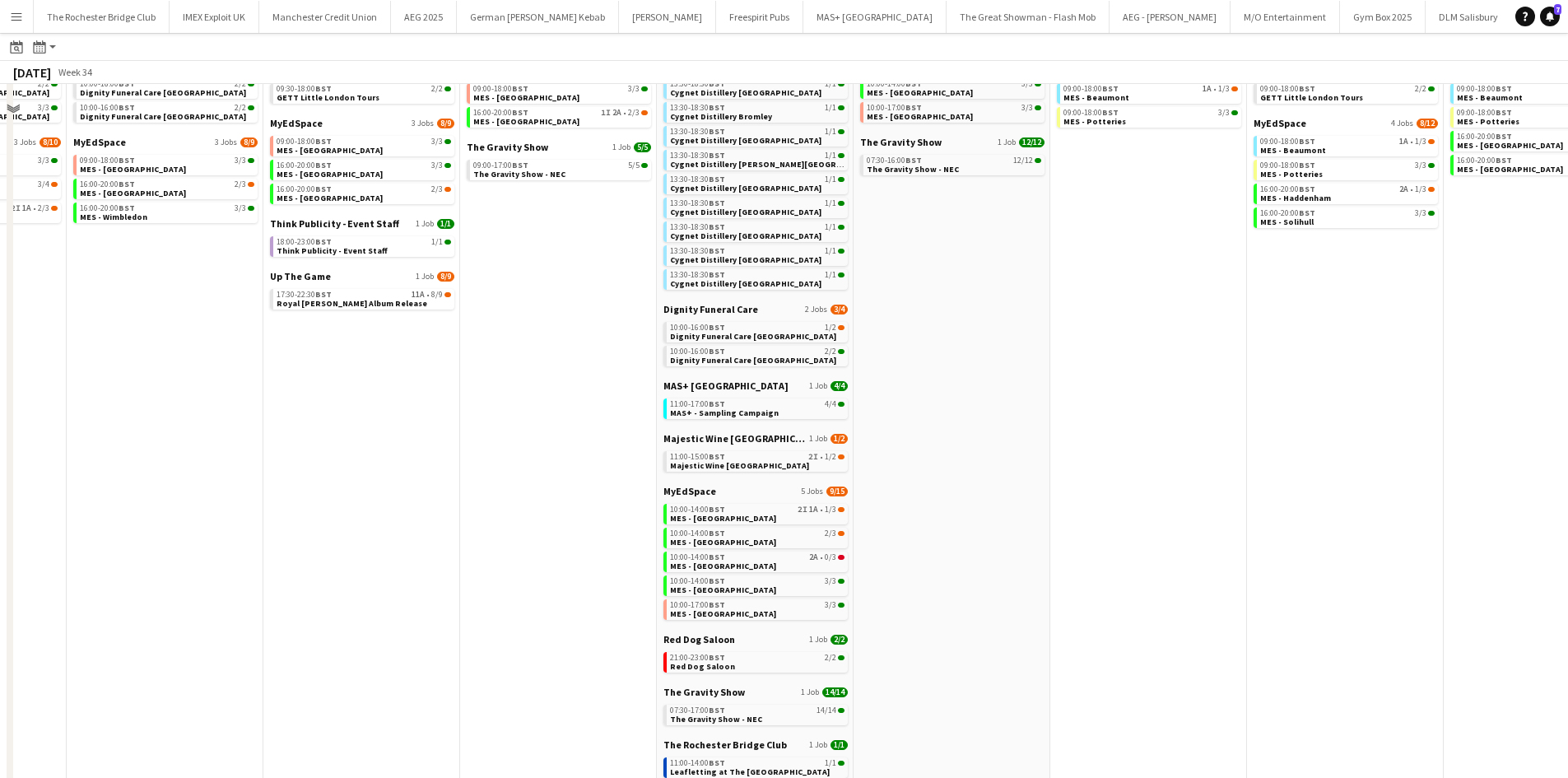
scroll to position [247, 0]
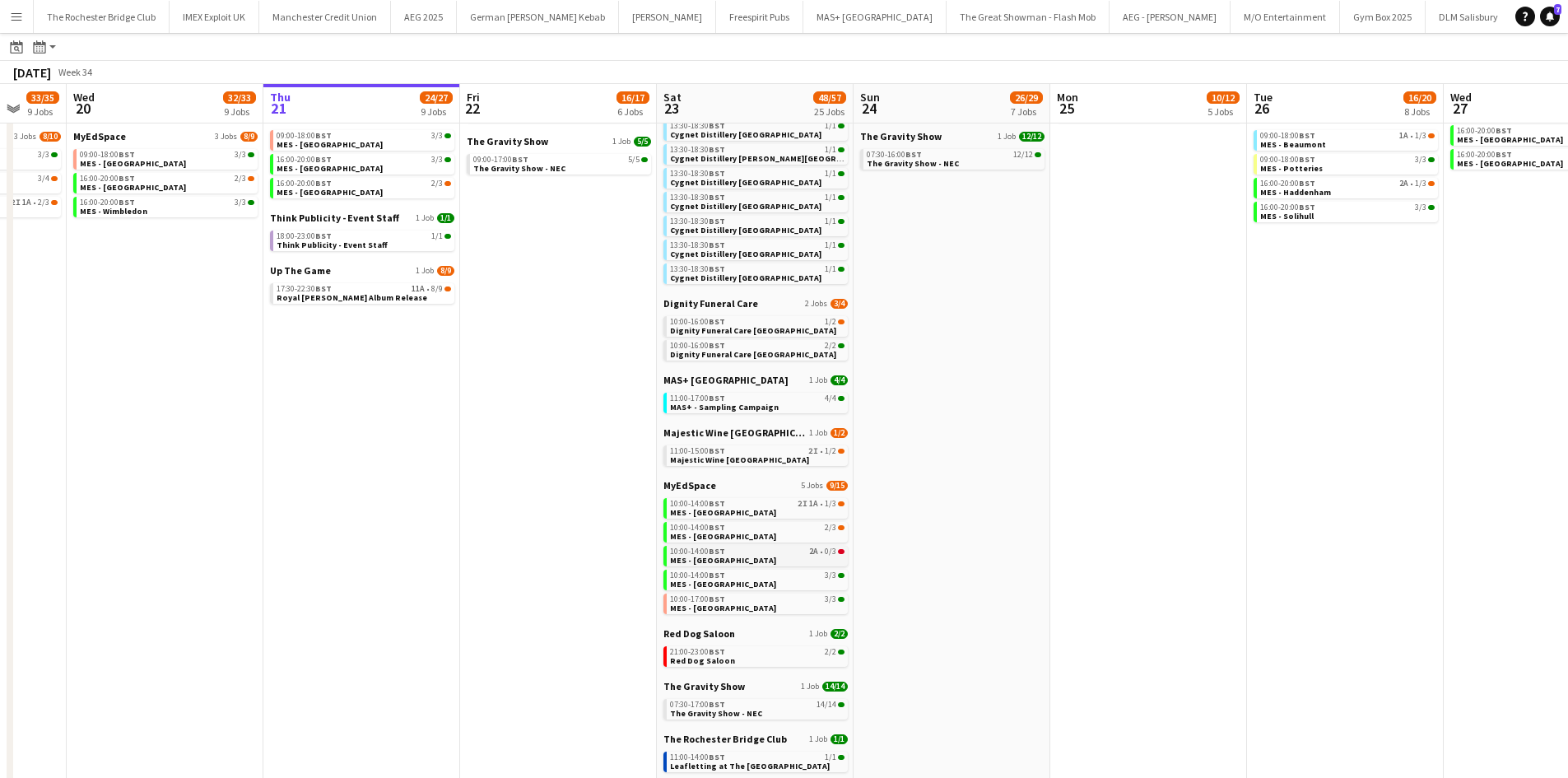
click at [836, 551] on span "0/3" at bounding box center [831, 552] width 12 height 8
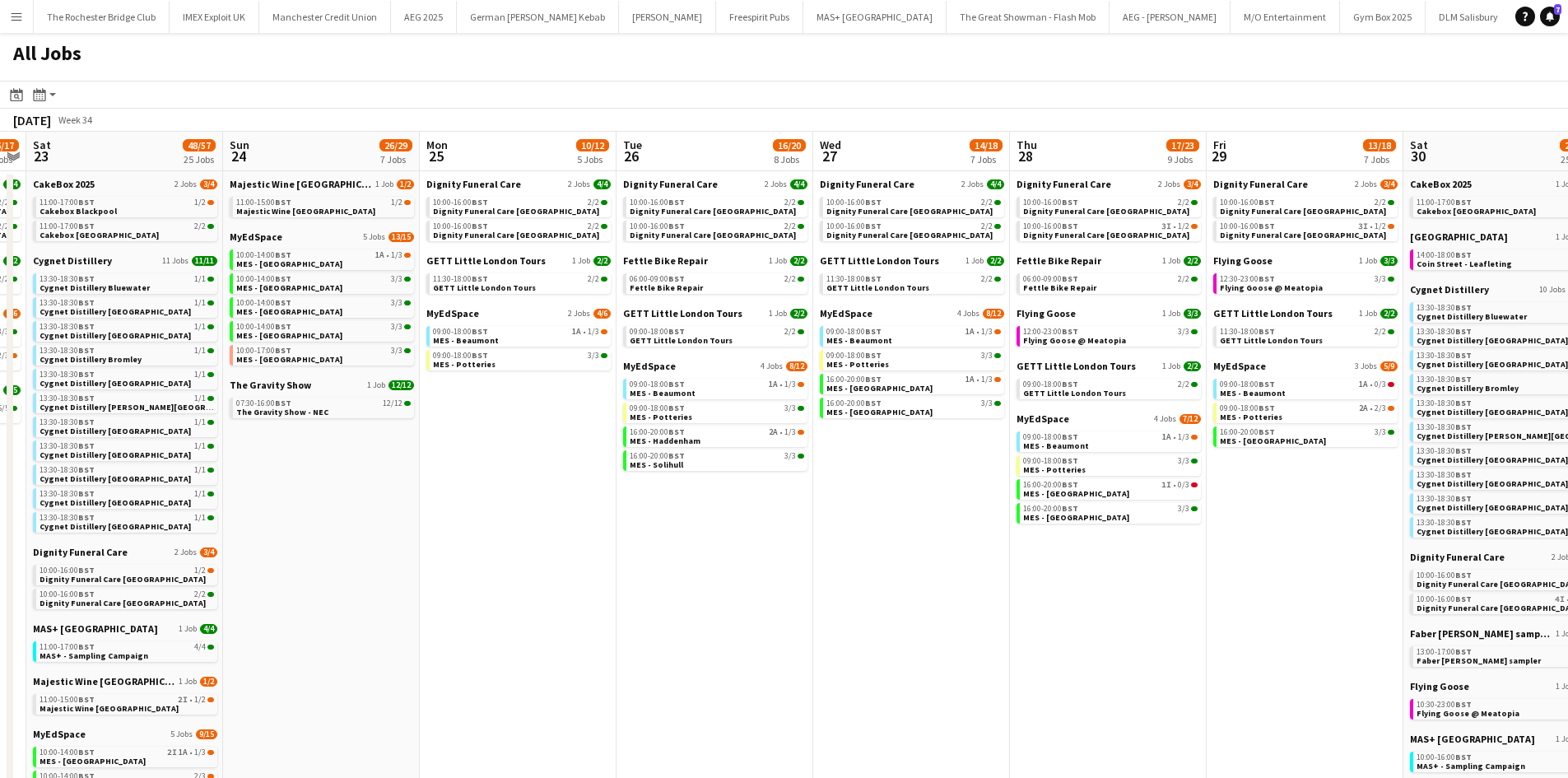
scroll to position [0, 691]
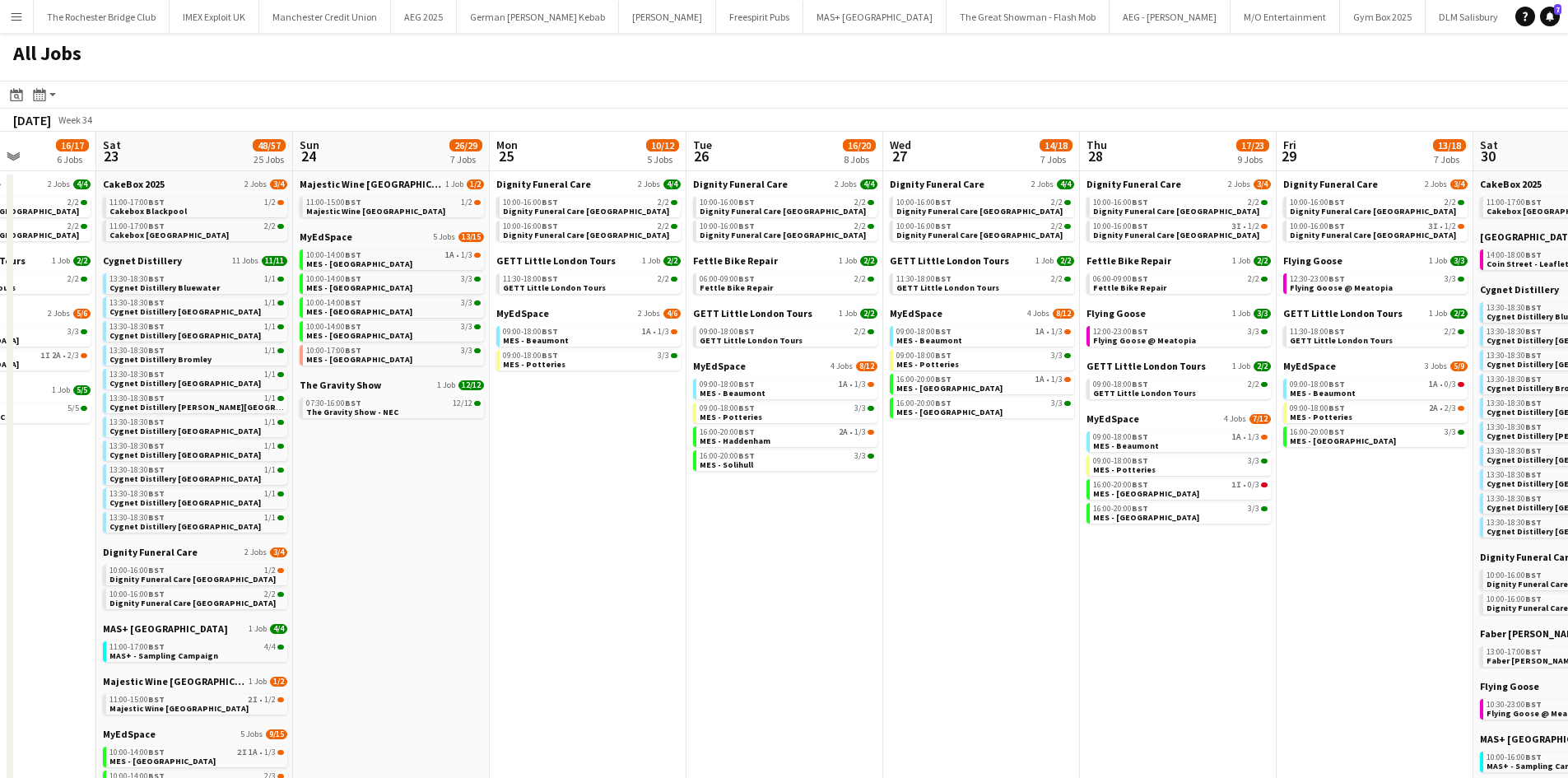
drag, startPoint x: 1149, startPoint y: 552, endPoint x: 620, endPoint y: 582, distance: 529.8
click at [620, 582] on app-calendar-viewport "Tue 19 33/35 9 Jobs Wed 20 32/33 9 Jobs Thu 21 24/27 9 Jobs Fri 22 16/17 6 Jobs…" at bounding box center [784, 630] width 1568 height 996
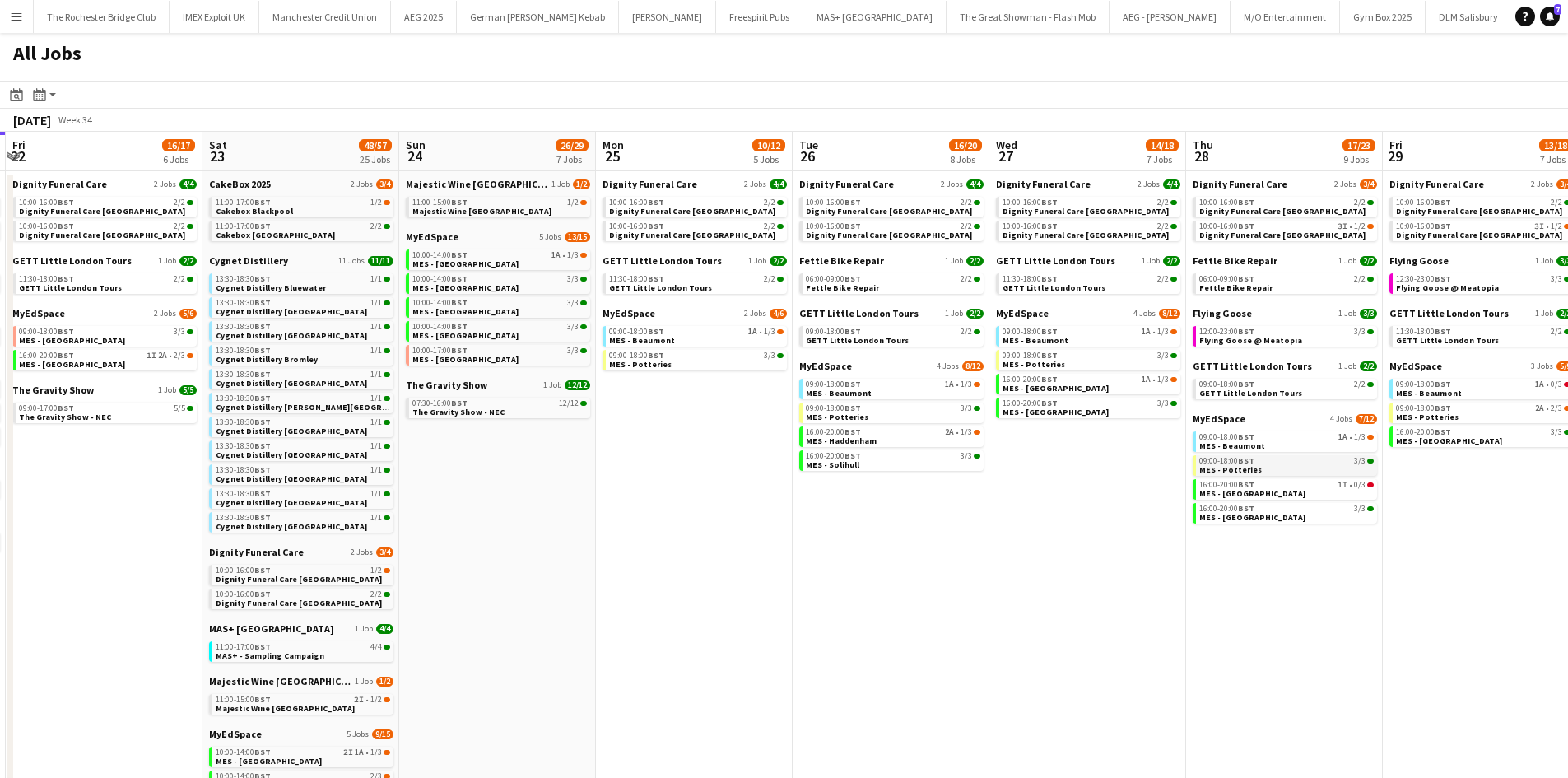
drag, startPoint x: 1102, startPoint y: 492, endPoint x: 819, endPoint y: 473, distance: 283.6
click at [798, 490] on app-calendar-viewport "Tue 19 33/35 9 Jobs Wed 20 32/33 9 Jobs Thu 21 24/27 9 Jobs Fri 22 16/17 6 Jobs…" at bounding box center [784, 630] width 1568 height 996
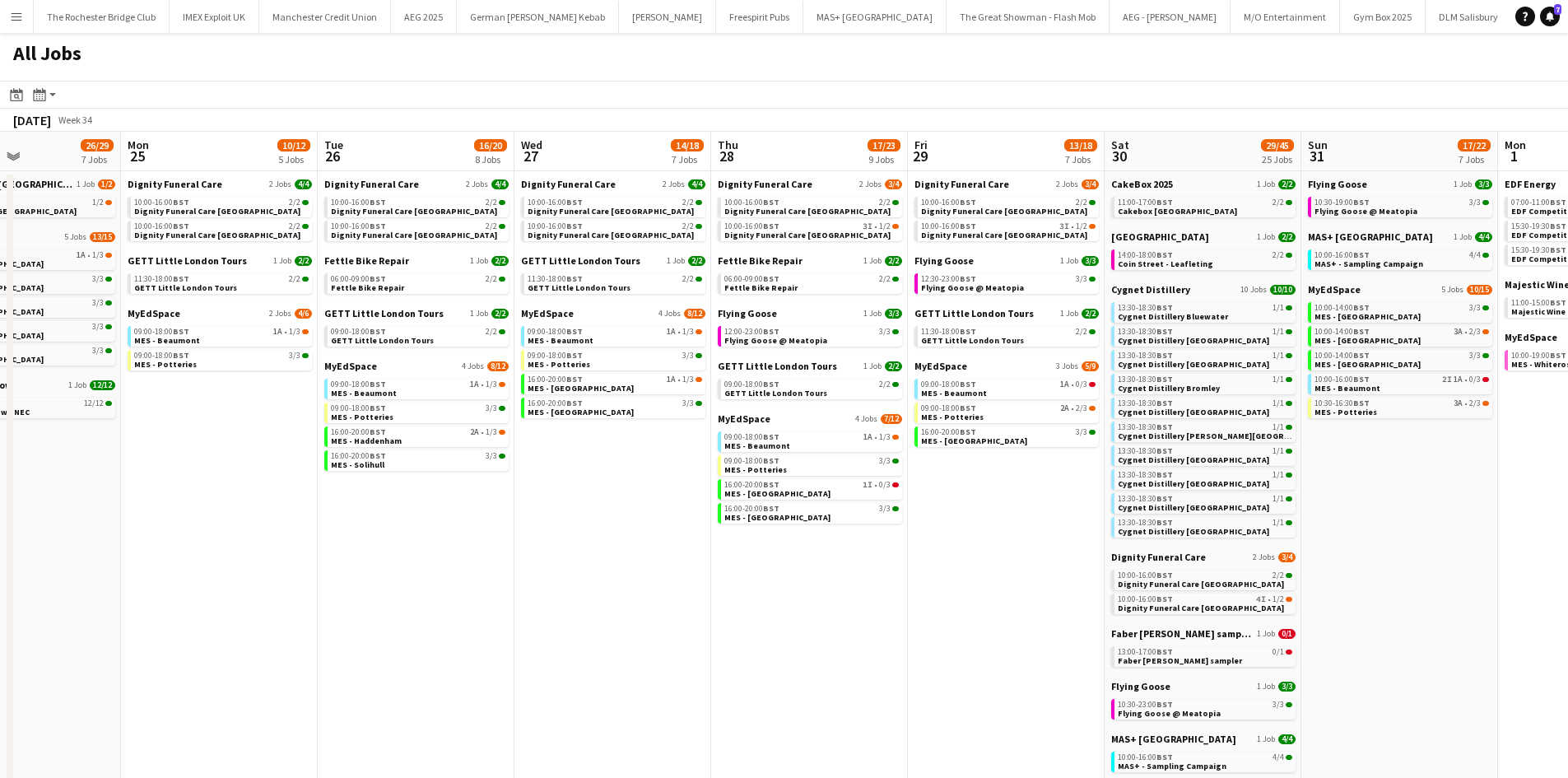
drag, startPoint x: 1052, startPoint y: 551, endPoint x: 1002, endPoint y: 554, distance: 50.1
click at [1002, 554] on app-calendar-viewport "Thu 21 24/27 9 Jobs Fri 22 16/17 6 Jobs Sat 23 48/57 25 Jobs Sun 24 26/29 7 Job…" at bounding box center [784, 630] width 1568 height 996
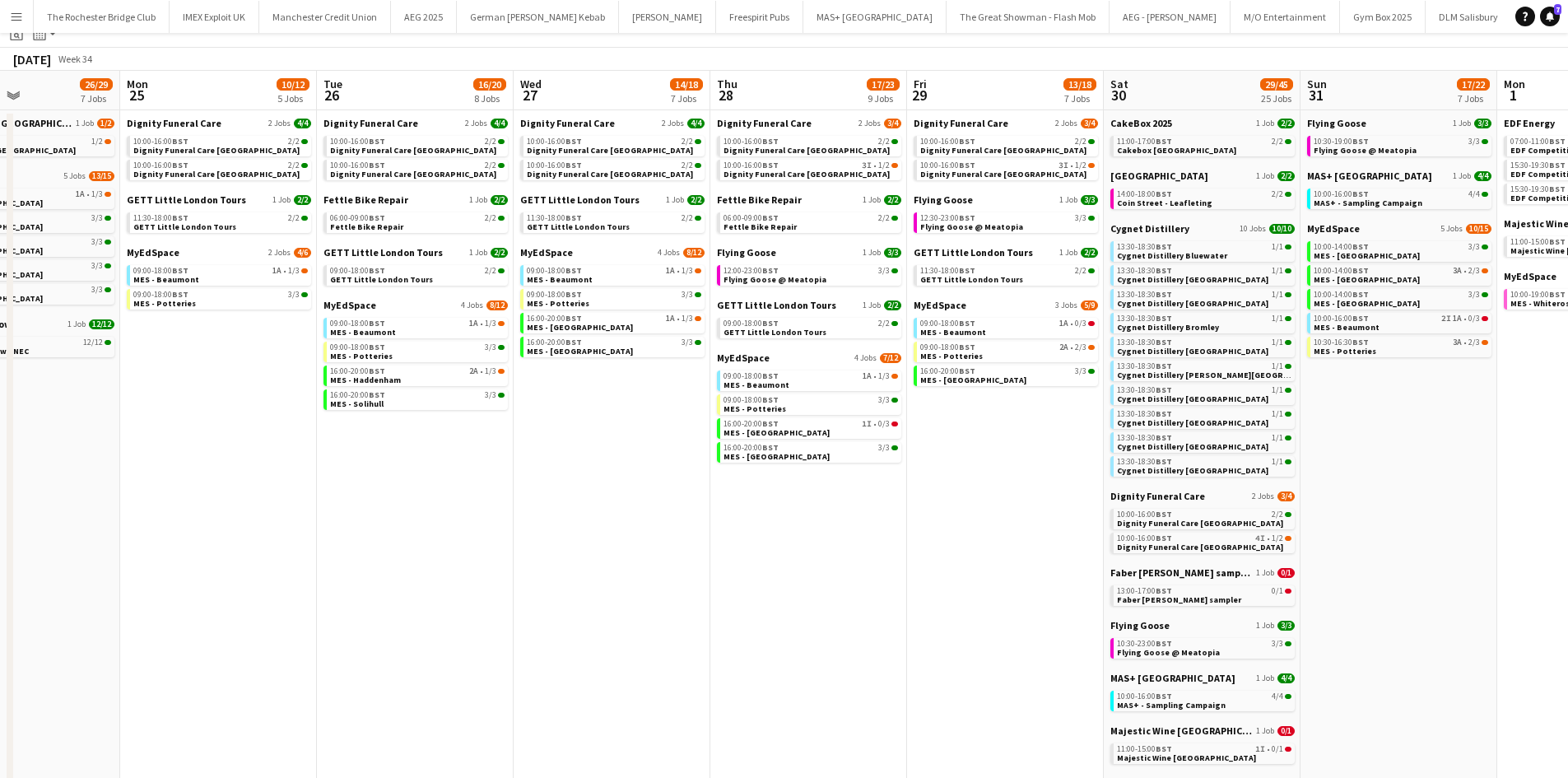
scroll to position [0, 0]
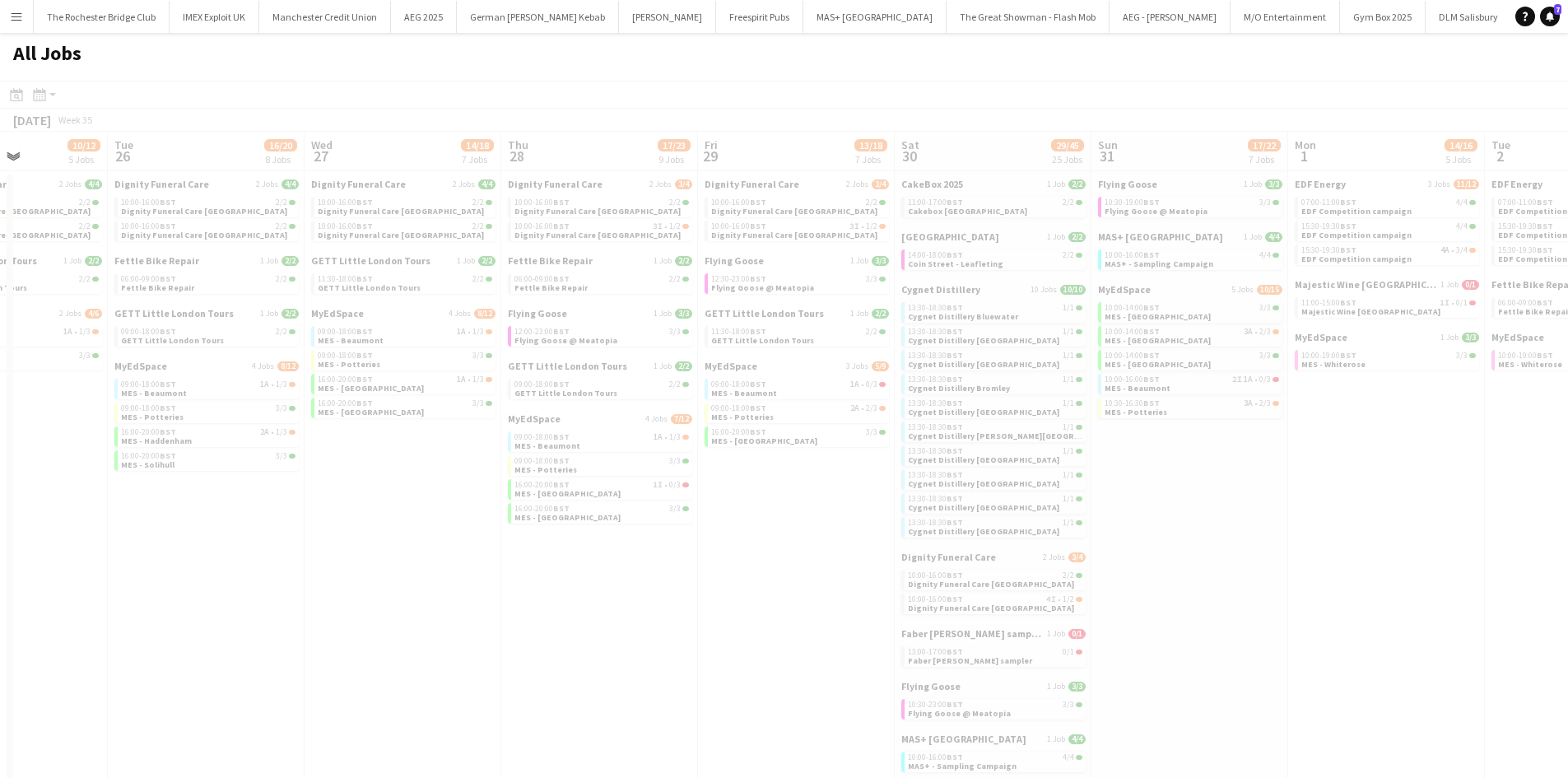
drag, startPoint x: 1018, startPoint y: 528, endPoint x: 390, endPoint y: 468, distance: 630.9
click at [375, 474] on app-all-jobs "All Jobs Date picker AUG 2025 AUG 2025 Monday M Tuesday T Wednesday W Thursday …" at bounding box center [784, 580] width 1568 height 1095
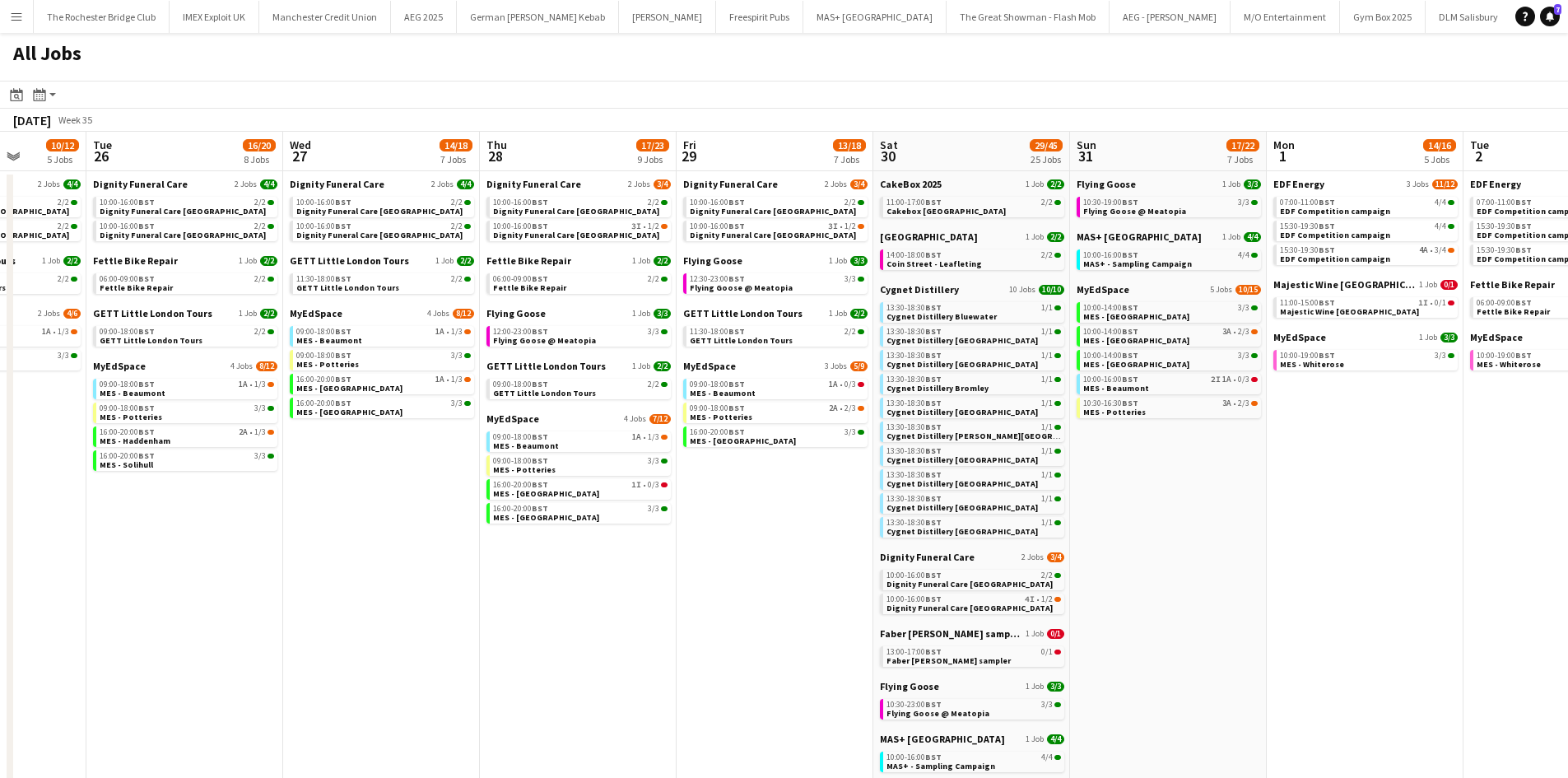
drag, startPoint x: 1184, startPoint y: 523, endPoint x: 718, endPoint y: 491, distance: 467.1
click at [716, 491] on app-calendar-viewport "Sat 23 48/57 25 Jobs Sun 24 26/29 7 Jobs Mon 25 10/12 5 Jobs Tue 26 16/20 8 Job…" at bounding box center [784, 630] width 1568 height 996
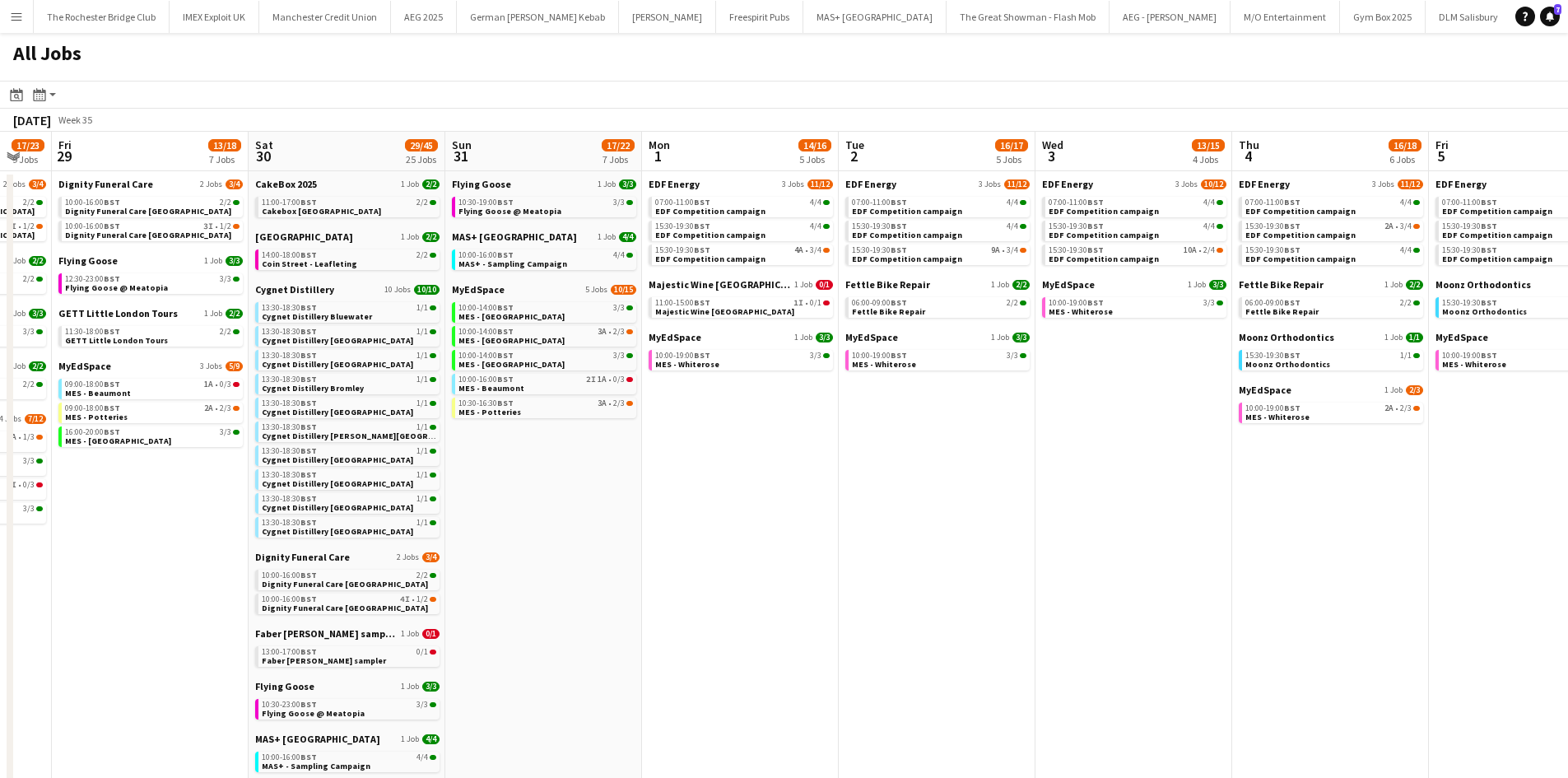
drag, startPoint x: 996, startPoint y: 507, endPoint x: 817, endPoint y: 531, distance: 180.6
click at [817, 531] on app-calendar-viewport "Mon 25 10/12 5 Jobs Tue 26 16/20 8 Jobs Wed 27 14/18 7 Jobs Thu 28 17/23 9 Jobs…" at bounding box center [784, 630] width 1568 height 996
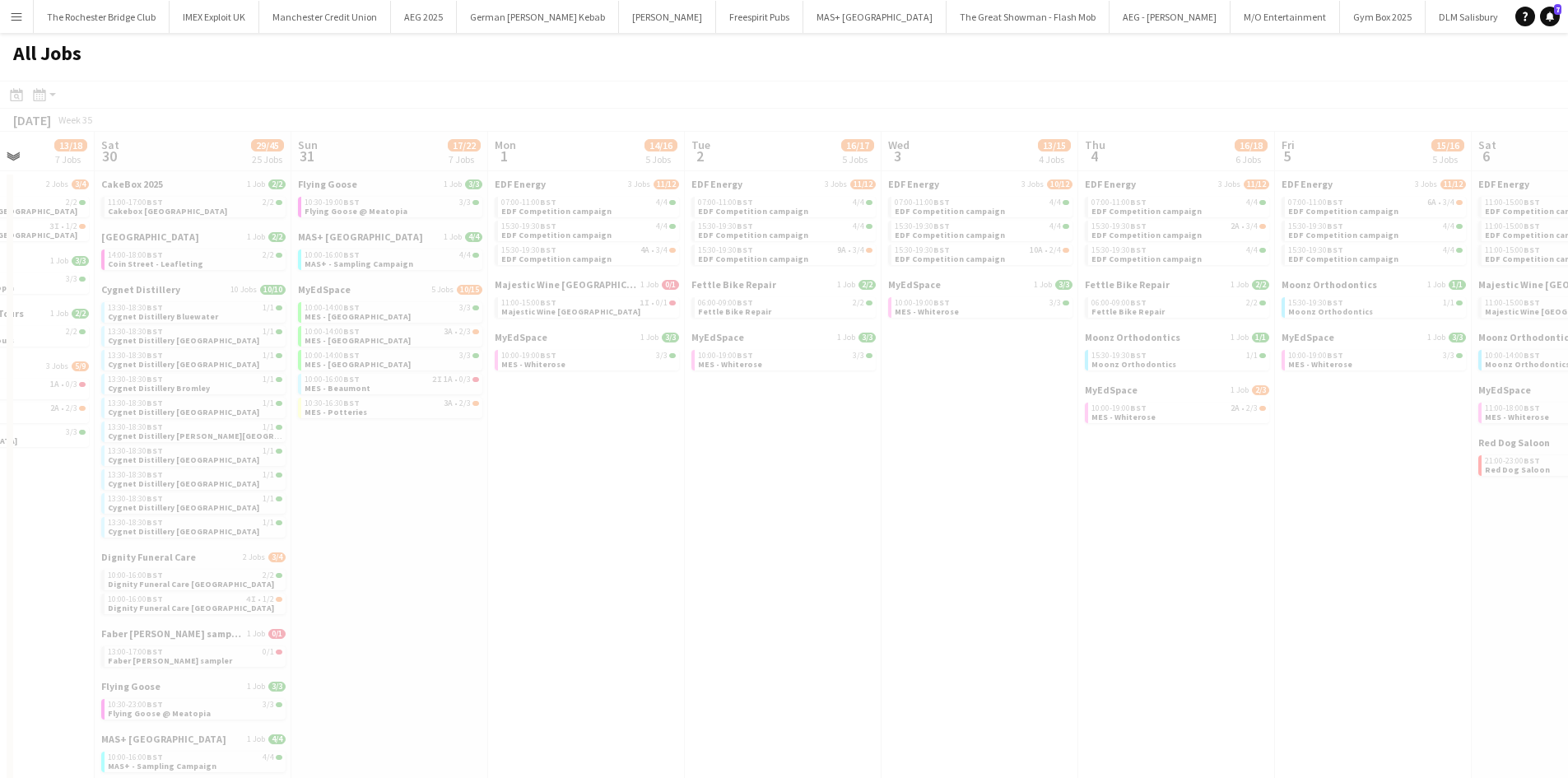
drag, startPoint x: 1021, startPoint y: 499, endPoint x: 659, endPoint y: 507, distance: 362.1
click at [659, 507] on app-all-jobs "All Jobs Date picker AUG 2025 AUG 2025 Monday M Tuesday T Wednesday W Thursday …" at bounding box center [784, 580] width 1568 height 1095
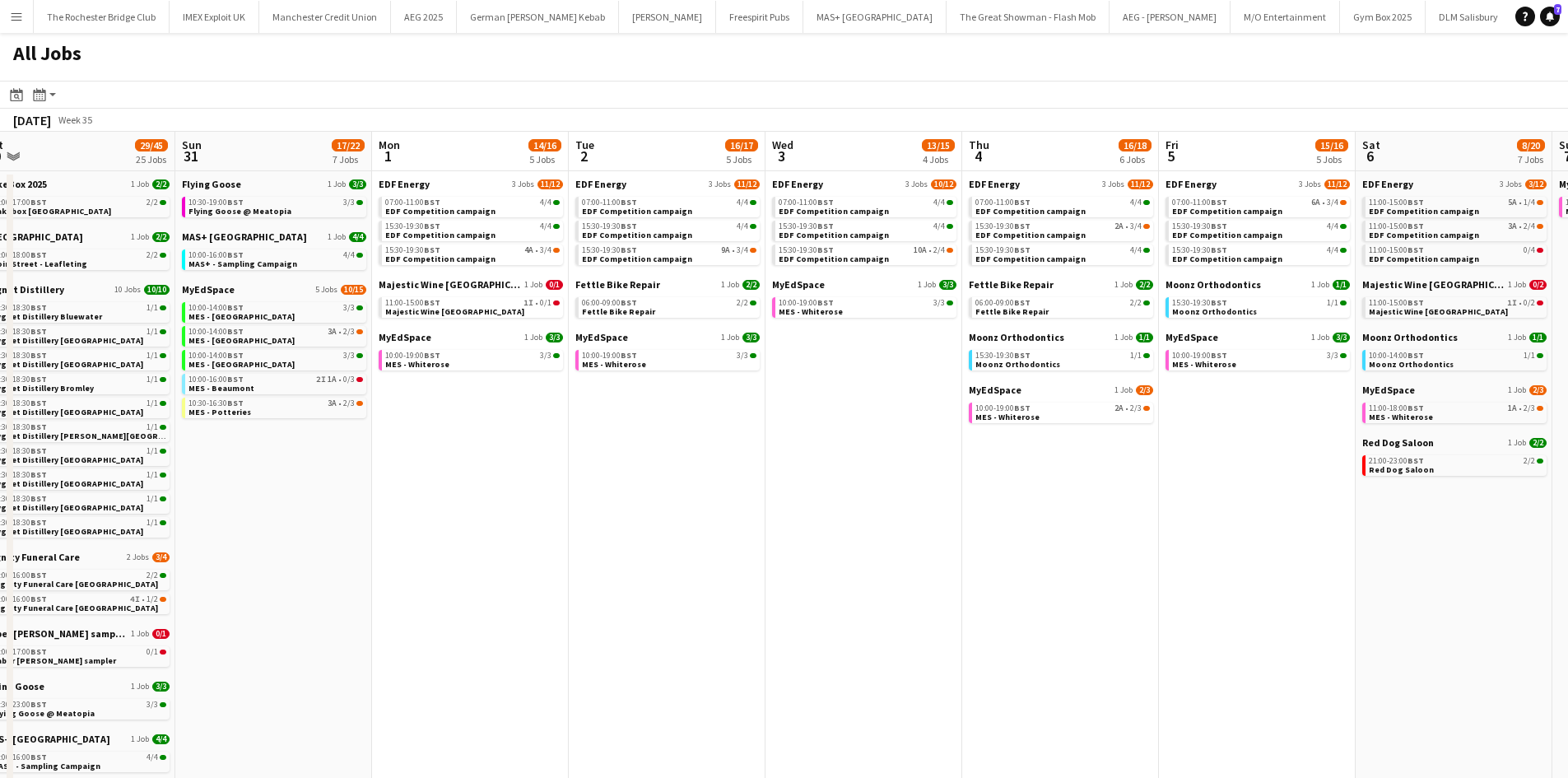
scroll to position [0, 615]
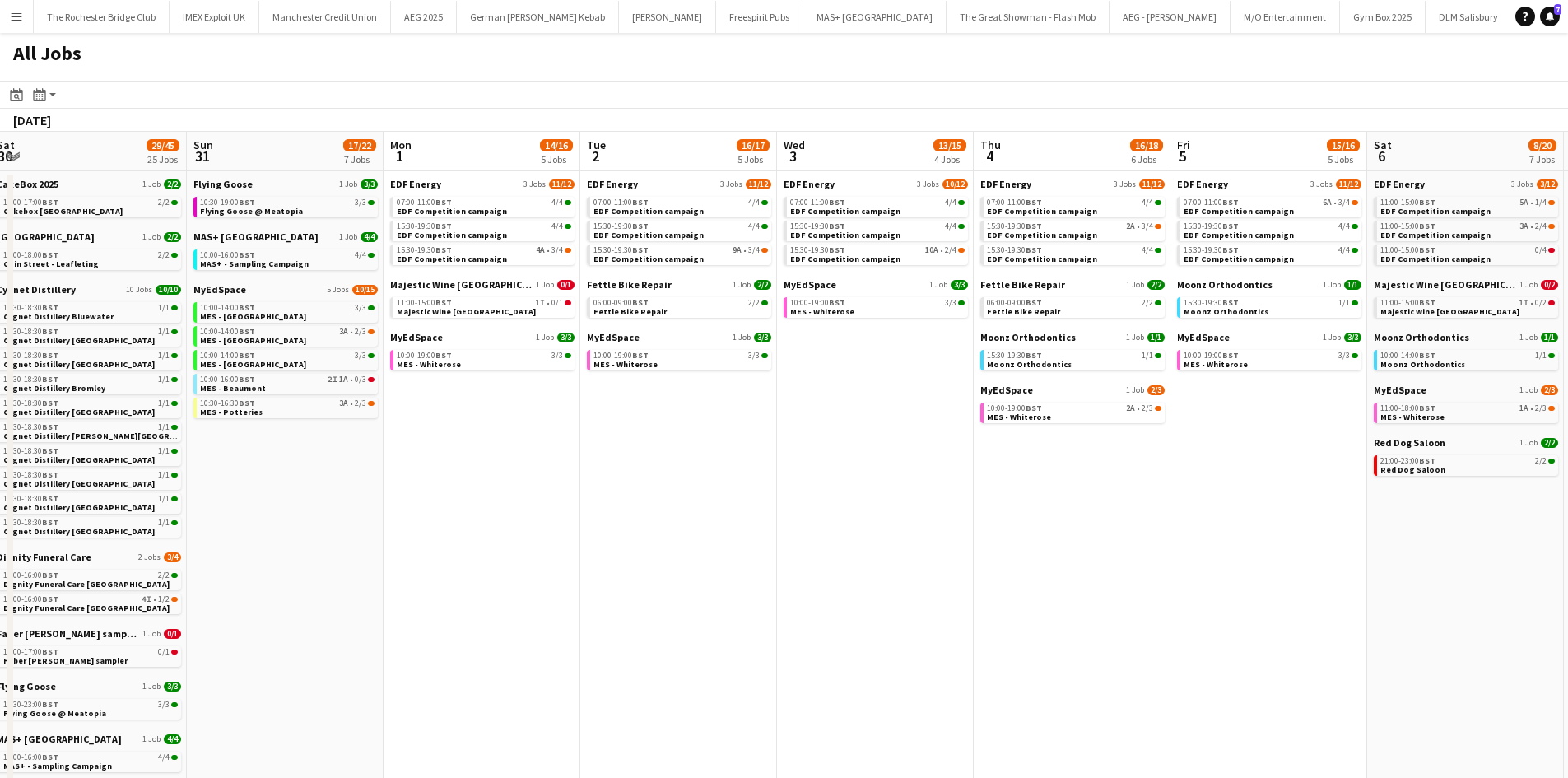
drag, startPoint x: 1084, startPoint y: 512, endPoint x: 774, endPoint y: 514, distance: 310.0
click at [586, 533] on app-calendar-viewport "Wed 27 14/18 7 Jobs Thu 28 17/23 9 Jobs Fri 29 13/18 7 Jobs Sat 30 29/45 25 Job…" at bounding box center [784, 630] width 1568 height 996
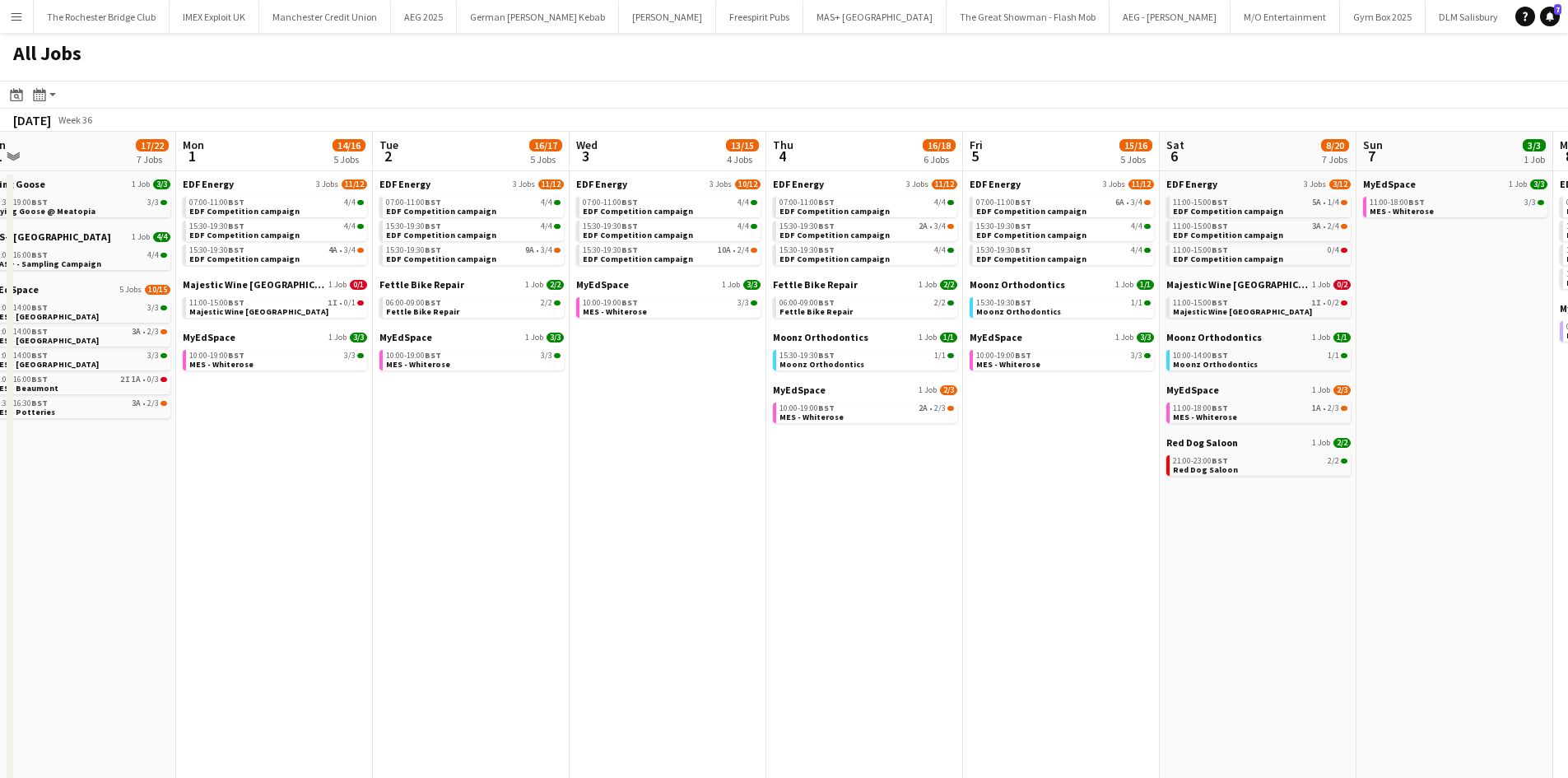
click at [606, 404] on app-all-jobs "All Jobs Date picker AUG 2025 AUG 2025 Monday M Tuesday T Wednesday W Thursday …" at bounding box center [784, 580] width 1568 height 1095
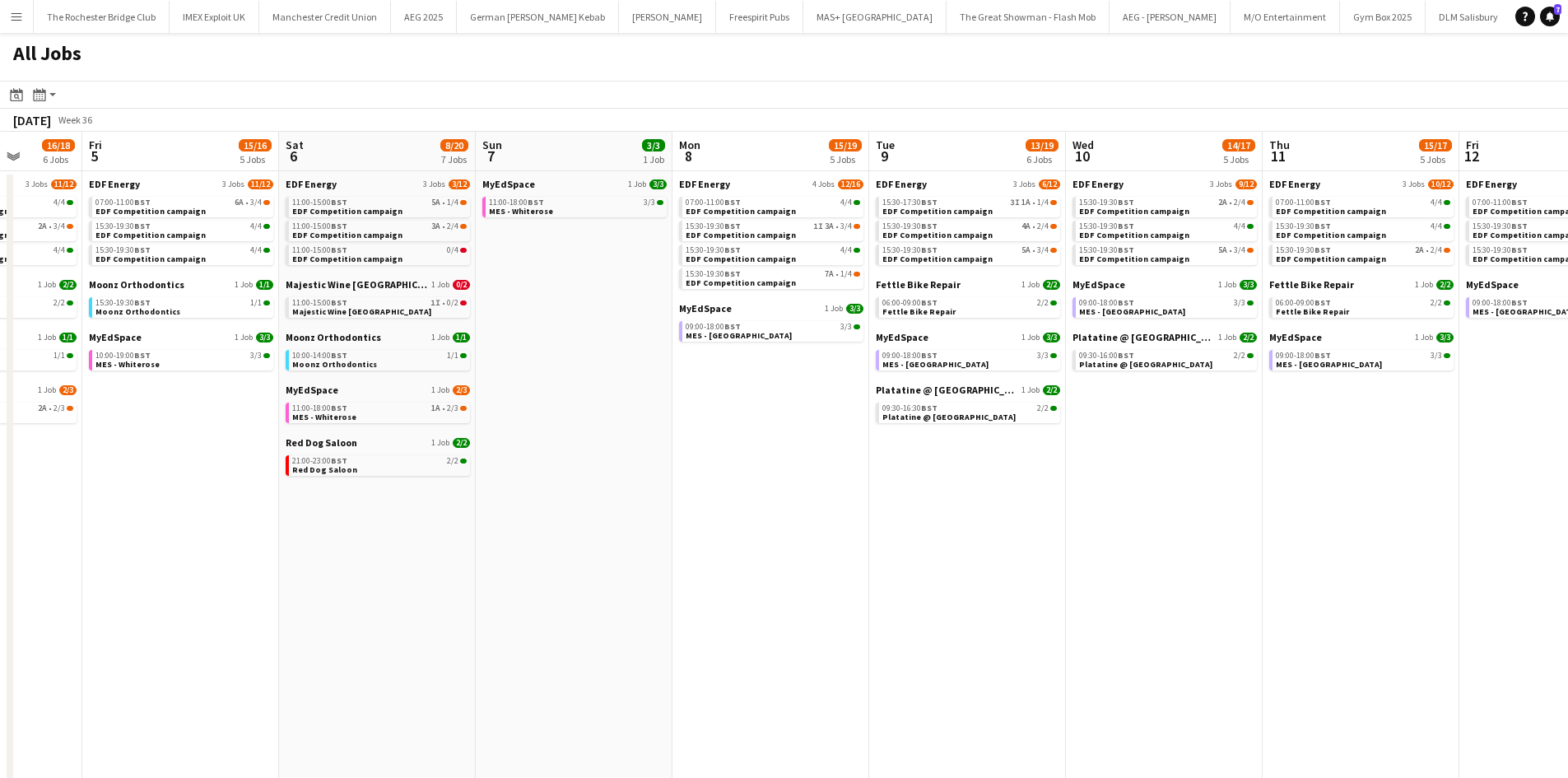
drag, startPoint x: 1233, startPoint y: 482, endPoint x: 841, endPoint y: 479, distance: 392.0
click at [844, 479] on app-calendar-viewport "Mon 1 14/16 5 Jobs Tue 2 16/17 5 Jobs Wed 3 13/15 4 Jobs Thu 4 16/18 6 Jobs Fri…" at bounding box center [784, 630] width 1568 height 996
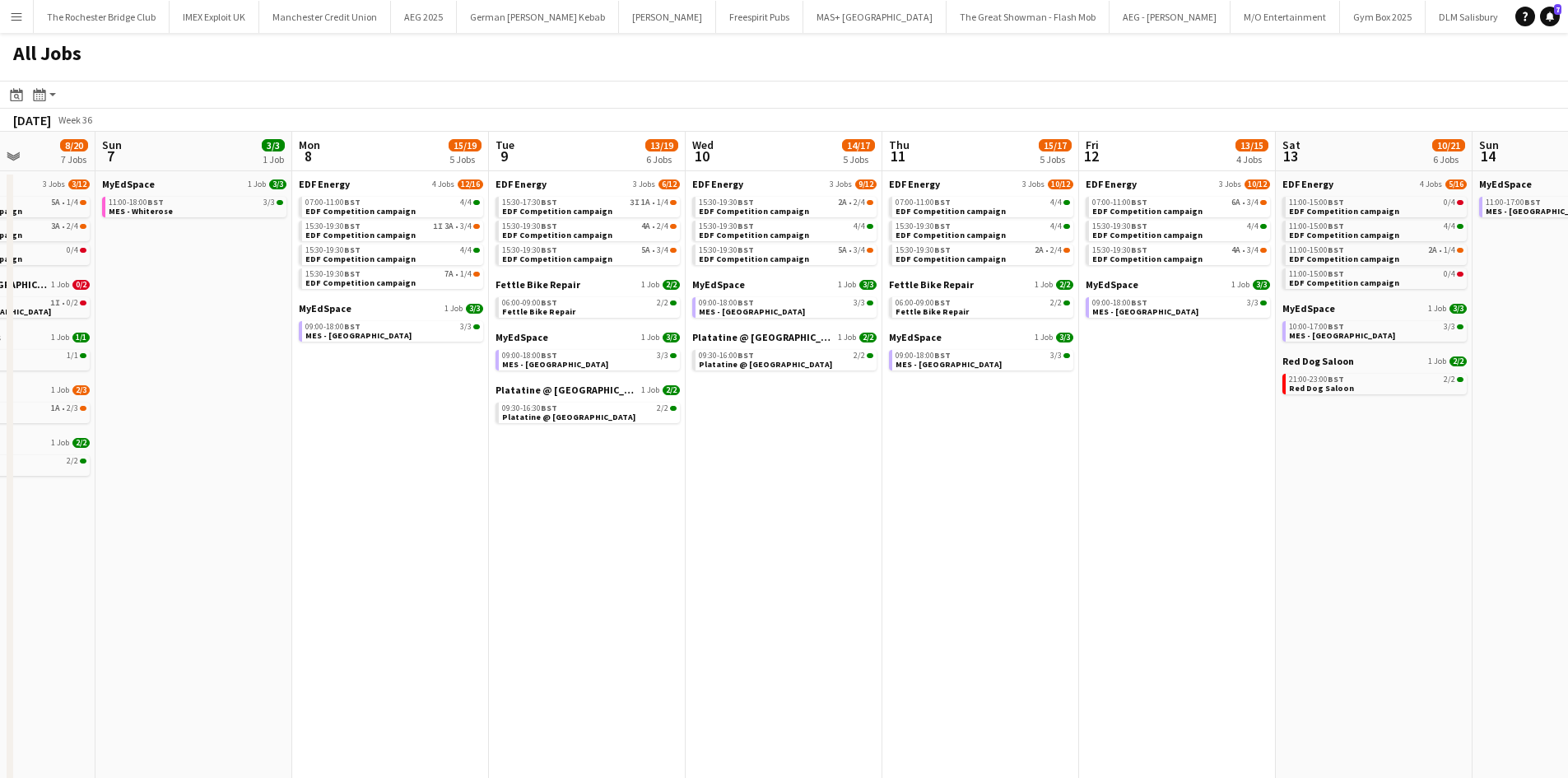
drag, startPoint x: 1254, startPoint y: 478, endPoint x: 970, endPoint y: 458, distance: 284.7
click at [970, 458] on app-calendar-viewport "Wed 3 13/15 4 Jobs Thu 4 16/18 6 Jobs Fri 5 15/16 5 Jobs Sat 6 8/20 7 Jobs Sun …" at bounding box center [784, 630] width 1568 height 996
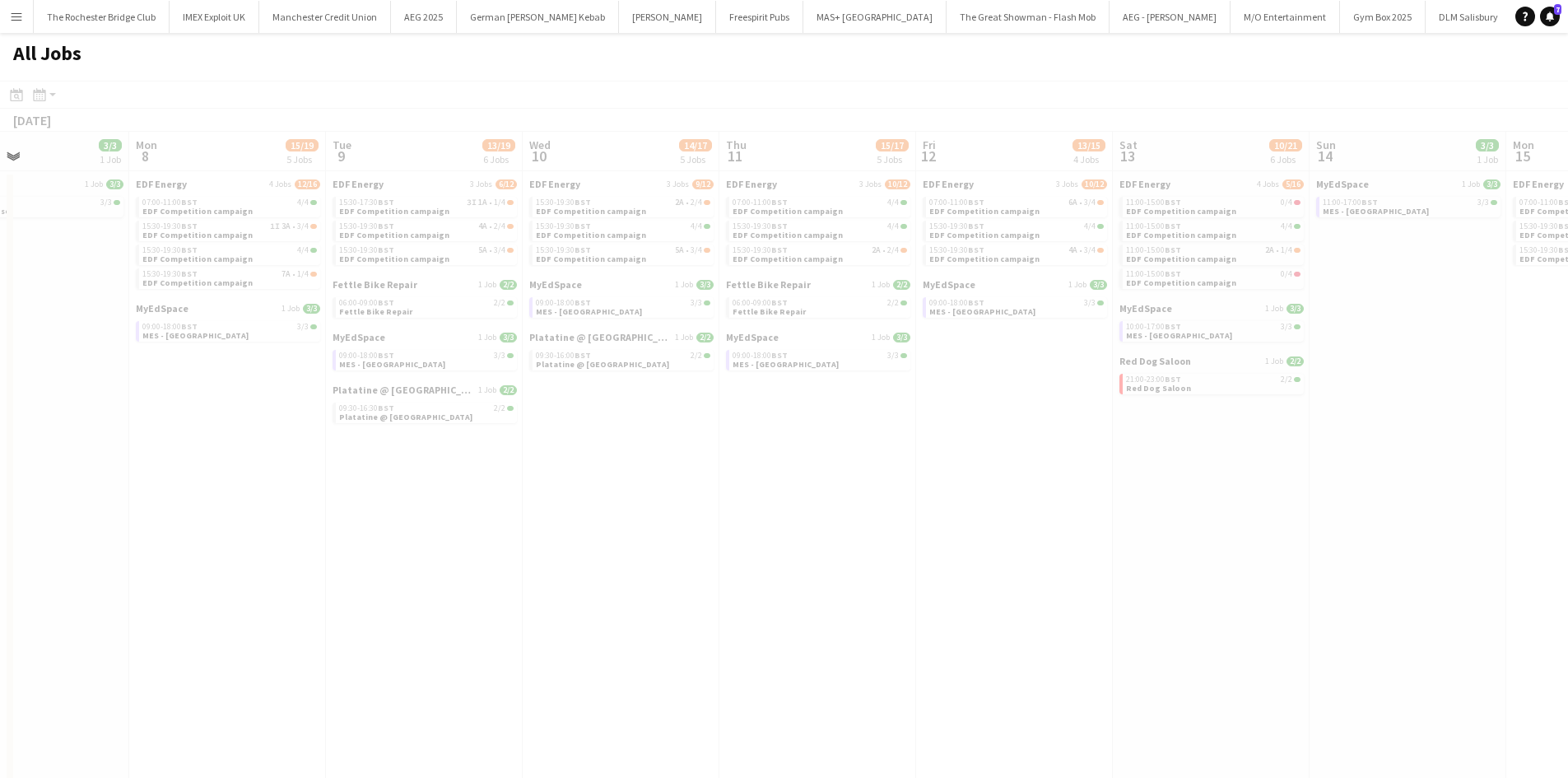
drag, startPoint x: 1248, startPoint y: 430, endPoint x: 686, endPoint y: 501, distance: 566.5
click at [686, 501] on app-calendar-viewport "Fri 5 15/16 5 Jobs Sat 6 8/20 7 Jobs Sun 7 3/3 1 Job Mon 8 15/19 5 Jobs Tue 9 1…" at bounding box center [784, 630] width 1568 height 996
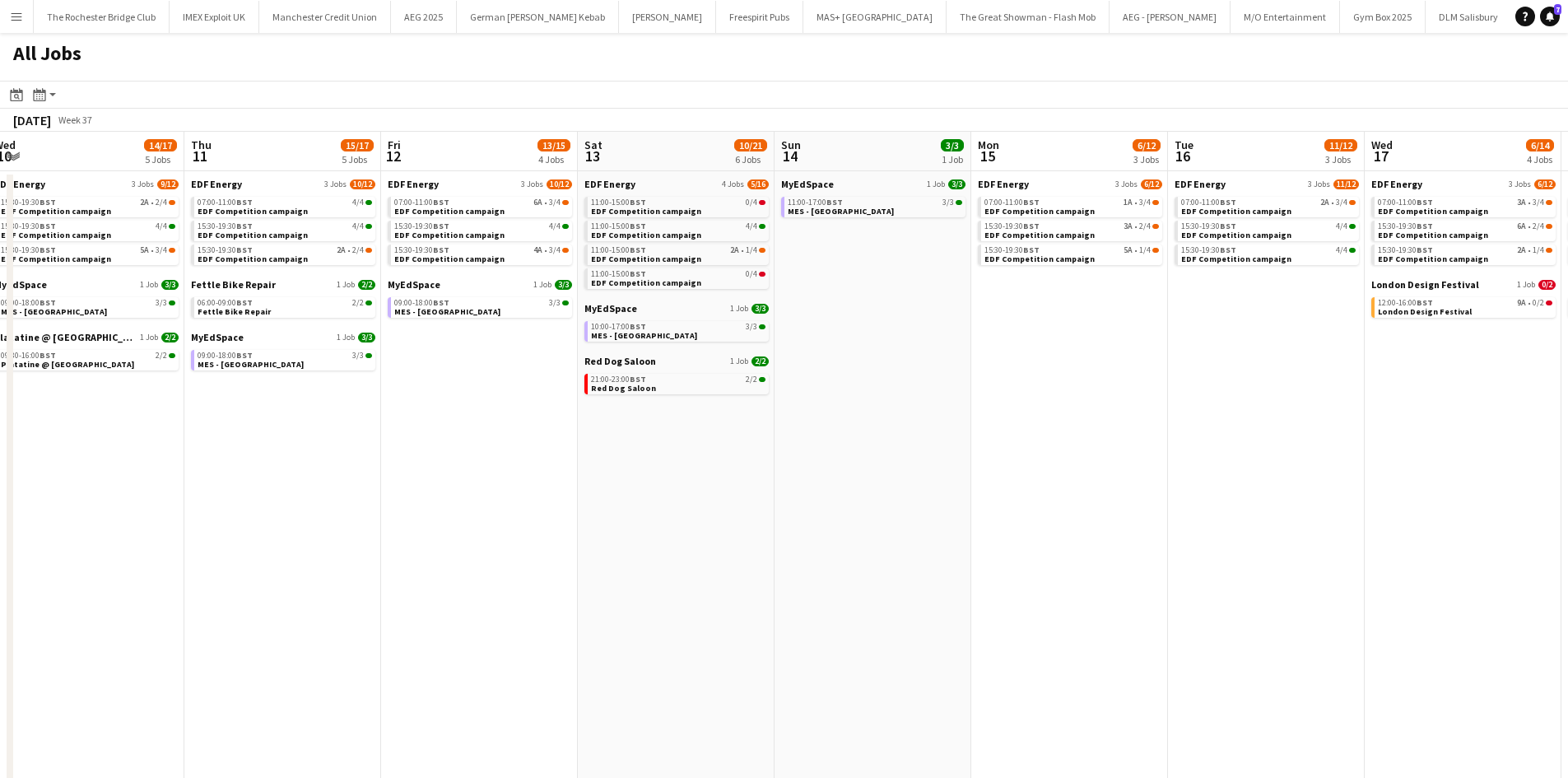
scroll to position [0, 497]
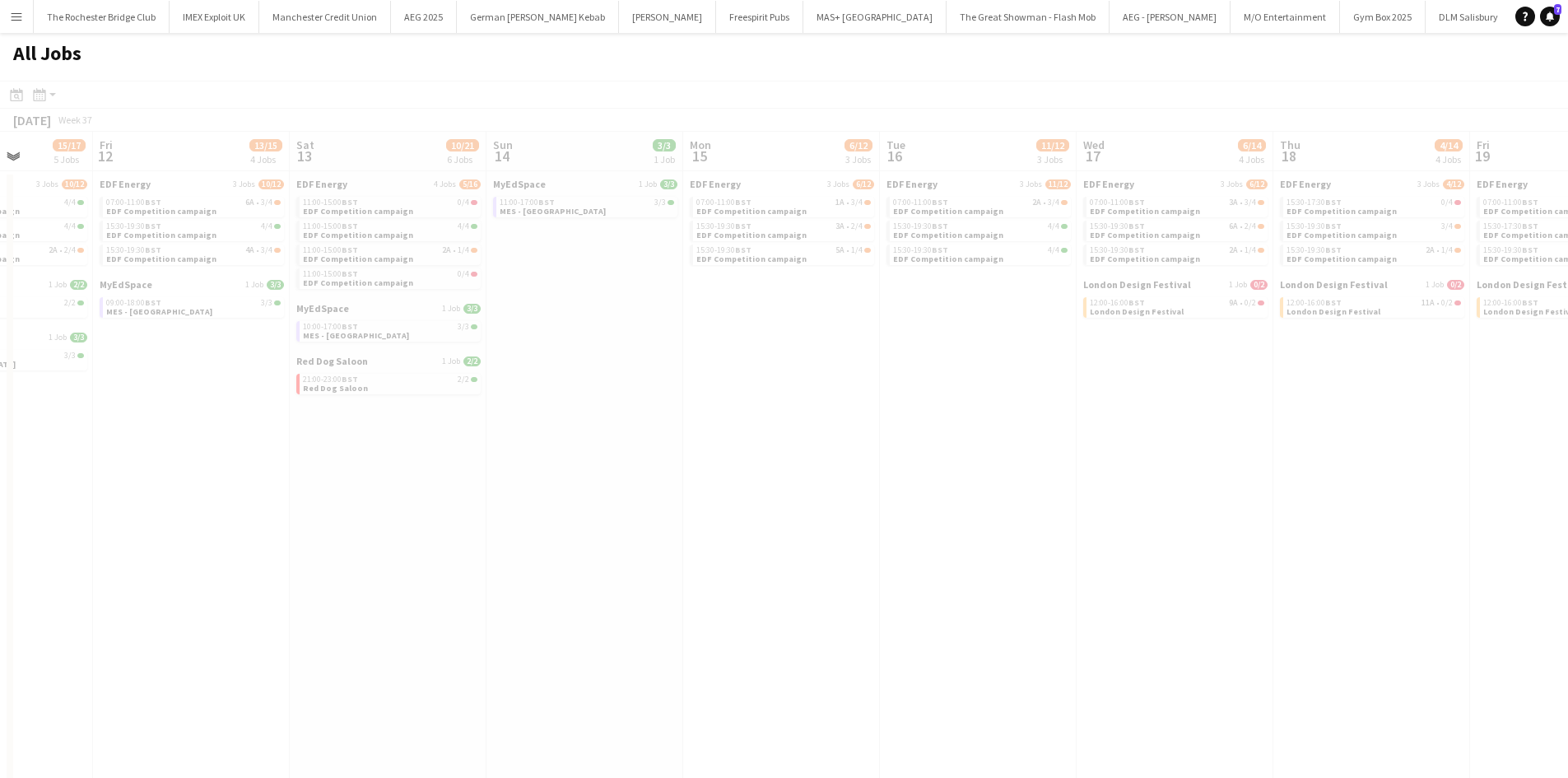
drag, startPoint x: 1355, startPoint y: 404, endPoint x: 933, endPoint y: 472, distance: 427.4
click at [809, 473] on app-all-jobs "All Jobs Date picker AUG 2025 AUG 2025 Monday M Tuesday T Wednesday W Thursday …" at bounding box center [784, 580] width 1568 height 1095
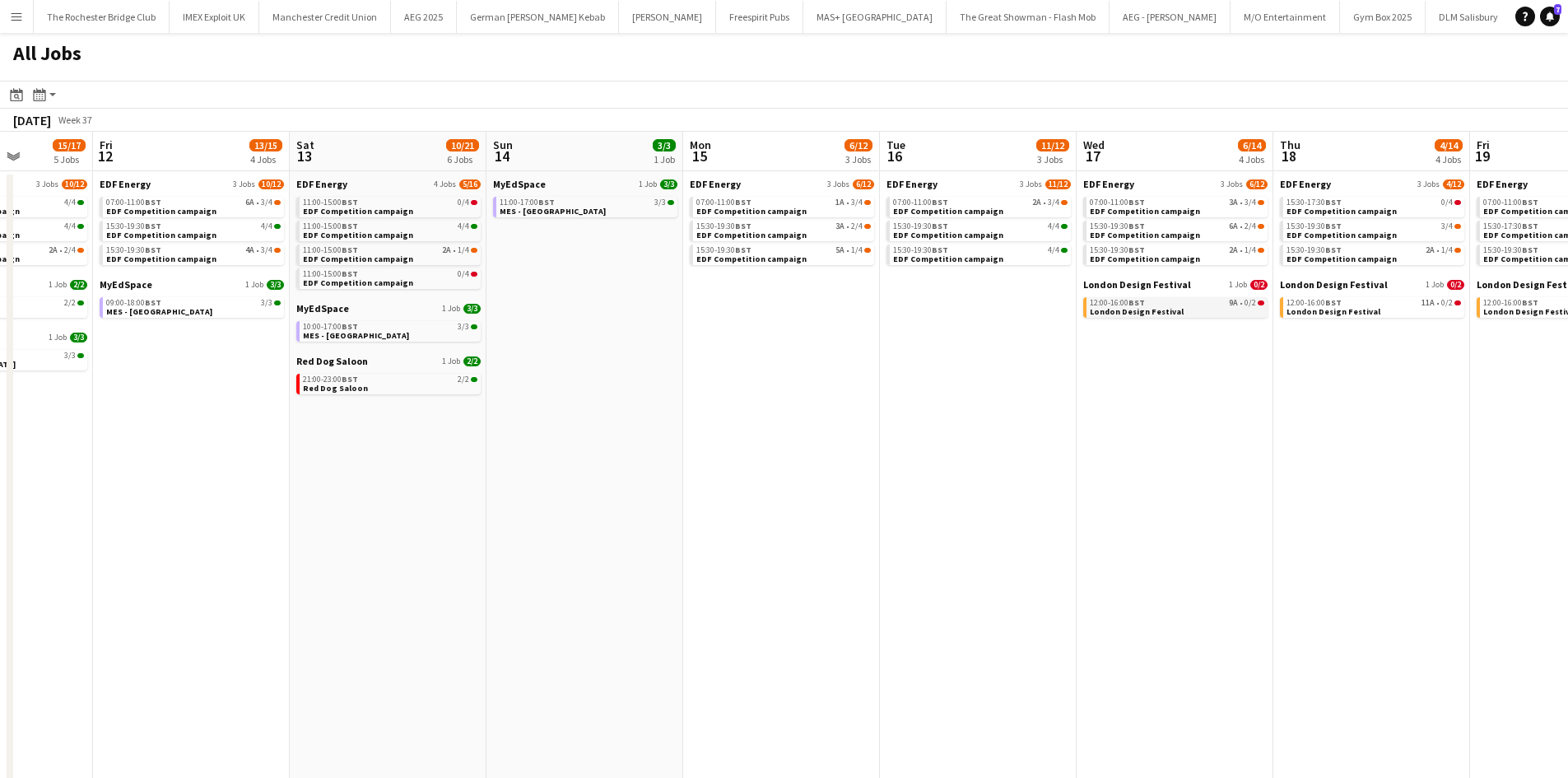
click at [1182, 300] on div "12:00-16:00 BST 9A • 0/2" at bounding box center [1177, 304] width 174 height 8
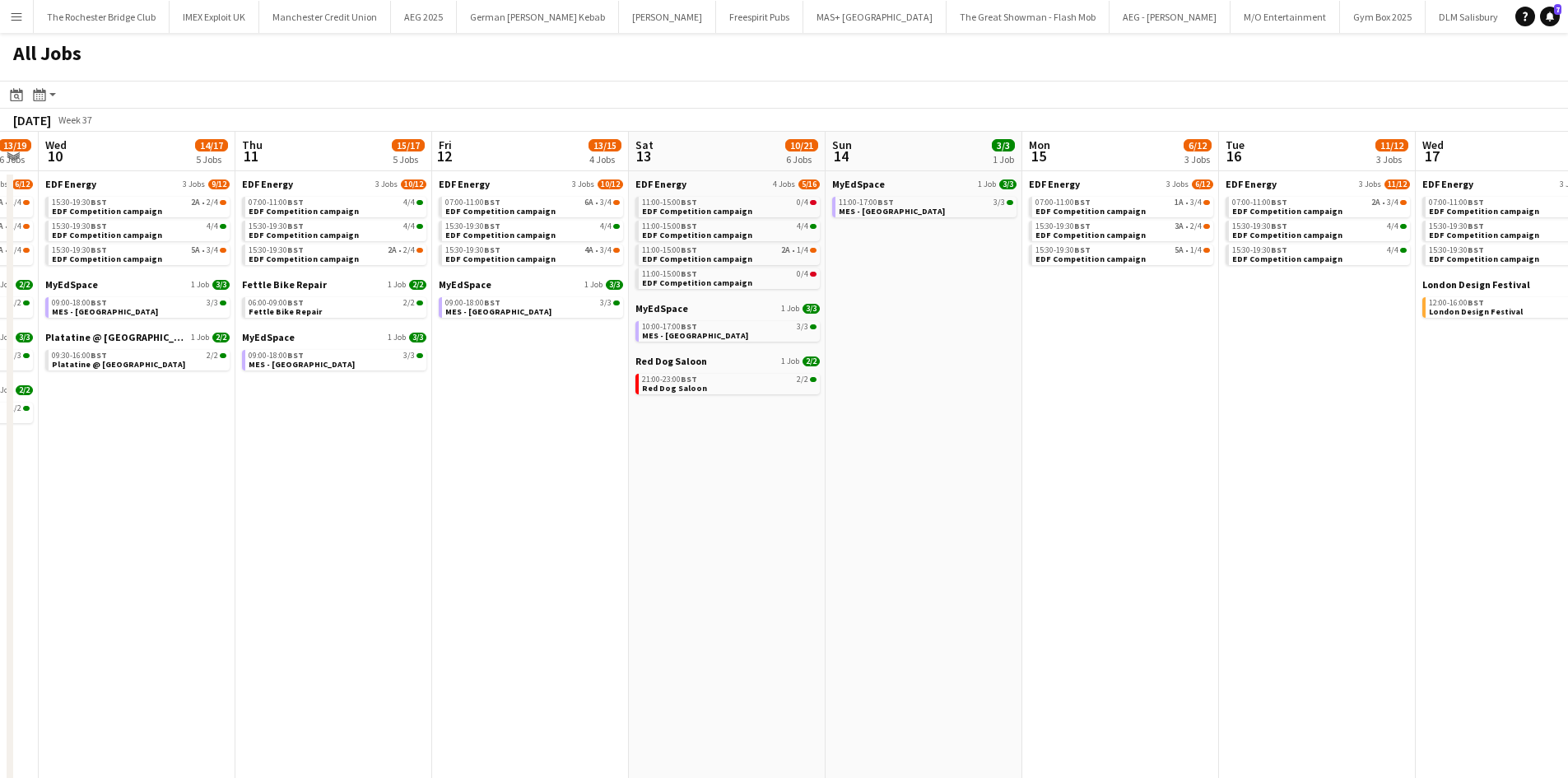
drag, startPoint x: 406, startPoint y: 512, endPoint x: 665, endPoint y: 512, distance: 259.0
click at [665, 512] on app-calendar-viewport "Mon 8 15/19 5 Jobs Tue 9 13/19 6 Jobs Wed 10 14/17 5 Jobs Thu 11 15/17 5 Jobs F…" at bounding box center [784, 630] width 1568 height 996
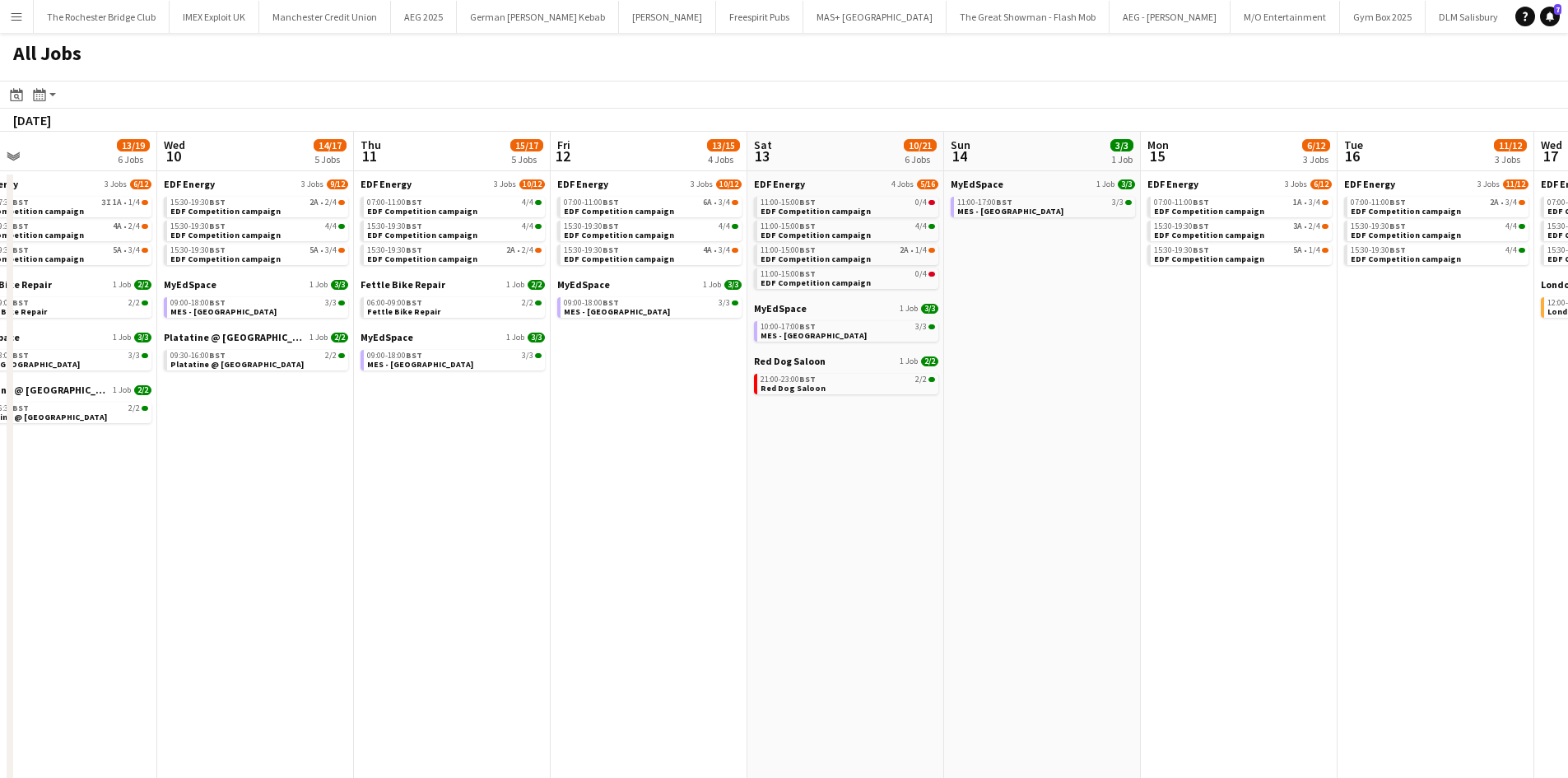
drag, startPoint x: 388, startPoint y: 474, endPoint x: 867, endPoint y: 465, distance: 479.1
click at [865, 466] on app-calendar-viewport "Sun 7 3/3 1 Job Mon 8 15/19 5 Jobs Tue 9 13/19 6 Jobs Wed 10 14/17 5 Jobs Thu 1…" at bounding box center [784, 630] width 1568 height 996
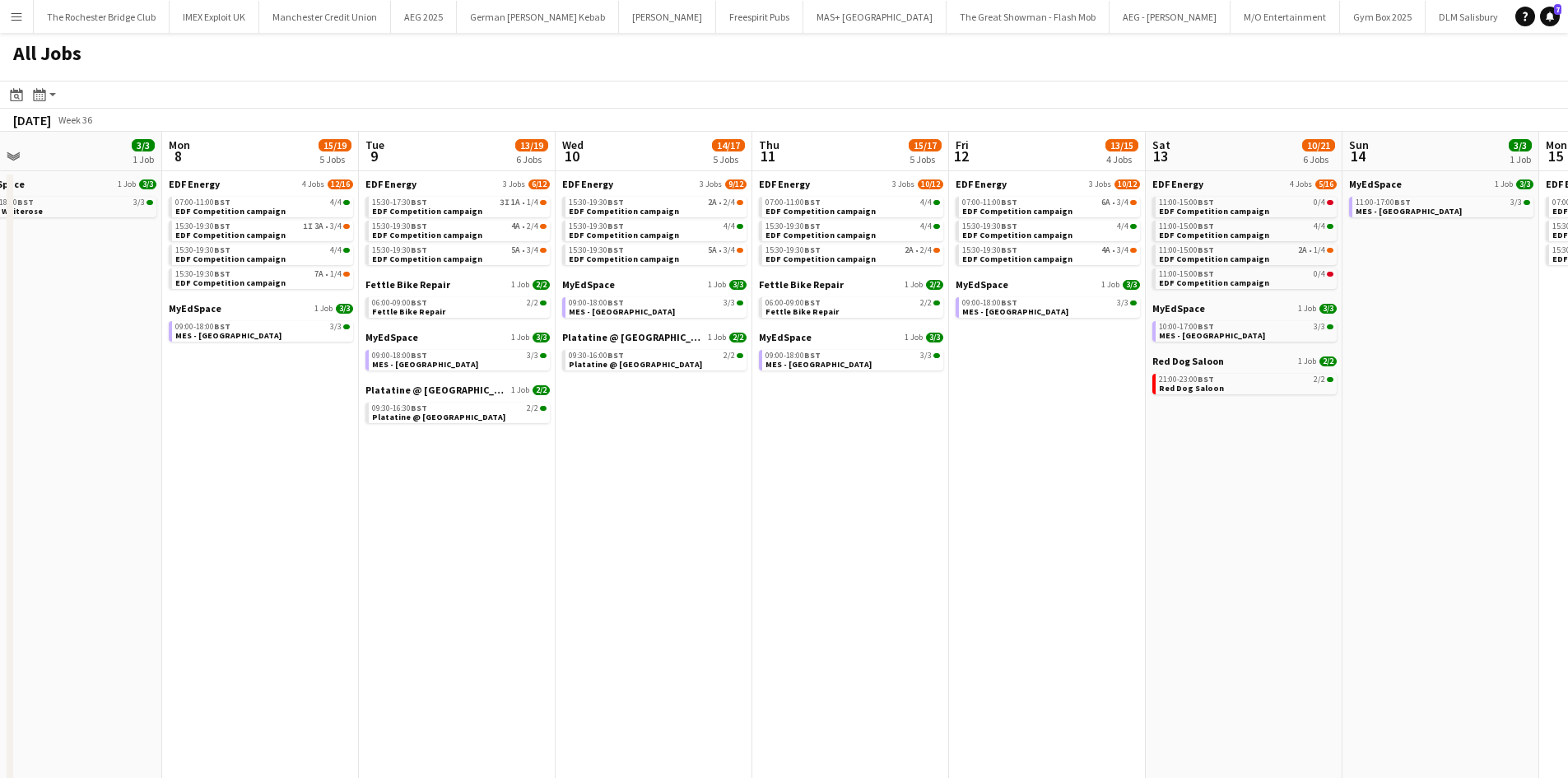
drag, startPoint x: 495, startPoint y: 502, endPoint x: 624, endPoint y: 490, distance: 129.6
click at [611, 494] on app-calendar-viewport "Fri 5 15/16 5 Jobs Sat 6 8/20 7 Jobs Sun 7 3/3 1 Job Mon 8 15/19 5 Jobs Tue 9 1…" at bounding box center [784, 630] width 1568 height 996
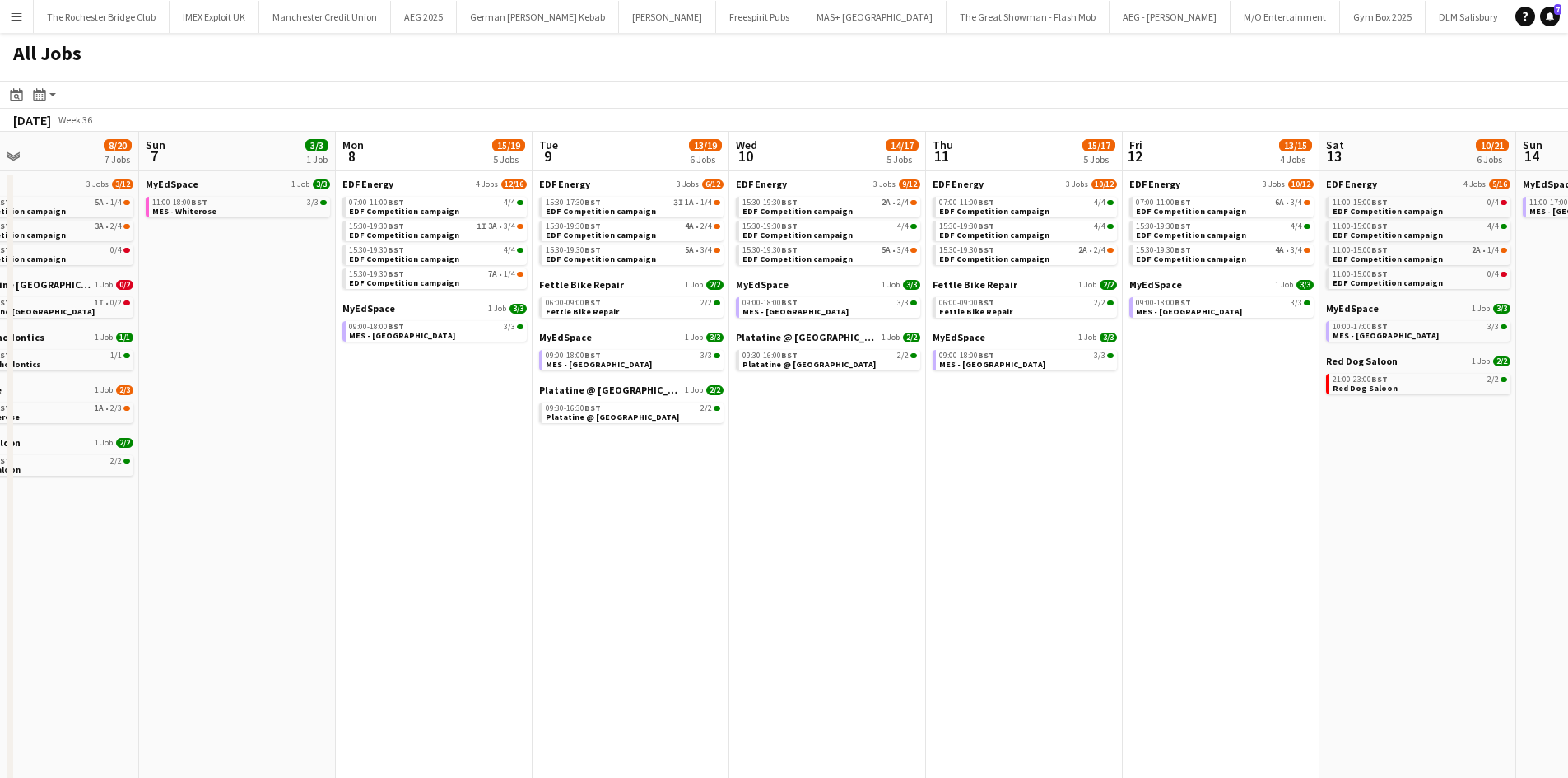
drag, startPoint x: 299, startPoint y: 474, endPoint x: 420, endPoint y: 507, distance: 125.4
click at [533, 490] on app-calendar-viewport "Thu 4 16/18 6 Jobs Fri 5 15/16 5 Jobs Sat 6 8/20 7 Jobs Sun 7 3/3 1 Job Mon 8 1…" at bounding box center [784, 630] width 1568 height 996
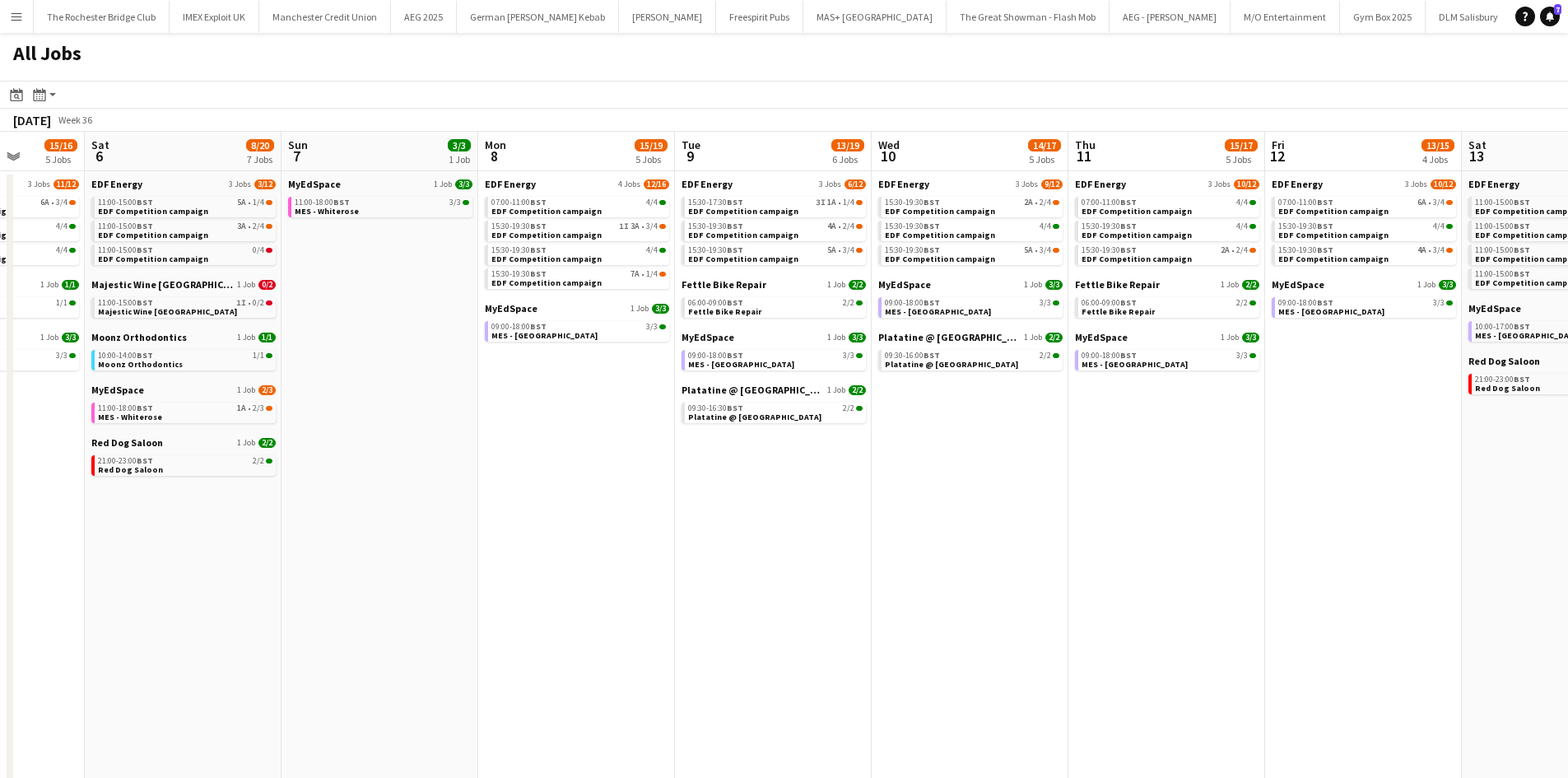
drag, startPoint x: 240, startPoint y: 513, endPoint x: 306, endPoint y: 522, distance: 66.6
click at [363, 514] on app-calendar-viewport "Wed 3 13/15 4 Jobs Thu 4 16/18 6 Jobs Fri 5 15/16 5 Jobs Sat 6 8/20 7 Jobs Sun …" at bounding box center [784, 630] width 1568 height 996
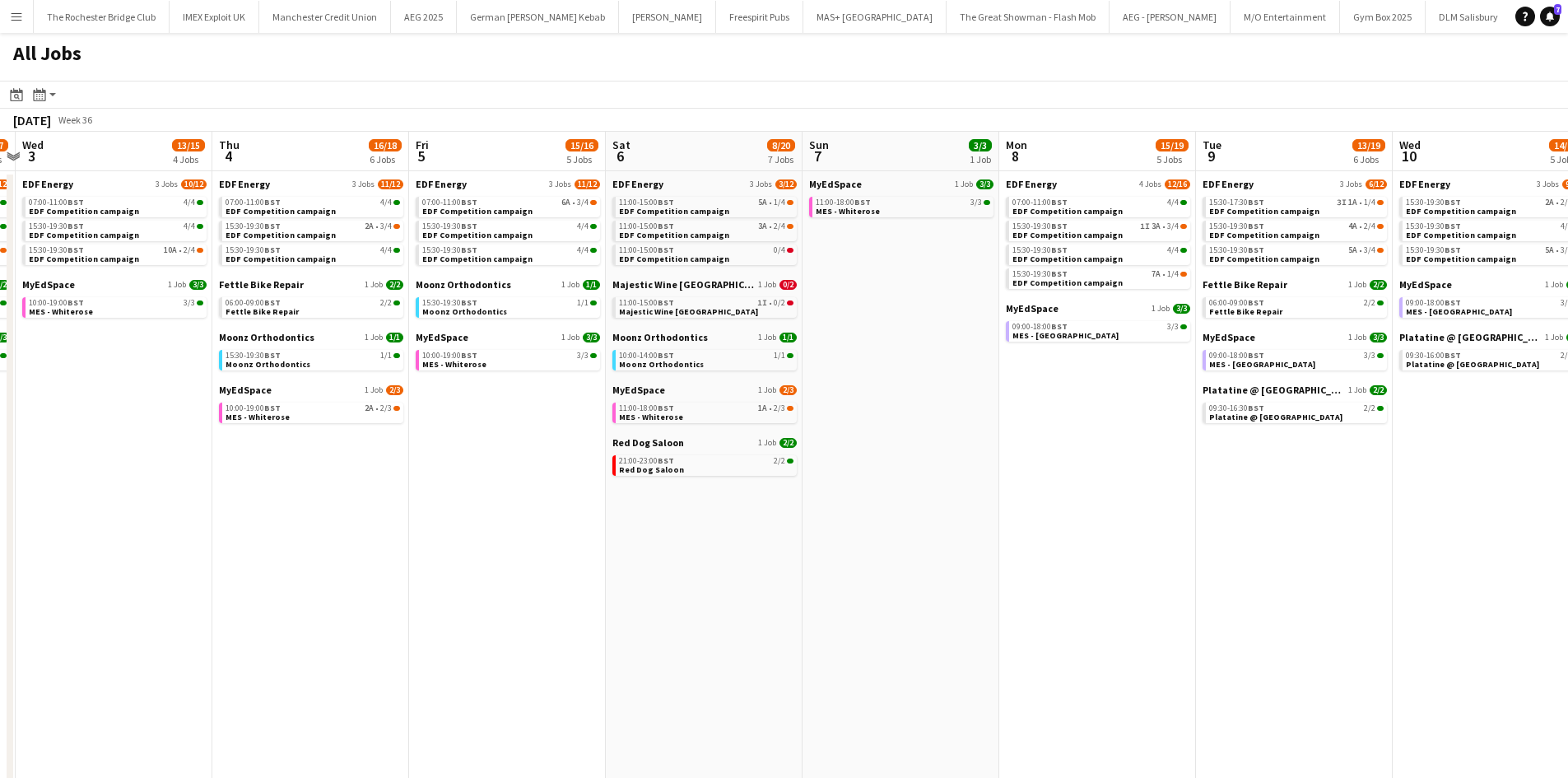
drag, startPoint x: 220, startPoint y: 529, endPoint x: 559, endPoint y: 527, distance: 339.0
click at [559, 527] on app-calendar-viewport "Mon 1 14/16 5 Jobs Tue 2 16/17 5 Jobs Wed 3 13/15 4 Jobs Thu 4 16/18 6 Jobs Fri…" at bounding box center [784, 630] width 1568 height 996
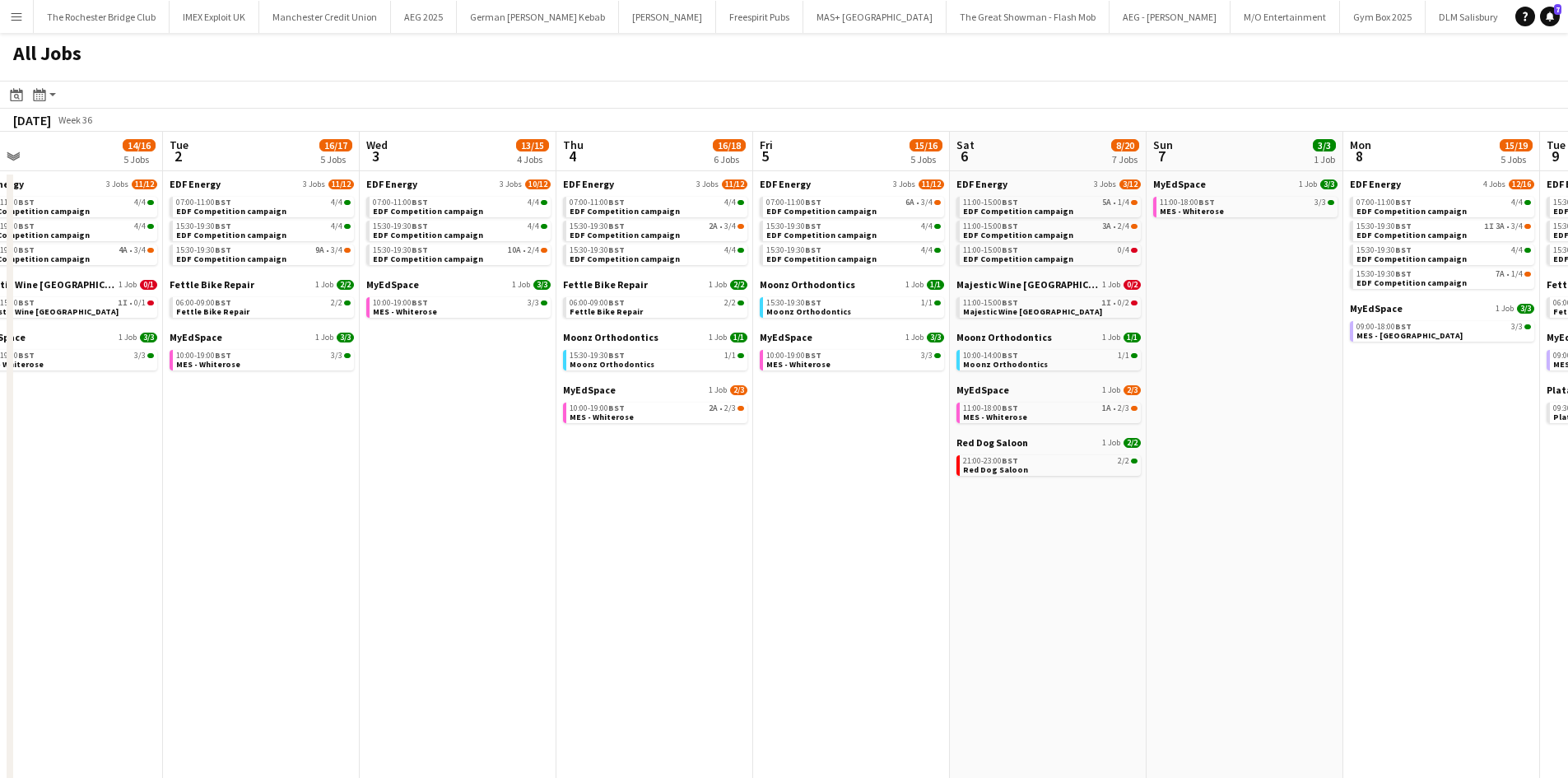
drag, startPoint x: 347, startPoint y: 516, endPoint x: 551, endPoint y: 516, distance: 204.0
click at [551, 516] on app-calendar-viewport "Sat 30 29/45 25 Jobs Sun 31 17/22 7 Jobs Mon 1 14/16 5 Jobs Tue 2 16/17 5 Jobs …" at bounding box center [784, 630] width 1568 height 996
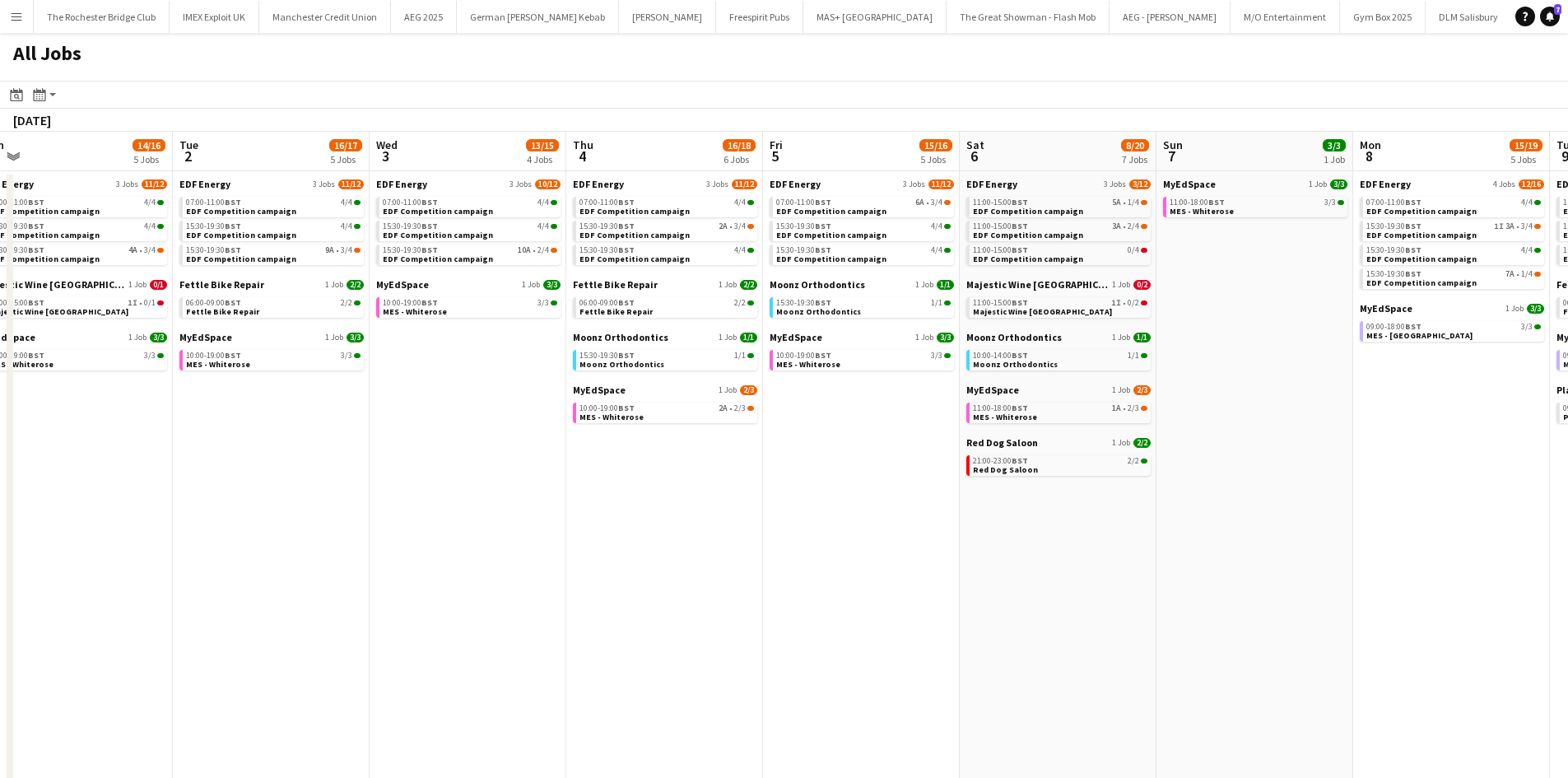
drag, startPoint x: 63, startPoint y: 488, endPoint x: 464, endPoint y: 500, distance: 401.2
click at [464, 500] on app-calendar-viewport "Sat 30 29/45 25 Jobs Sun 31 17/22 7 Jobs Mon 1 14/16 5 Jobs Tue 2 16/17 5 Jobs …" at bounding box center [784, 630] width 1568 height 996
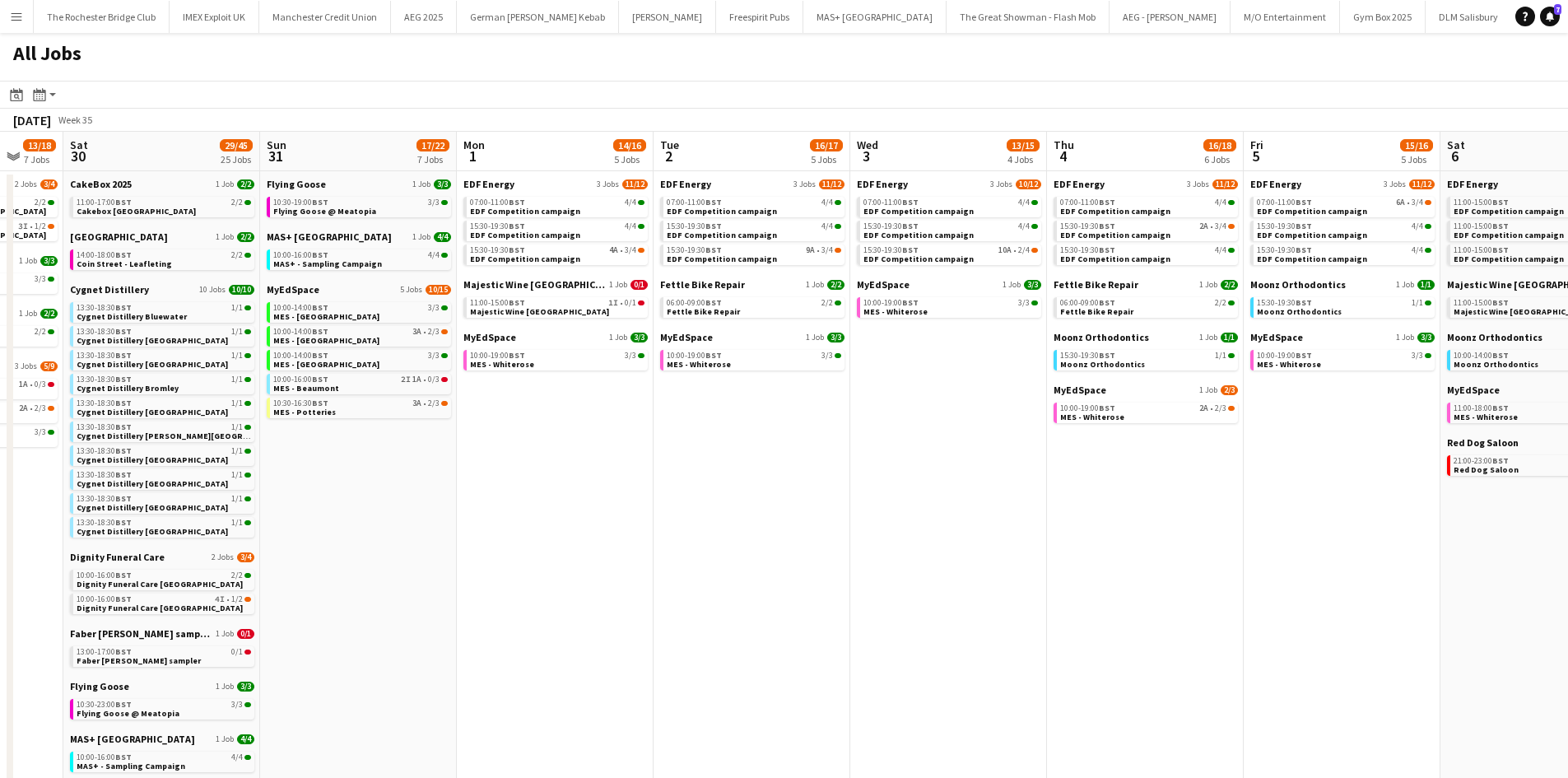
drag, startPoint x: 312, startPoint y: 517, endPoint x: 590, endPoint y: 517, distance: 278.0
click at [590, 517] on app-calendar-viewport "Thu 28 17/23 9 Jobs Fri 29 13/18 7 Jobs Sat 30 29/45 25 Jobs Sun 31 17/22 7 Job…" at bounding box center [784, 630] width 1568 height 996
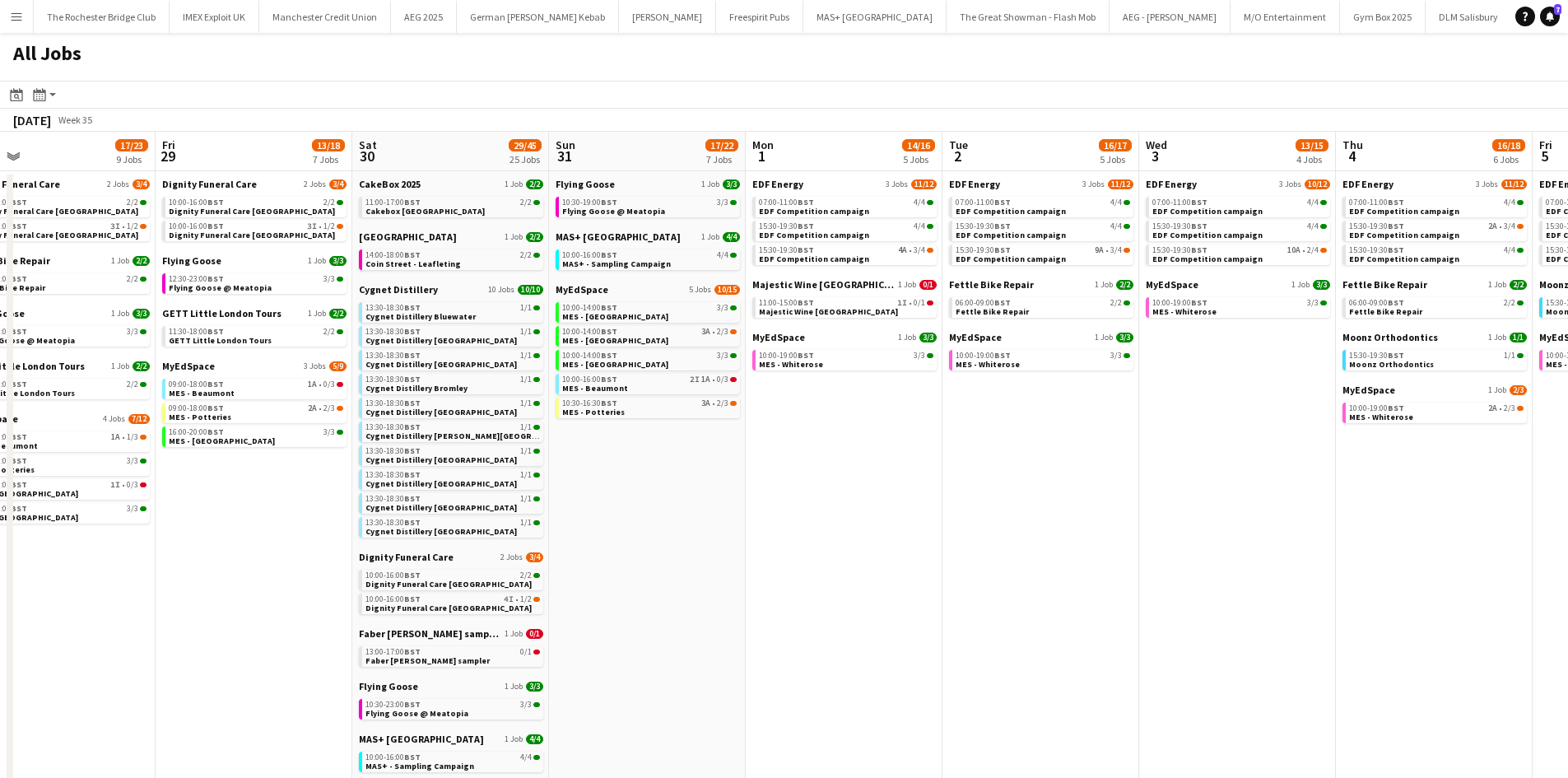
drag, startPoint x: 205, startPoint y: 515, endPoint x: 678, endPoint y: 514, distance: 473.0
click at [678, 514] on app-calendar-viewport "Tue 26 16/20 8 Jobs Wed 27 14/18 7 Jobs Thu 28 17/23 9 Jobs Fri 29 13/18 7 Jobs…" at bounding box center [784, 630] width 1568 height 996
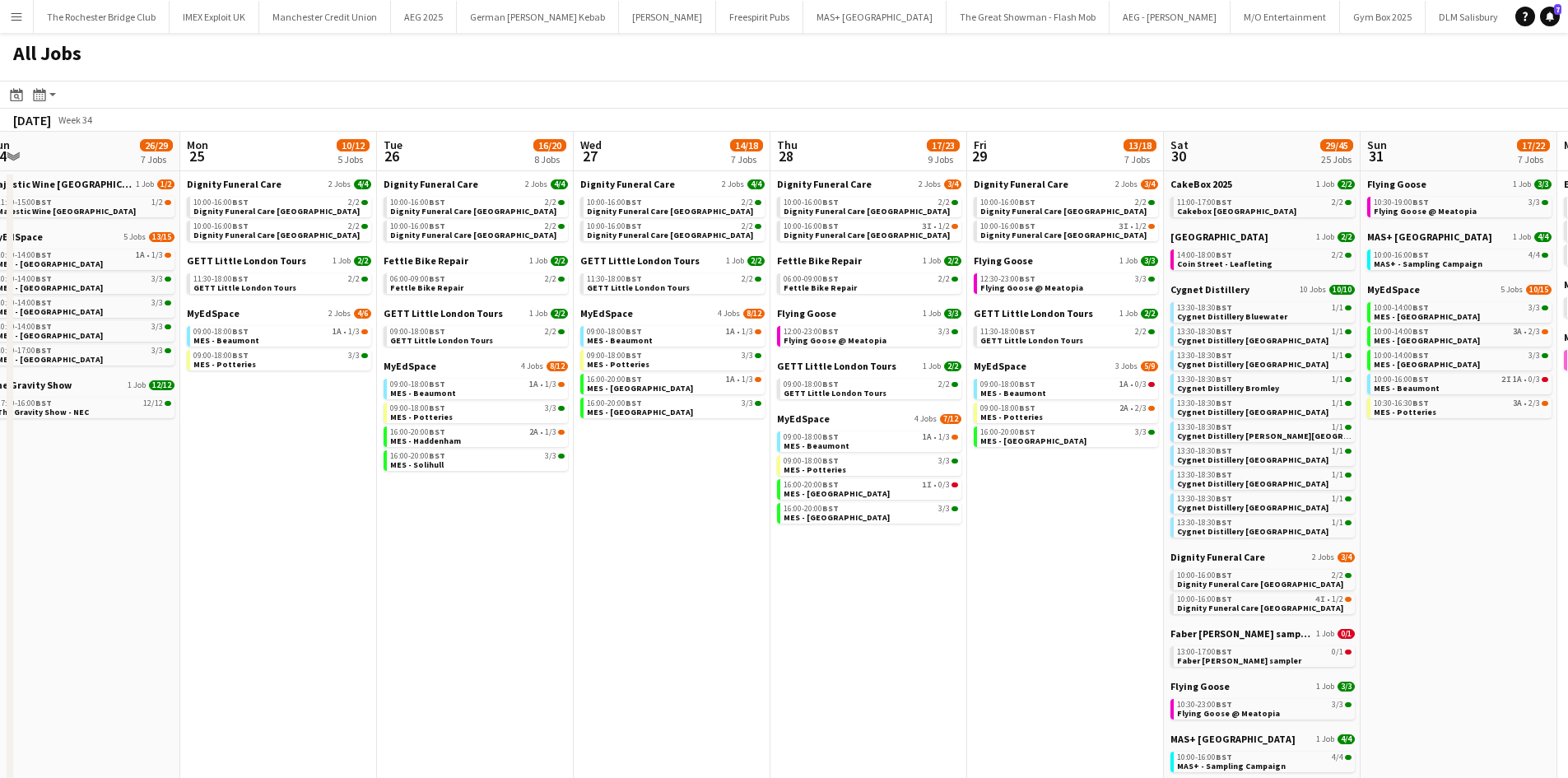
drag, startPoint x: 355, startPoint y: 675, endPoint x: 609, endPoint y: 652, distance: 255.0
click at [620, 654] on app-calendar-viewport "Fri 22 16/17 6 Jobs Sat 23 48/57 25 Jobs Sun 24 26/29 7 Jobs Mon 25 10/12 5 Job…" at bounding box center [784, 630] width 1568 height 996
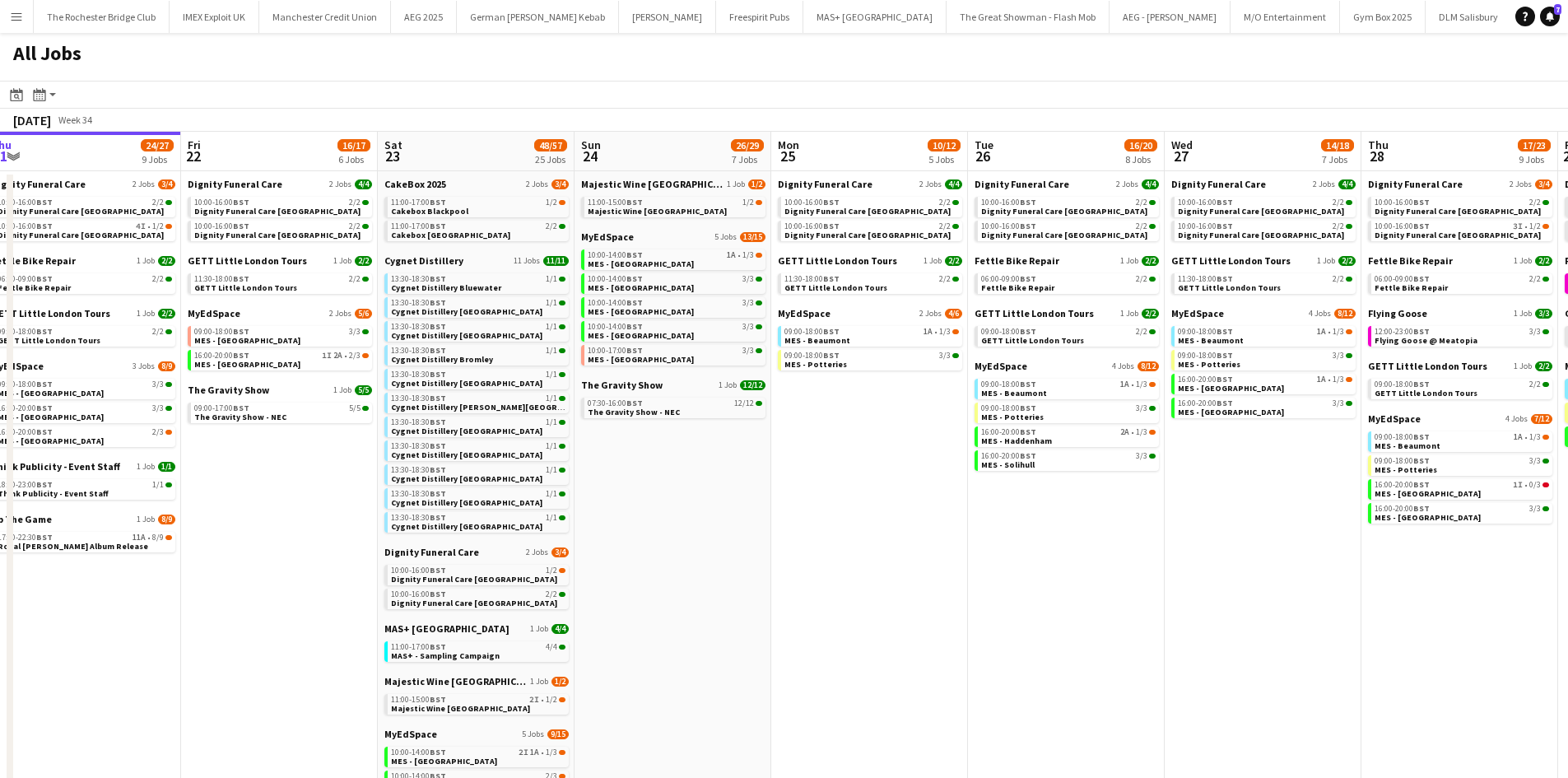
drag, startPoint x: 630, startPoint y: 547, endPoint x: 2, endPoint y: 554, distance: 628.0
click at [629, 546] on app-calendar-viewport "Tue 19 33/35 9 Jobs Wed 20 32/33 9 Jobs Thu 21 24/27 9 Jobs Fri 22 16/17 6 Jobs…" at bounding box center [784, 630] width 1568 height 996
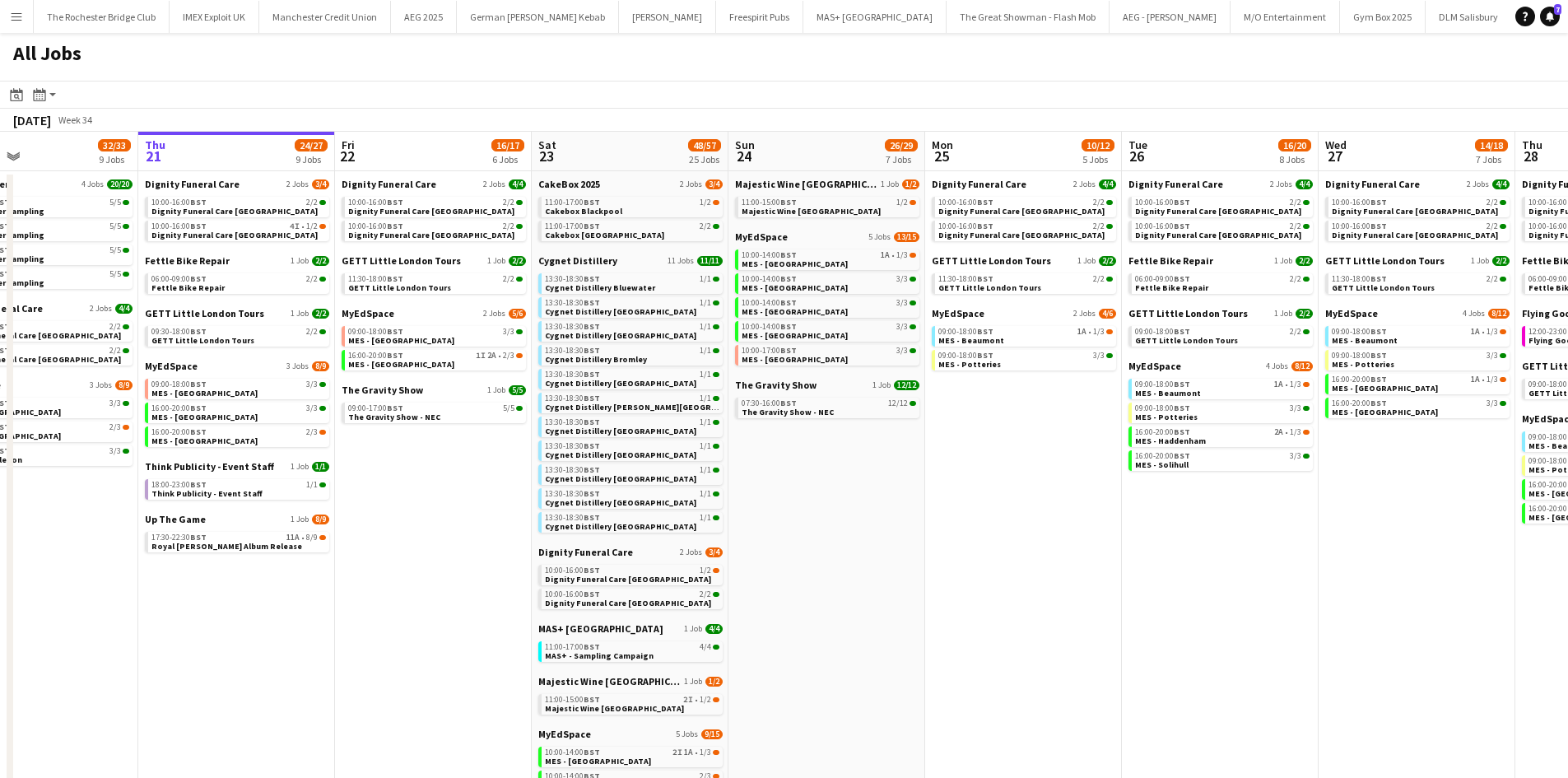
drag, startPoint x: 191, startPoint y: 572, endPoint x: 356, endPoint y: 567, distance: 165.1
click at [356, 567] on app-calendar-viewport "Mon 18 9/9 4 Jobs Tue 19 33/35 9 Jobs Wed 20 32/33 9 Jobs Thu 21 24/27 9 Jobs F…" at bounding box center [784, 630] width 1568 height 996
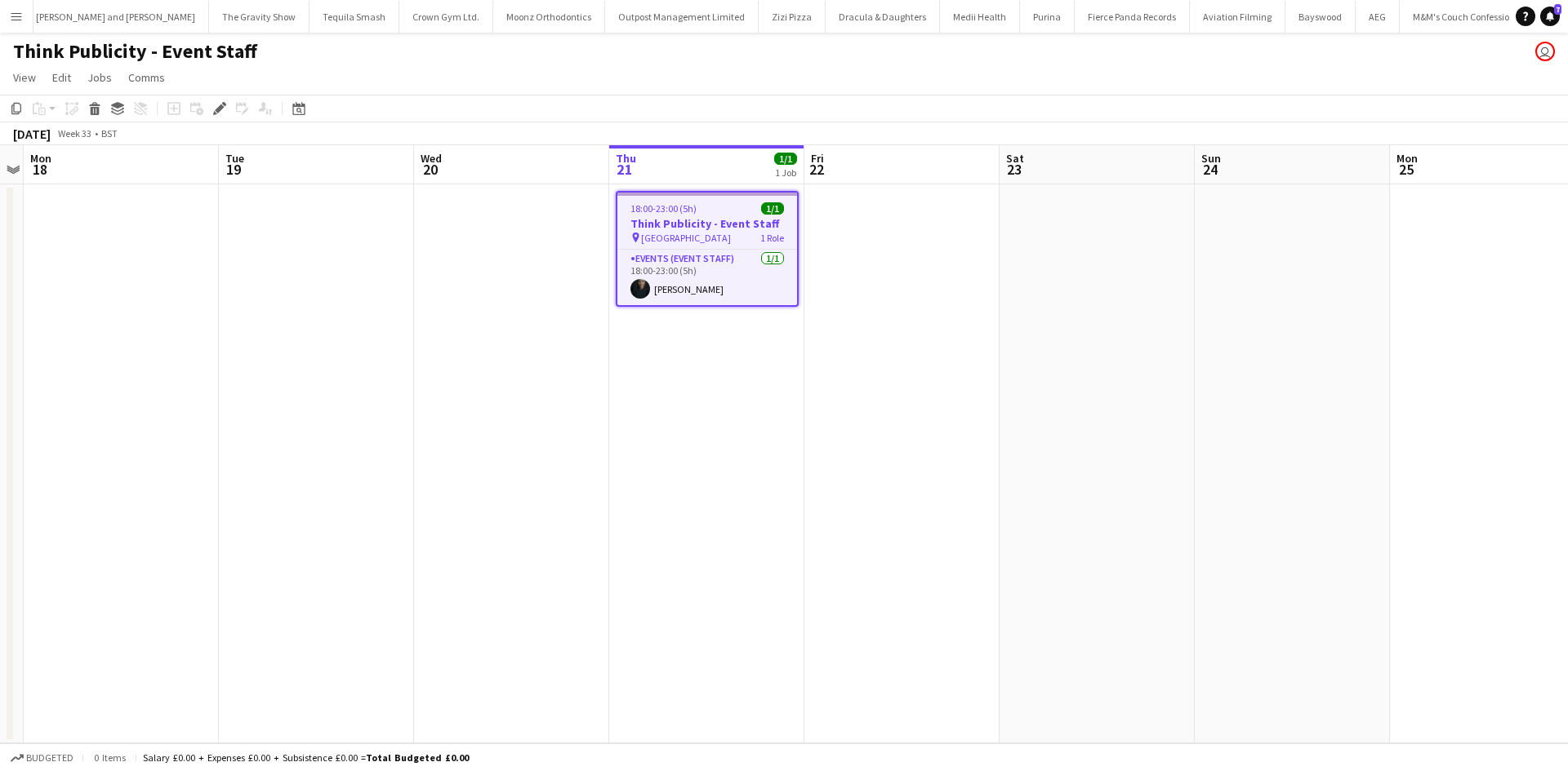
scroll to position [0, 9335]
click at [1347, 264] on app-date-cell at bounding box center [1292, 463] width 195 height 559
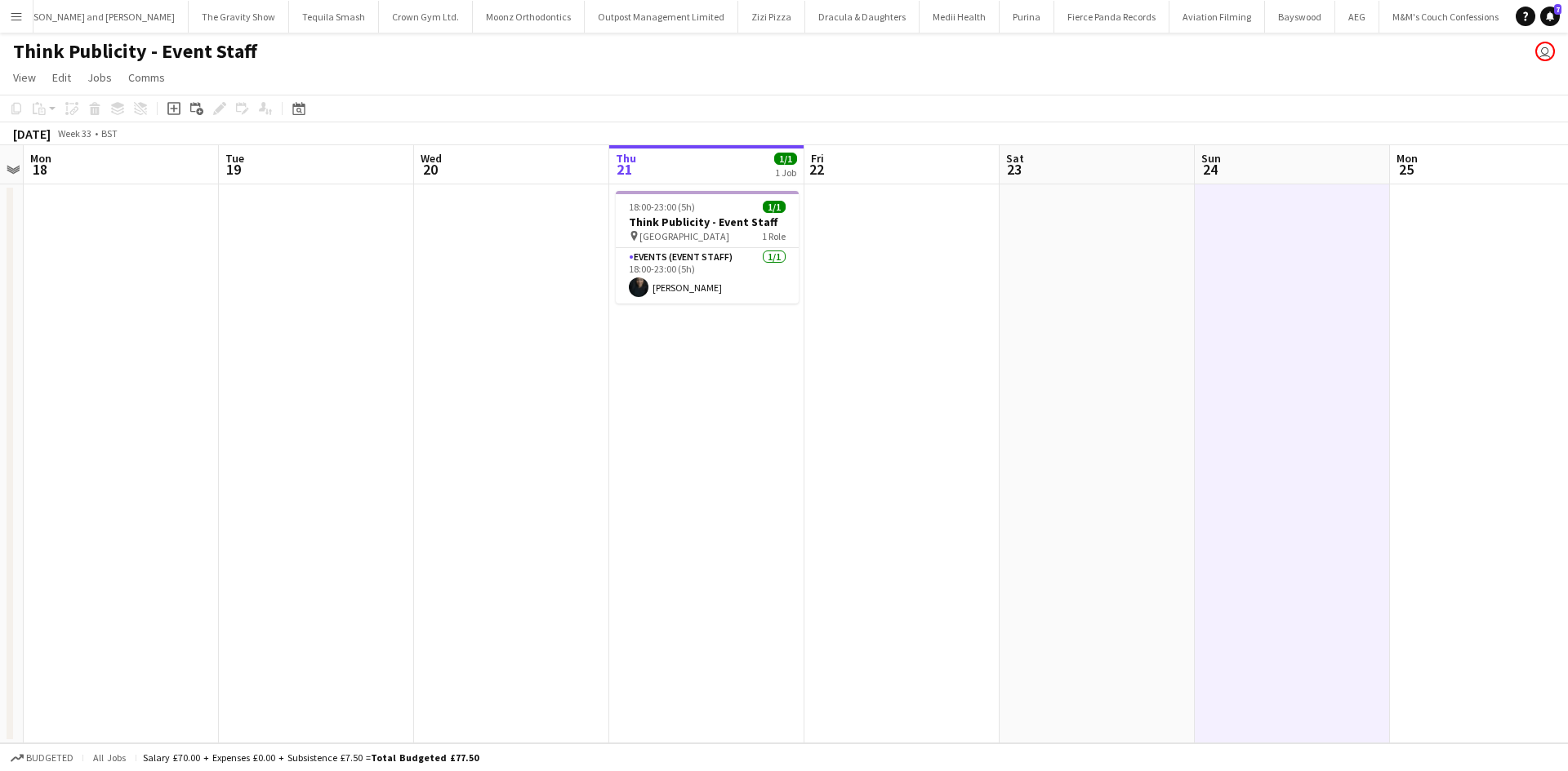
scroll to position [0, 563]
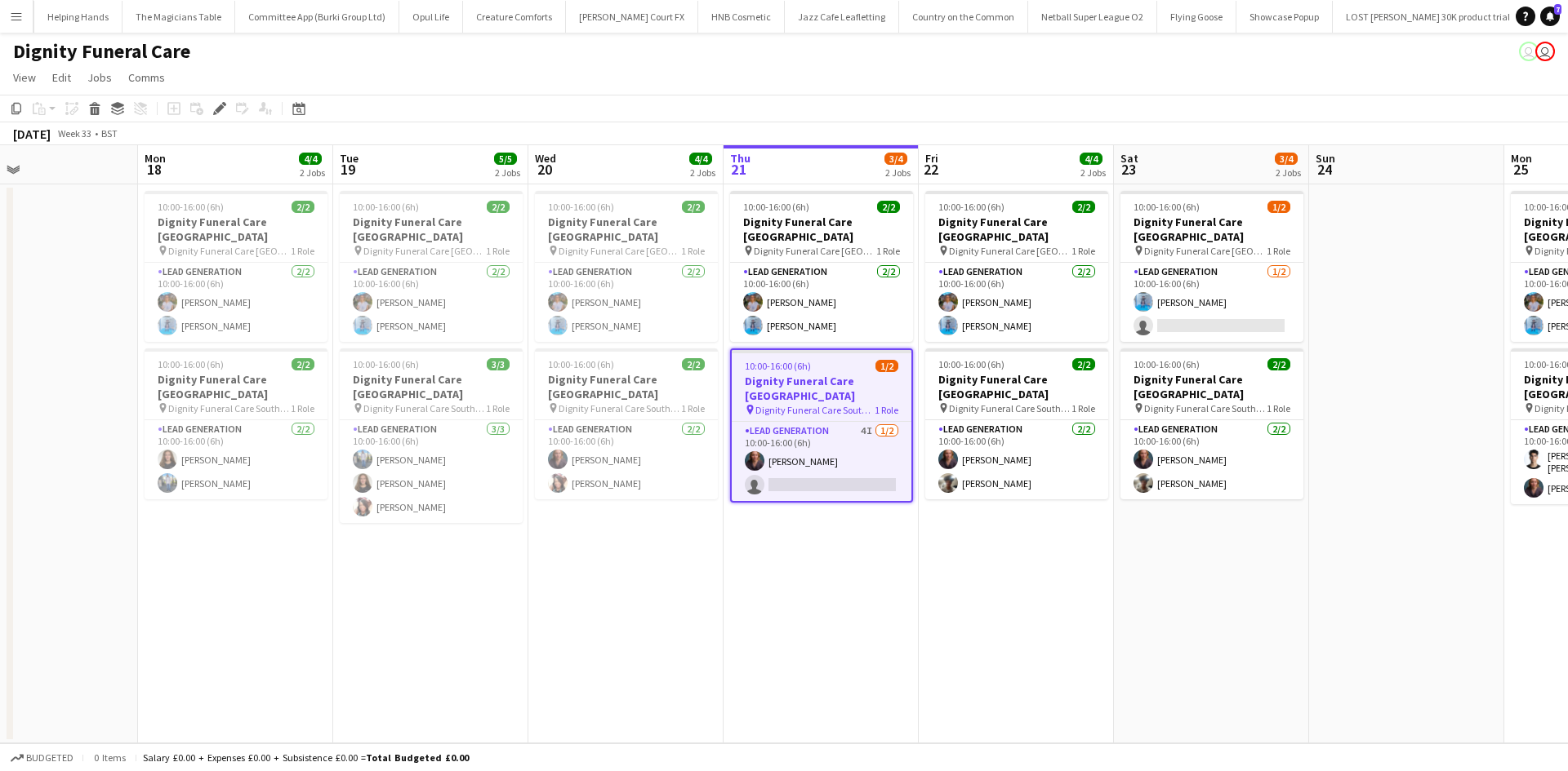
scroll to position [0, 430]
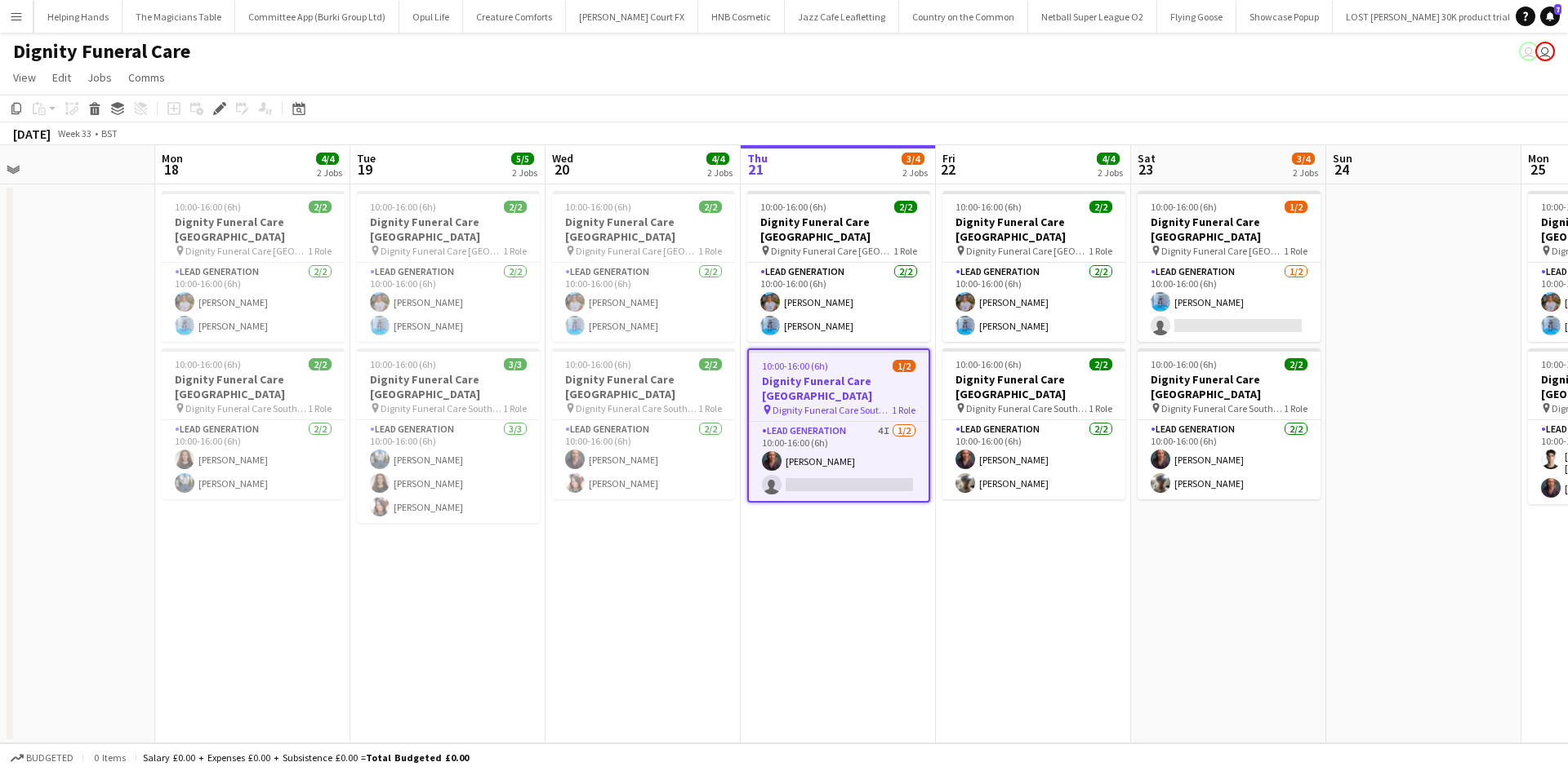
drag, startPoint x: 470, startPoint y: 584, endPoint x: 568, endPoint y: 571, distance: 98.9
click at [568, 571] on app-calendar-viewport "Fri 15 Sat 16 Sun 17 Mon 18 4/4 2 Jobs Tue 19 5/5 2 Jobs Wed 20 4/4 2 Jobs Thu …" at bounding box center [784, 444] width 1568 height 598
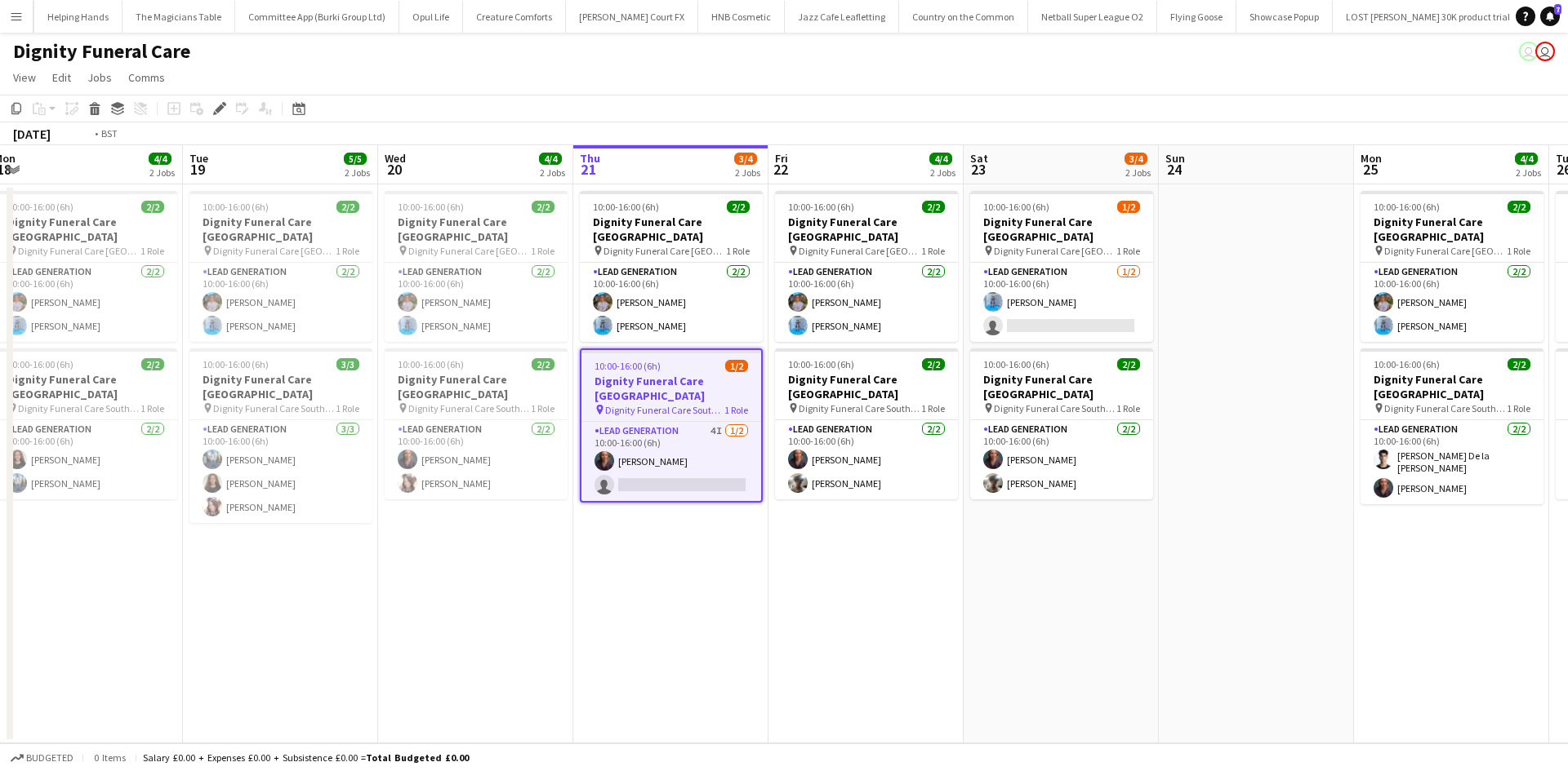
drag, startPoint x: 1282, startPoint y: 535, endPoint x: 1129, endPoint y: 555, distance: 154.3
click at [1129, 555] on app-calendar-viewport "Fri 15 Sat 16 Sun 17 Mon 18 4/4 2 Jobs Tue 19 5/5 2 Jobs Wed 20 4/4 2 Jobs Thu …" at bounding box center [784, 444] width 1568 height 598
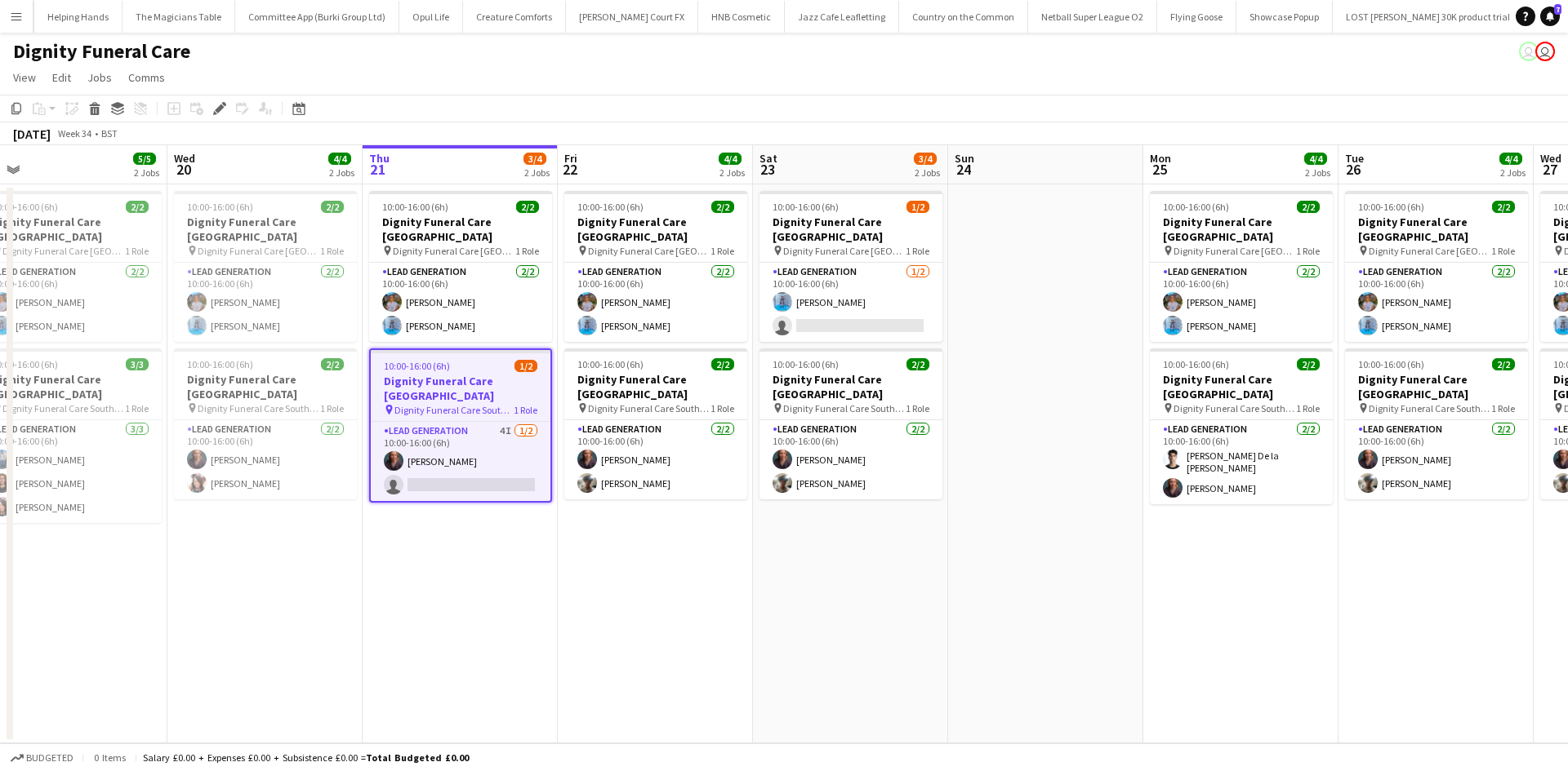
drag, startPoint x: 1119, startPoint y: 555, endPoint x: 897, endPoint y: 561, distance: 222.1
click at [901, 561] on app-calendar-viewport "Fri 15 Sat 16 Sun 17 Mon 18 4/4 2 Jobs Tue 19 5/5 2 Jobs Wed 20 4/4 2 Jobs Thu …" at bounding box center [784, 444] width 1568 height 598
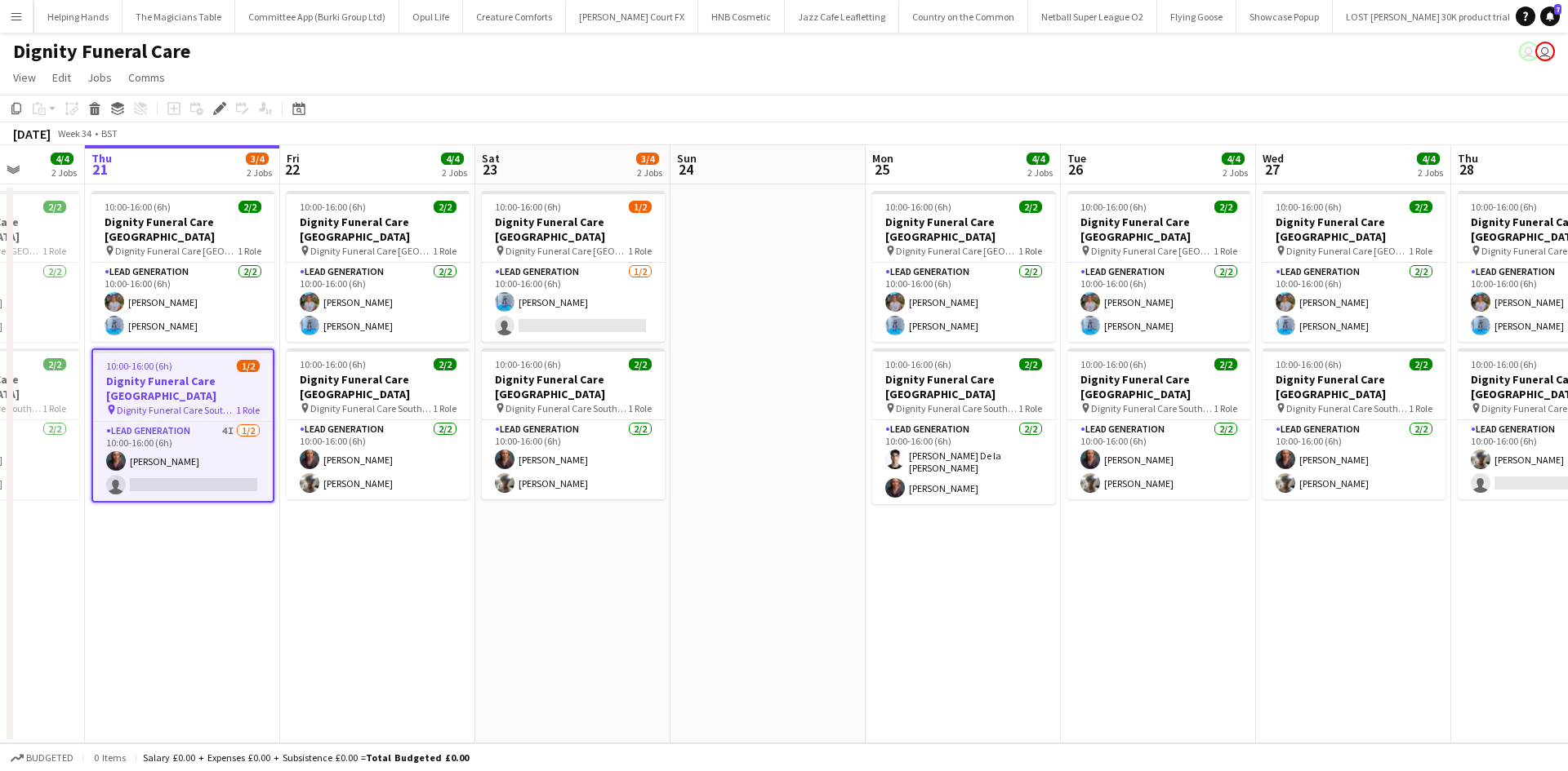
drag, startPoint x: 1215, startPoint y: 551, endPoint x: 1145, endPoint y: 613, distance: 93.5
click at [1145, 613] on app-calendar-viewport "Mon 18 4/4 2 Jobs Tue 19 5/5 2 Jobs Wed 20 4/4 2 Jobs Thu 21 3/4 2 Jobs Fri 22 …" at bounding box center [784, 444] width 1568 height 598
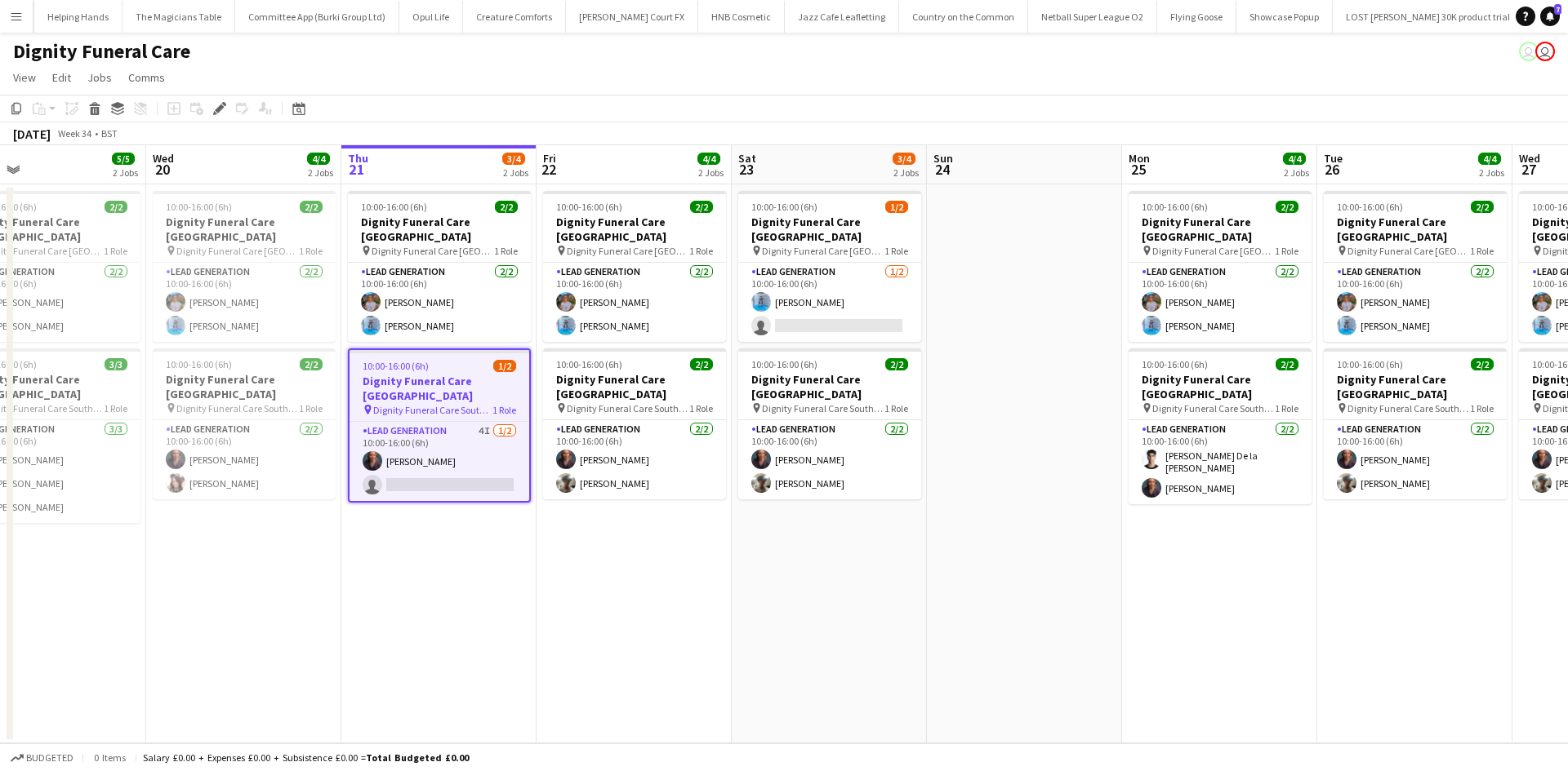
drag, startPoint x: 656, startPoint y: 601, endPoint x: 707, endPoint y: 594, distance: 51.5
click at [707, 594] on app-calendar-viewport "Sun 17 Mon 18 4/4 2 Jobs Tue 19 5/5 2 Jobs Wed 20 4/4 2 Jobs Thu 21 3/4 2 Jobs …" at bounding box center [784, 444] width 1568 height 598
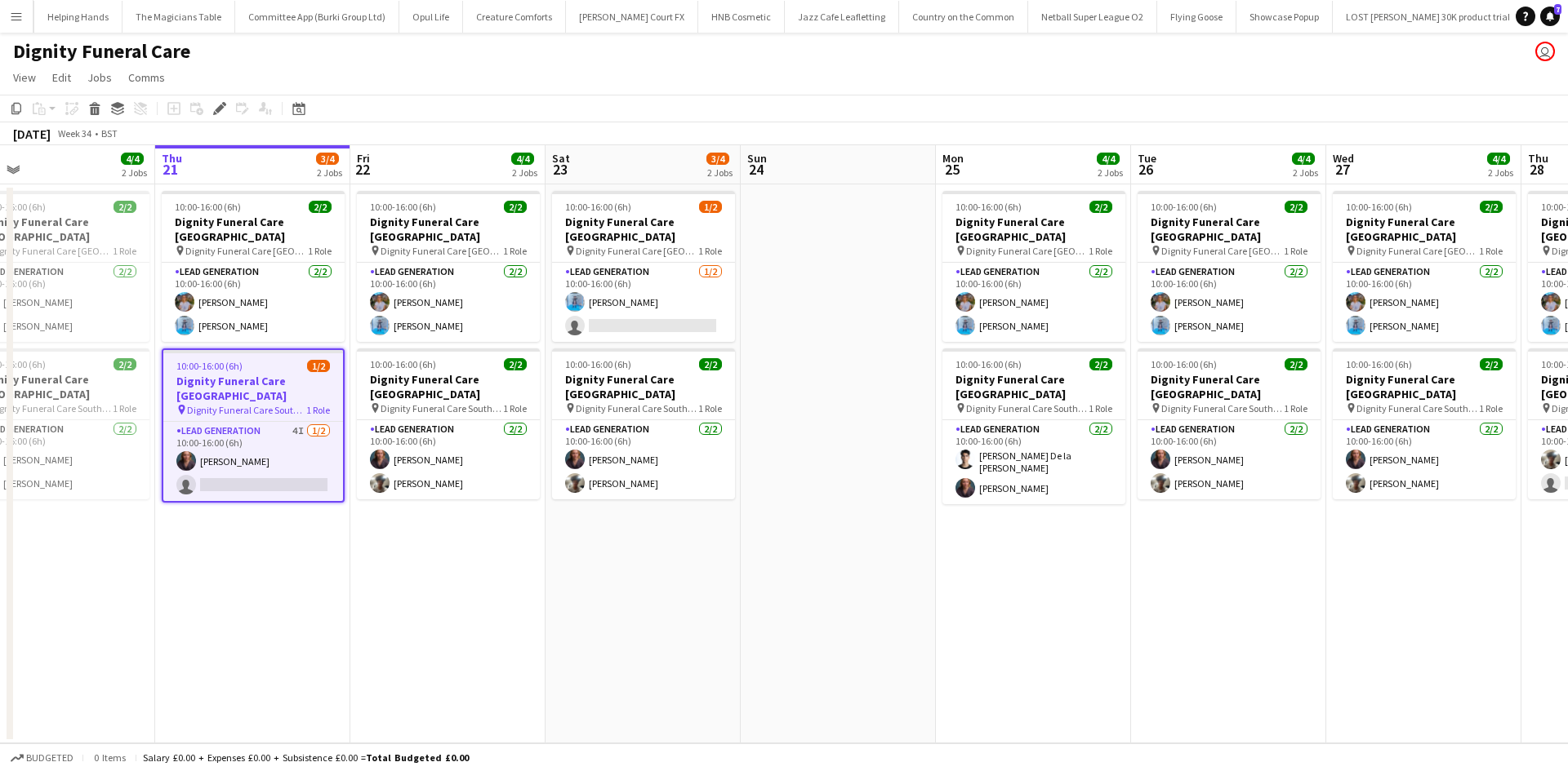
drag, startPoint x: 1113, startPoint y: 519, endPoint x: 925, endPoint y: 520, distance: 188.0
click at [925, 520] on app-calendar-viewport "Sun 17 Mon 18 4/4 2 Jobs Tue 19 5/5 2 Jobs Wed 20 4/4 2 Jobs Thu 21 3/4 2 Jobs …" at bounding box center [784, 444] width 1568 height 598
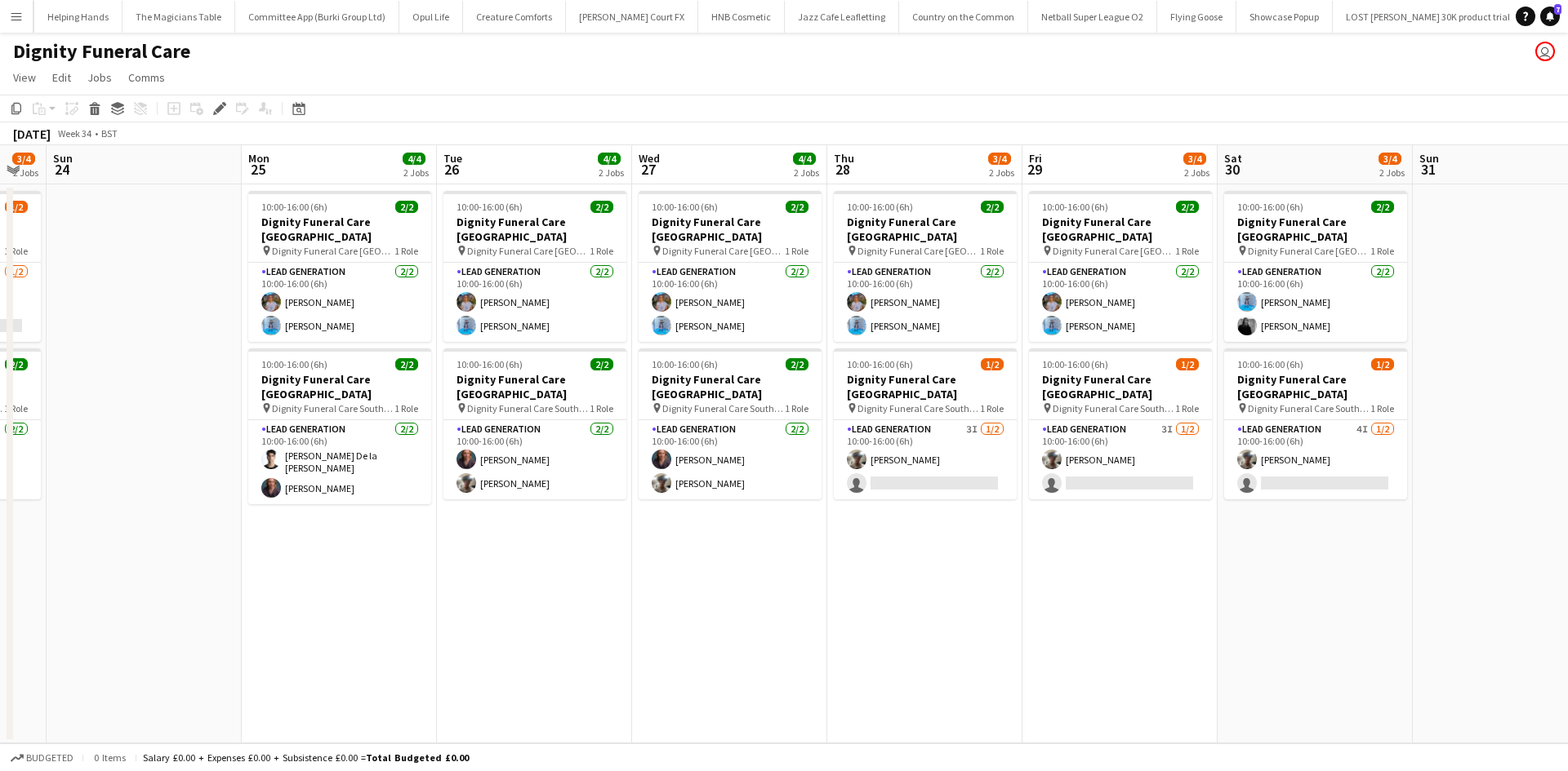
scroll to position [0, 560]
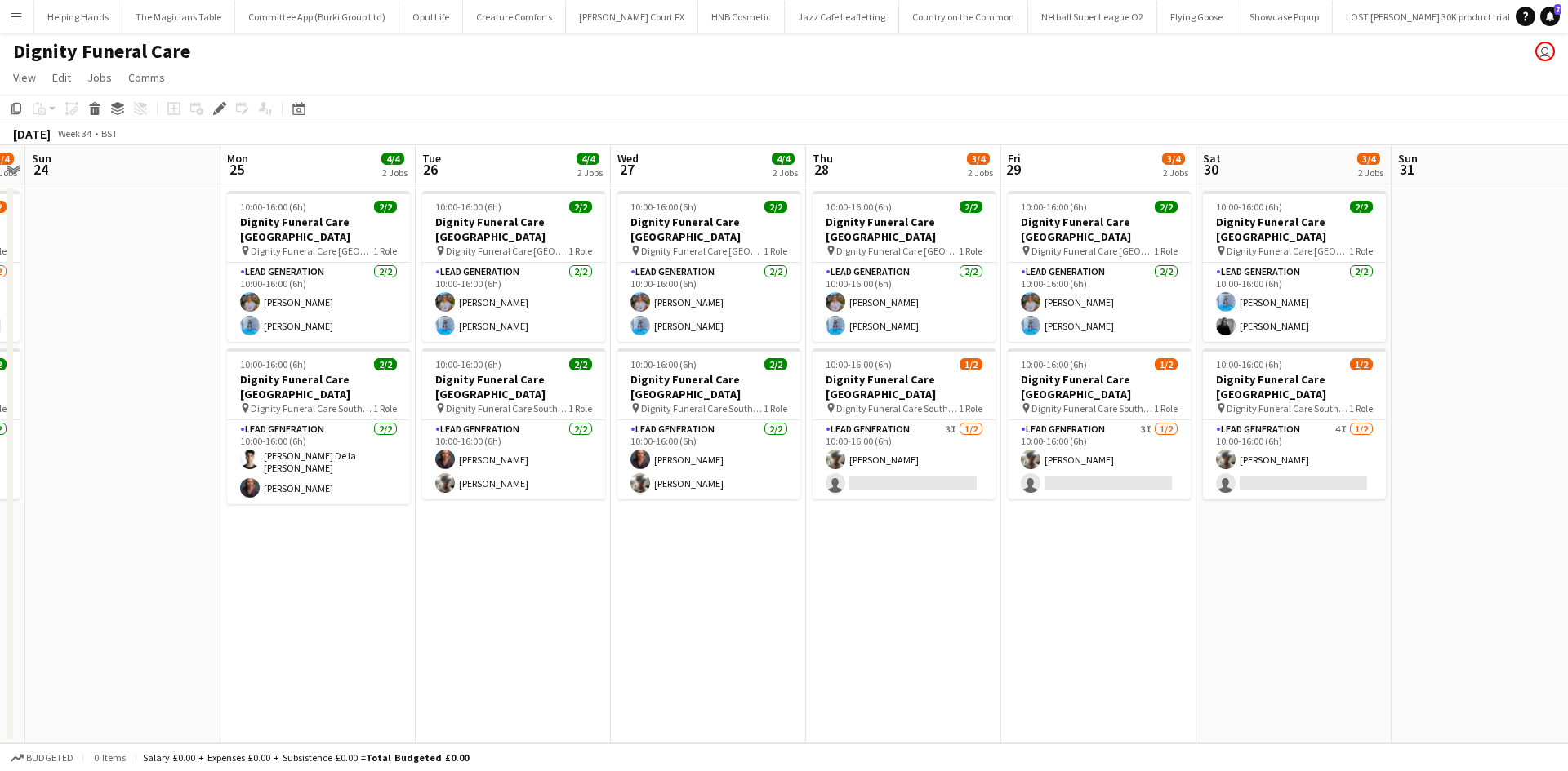
drag, startPoint x: 1237, startPoint y: 637, endPoint x: 717, endPoint y: 512, distance: 534.8
click at [717, 512] on app-calendar-viewport "Thu 21 3/4 2 Jobs Fri 22 4/4 2 Jobs Sat 23 3/4 2 Jobs Sun 24 Mon 25 4/4 2 Jobs …" at bounding box center [784, 444] width 1568 height 598
click at [1256, 312] on app-card-role "Lead Generation [DATE] 10:00-16:00 (6h) [PERSON_NAME] [PERSON_NAME]" at bounding box center [1295, 303] width 183 height 79
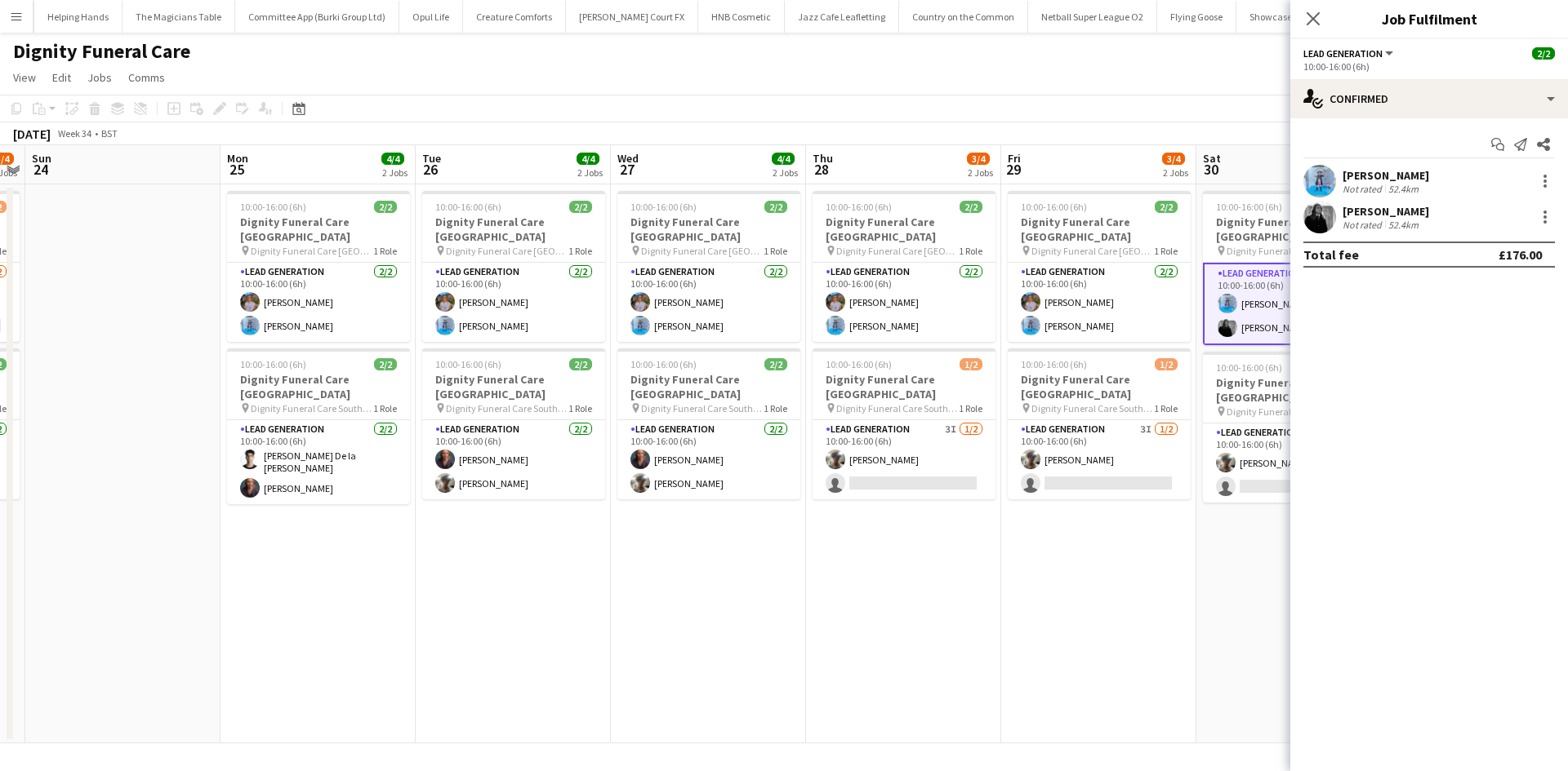
click at [1378, 213] on div "[PERSON_NAME]" at bounding box center [1385, 211] width 86 height 15
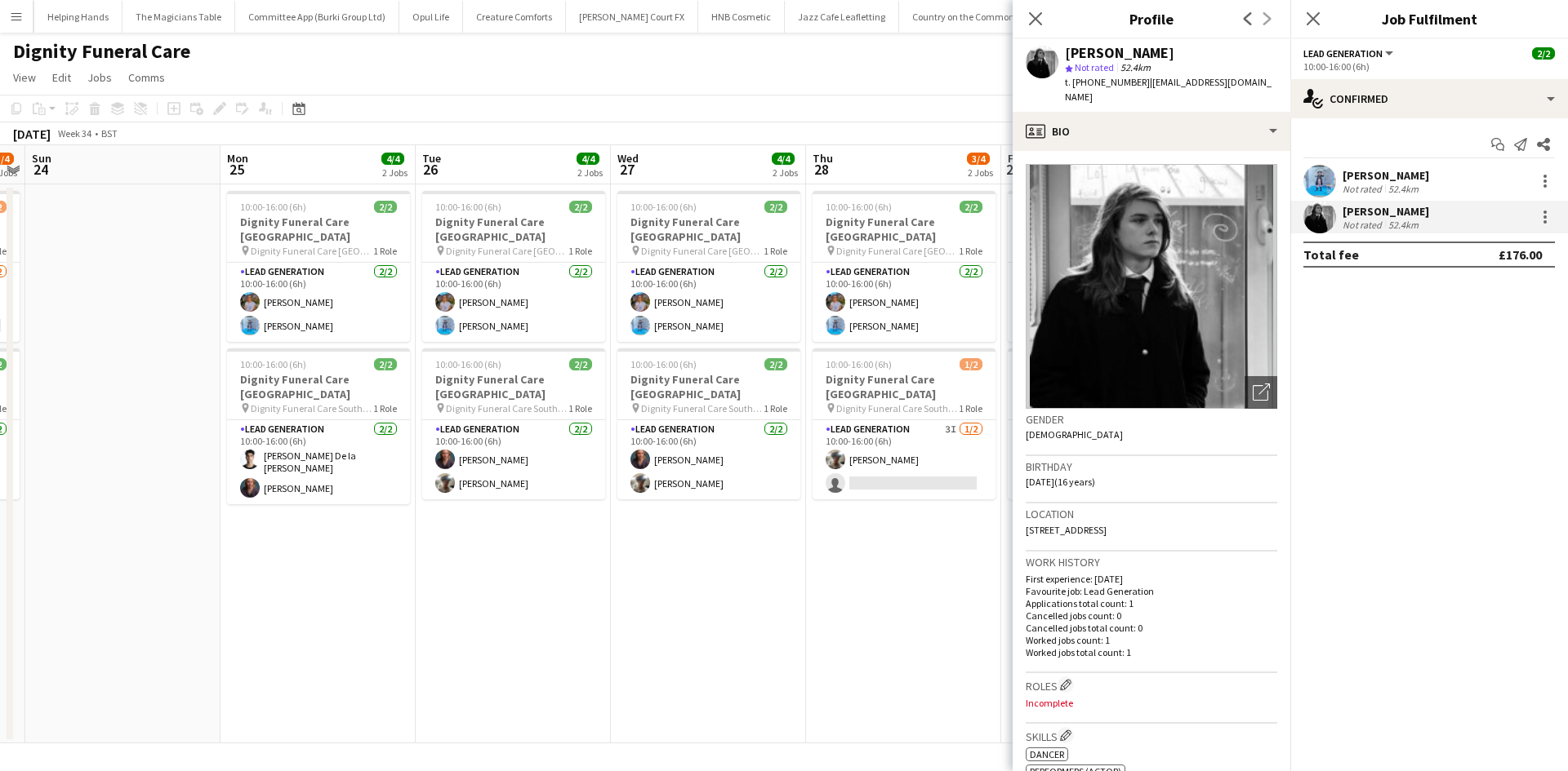
click at [725, 592] on app-calendar-viewport "Thu 21 3/4 2 Jobs Fri 22 4/4 2 Jobs Sat 23 3/4 2 Jobs Sun 24 Mon 25 4/4 2 Jobs …" at bounding box center [784, 444] width 1568 height 598
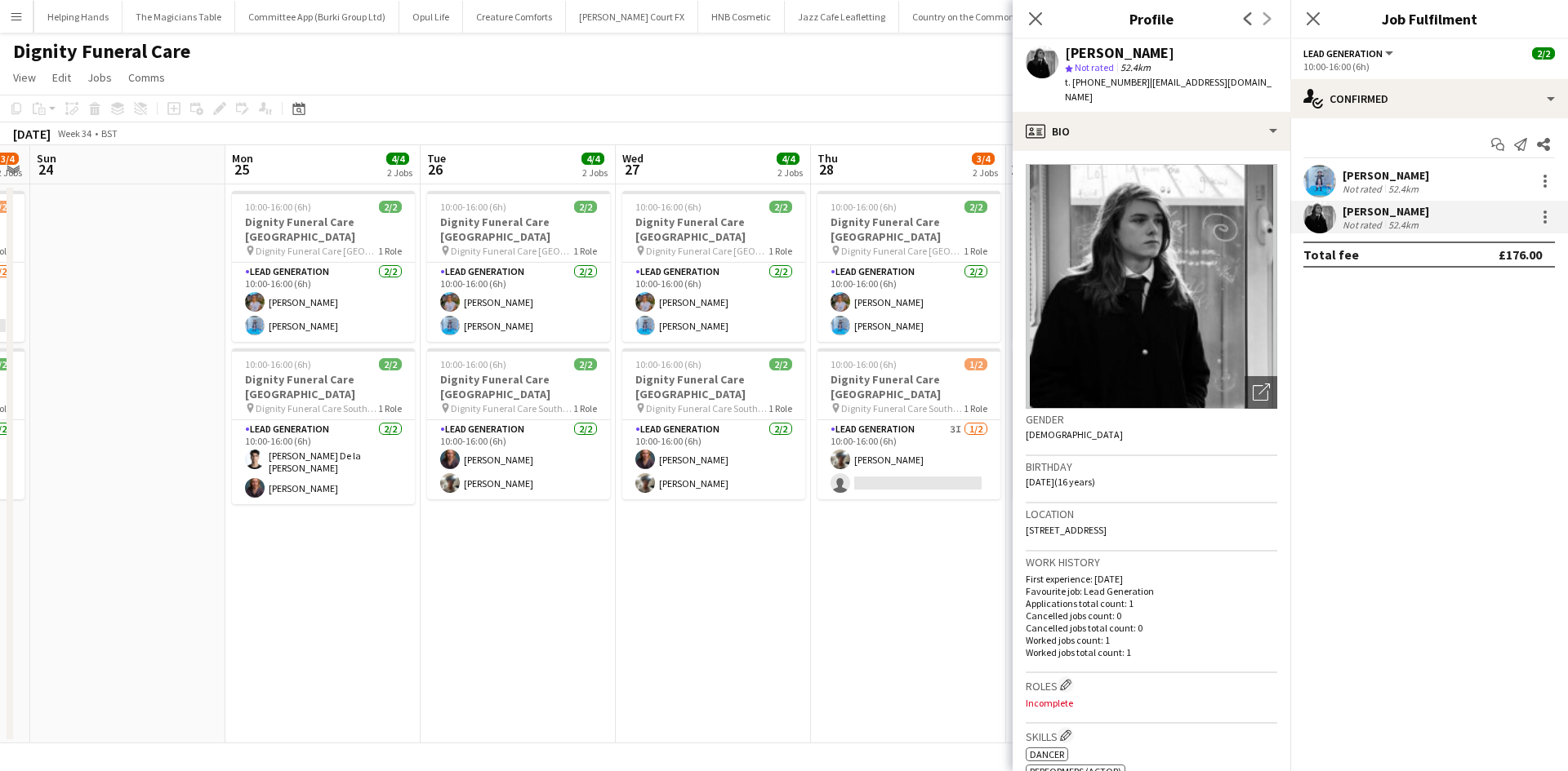
click at [735, 590] on app-date-cell "10:00-16:00 (6h) 2/2 Dignity Funeral Care [GEOGRAPHIC_DATA] pin Dignity Funeral…" at bounding box center [713, 463] width 195 height 559
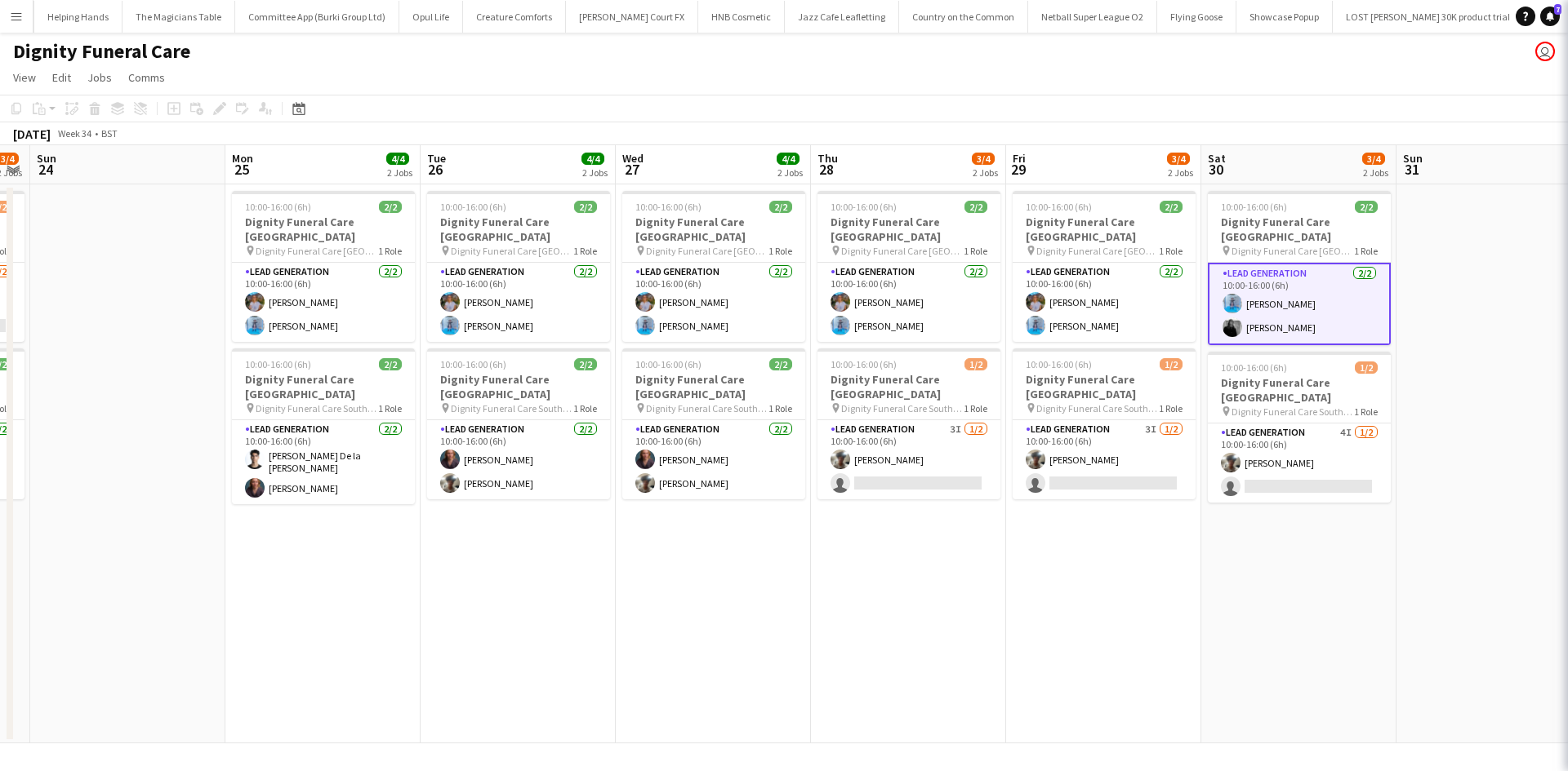
scroll to position [0, 552]
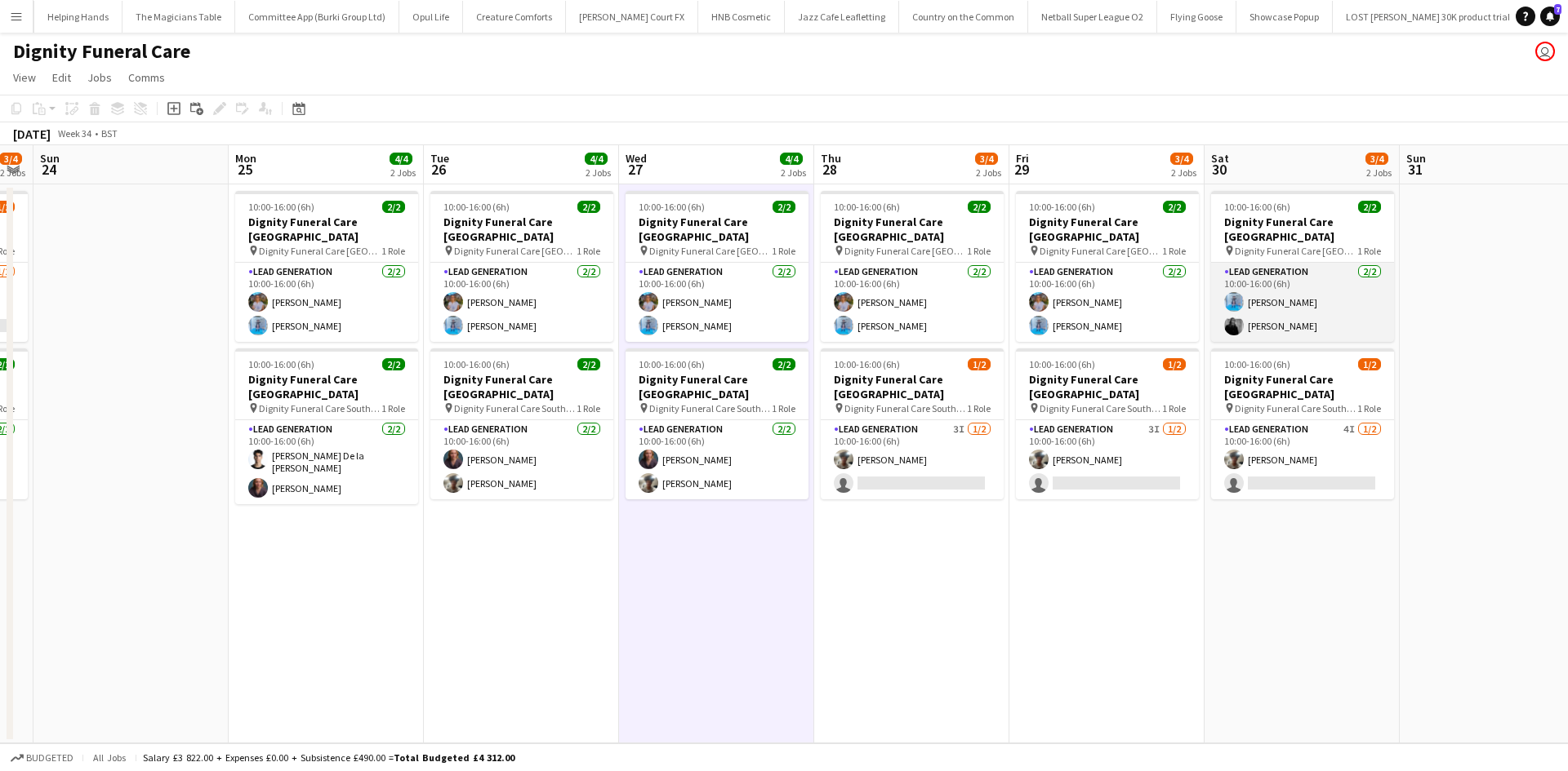
click at [1261, 282] on app-card-role "Lead Generation [DATE] 10:00-16:00 (6h) [PERSON_NAME] [PERSON_NAME]" at bounding box center [1302, 303] width 183 height 79
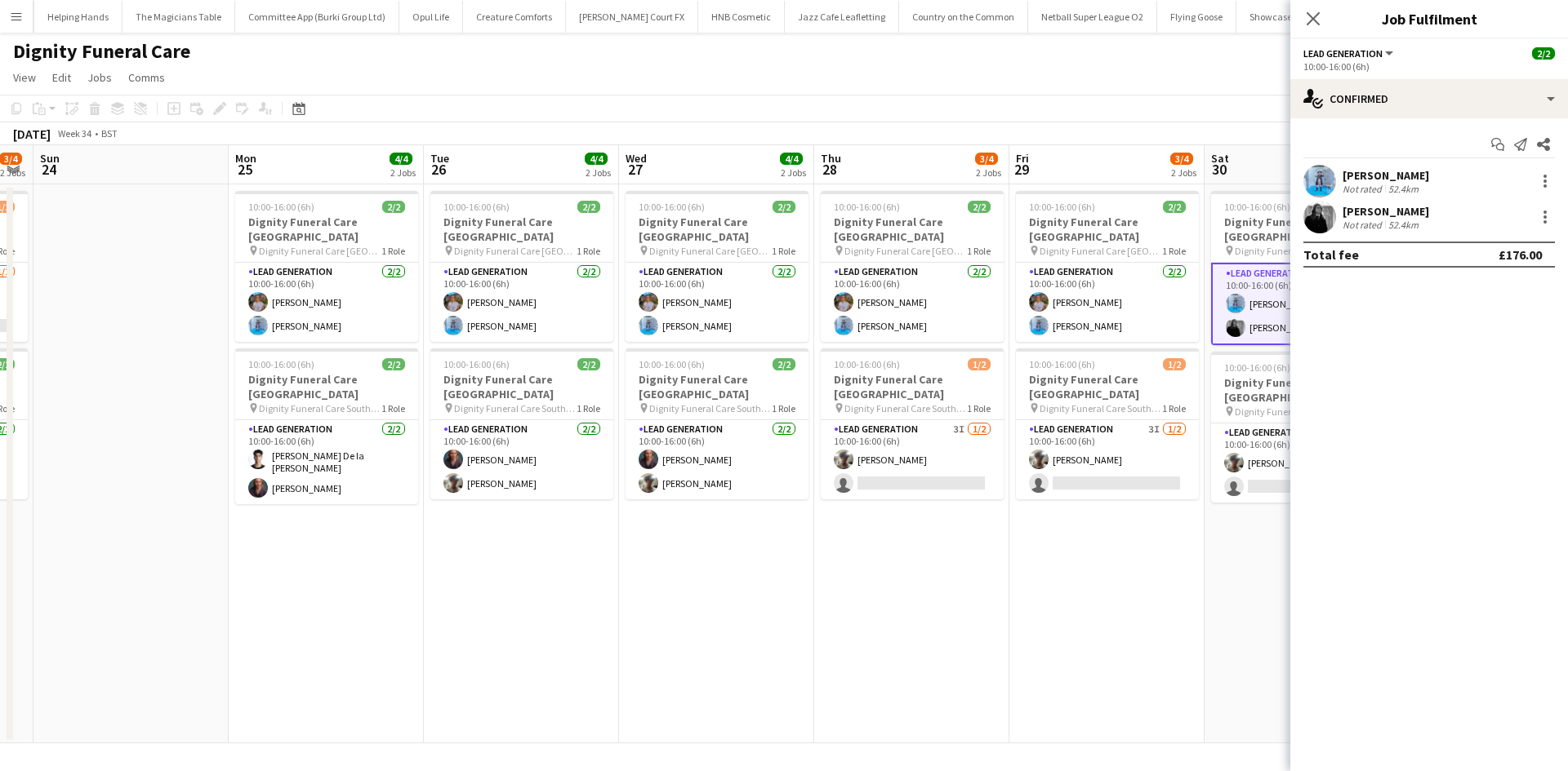
click at [1329, 182] on app-user-avatar at bounding box center [1319, 181] width 33 height 33
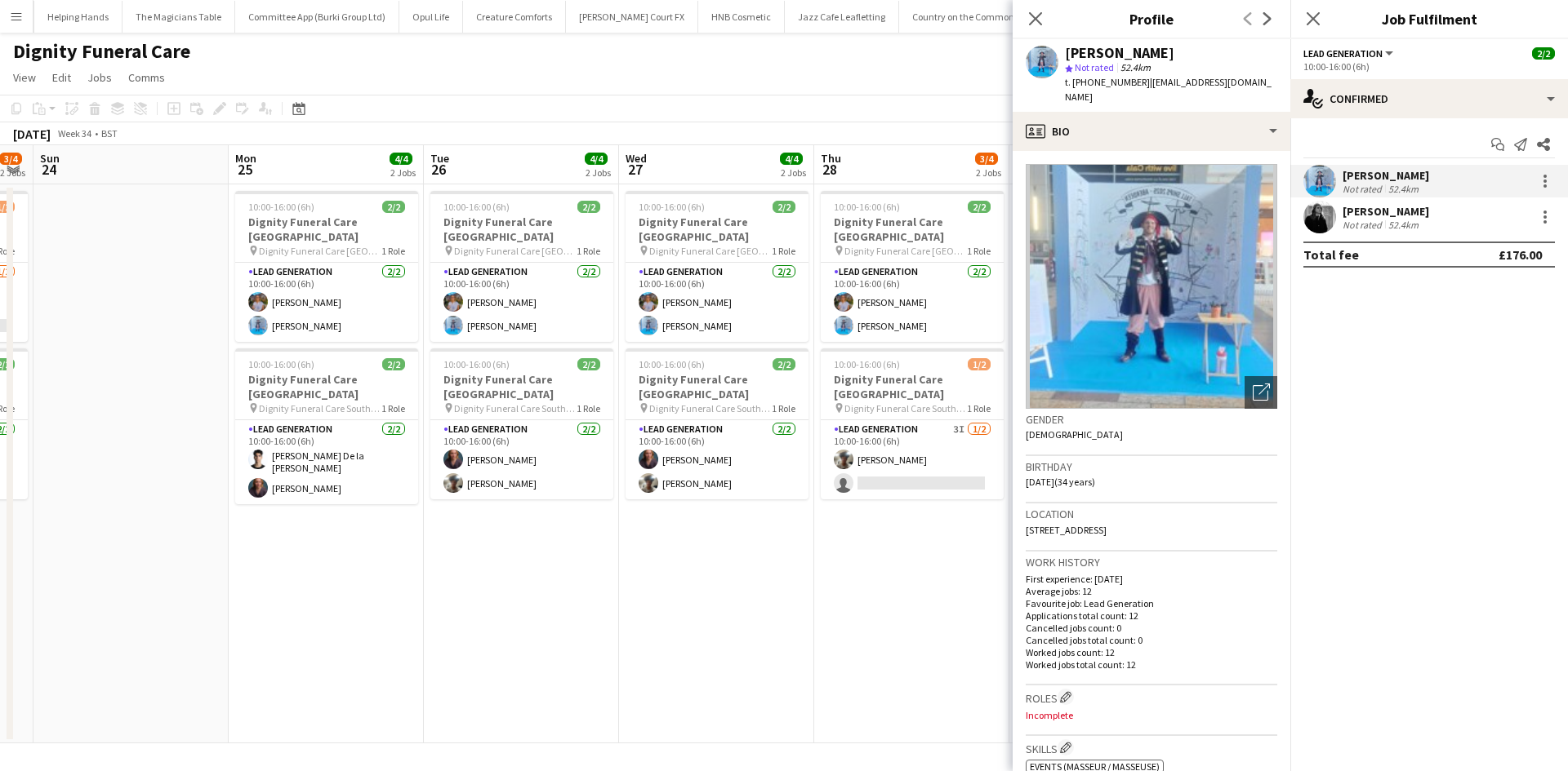
click at [740, 616] on app-date-cell "10:00-16:00 (6h) 2/2 Dignity Funeral Care [GEOGRAPHIC_DATA] pin Dignity Funeral…" at bounding box center [716, 463] width 195 height 559
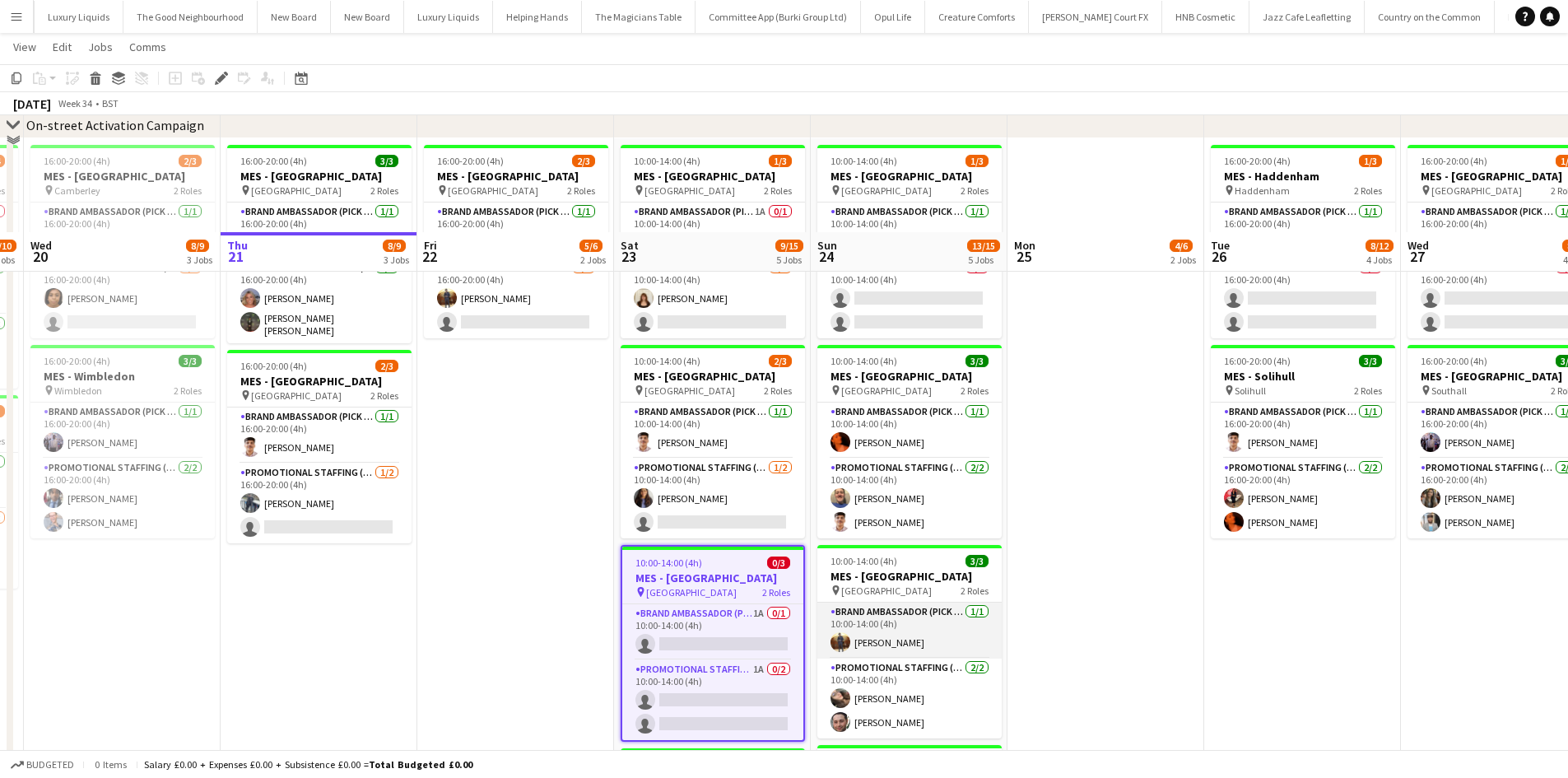
scroll to position [0, 6585]
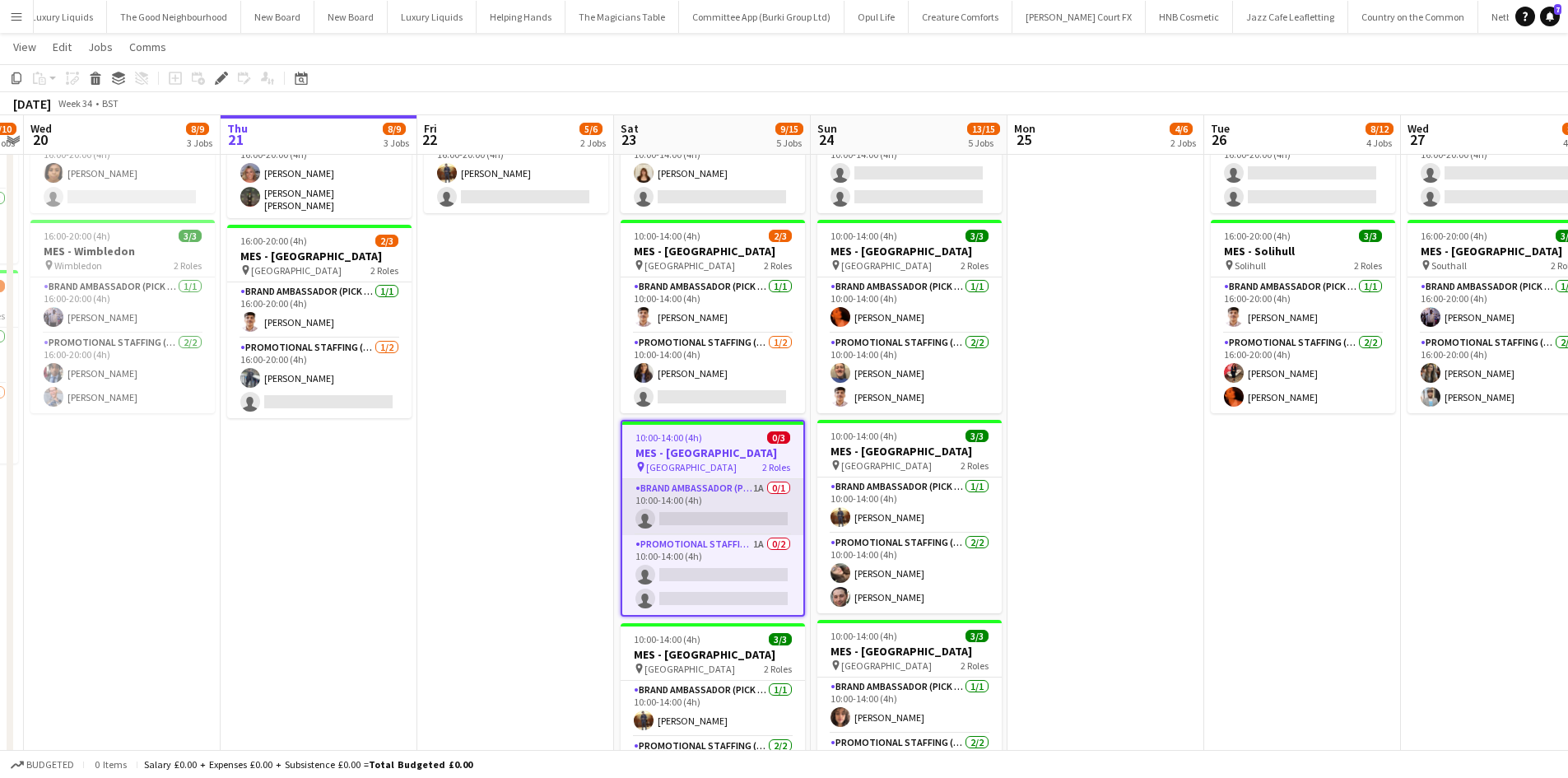
click at [747, 486] on app-card-role "Brand Ambassador (Pick up) 1A 0/1 10:00-14:00 (4h) single-neutral-actions" at bounding box center [713, 507] width 181 height 56
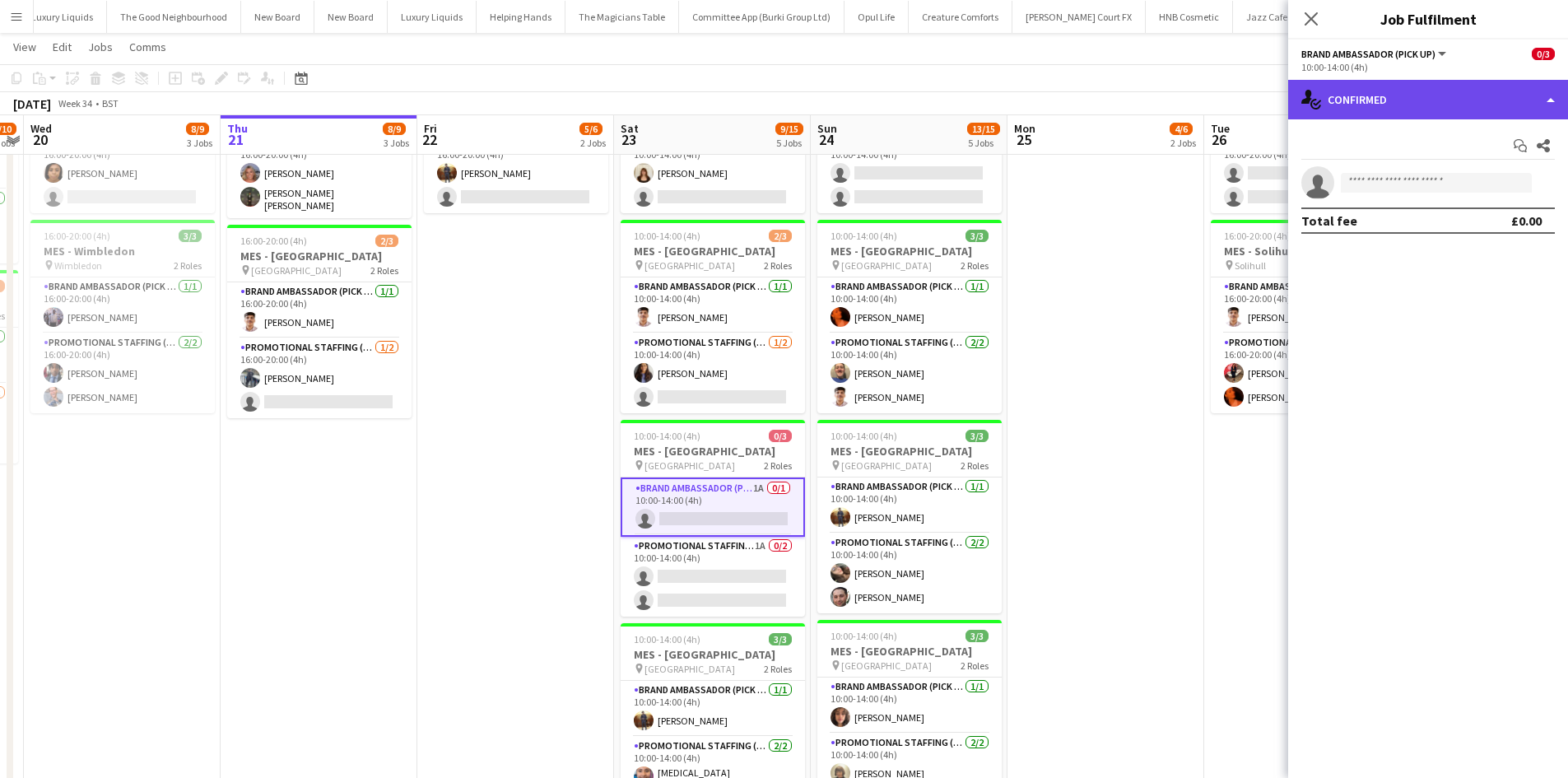
click at [1424, 110] on div "single-neutral-actions-check-2 Confirmed" at bounding box center [1428, 99] width 280 height 40
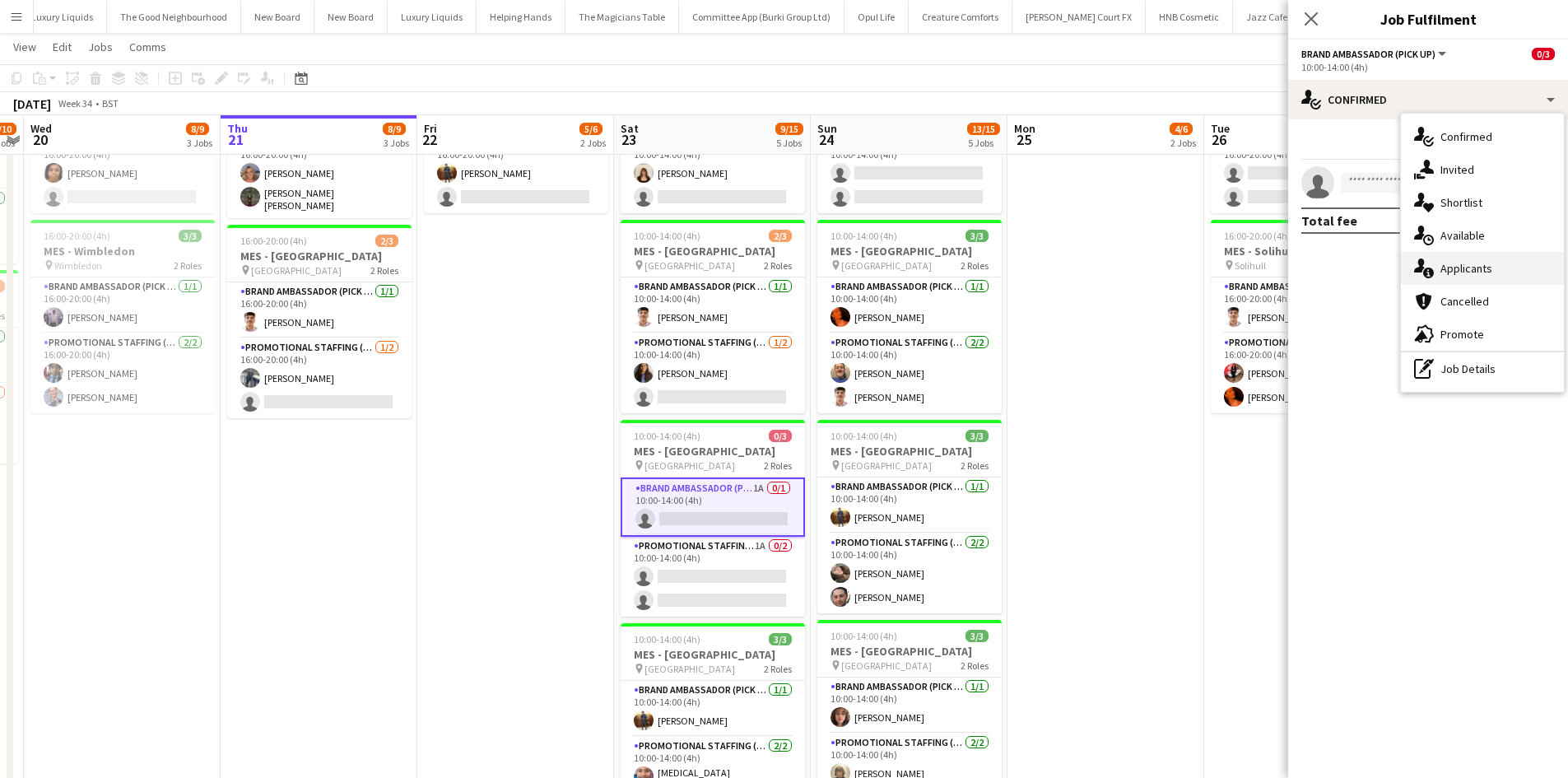
click at [1463, 277] on div "single-neutral-actions-information Applicants" at bounding box center [1483, 268] width 163 height 33
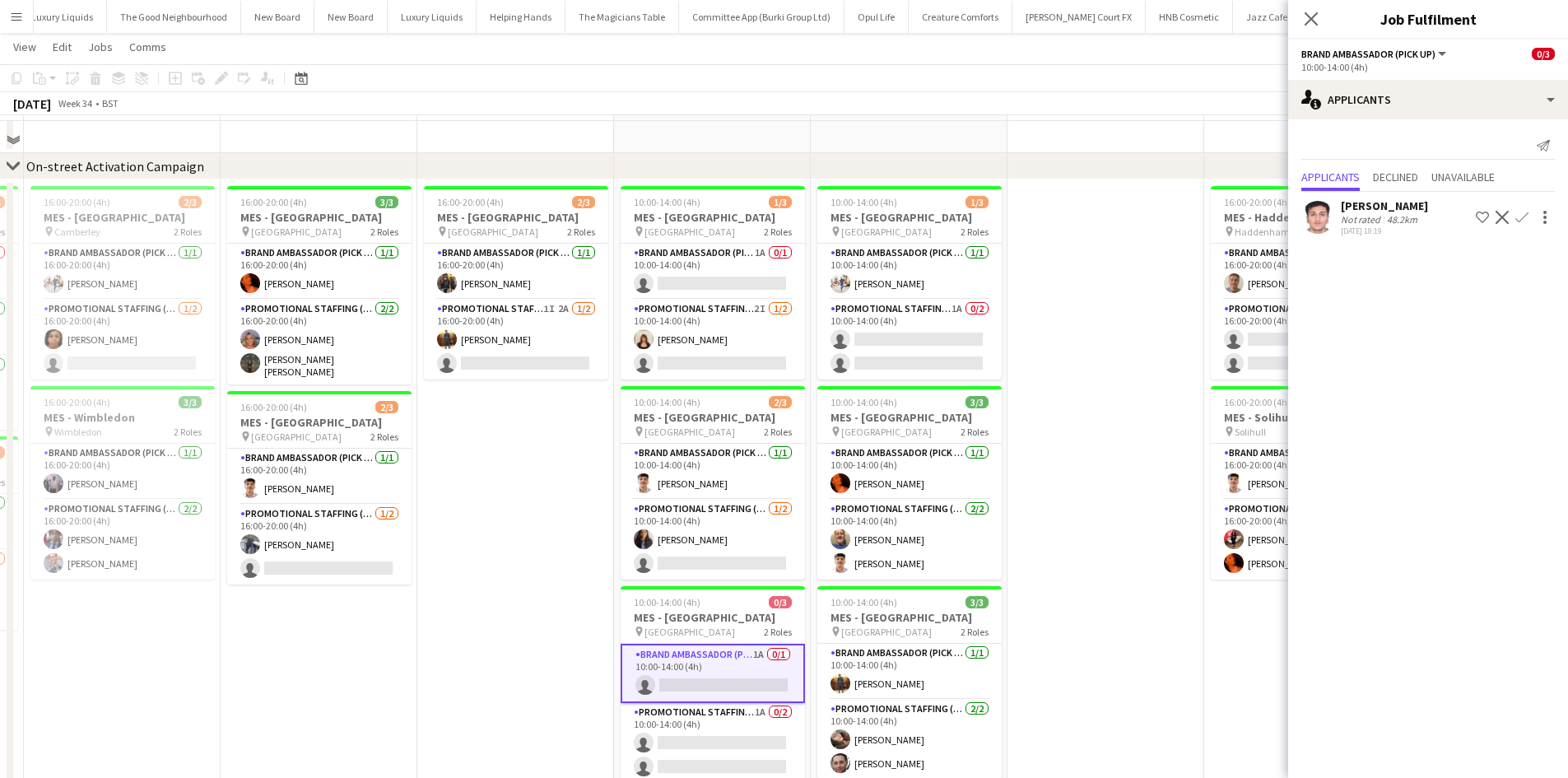
scroll to position [0, 0]
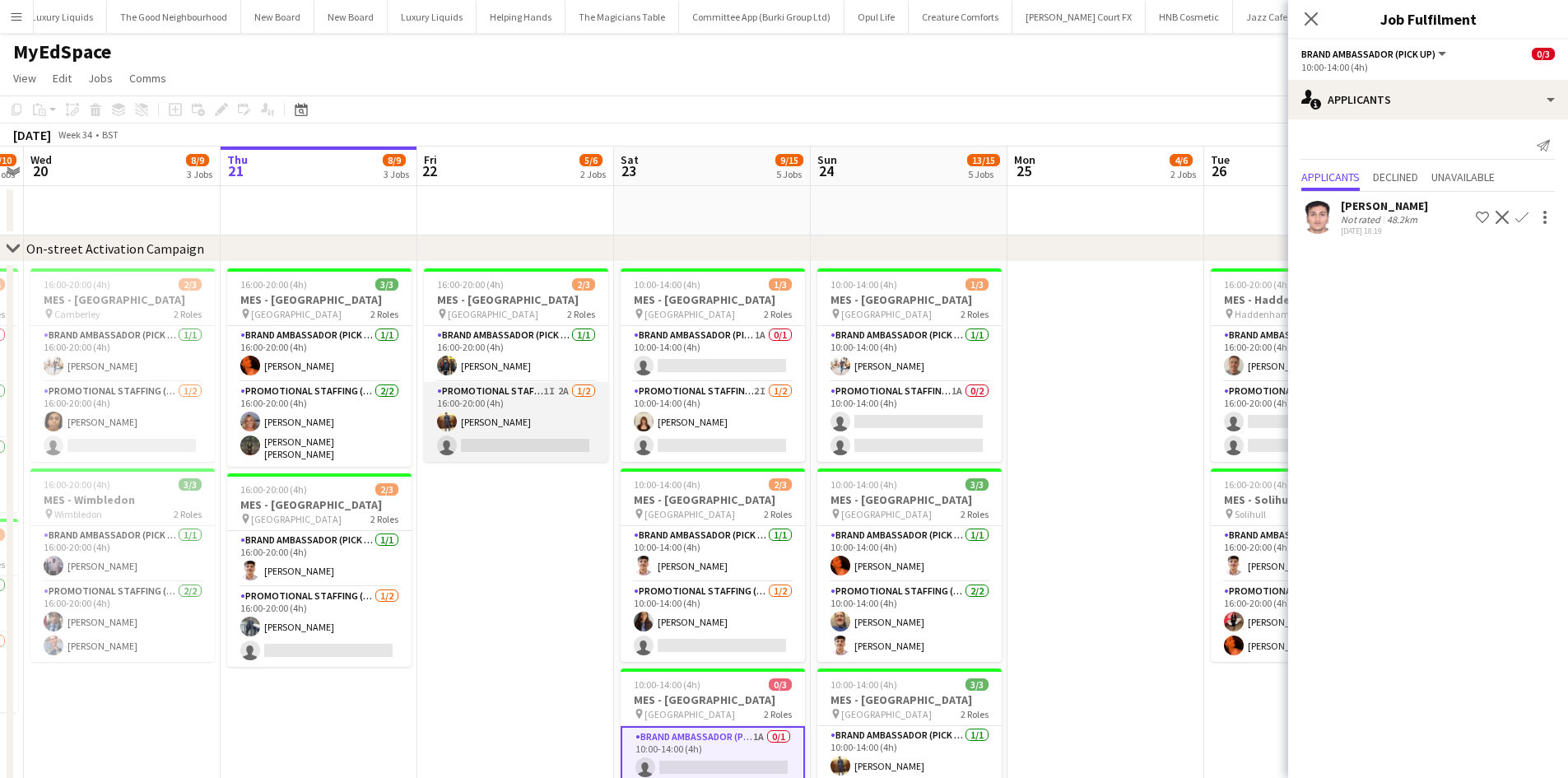
click at [564, 395] on app-card-role "Promotional Staffing (Brand Ambassadors) 1I 2A 1/2 16:00-20:00 (4h) Anthony Mar…" at bounding box center [516, 422] width 184 height 79
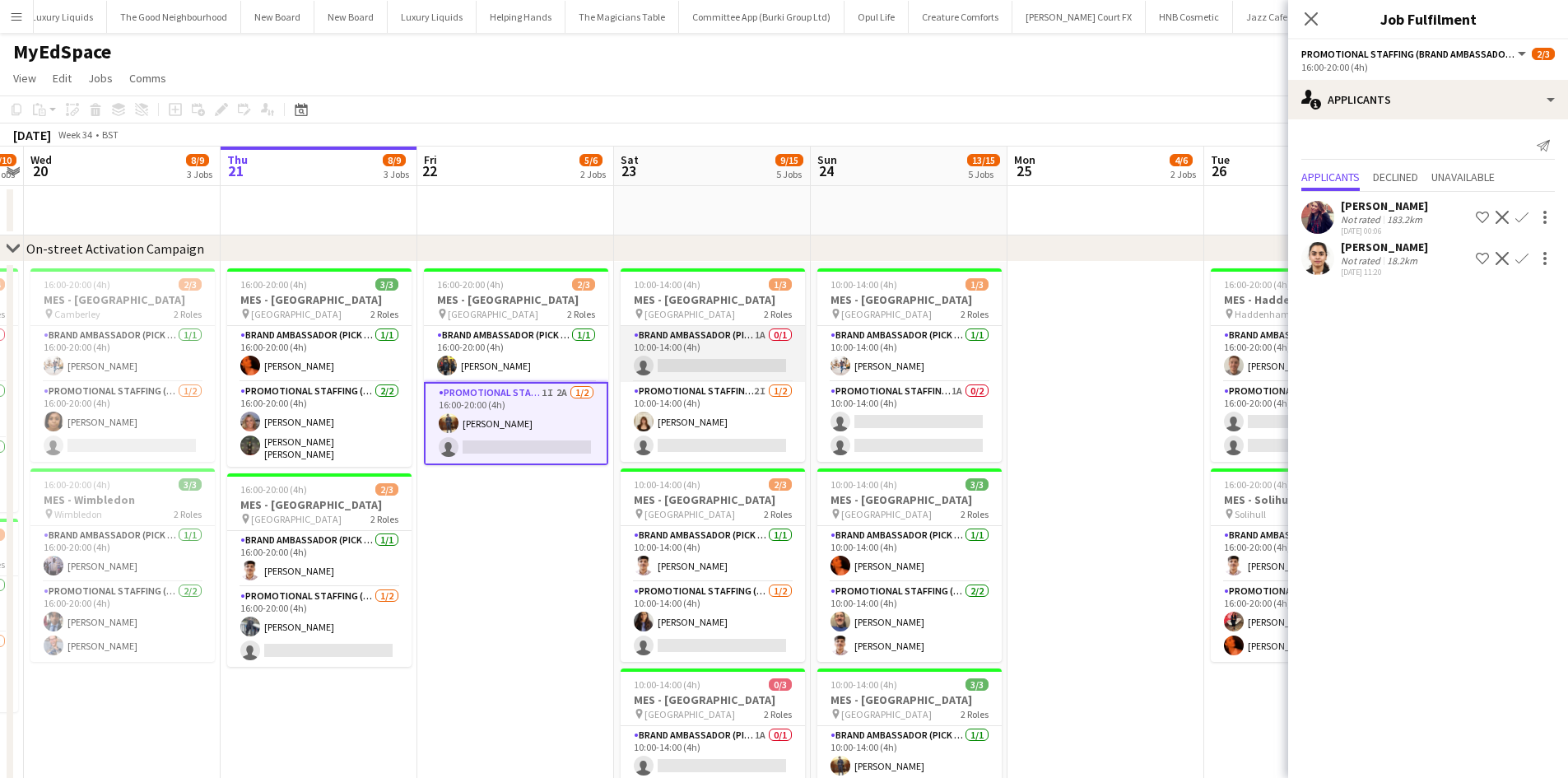
click at [752, 328] on app-card-role "Brand Ambassador (Pick up) 1A 0/1 10:00-14:00 (4h) single-neutral-actions" at bounding box center [713, 354] width 184 height 56
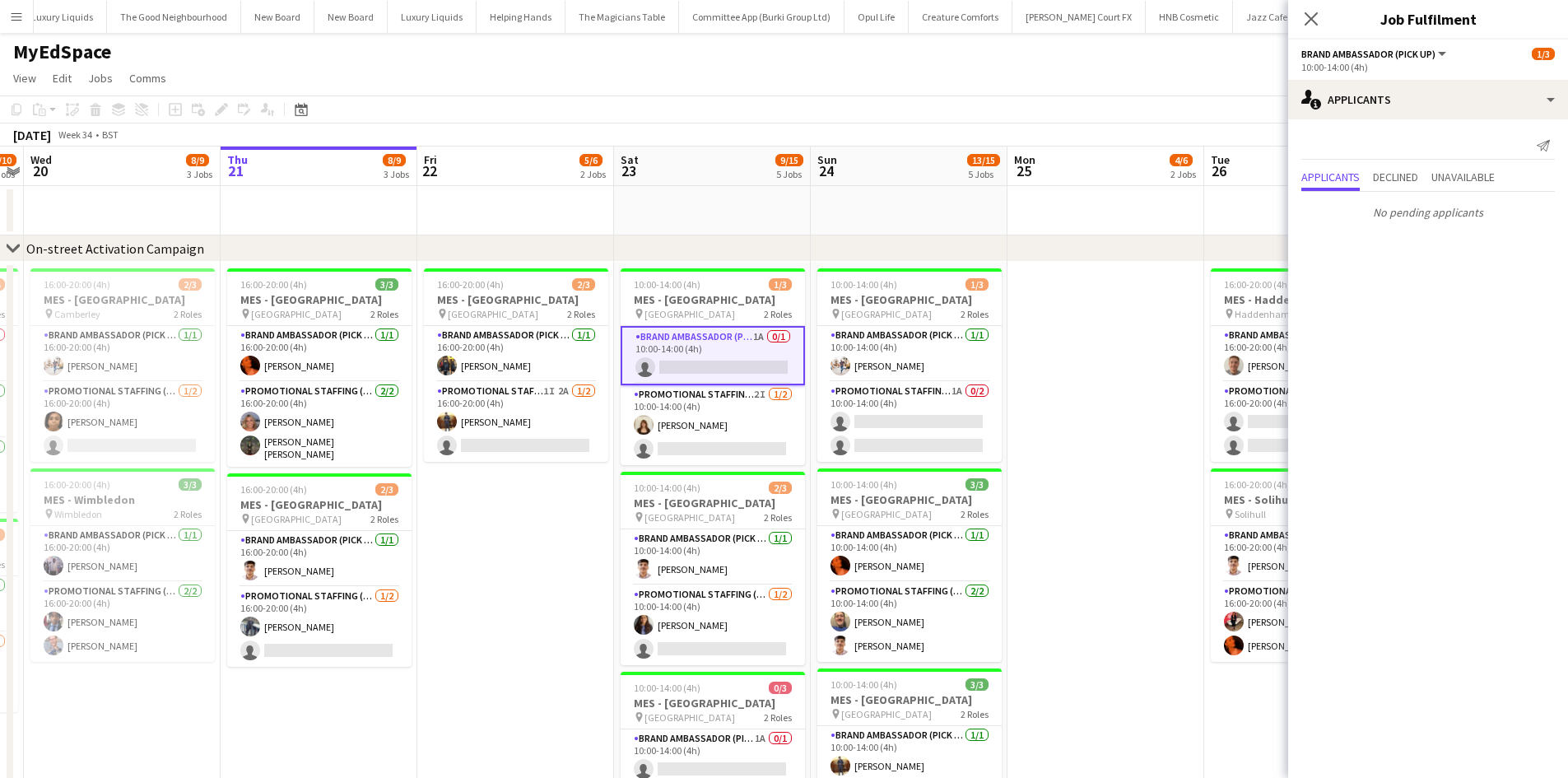
click at [1085, 377] on app-date-cell at bounding box center [1106, 711] width 197 height 898
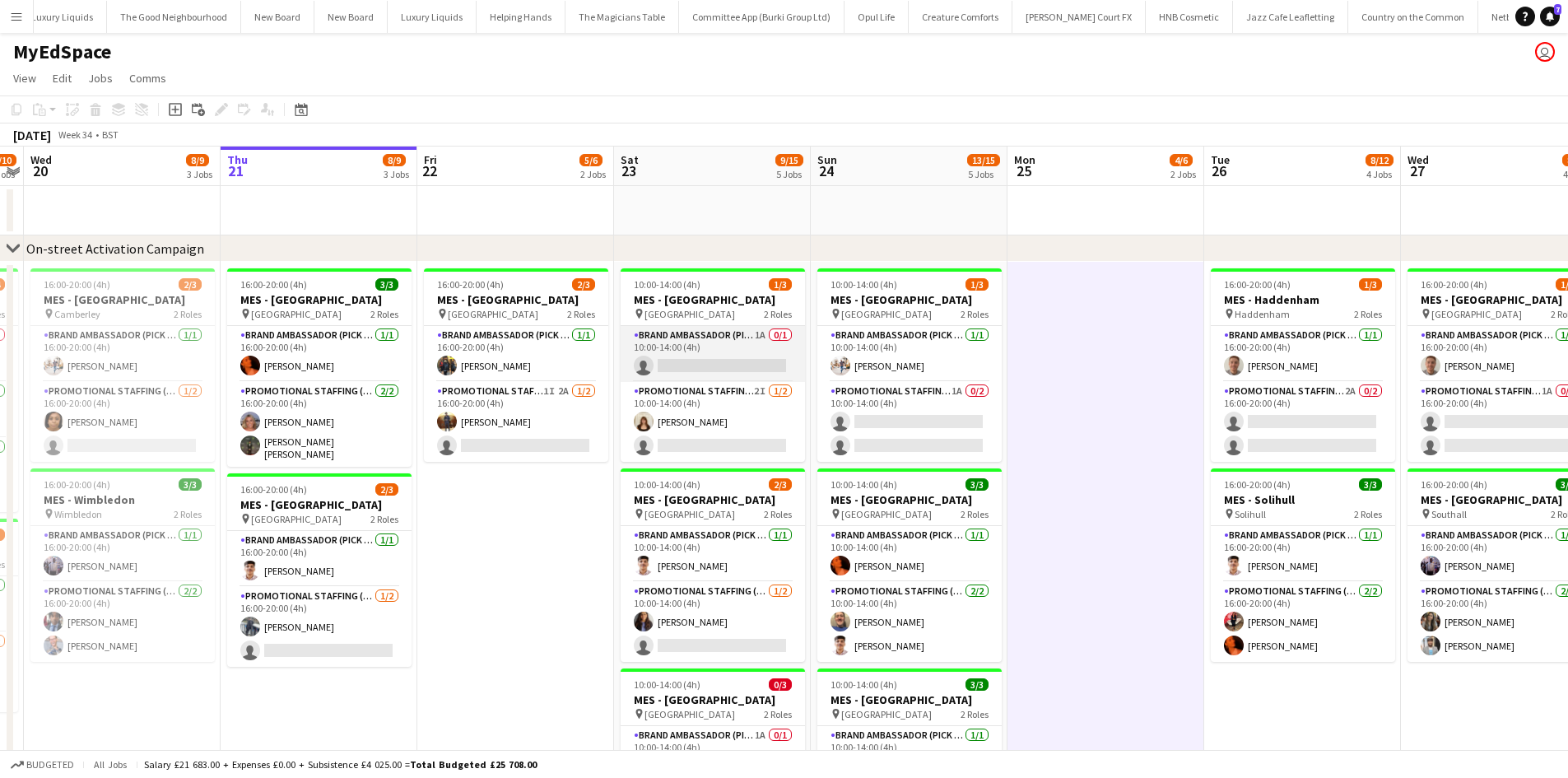
click at [761, 332] on app-card-role "Brand Ambassador (Pick up) 1A 0/1 10:00-14:00 (4h) single-neutral-actions" at bounding box center [713, 354] width 184 height 56
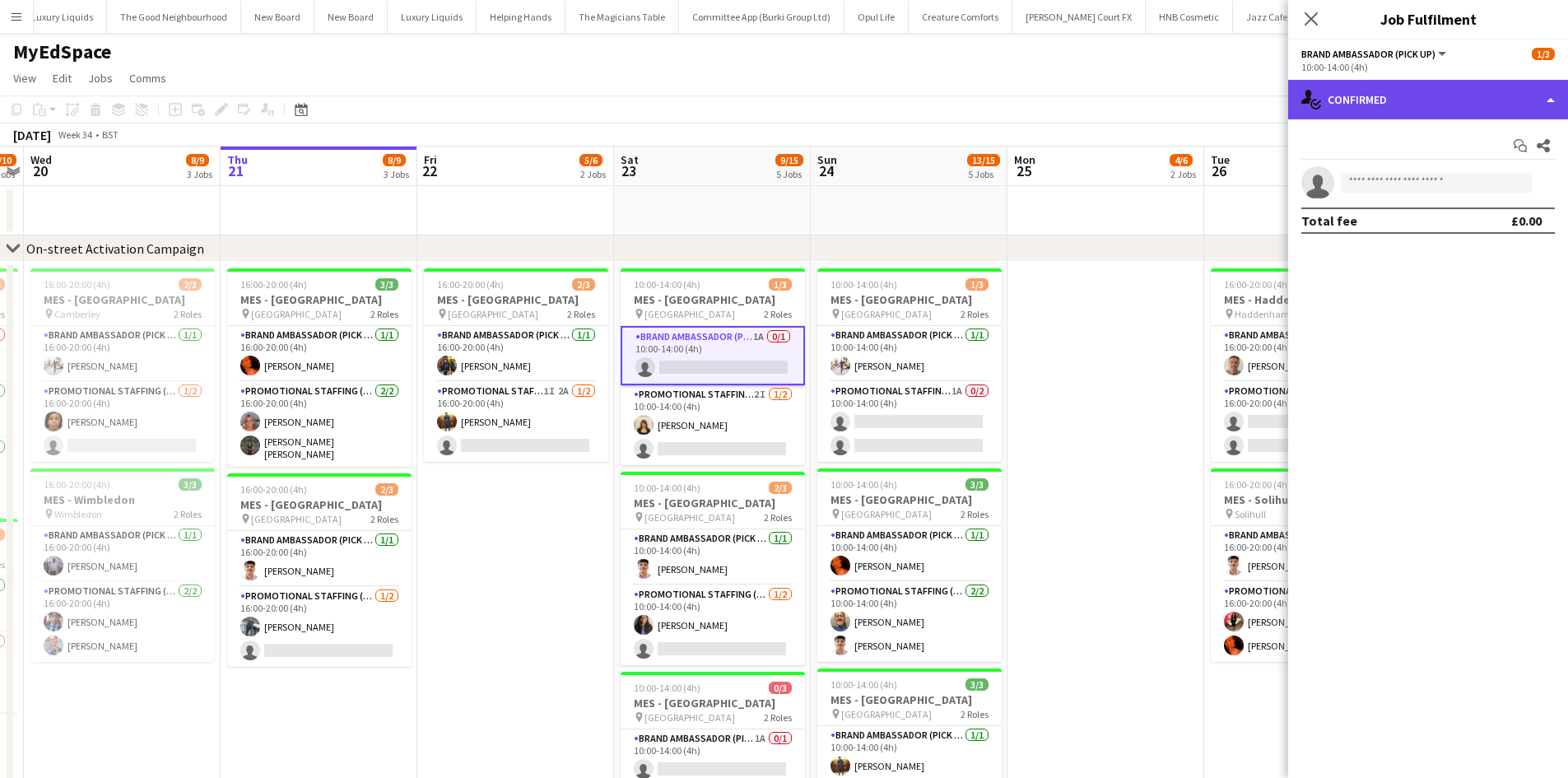
click at [1534, 96] on div "single-neutral-actions-check-2 Confirmed" at bounding box center [1428, 99] width 280 height 40
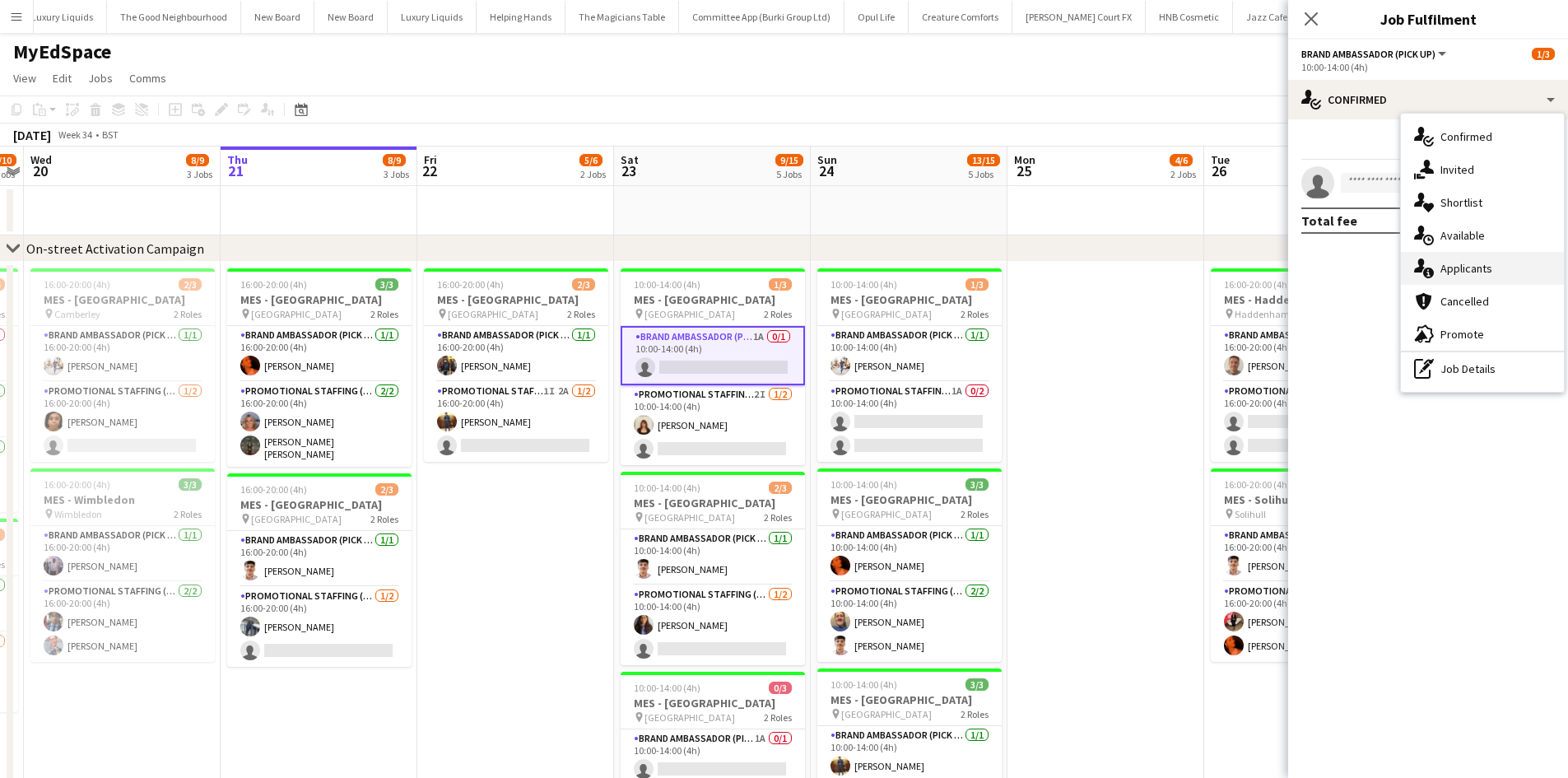
click at [1474, 268] on div "single-neutral-actions-information Applicants" at bounding box center [1483, 268] width 163 height 33
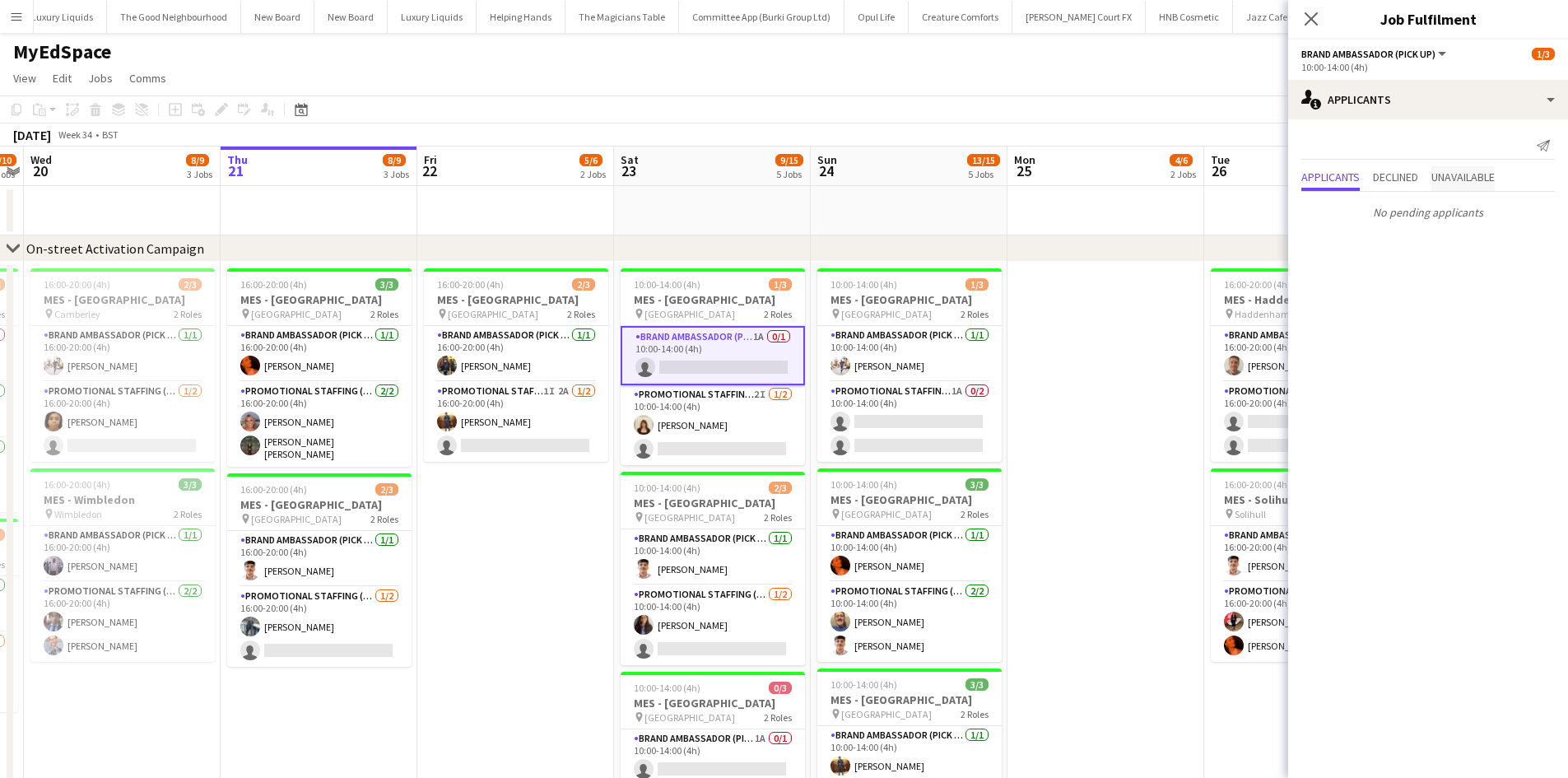
click at [1467, 183] on span "Unavailable" at bounding box center [1463, 178] width 63 height 12
click at [1410, 143] on span "Declined" at bounding box center [1396, 144] width 46 height 12
click at [1345, 147] on span "Applicants" at bounding box center [1330, 144] width 58 height 12
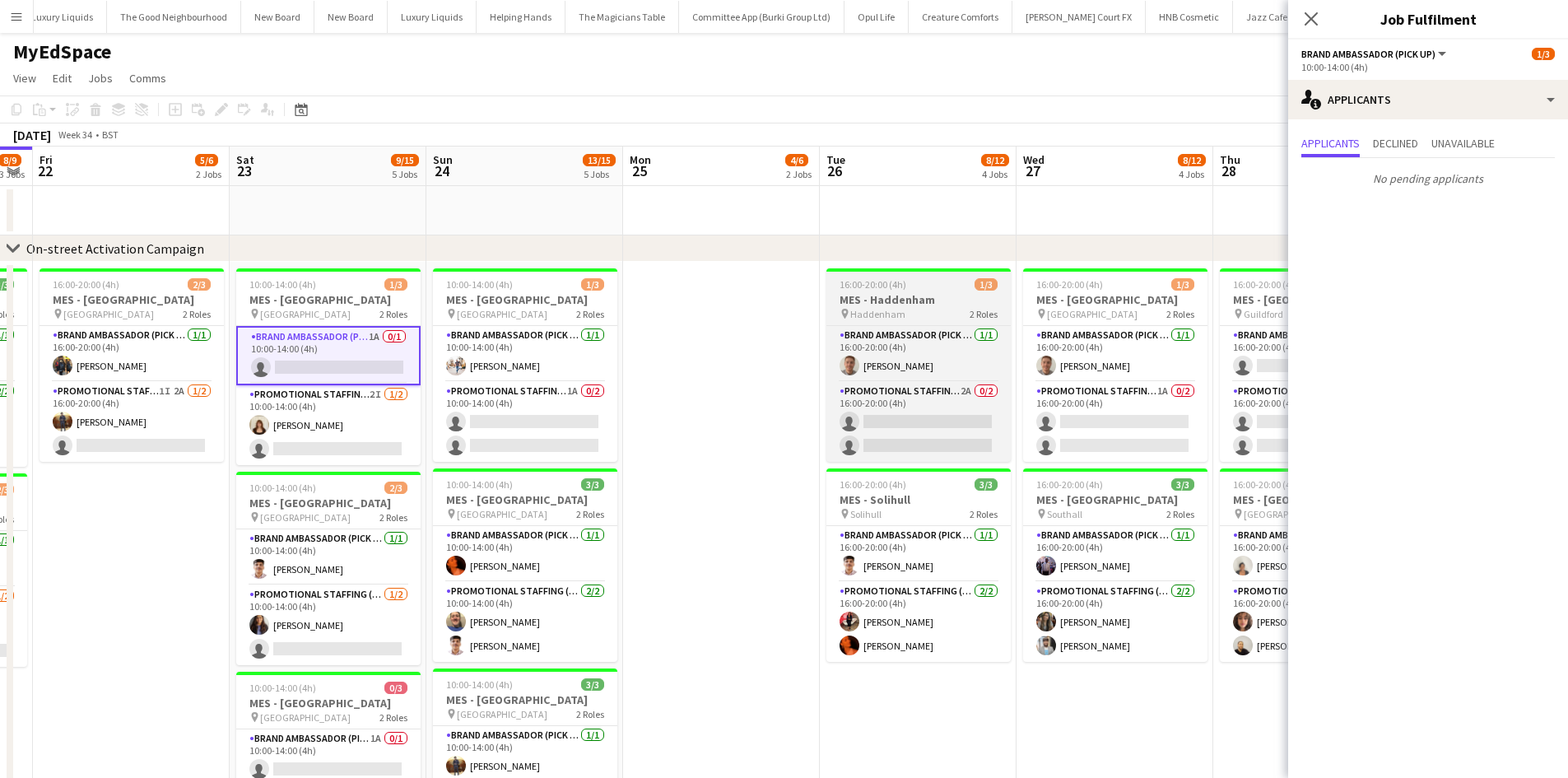
drag, startPoint x: 1171, startPoint y: 326, endPoint x: 637, endPoint y: 284, distance: 535.6
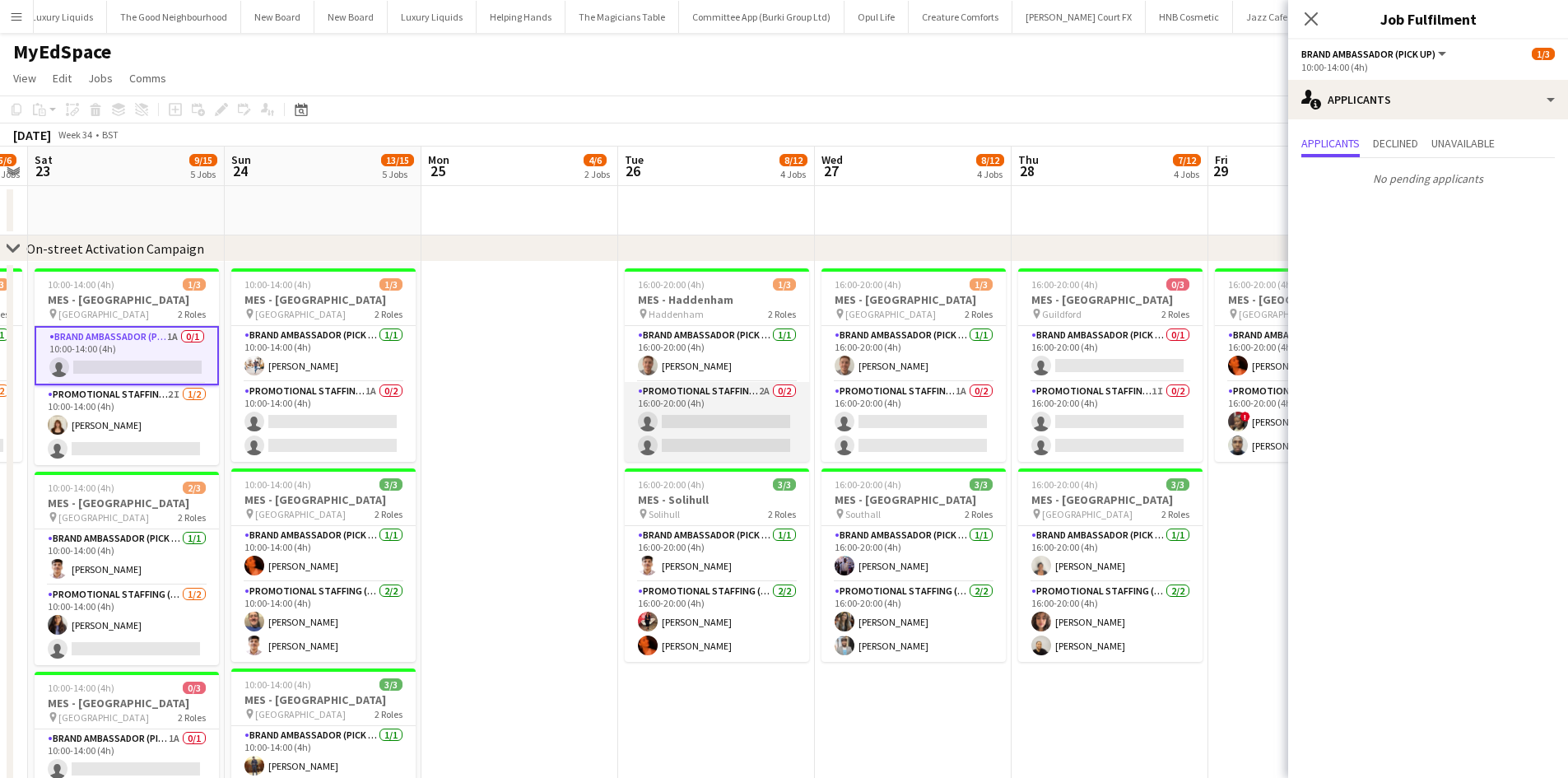
click at [767, 395] on app-card-role "Promotional Staffing (Brand Ambassadors) 2A 0/2 16:00-20:00 (4h) single-neutral…" at bounding box center [717, 422] width 184 height 79
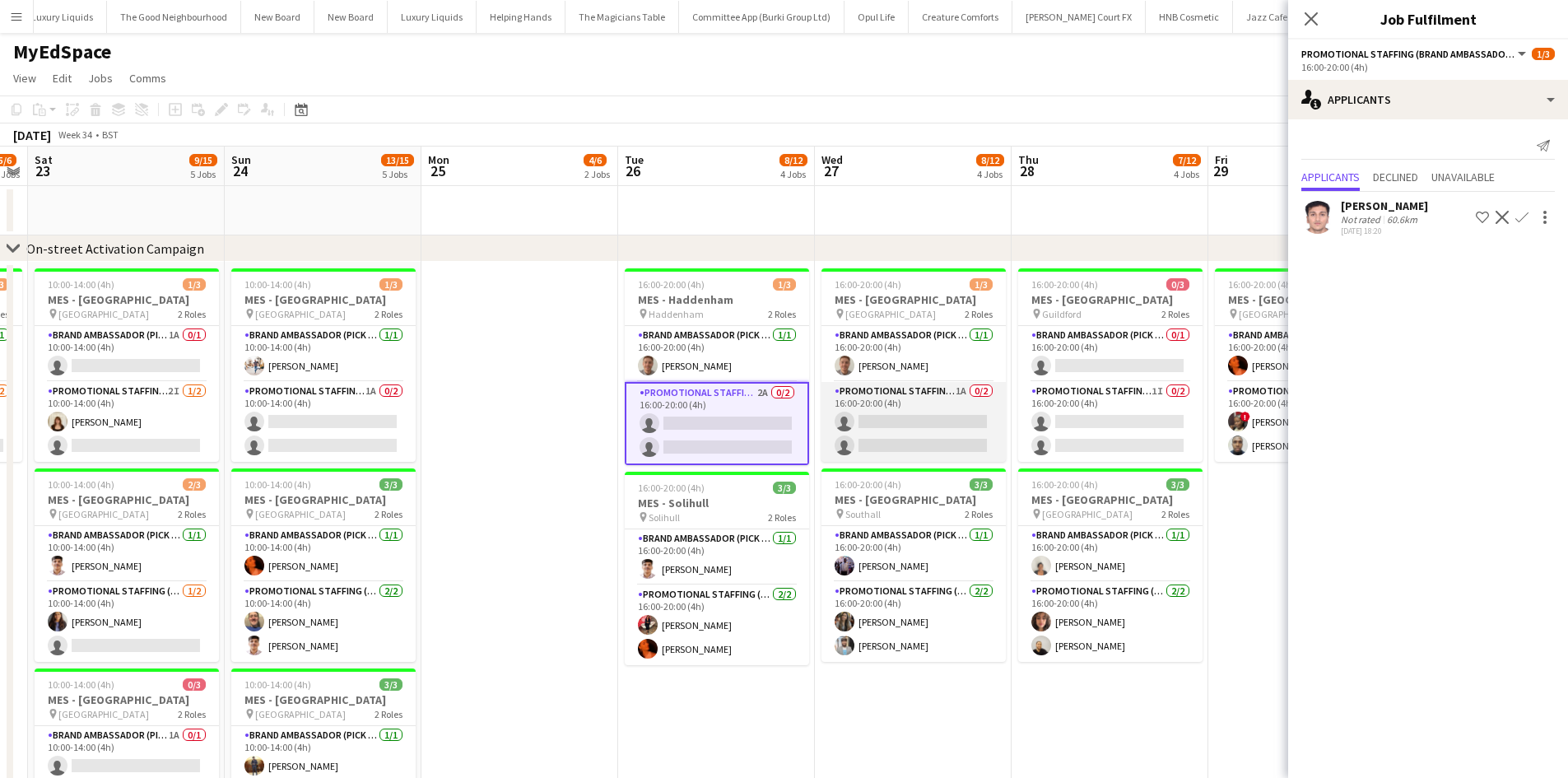
click at [961, 395] on app-card-role "Promotional Staffing (Brand Ambassadors) 1A 0/2 16:00-20:00 (4h) single-neutral…" at bounding box center [914, 422] width 184 height 79
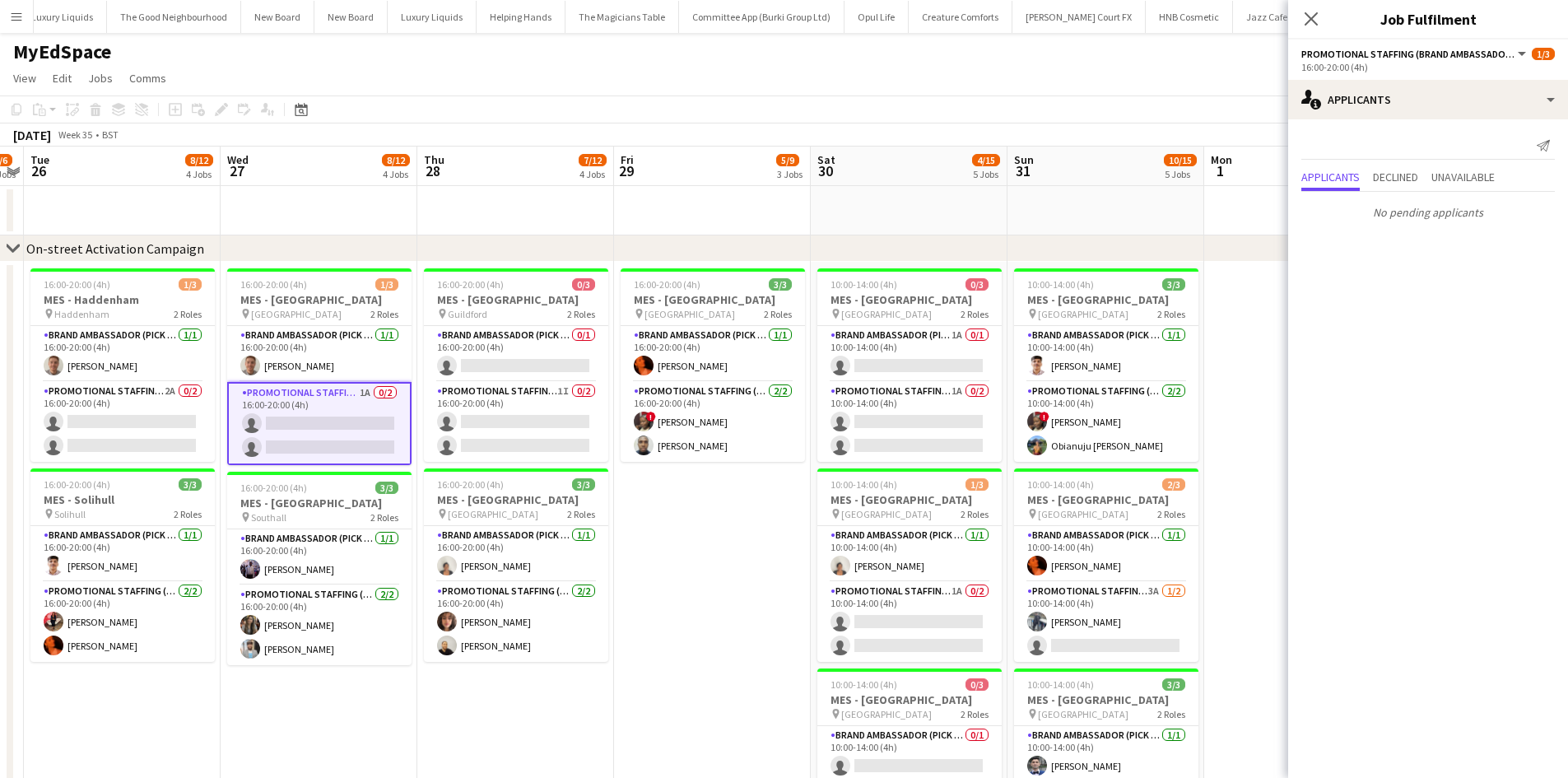
drag, startPoint x: 1229, startPoint y: 583, endPoint x: 617, endPoint y: 594, distance: 612.1
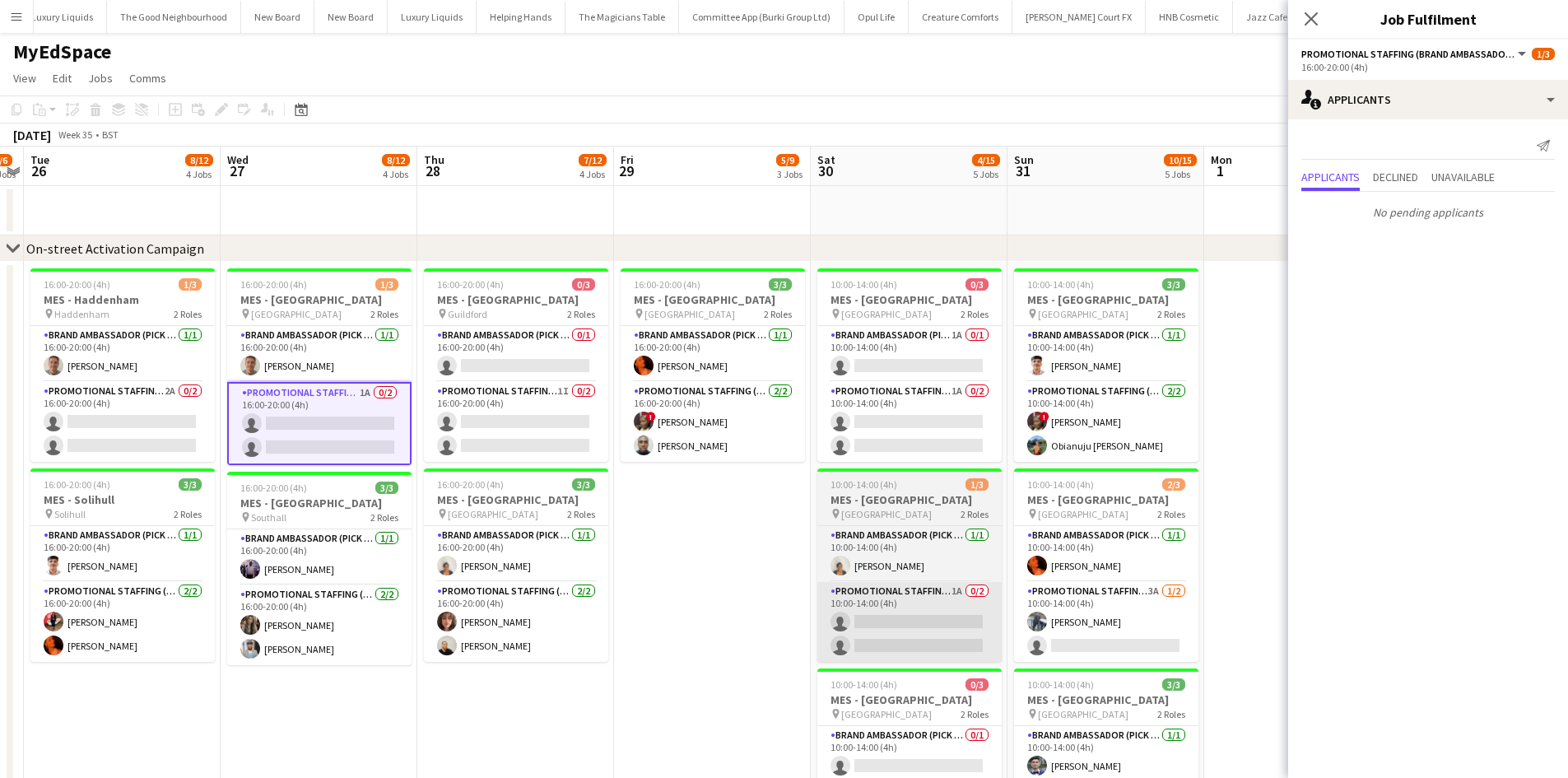
scroll to position [0, 779]
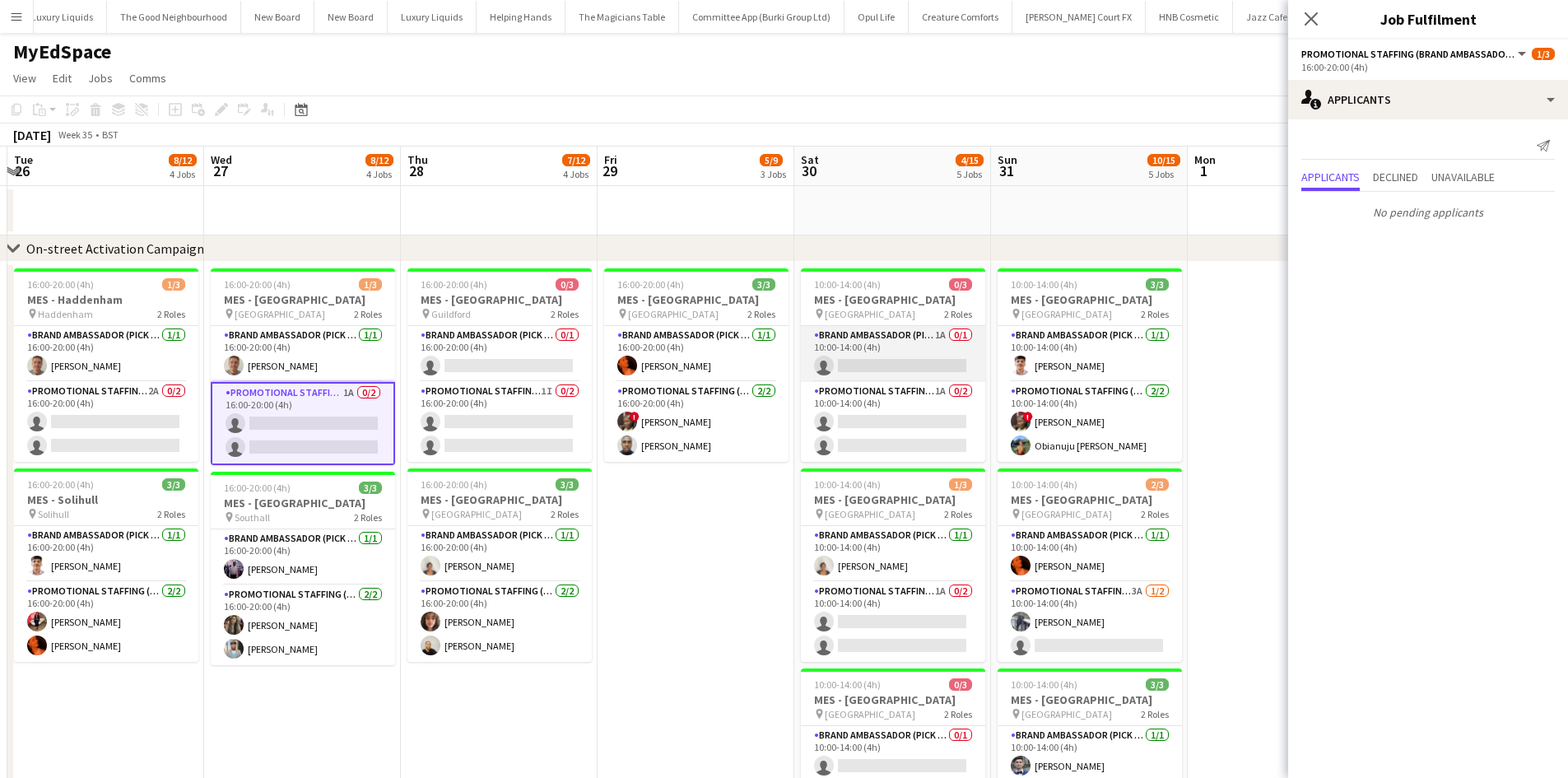
click at [938, 333] on app-card-role "Brand Ambassador (Pick up) 1A 0/1 10:00-14:00 (4h) single-neutral-actions" at bounding box center [893, 354] width 184 height 56
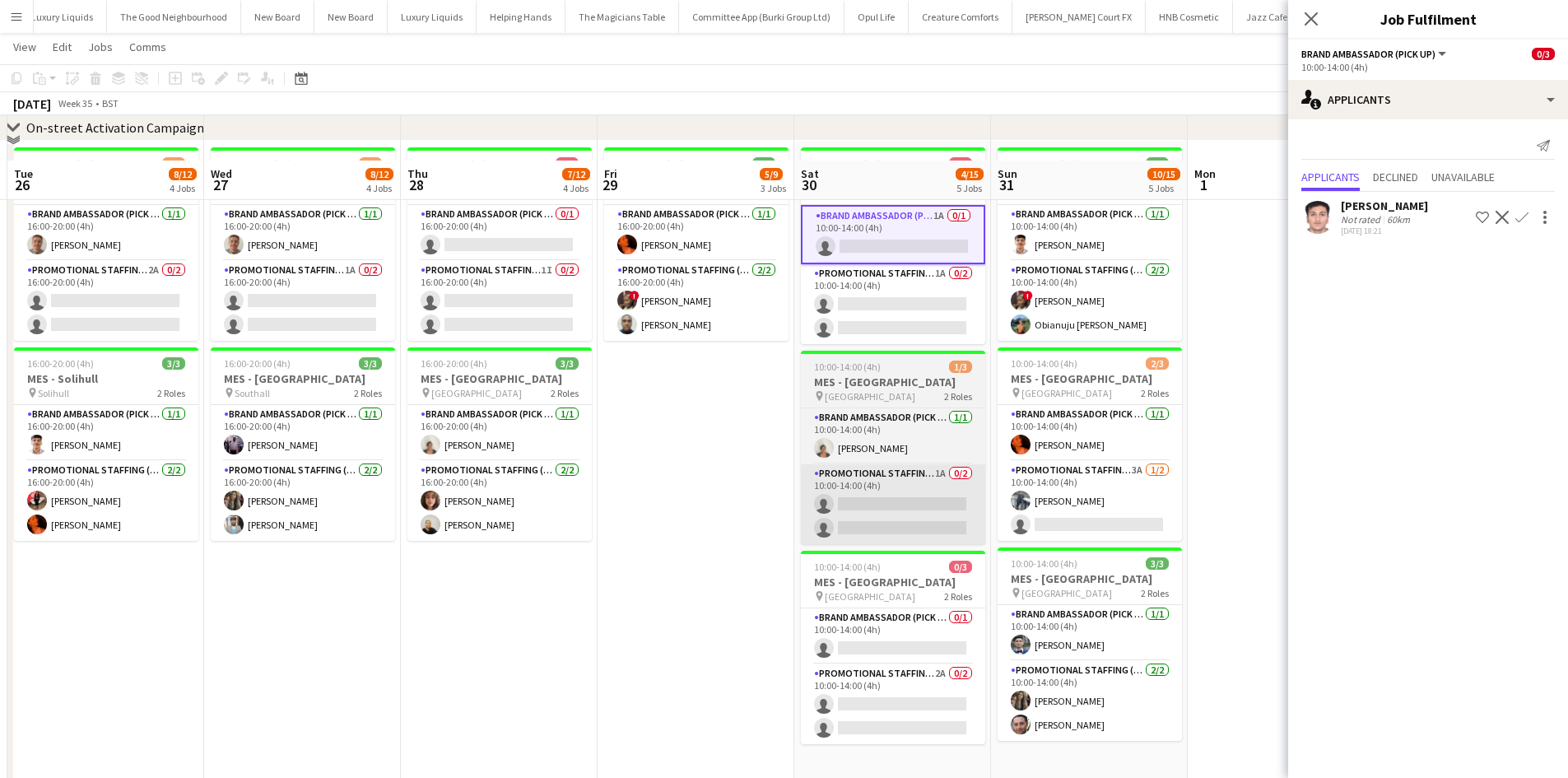
scroll to position [165, 0]
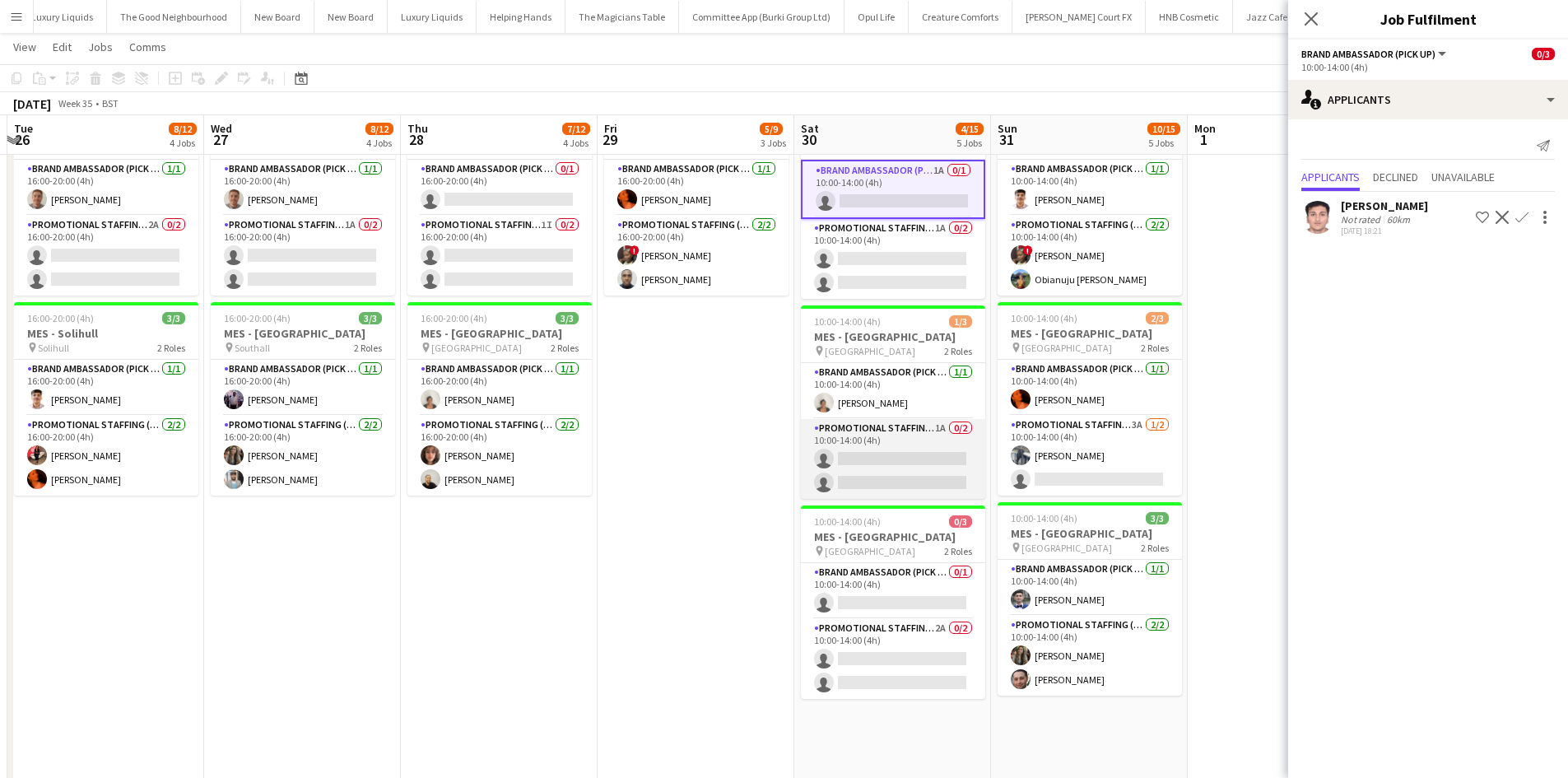
click at [941, 424] on app-card-role "Promotional Staffing (Brand Ambassadors) 1A 0/2 10:00-14:00 (4h) single-neutral…" at bounding box center [893, 459] width 184 height 79
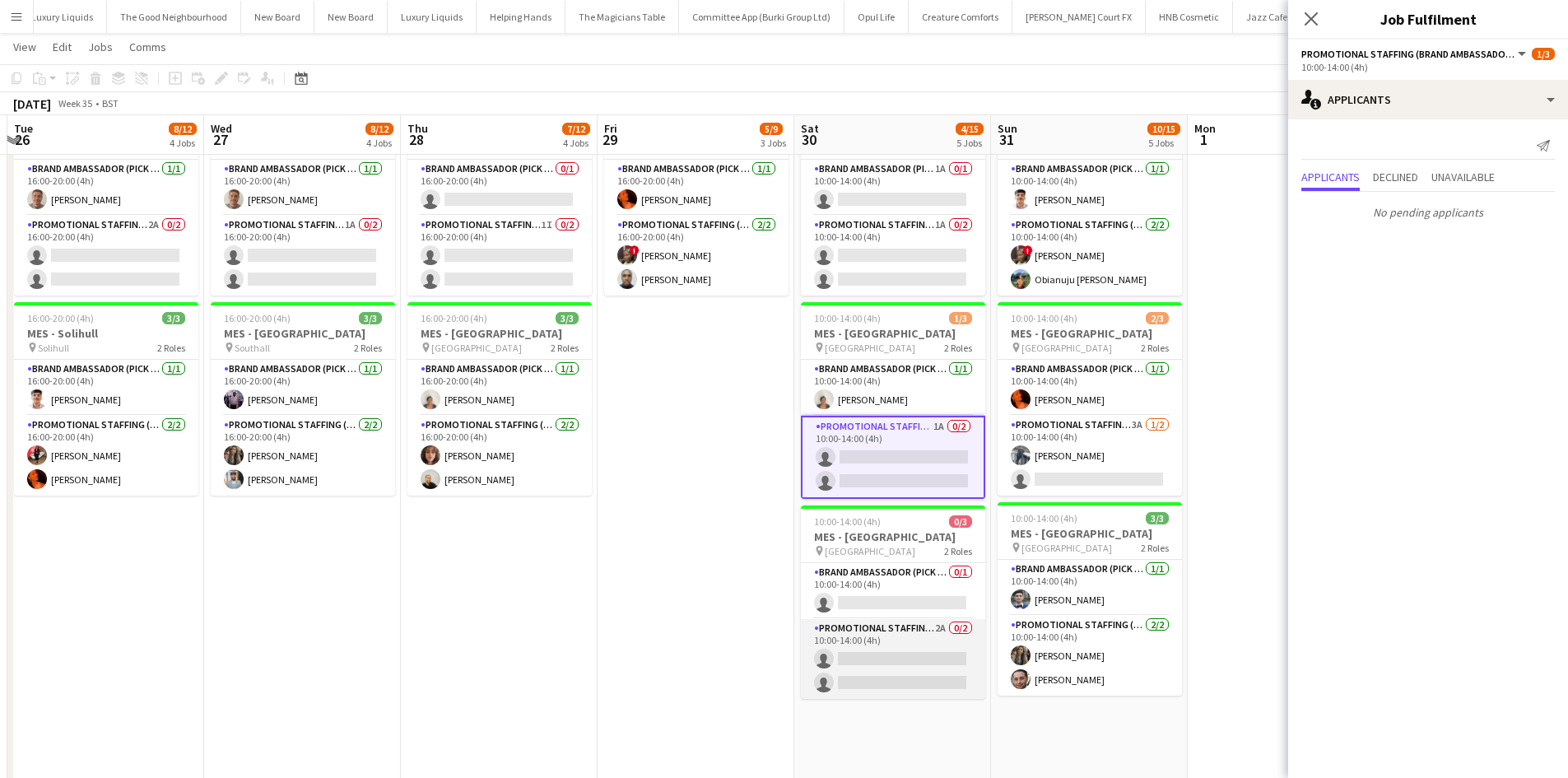
click at [931, 631] on app-card-role "Promotional Staffing (Brand Ambassadors) 2A 0/2 10:00-14:00 (4h) single-neutral…" at bounding box center [893, 659] width 184 height 79
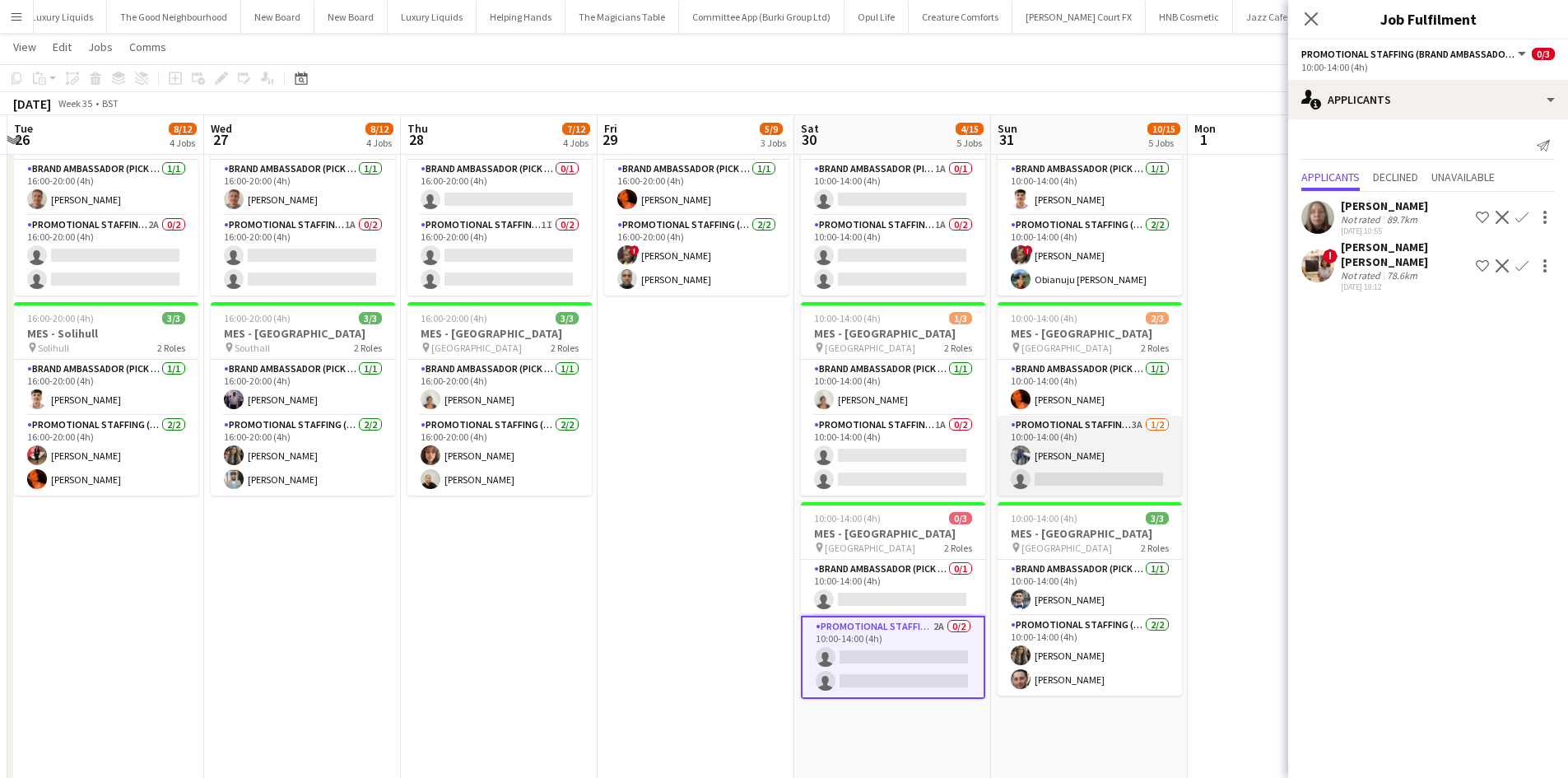
click at [1134, 418] on app-card-role "Promotional Staffing (Brand Ambassadors) 3A 1/2 10:00-14:00 (4h) Saif Hassan si…" at bounding box center [1090, 456] width 184 height 79
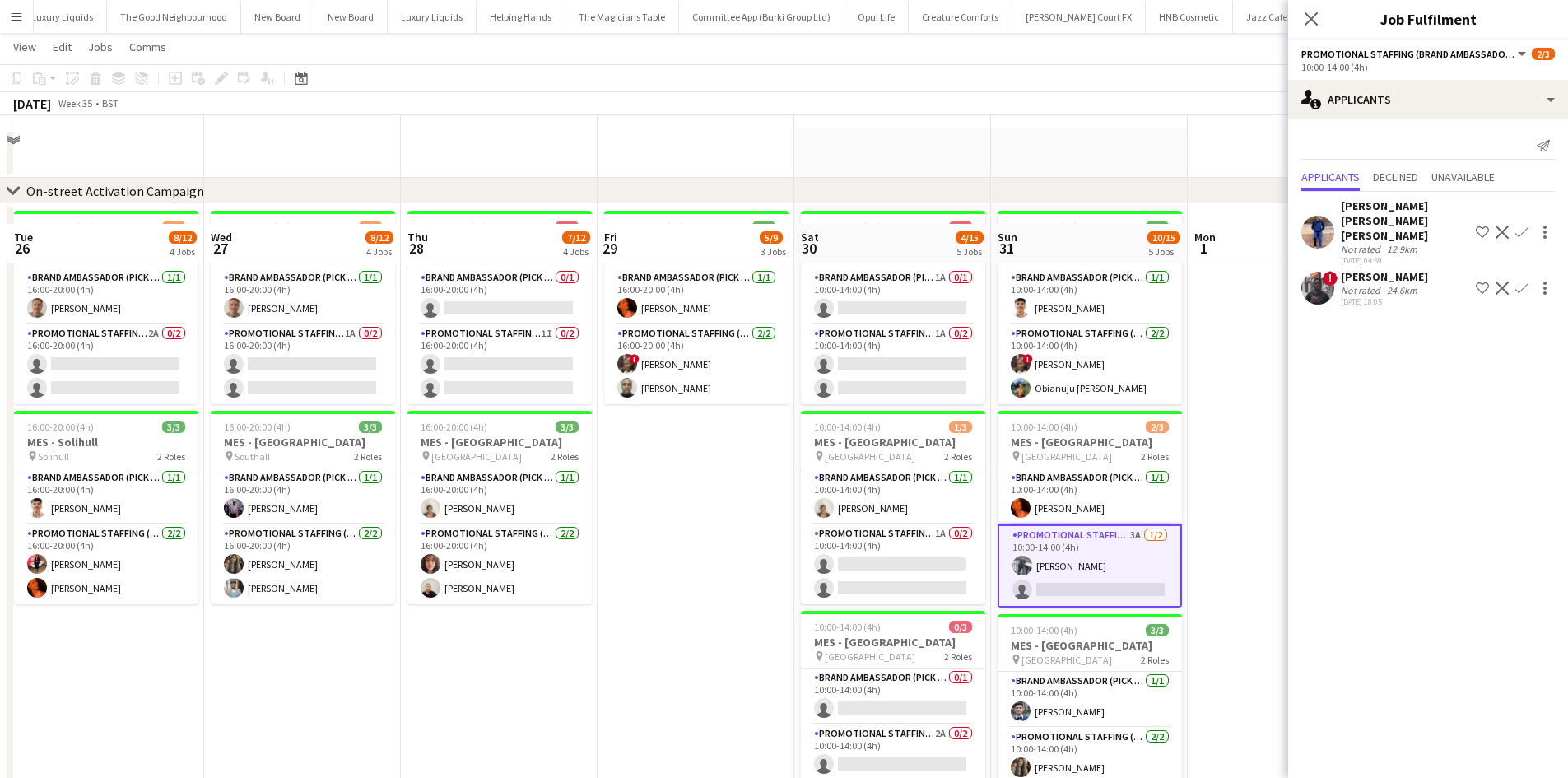
scroll to position [0, 0]
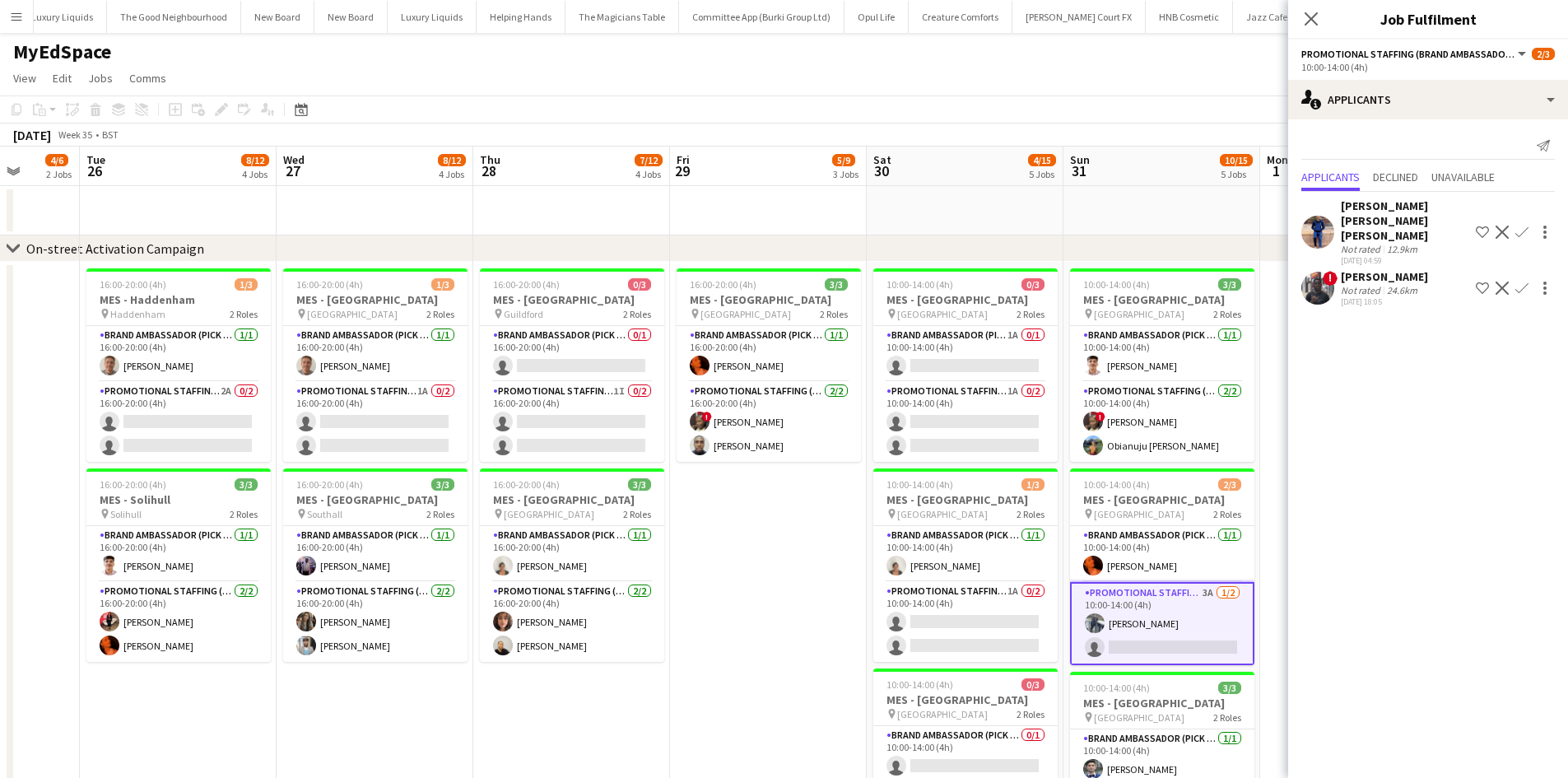
drag, startPoint x: 1210, startPoint y: 417, endPoint x: 865, endPoint y: 430, distance: 345.2
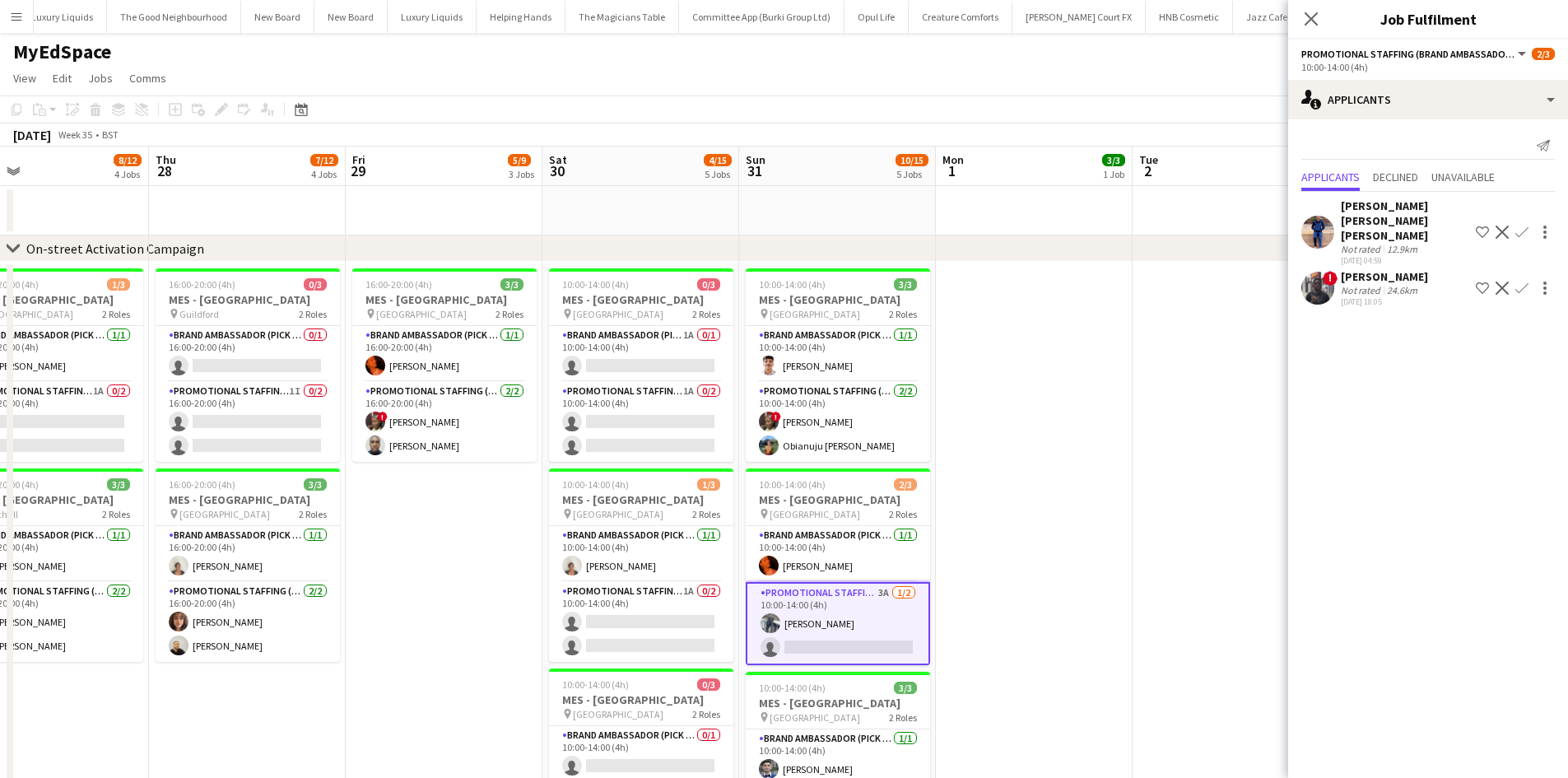
drag, startPoint x: 1130, startPoint y: 457, endPoint x: 831, endPoint y: 475, distance: 299.5
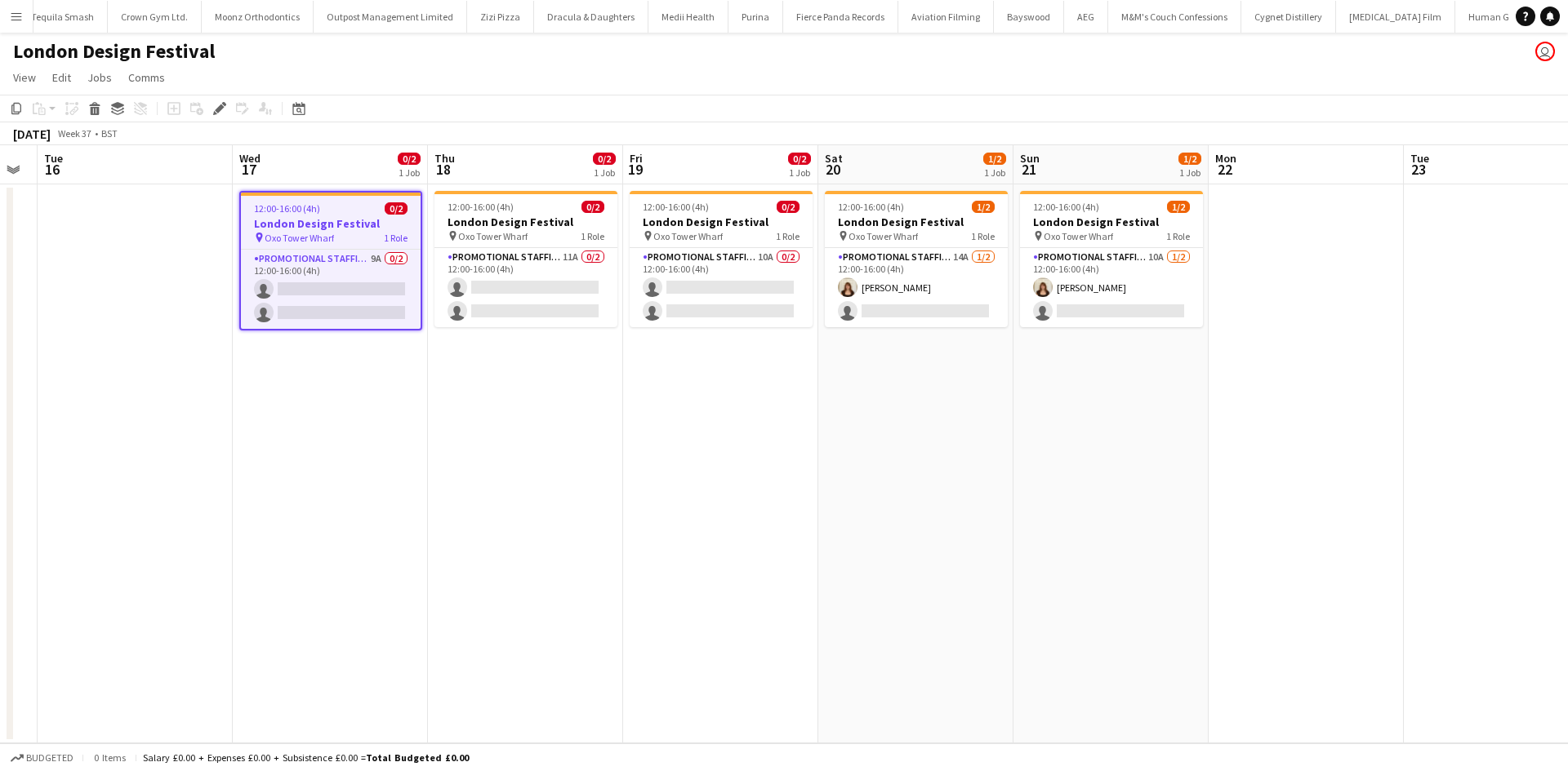
scroll to position [0, 340]
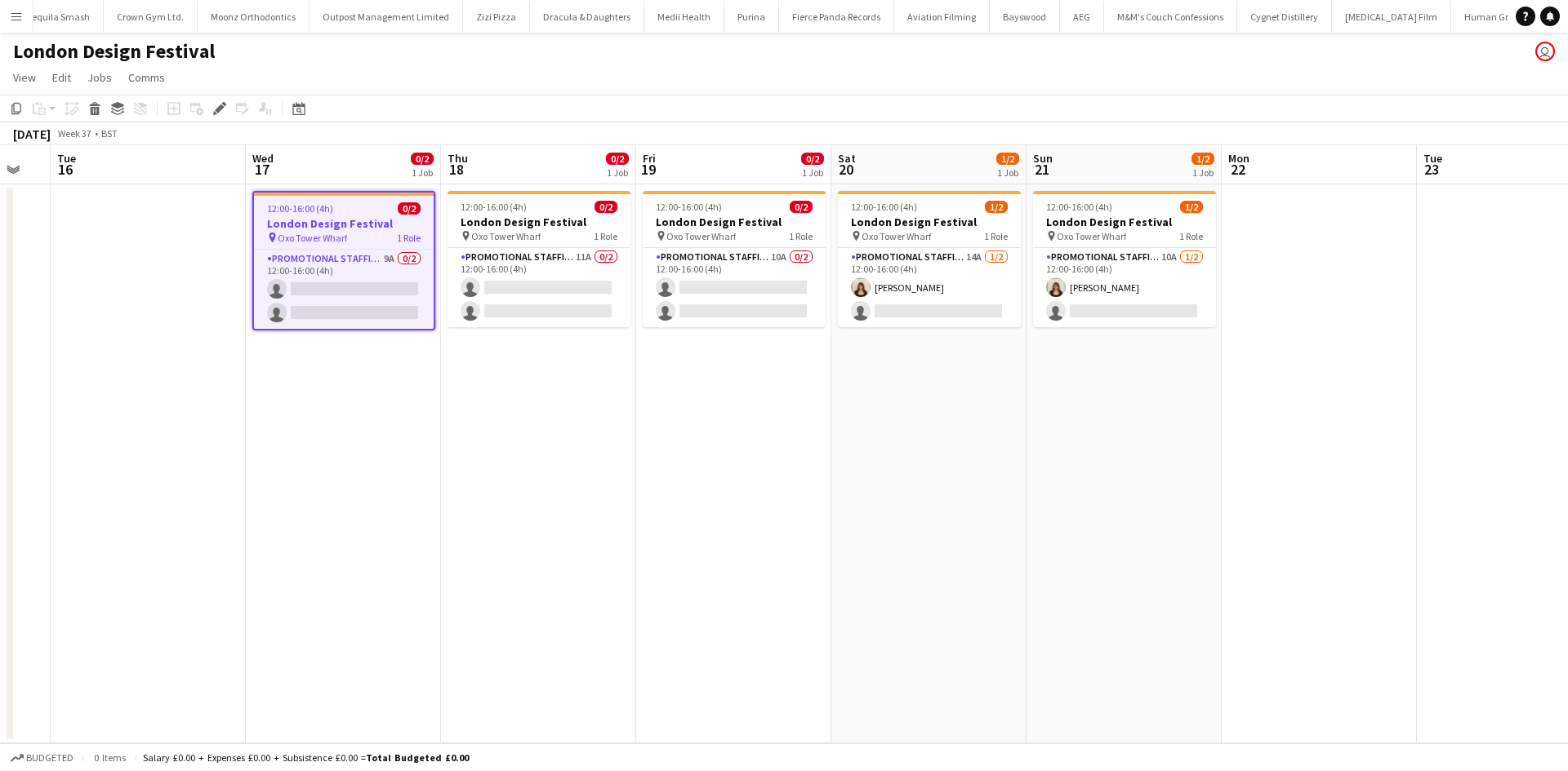
drag, startPoint x: 366, startPoint y: 558, endPoint x: 595, endPoint y: 546, distance: 229.3
click at [595, 546] on app-calendar-viewport "Sun 14 Mon 15 Tue 16 Wed 17 0/2 1 Job Thu 18 0/2 1 Job Fri 19 0/2 1 Job Sat 20 …" at bounding box center [784, 444] width 1568 height 598
click at [386, 265] on app-card-role "Promotional Staffing (Brand Ambassadors) 9A 0/2 12:00-16:00 (4h) single-neutral…" at bounding box center [344, 289] width 179 height 79
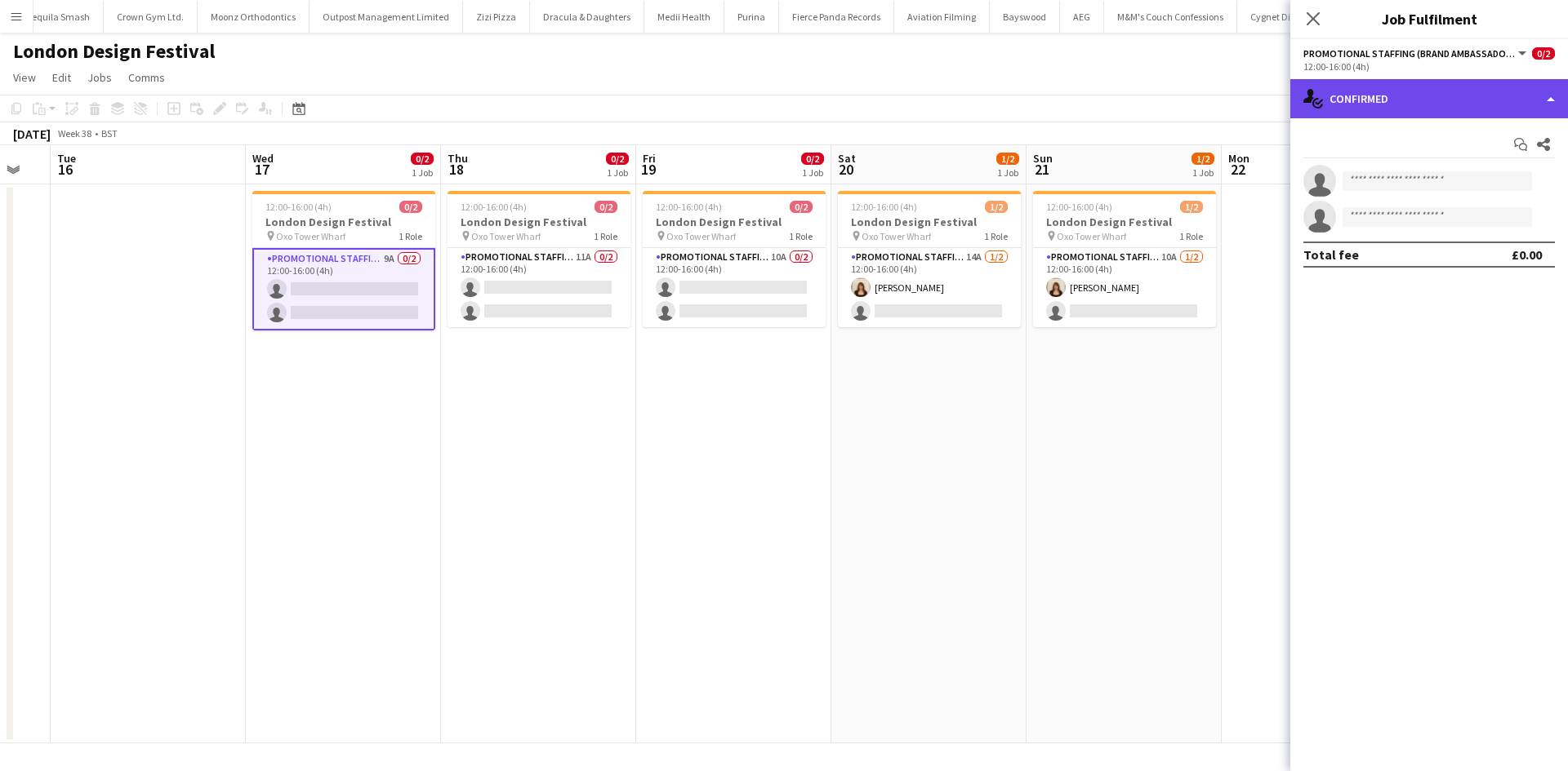
click at [1413, 110] on div "single-neutral-actions-check-2 Confirmed" at bounding box center [1429, 98] width 278 height 39
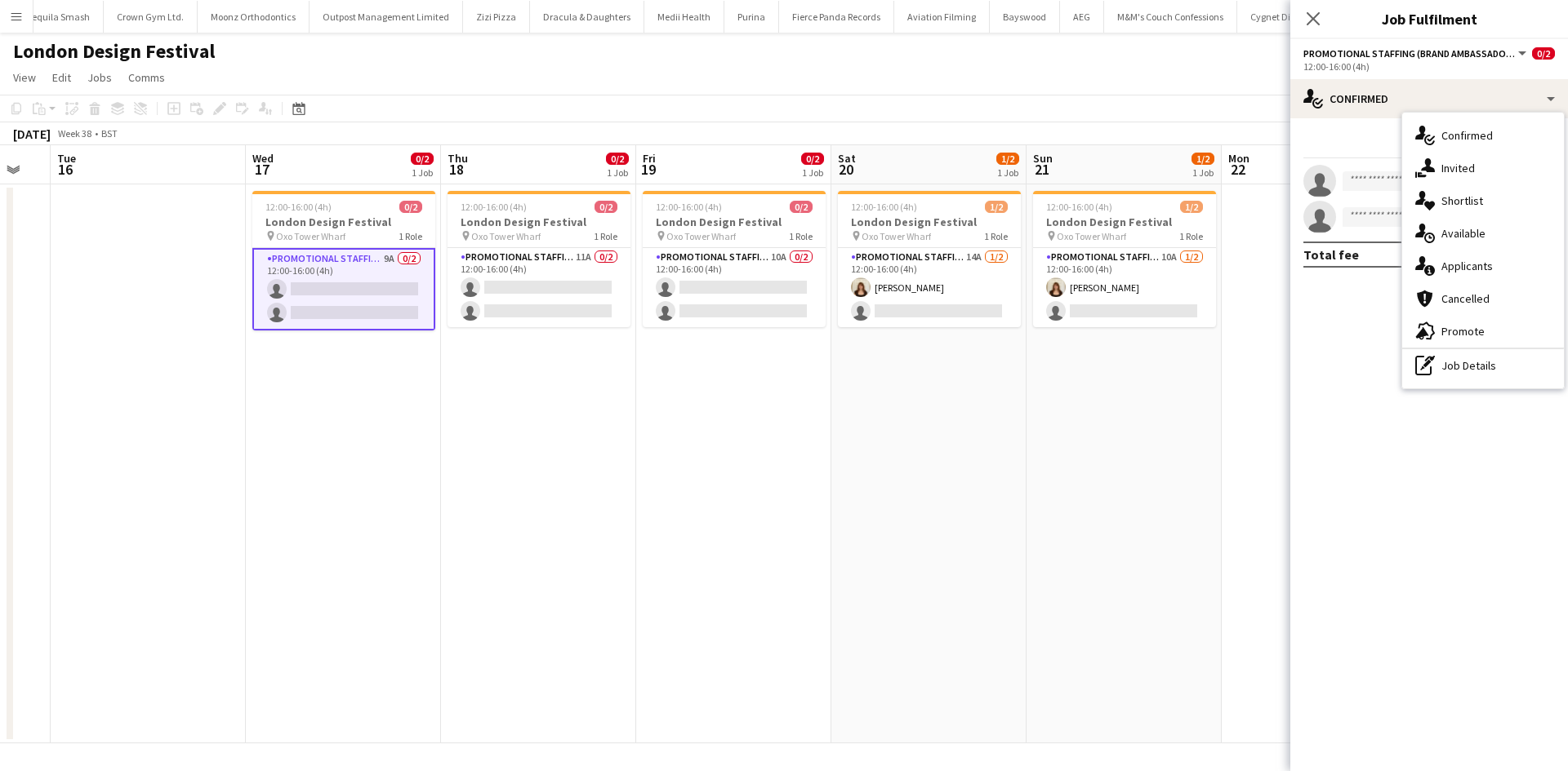
drag, startPoint x: 1462, startPoint y: 261, endPoint x: 1460, endPoint y: 252, distance: 9.2
click at [1462, 259] on div "single-neutral-actions-information Applicants" at bounding box center [1482, 266] width 162 height 33
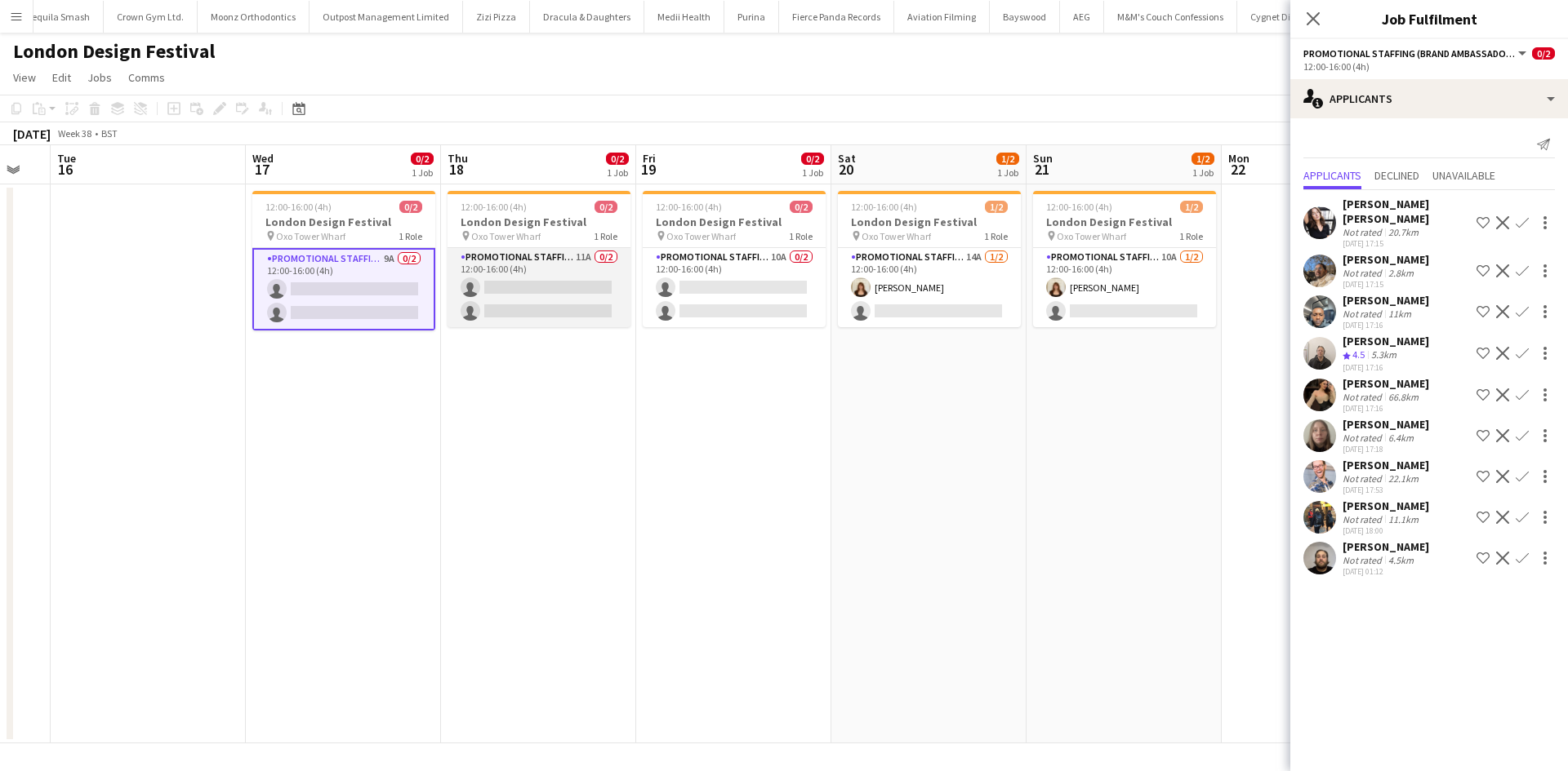
click at [594, 253] on app-card-role "Promotional Staffing (Brand Ambassadors) 11A 0/2 12:00-16:00 (4h) single-neutra…" at bounding box center [539, 287] width 183 height 79
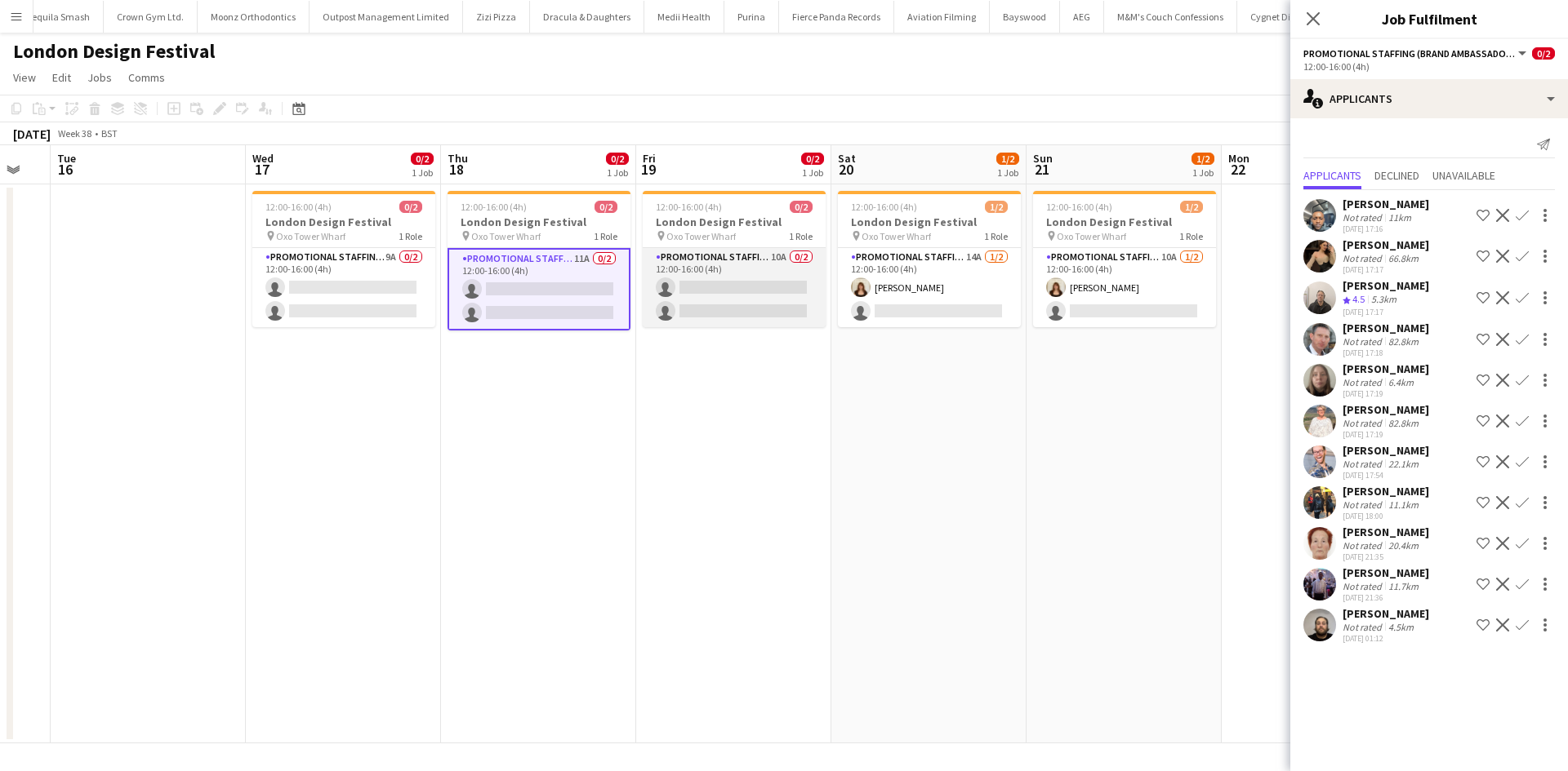
click at [787, 258] on app-card-role "Promotional Staffing (Brand Ambassadors) 10A 0/2 12:00-16:00 (4h) single-neutra…" at bounding box center [734, 287] width 183 height 79
